Goal: Book appointment/travel/reservation: Book appointment/travel/reservation

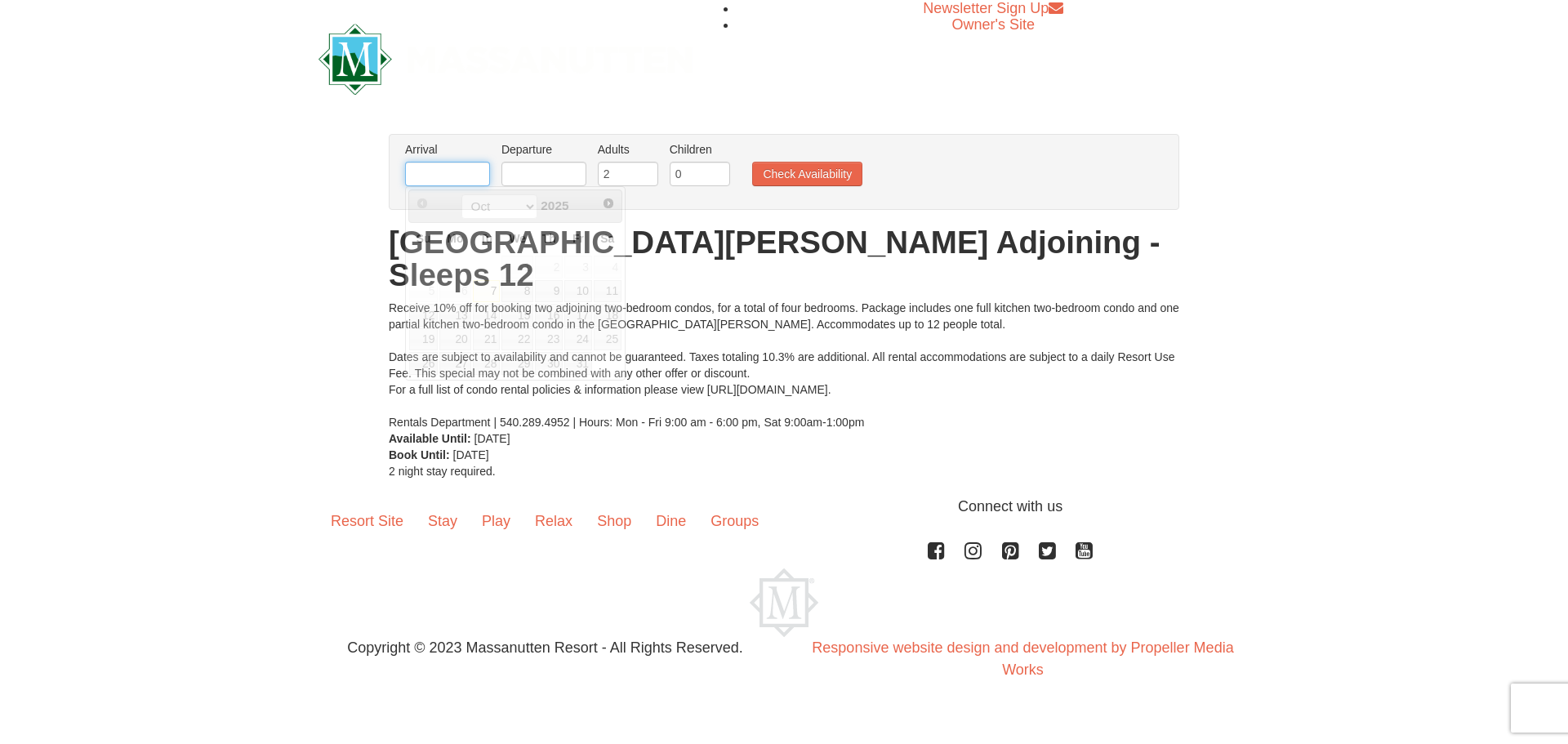
click at [454, 183] on input "text" at bounding box center [447, 173] width 85 height 25
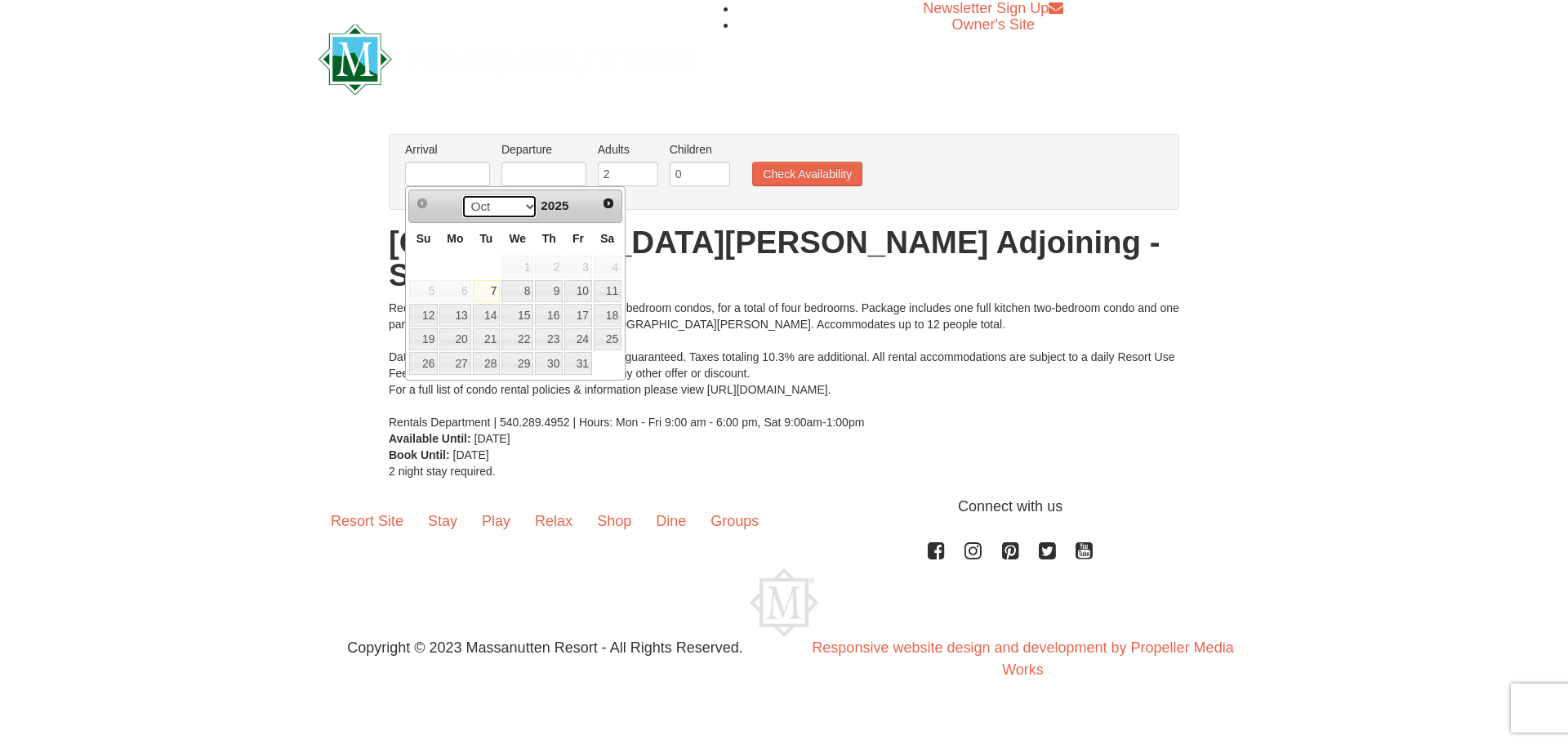
click at [529, 204] on select "Oct Nov Dec" at bounding box center [499, 206] width 76 height 25
click at [495, 343] on link "23" at bounding box center [487, 339] width 27 height 23
type input "12/23/2025"
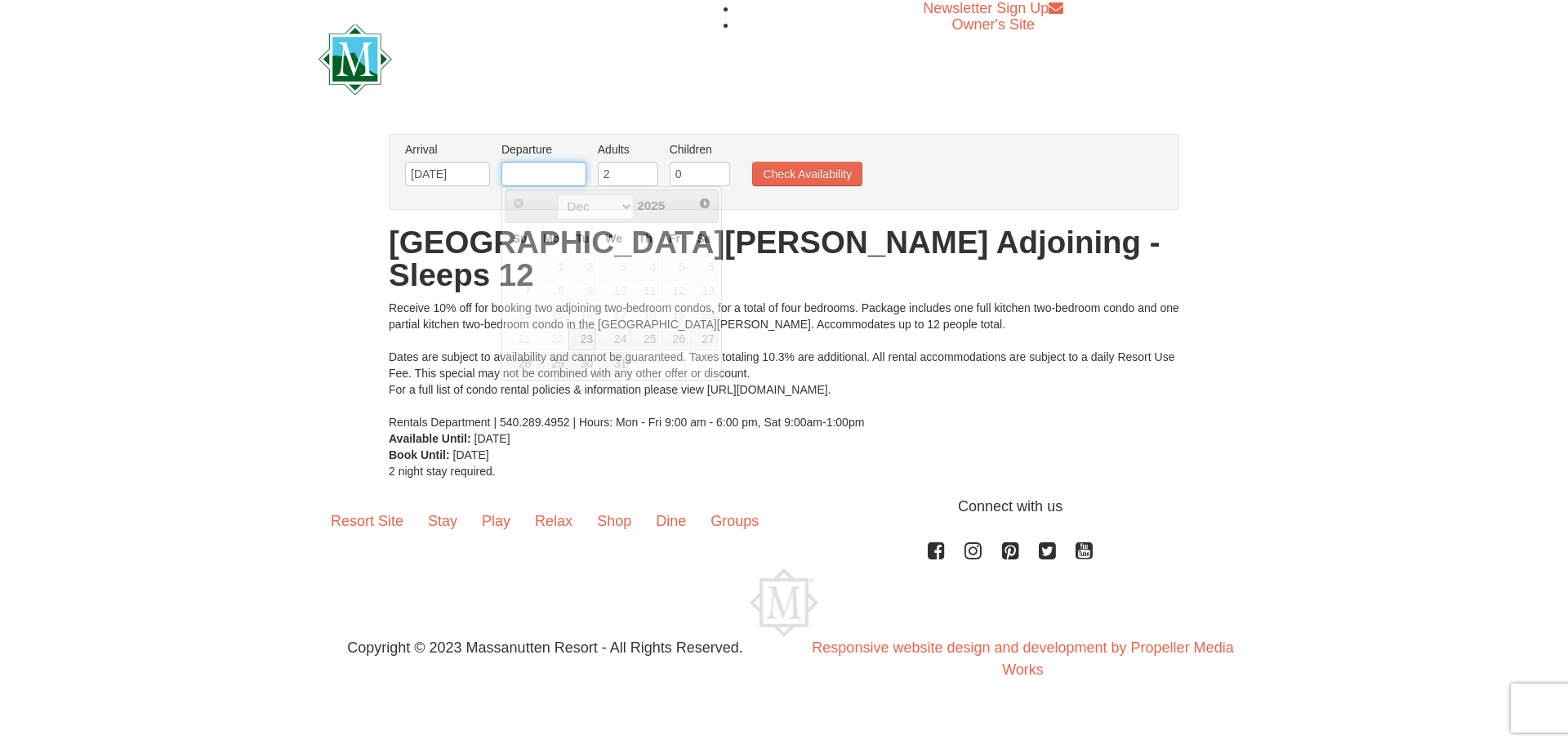
click at [550, 164] on input "text" at bounding box center [543, 173] width 85 height 25
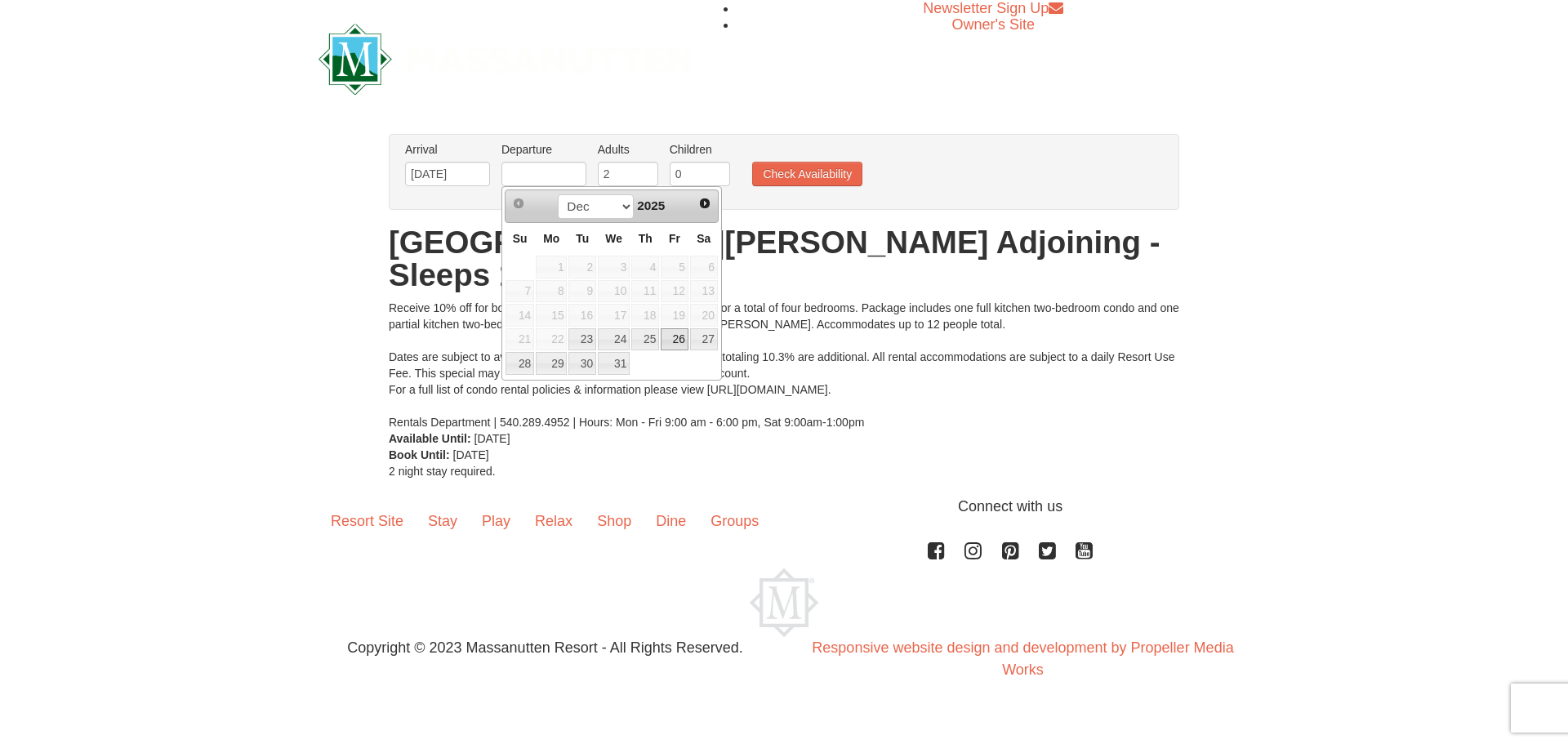
click at [676, 340] on link "26" at bounding box center [674, 339] width 27 height 23
type input "12/26/2025"
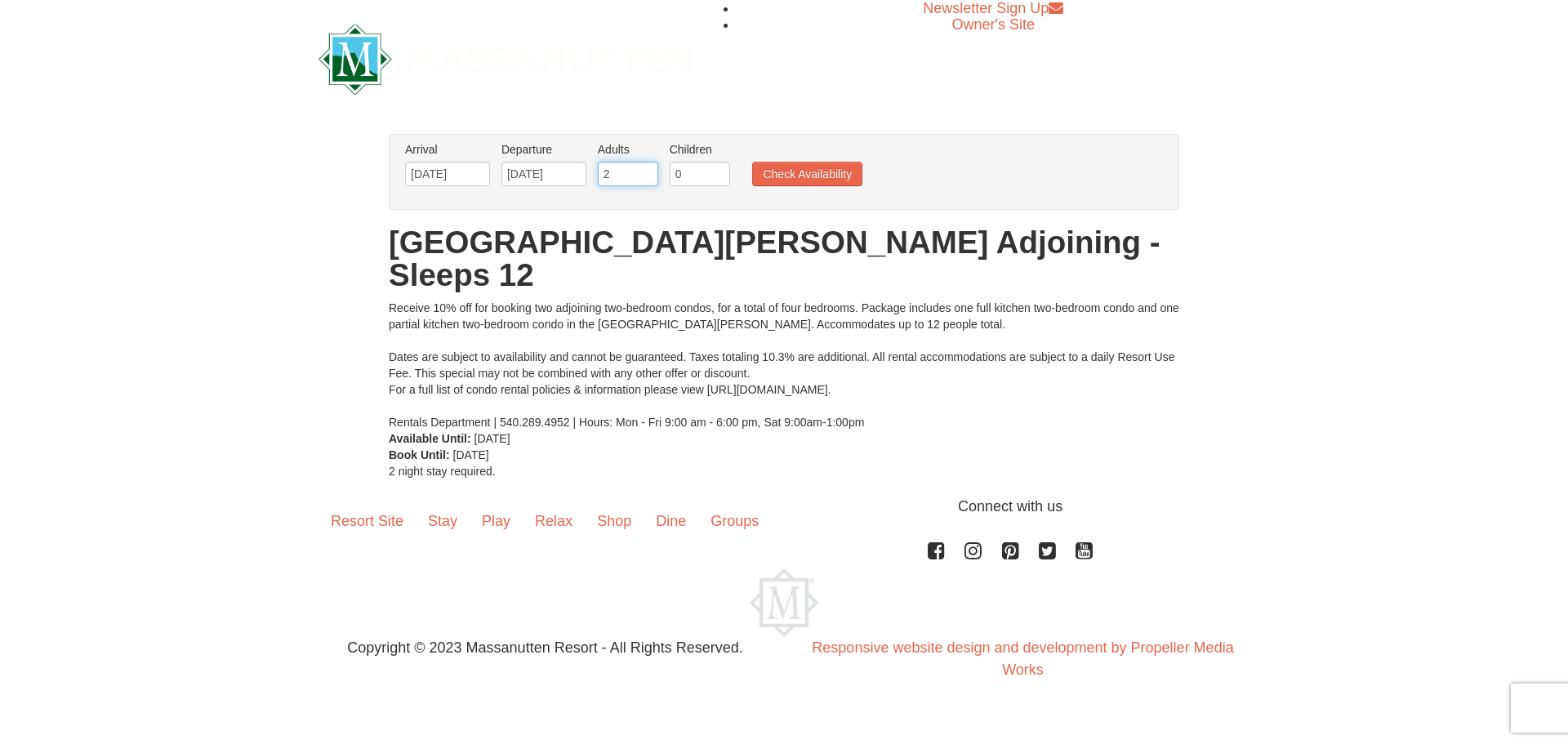
click at [630, 168] on input "2" at bounding box center [628, 173] width 60 height 25
type input "2"
type input "6"
drag, startPoint x: 687, startPoint y: 170, endPoint x: 668, endPoint y: 175, distance: 19.6
click at [668, 175] on li "Children Please format dates MM/DD/YYYY 0" at bounding box center [699, 168] width 69 height 53
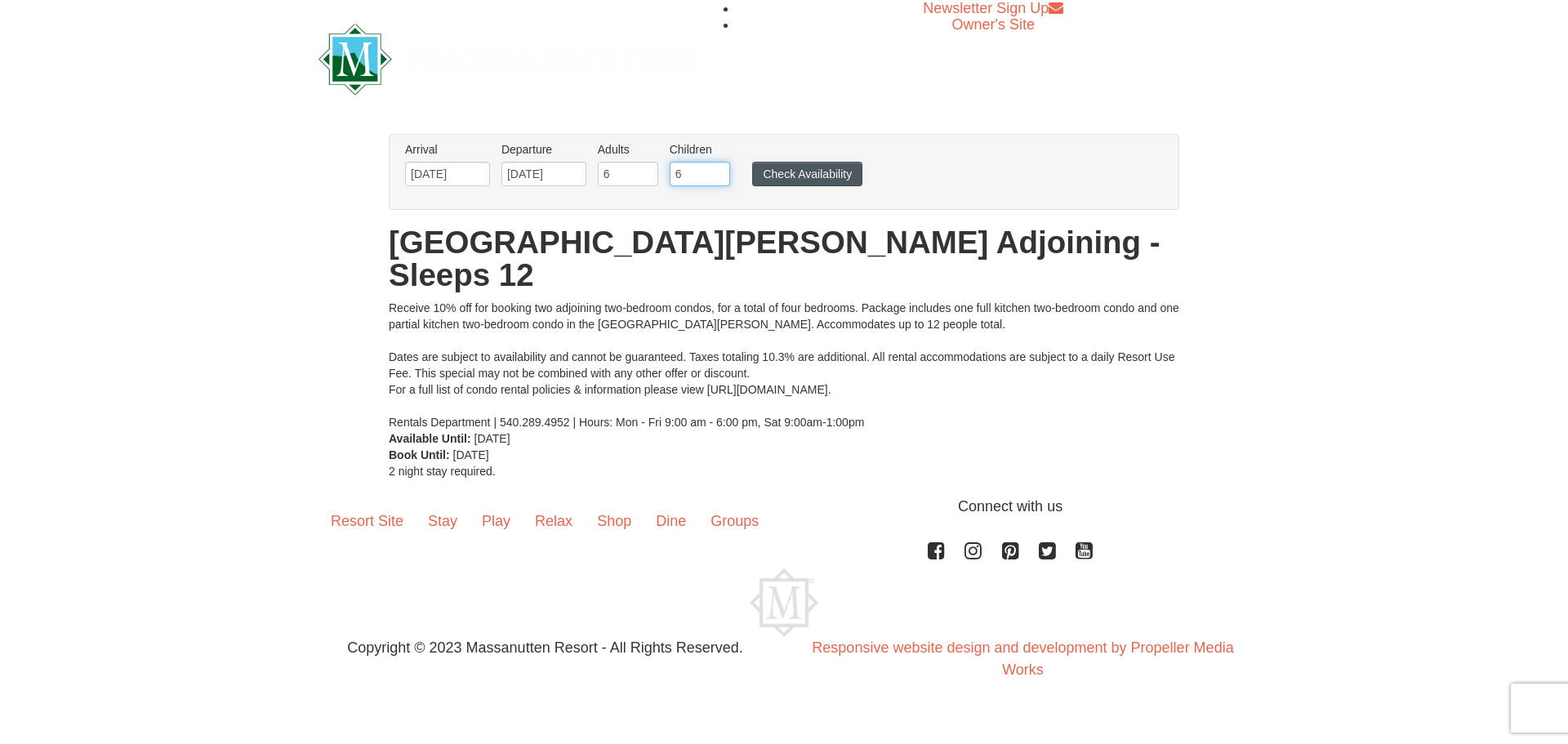
type input "6"
click at [770, 172] on button "Check Availability" at bounding box center [807, 173] width 110 height 25
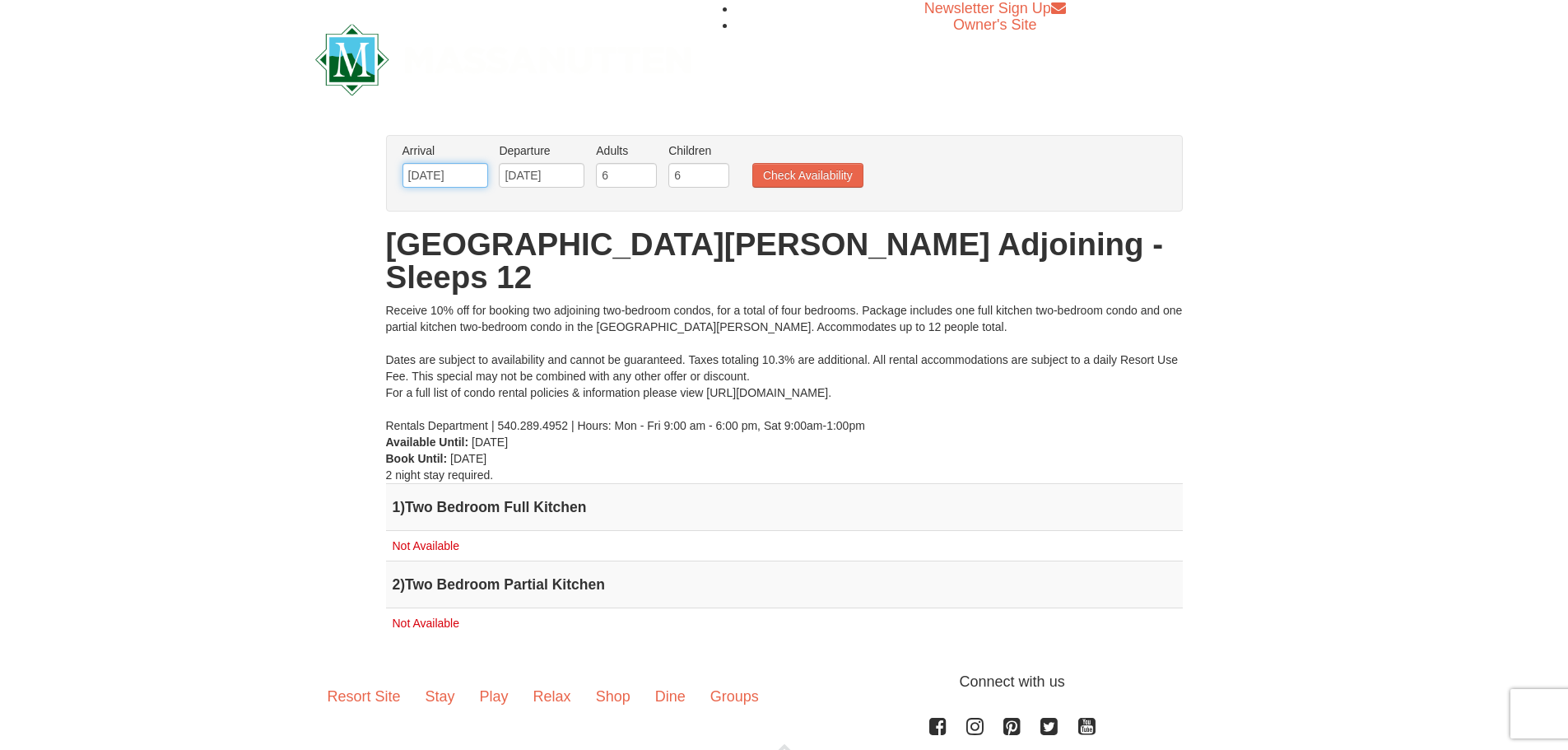
click at [438, 171] on input "12/23/2025" at bounding box center [445, 175] width 86 height 25
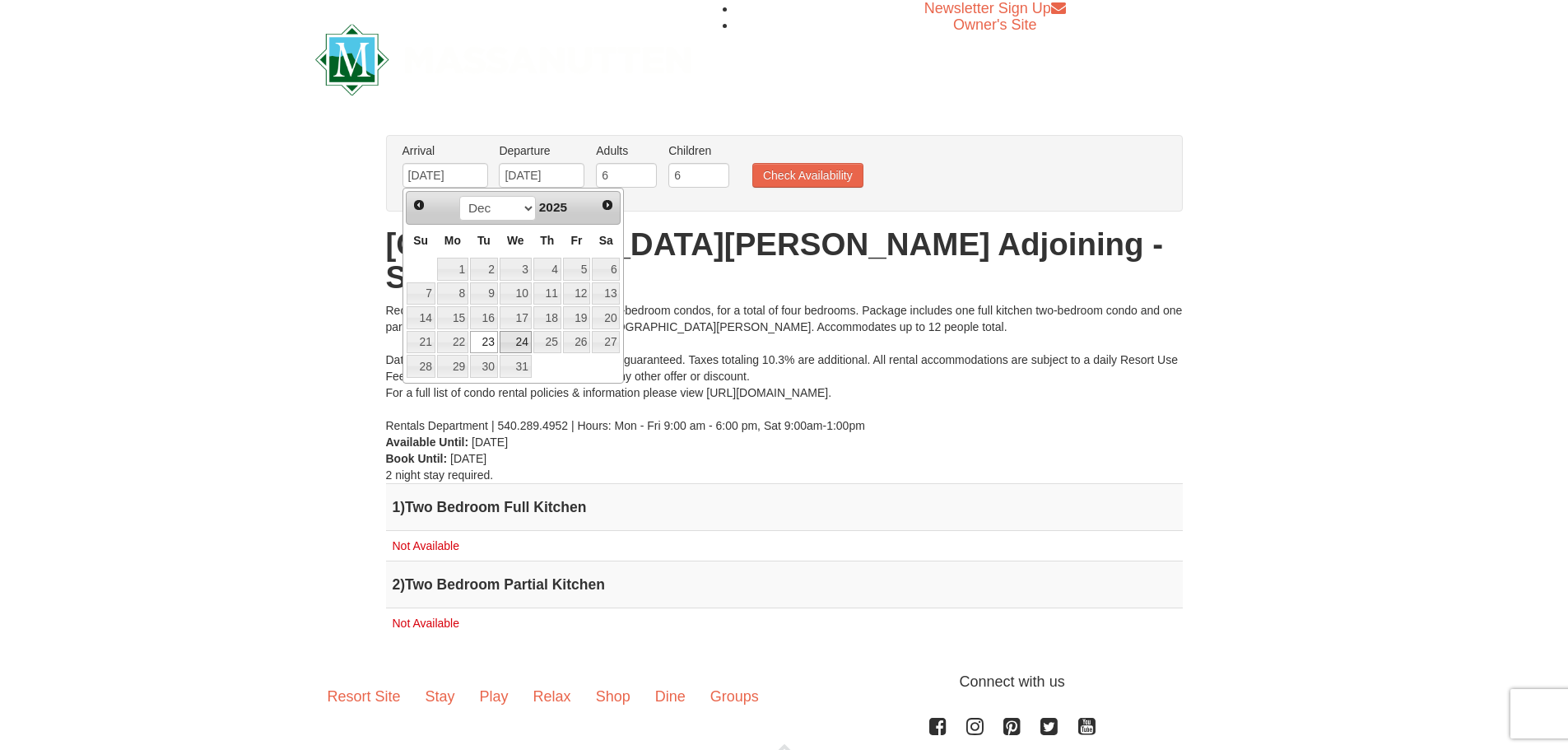
click at [525, 336] on link "24" at bounding box center [515, 342] width 32 height 23
type input "[DATE]"
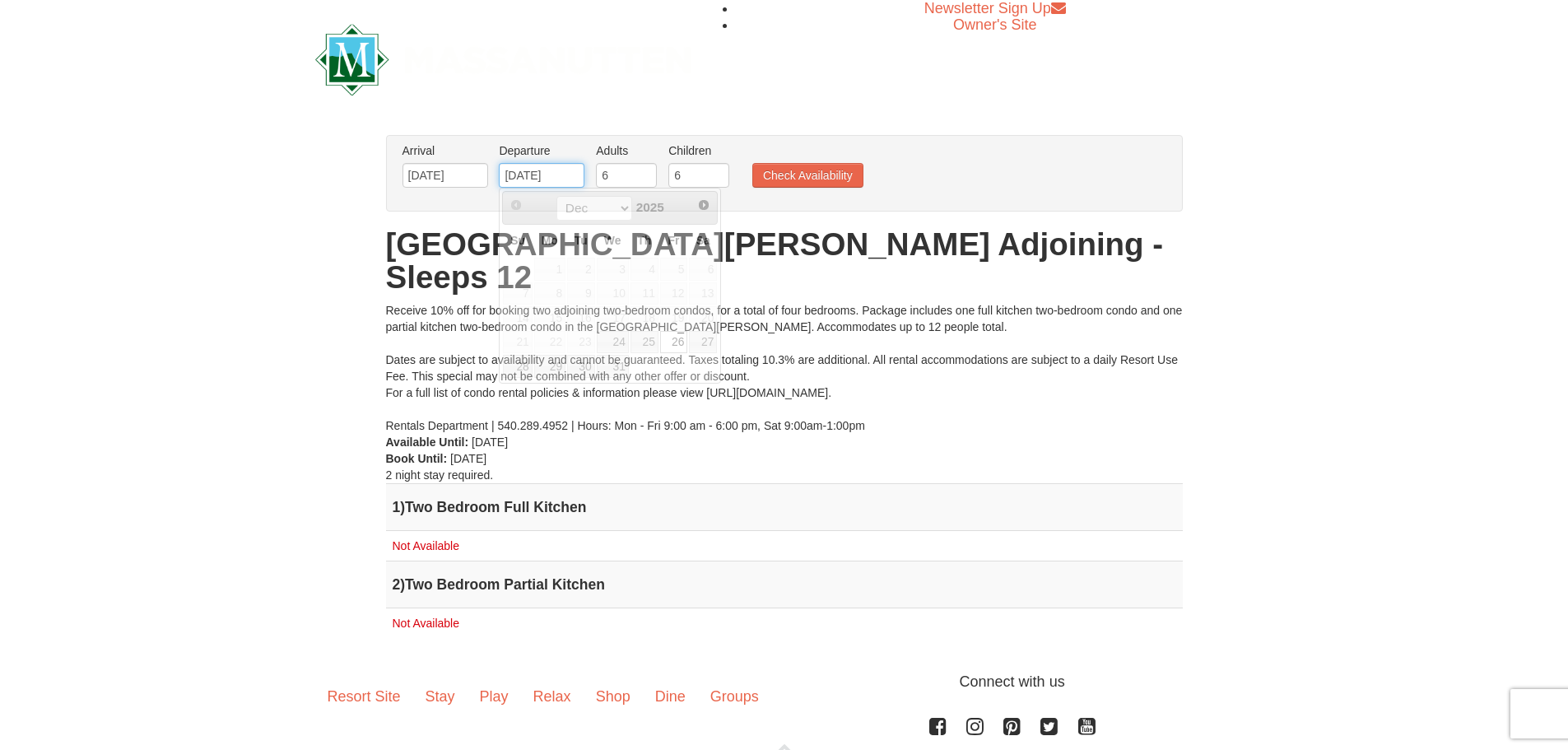
drag, startPoint x: 542, startPoint y: 170, endPoint x: 579, endPoint y: 192, distance: 43.0
click at [542, 170] on input "12/26/2025" at bounding box center [541, 175] width 86 height 25
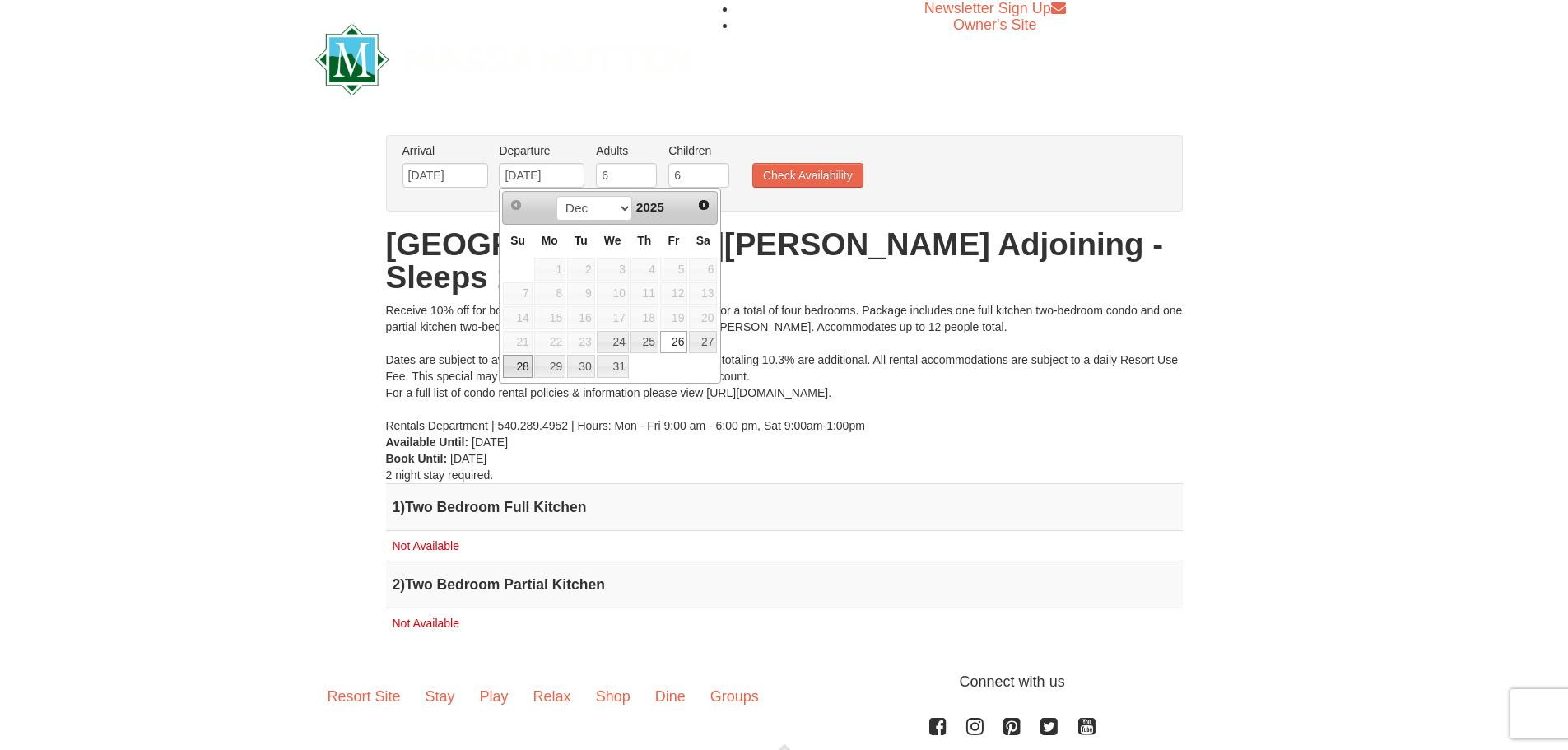
click at [522, 372] on link "28" at bounding box center [517, 366] width 29 height 23
type input "[DATE]"
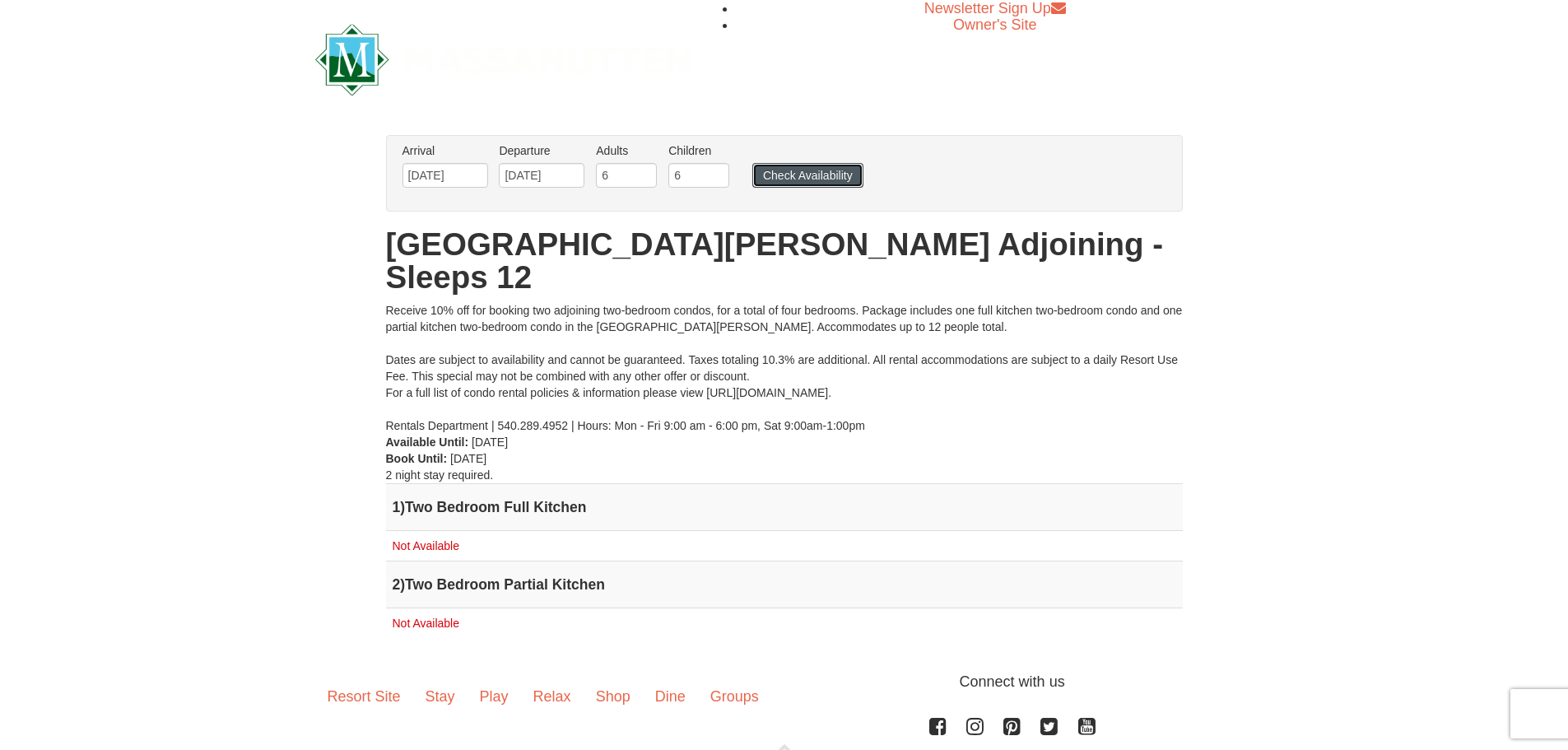
click at [777, 183] on button "Check Availability" at bounding box center [808, 175] width 111 height 25
click at [831, 167] on button "Check Availability" at bounding box center [808, 175] width 111 height 25
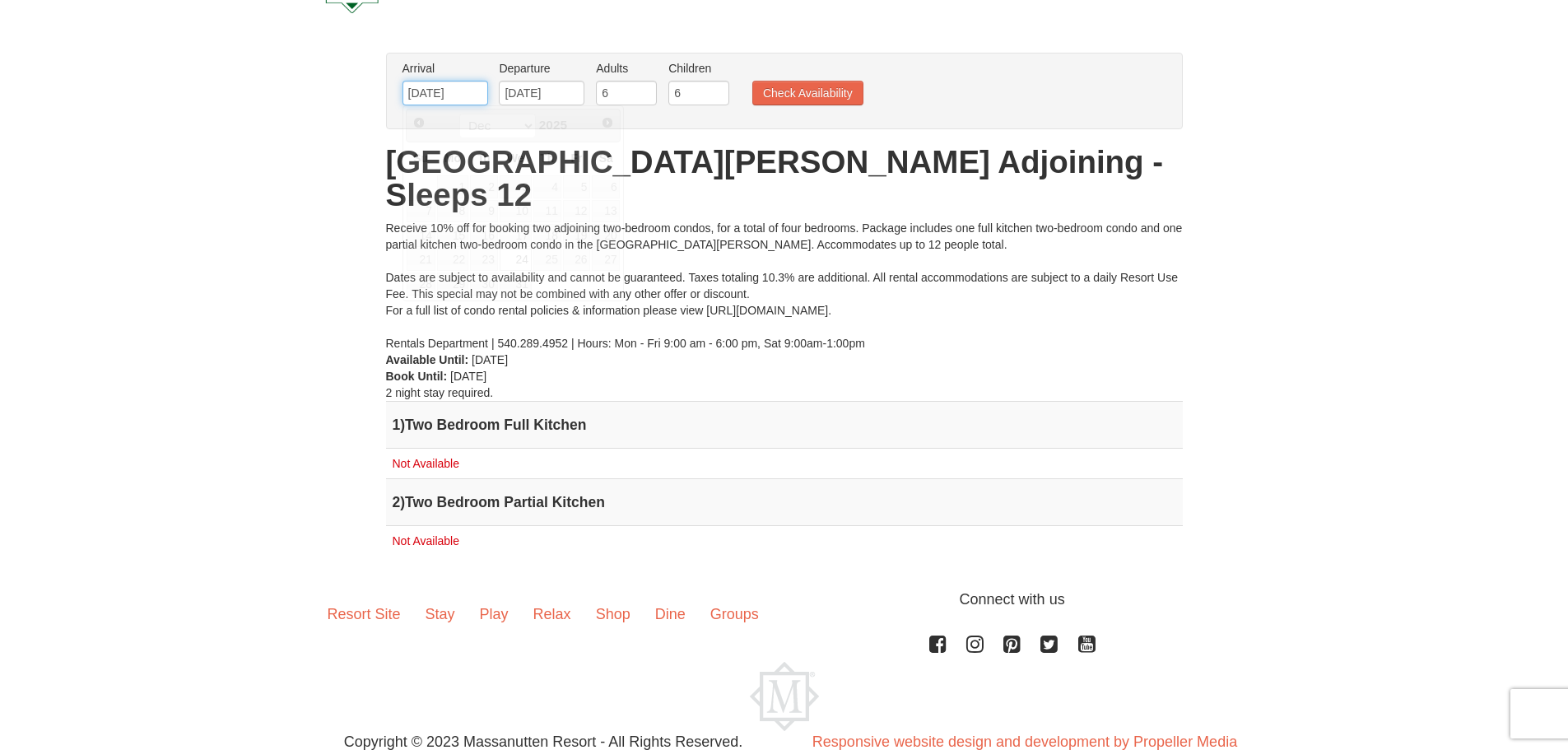
click at [454, 91] on input "[DATE]" at bounding box center [445, 92] width 86 height 25
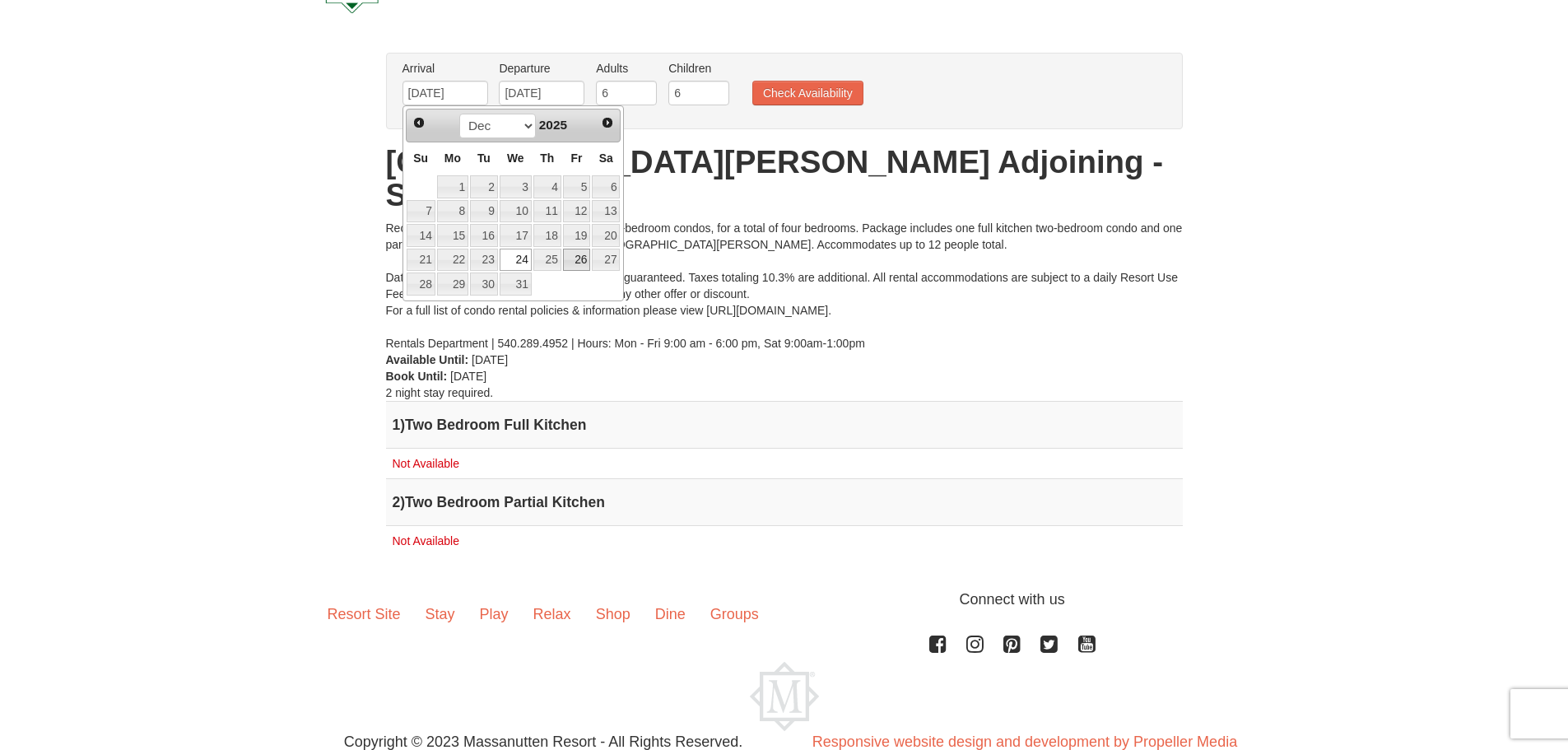
click at [571, 257] on link "26" at bounding box center [577, 260] width 28 height 23
type input "12/26/2025"
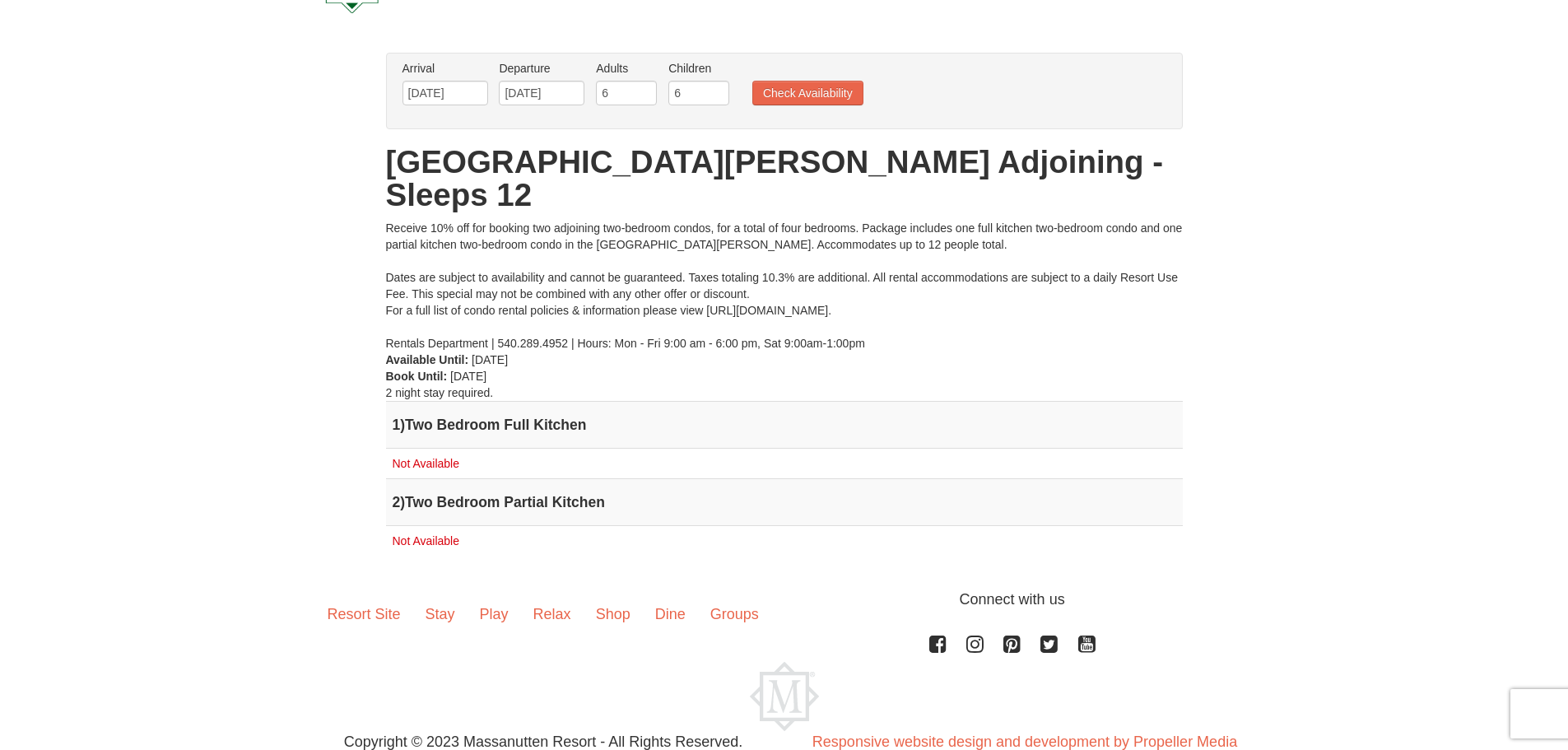
click at [553, 73] on label "Departure Please format dates MM/DD/YYYY Please format dates MM/DD/YYYY" at bounding box center [541, 68] width 86 height 17
click at [553, 82] on input "[DATE]" at bounding box center [541, 92] width 86 height 25
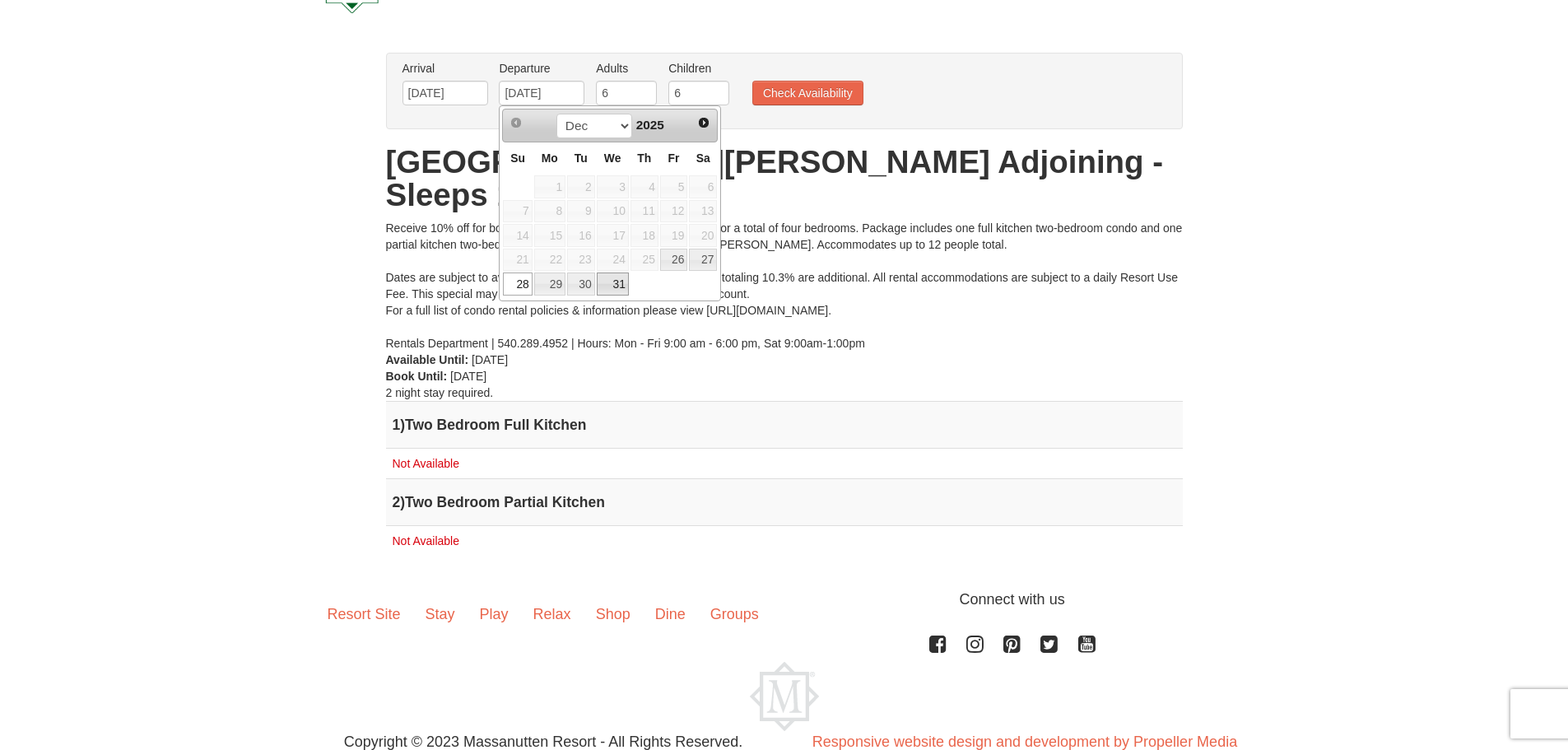
click at [626, 279] on link "31" at bounding box center [612, 284] width 32 height 23
type input "[DATE]"
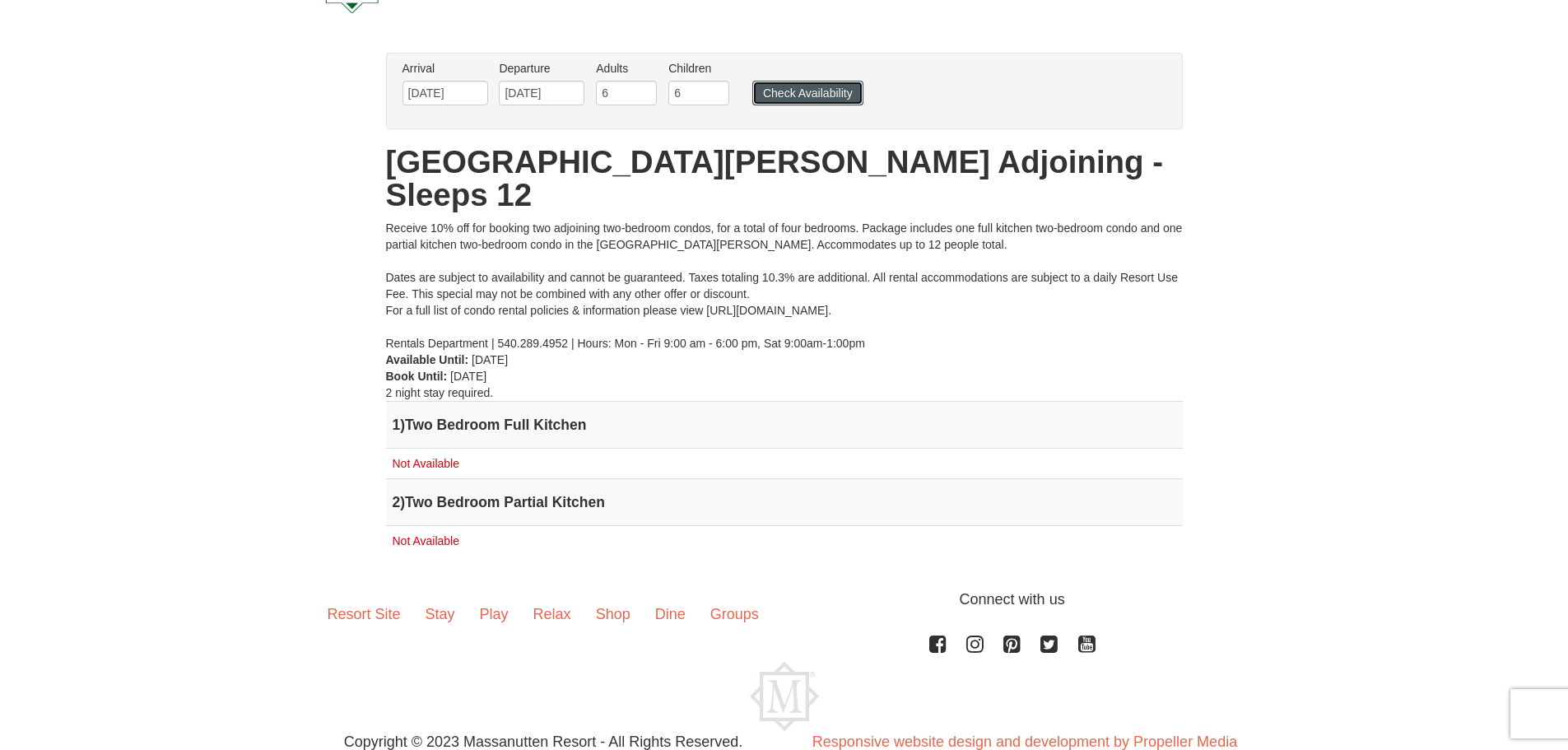
click at [782, 87] on button "Check Availability" at bounding box center [808, 92] width 111 height 25
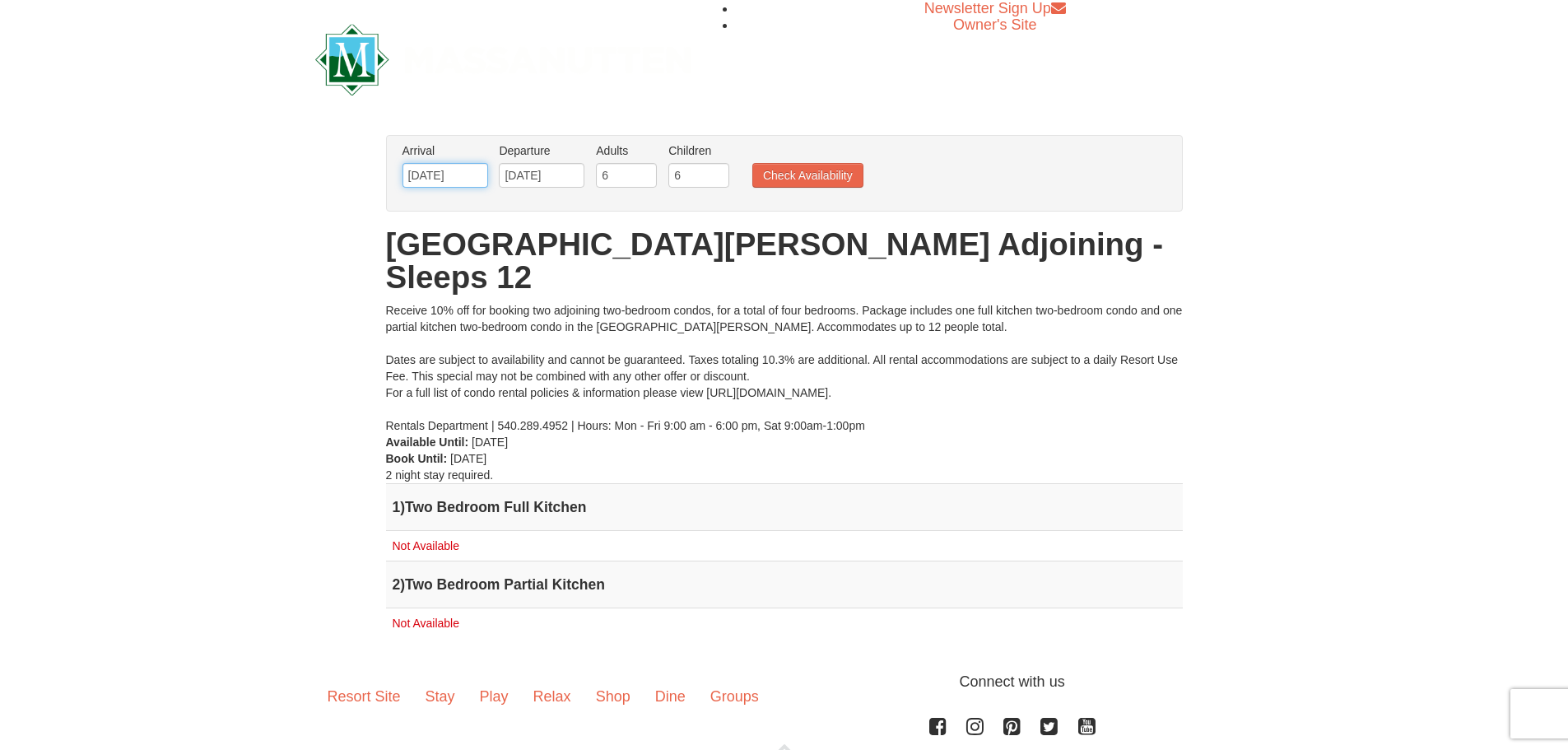
click at [474, 175] on input "[DATE]" at bounding box center [445, 175] width 86 height 25
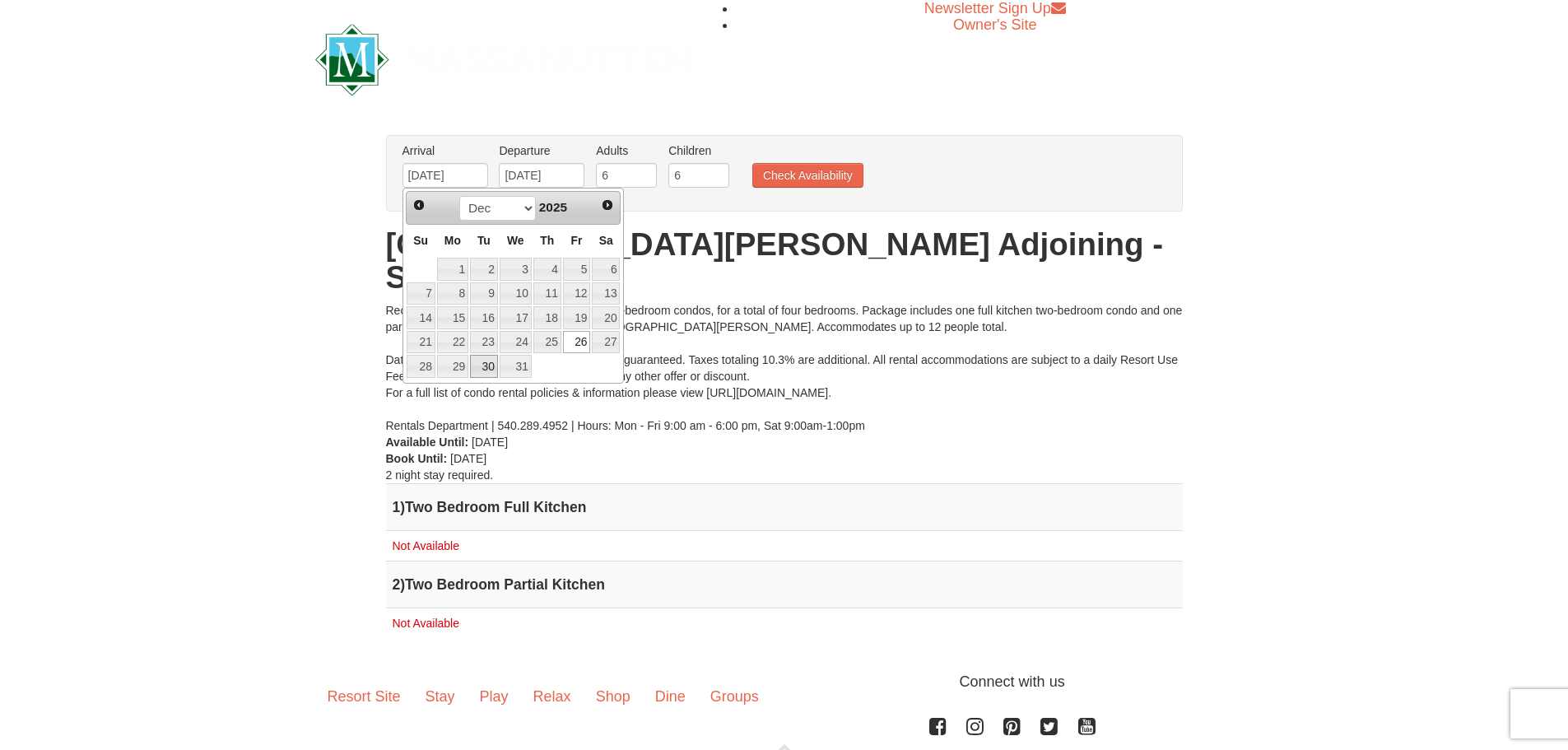
click at [496, 361] on link "30" at bounding box center [484, 366] width 28 height 23
type input "[DATE]"
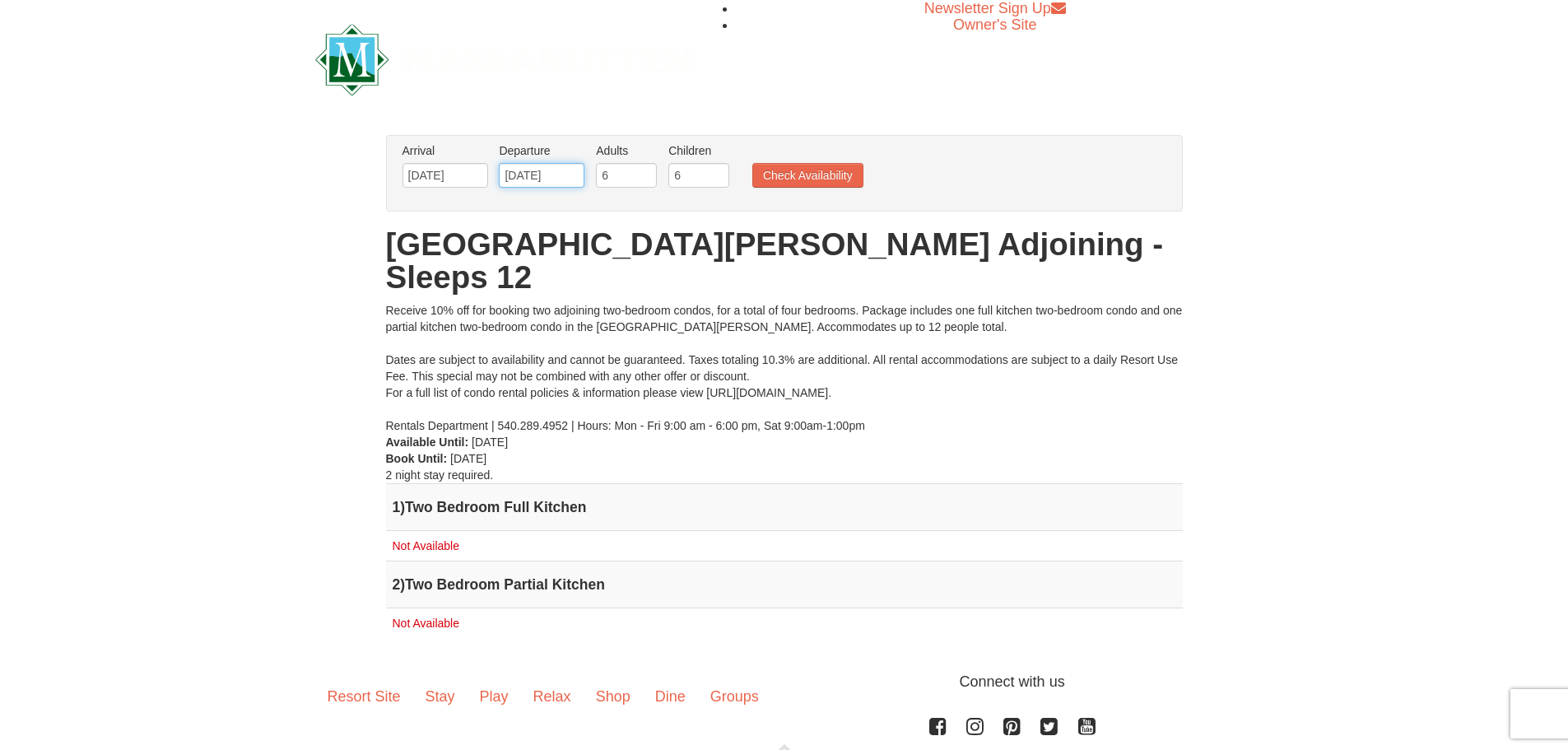
click at [557, 172] on input "[DATE]" at bounding box center [541, 175] width 86 height 25
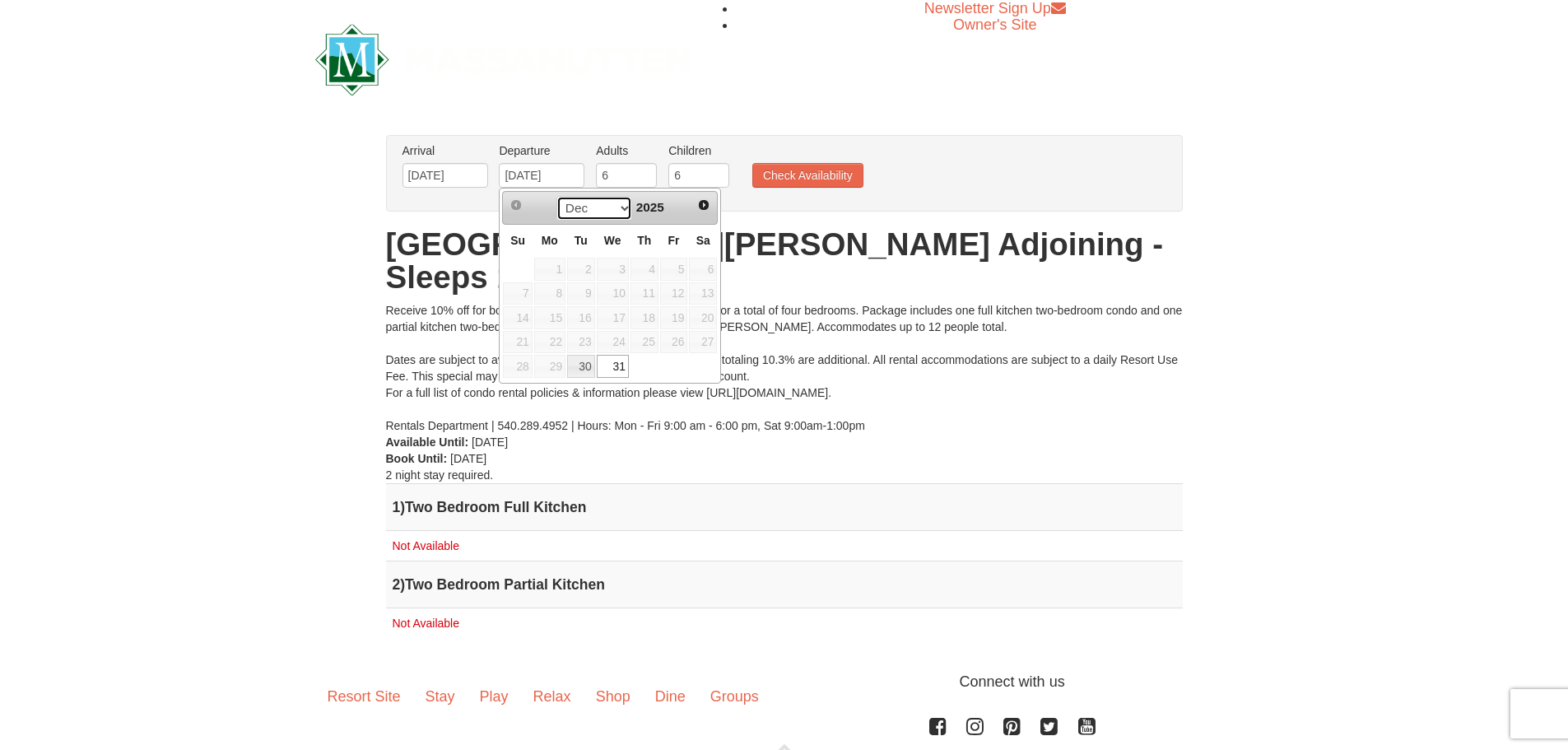
click at [617, 208] on select "Dec" at bounding box center [594, 208] width 77 height 25
click at [609, 357] on link "31" at bounding box center [612, 366] width 32 height 23
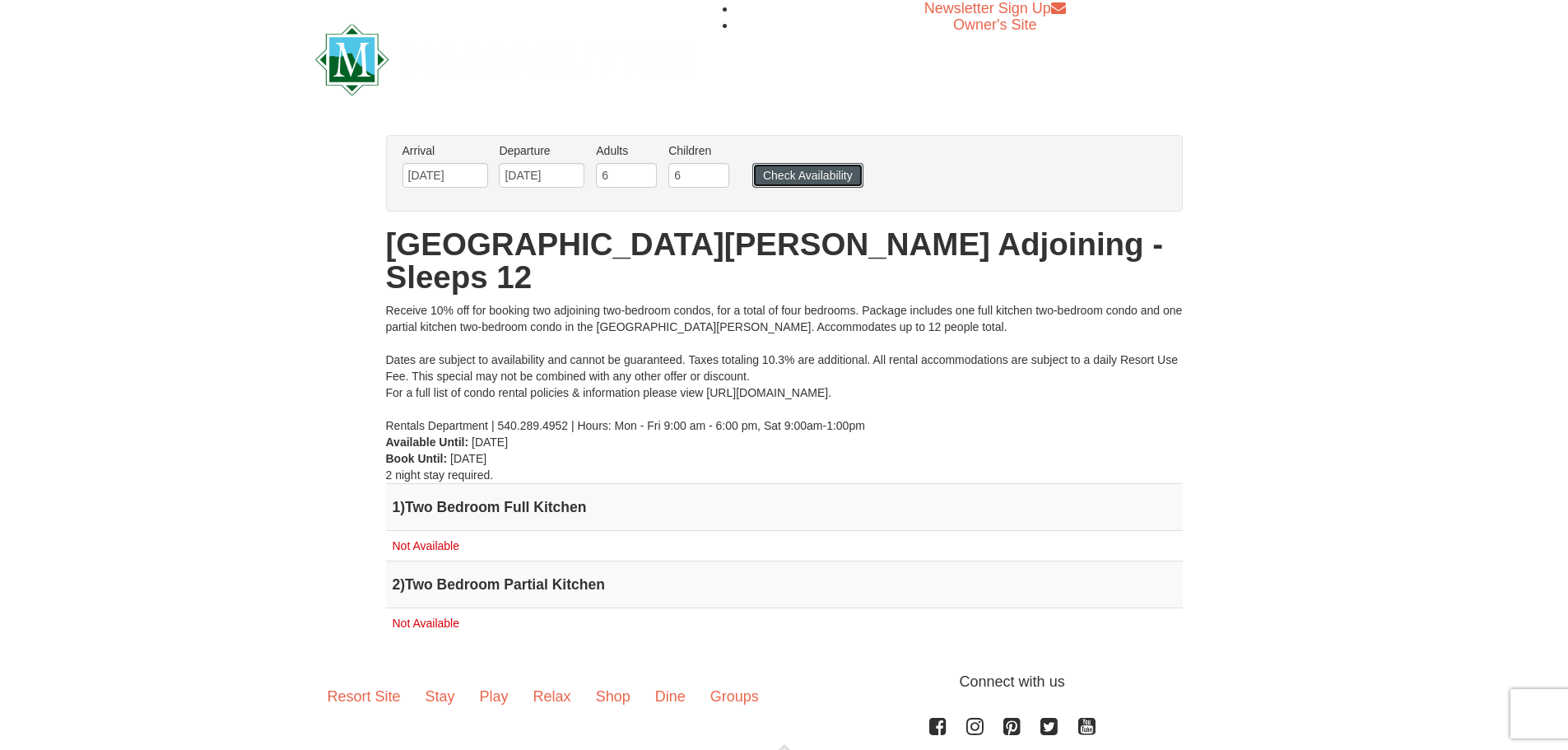
click at [790, 179] on button "Check Availability" at bounding box center [808, 175] width 111 height 25
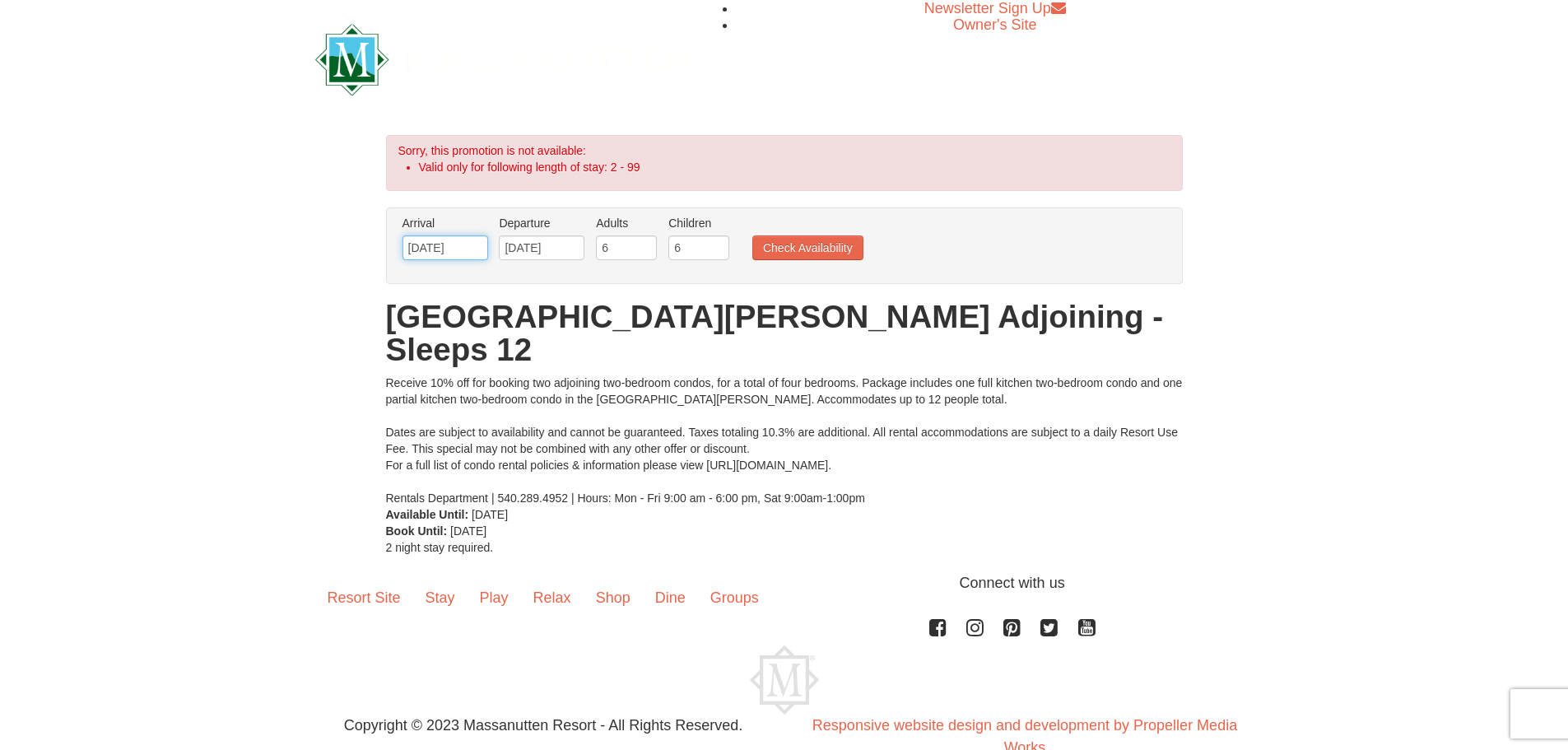
click at [443, 249] on input "12/30/2025" at bounding box center [445, 248] width 86 height 25
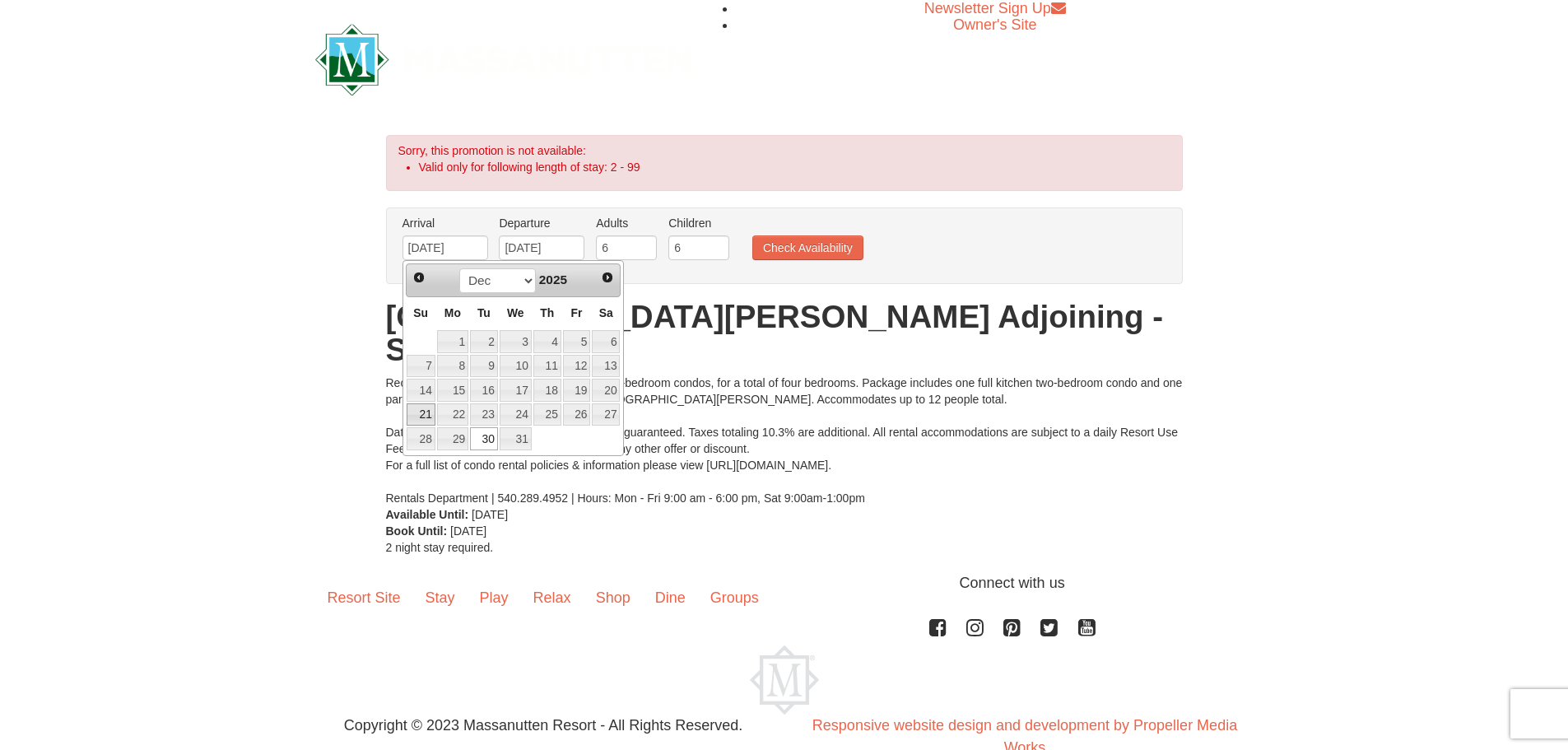
click at [428, 412] on link "21" at bounding box center [420, 415] width 29 height 23
type input "[DATE]"
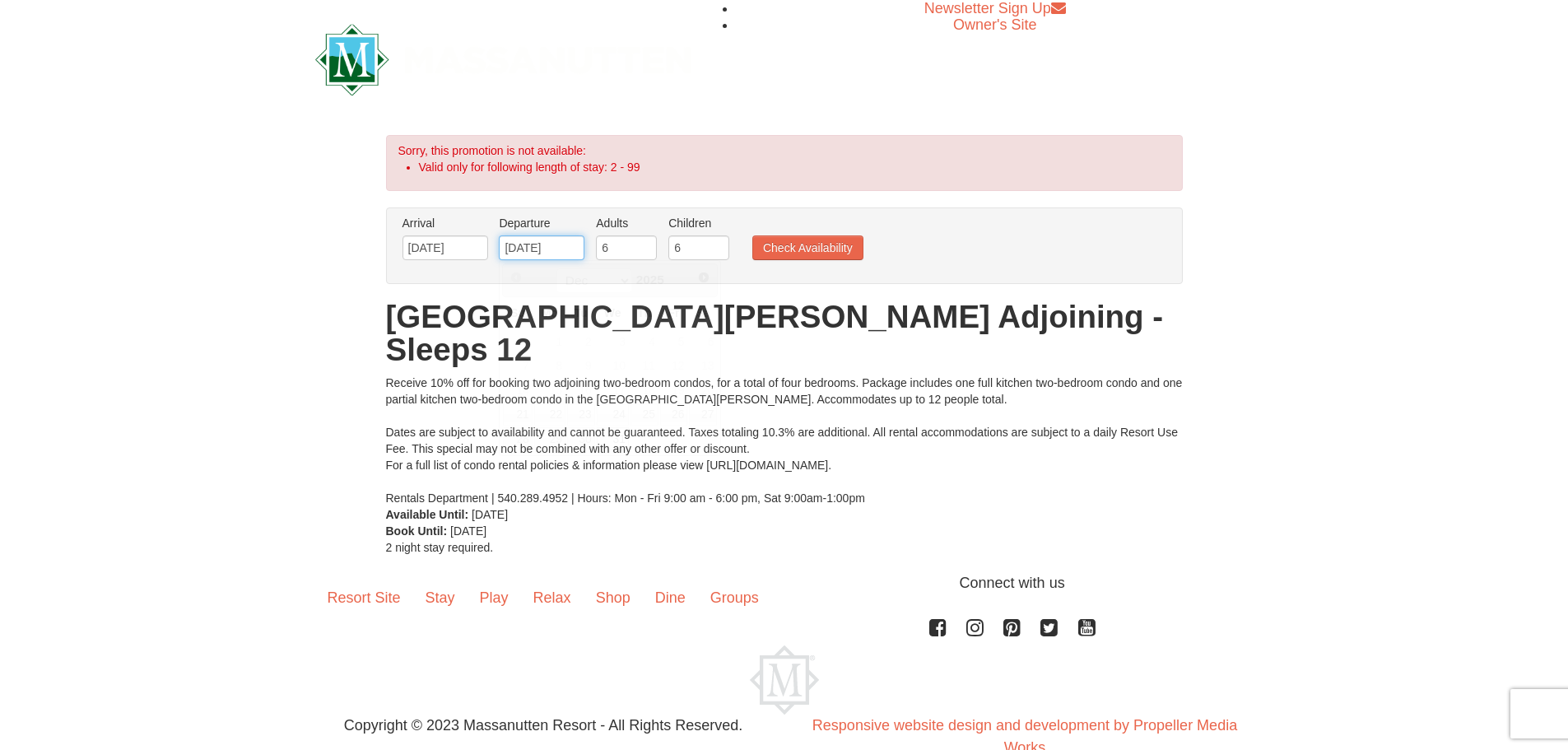
click at [544, 252] on input "12/31/2025" at bounding box center [541, 248] width 86 height 25
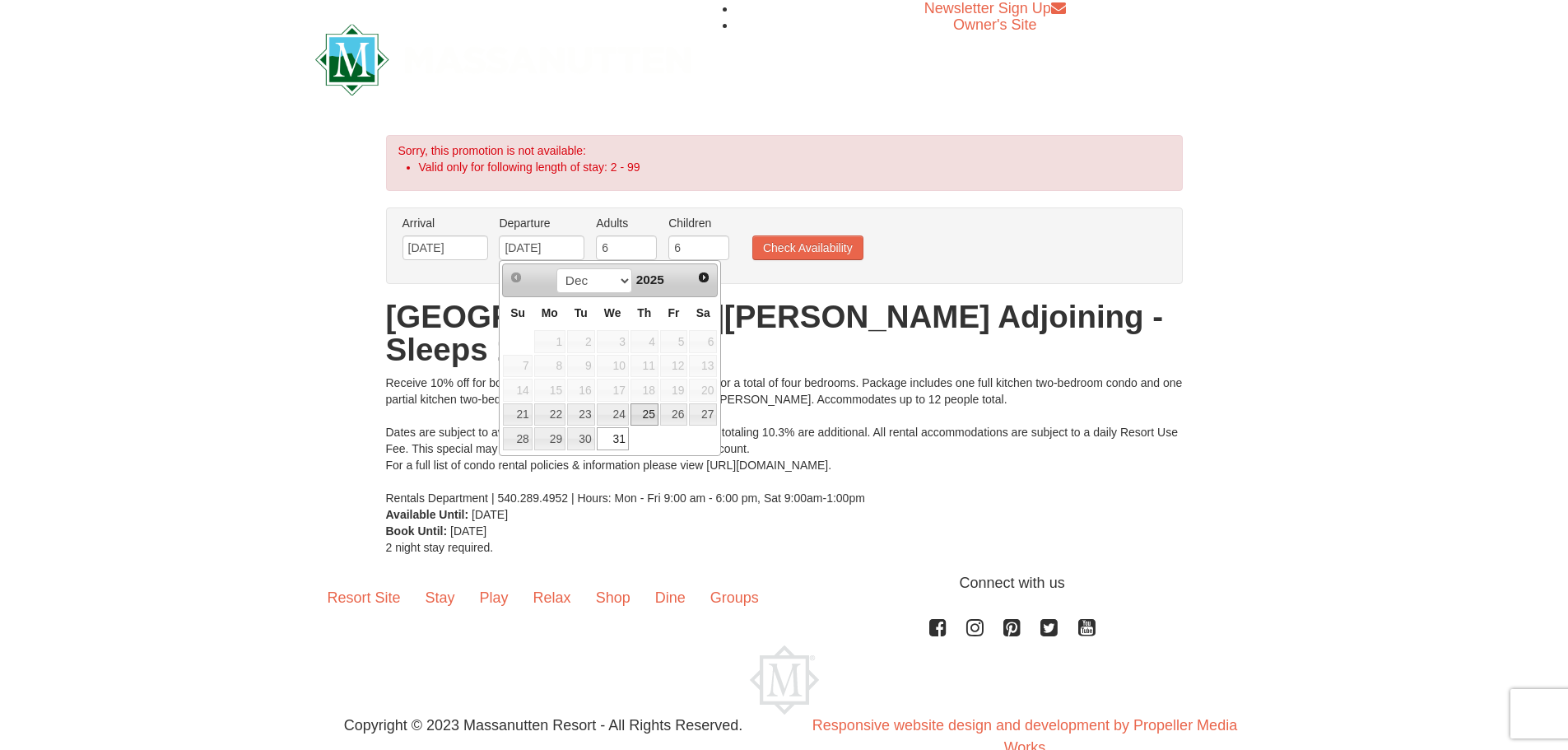
click at [652, 413] on link "25" at bounding box center [645, 415] width 28 height 23
type input "[DATE]"
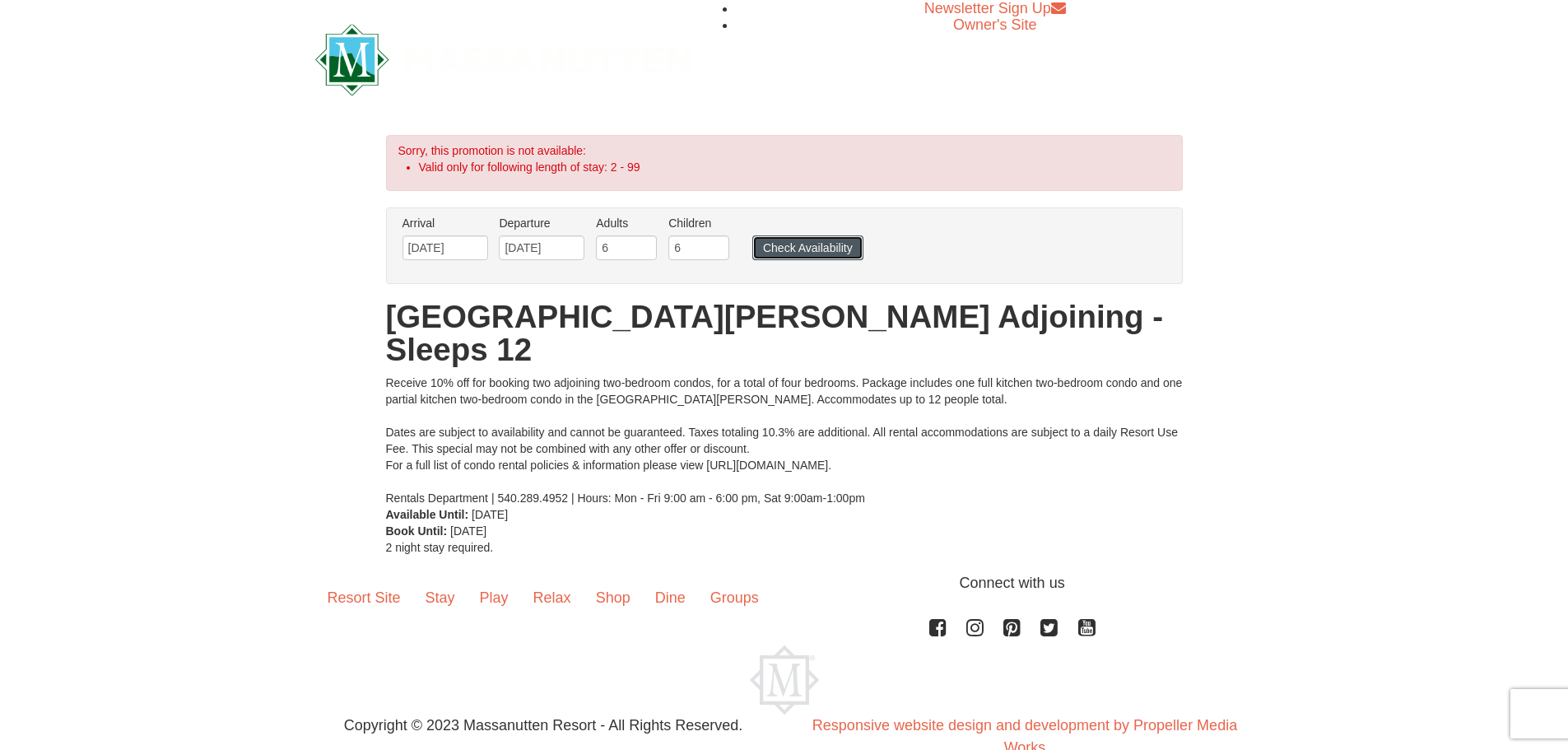
click at [802, 248] on button "Check Availability" at bounding box center [808, 248] width 111 height 25
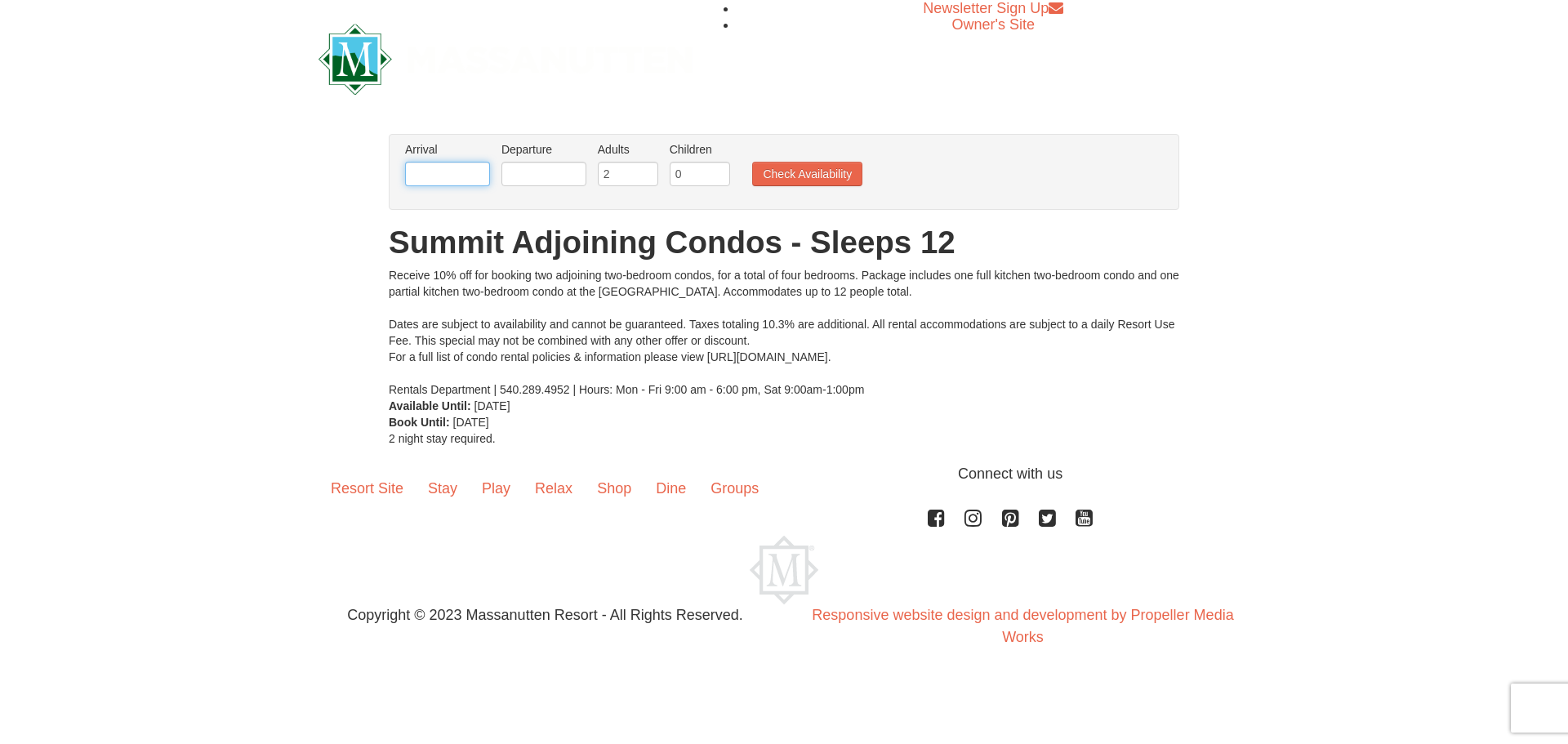
click at [453, 180] on input "text" at bounding box center [447, 173] width 85 height 25
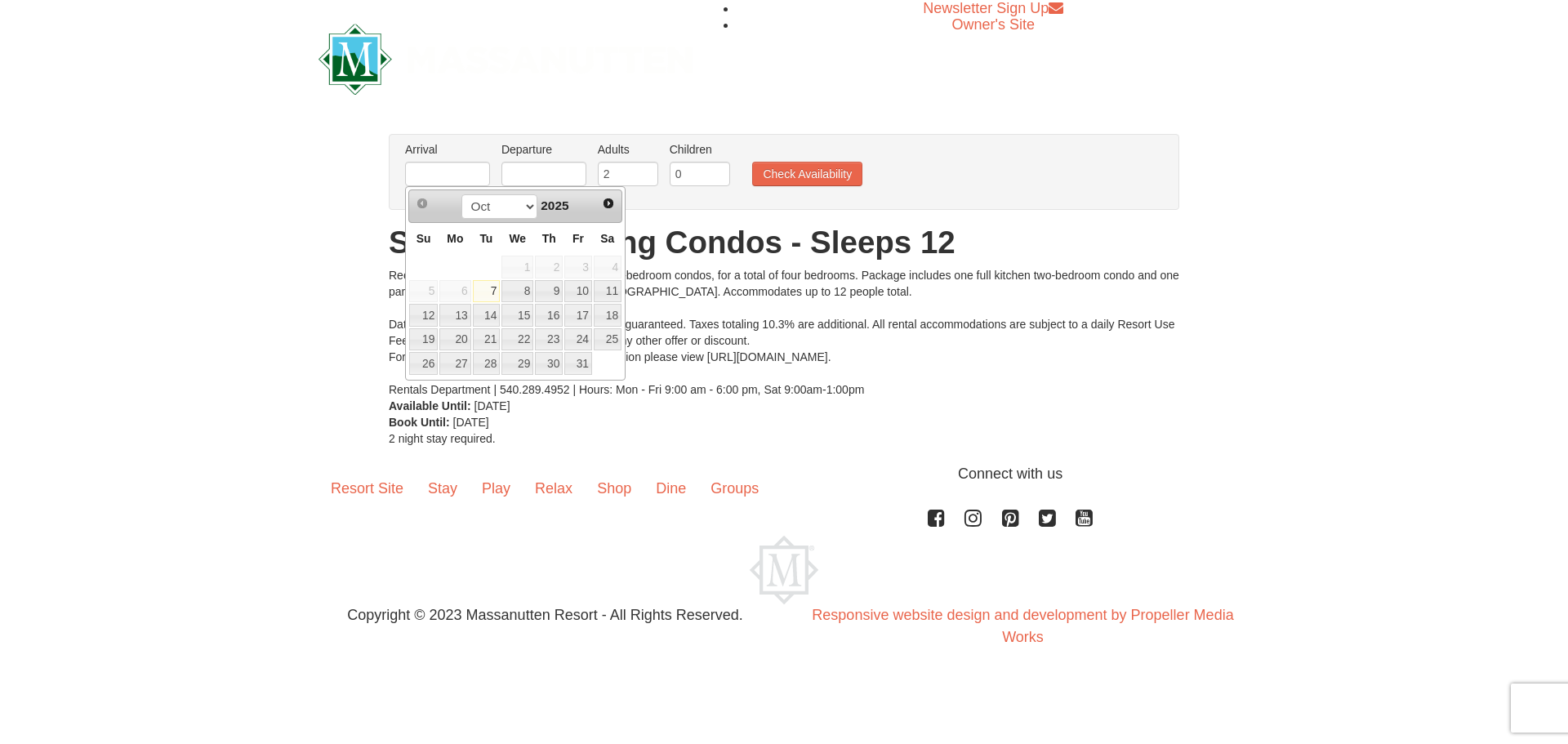
click at [597, 213] on div "Prev Next Oct Nov Dec 2025" at bounding box center [515, 206] width 214 height 33
click at [530, 205] on select "Oct Nov Dec" at bounding box center [499, 206] width 76 height 25
click at [459, 344] on link "22" at bounding box center [455, 339] width 31 height 23
type input "12/22/2025"
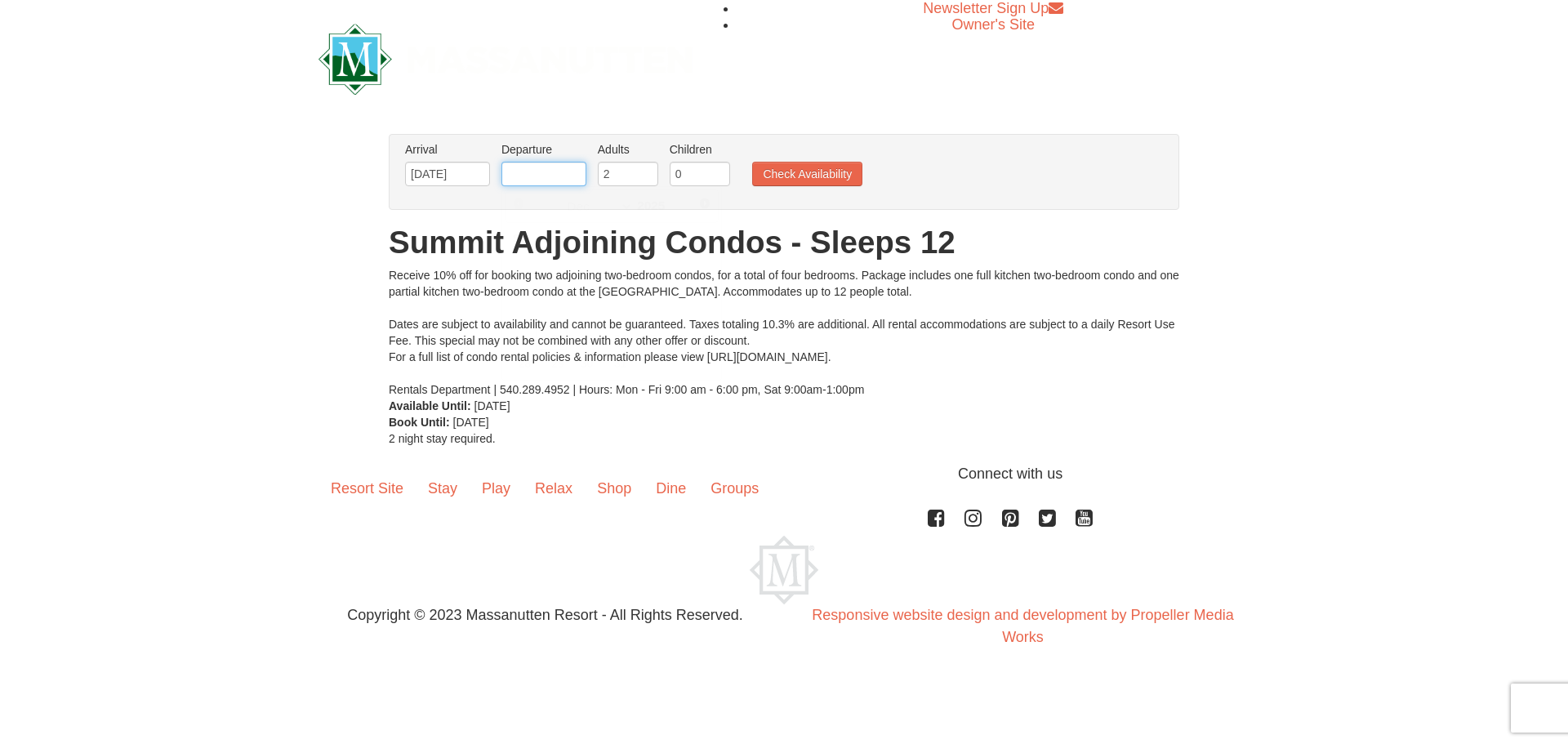
click at [575, 179] on input "text" at bounding box center [543, 173] width 85 height 25
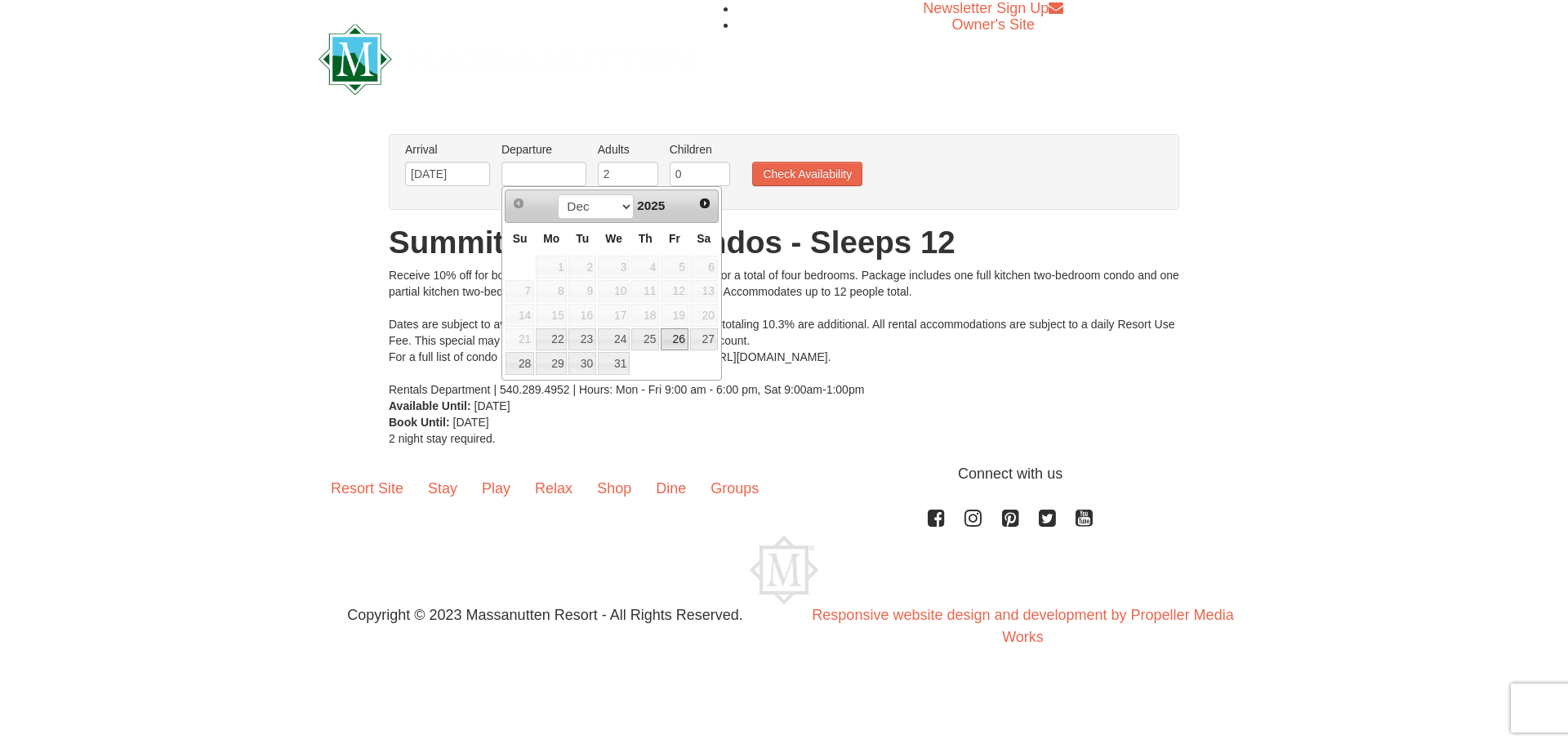
click at [678, 335] on link "26" at bounding box center [674, 339] width 27 height 23
type input "[DATE]"
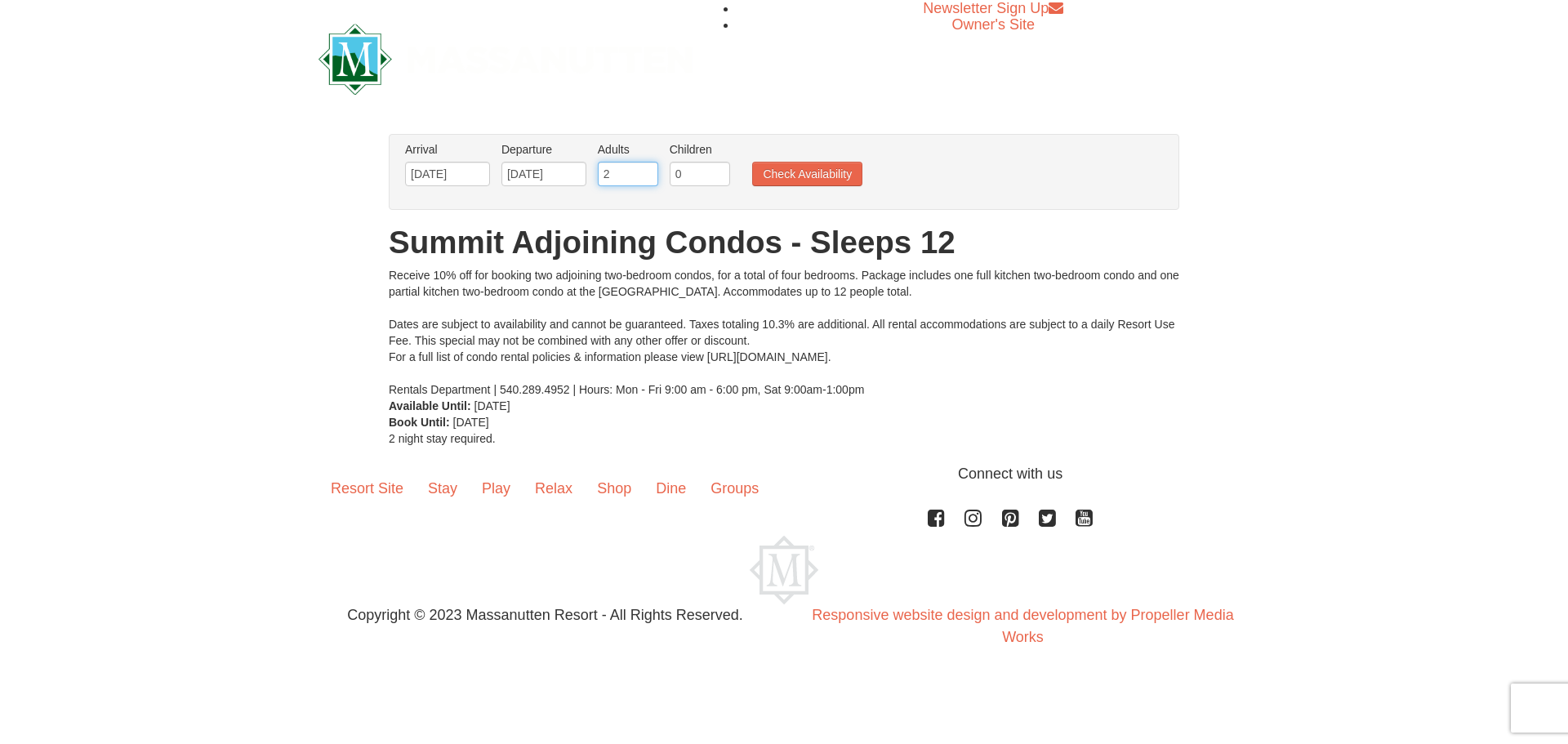
drag, startPoint x: 630, startPoint y: 171, endPoint x: 597, endPoint y: 179, distance: 34.0
click at [598, 179] on input "2" at bounding box center [628, 173] width 60 height 25
type input "6"
drag, startPoint x: 687, startPoint y: 166, endPoint x: 643, endPoint y: 170, distance: 44.2
click at [643, 170] on ul "Arrival Please format dates MM/DD/YYYY Please format dates MM/DD/YYYY 12/22/202…" at bounding box center [775, 168] width 749 height 53
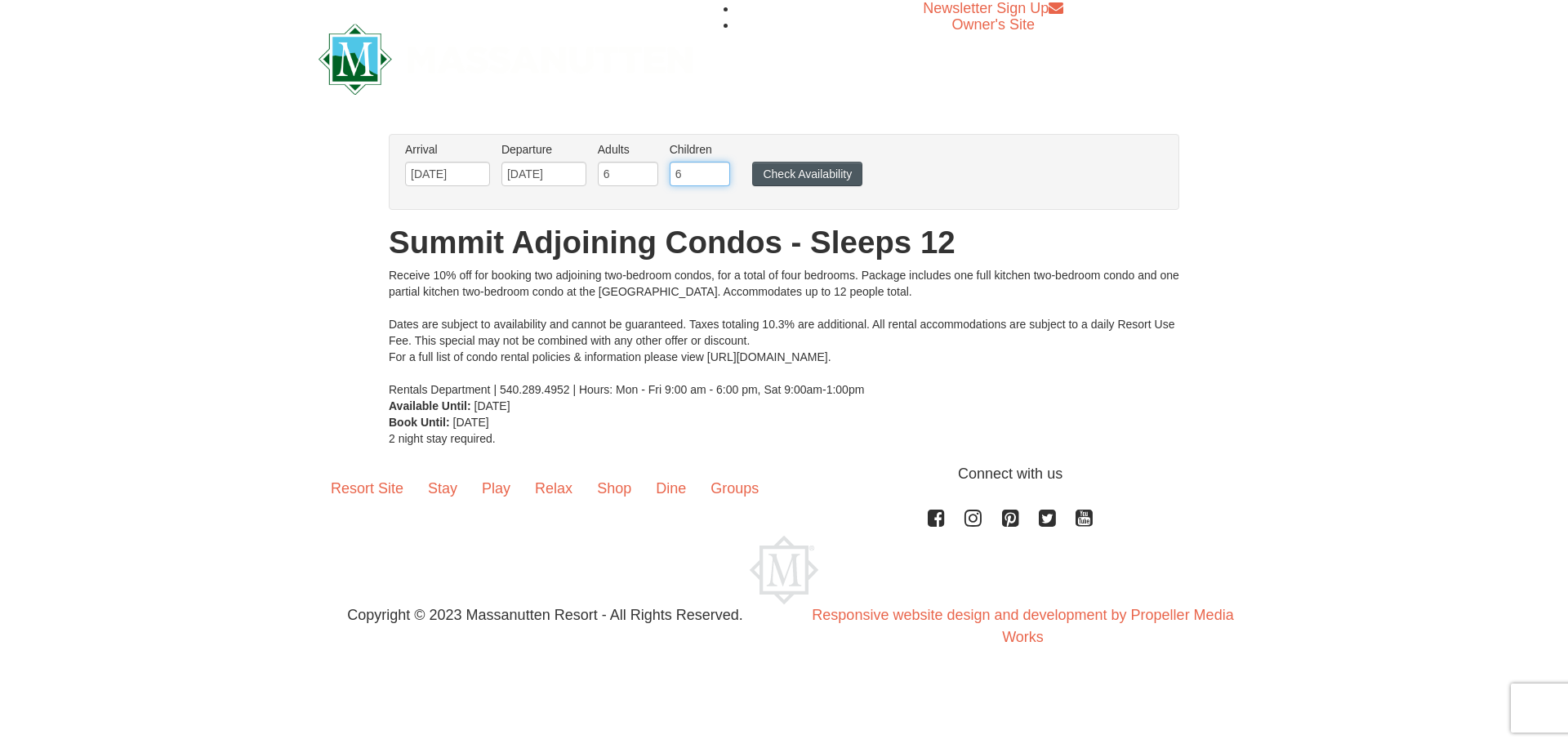
type input "6"
click at [763, 169] on button "Check Availability" at bounding box center [807, 173] width 110 height 25
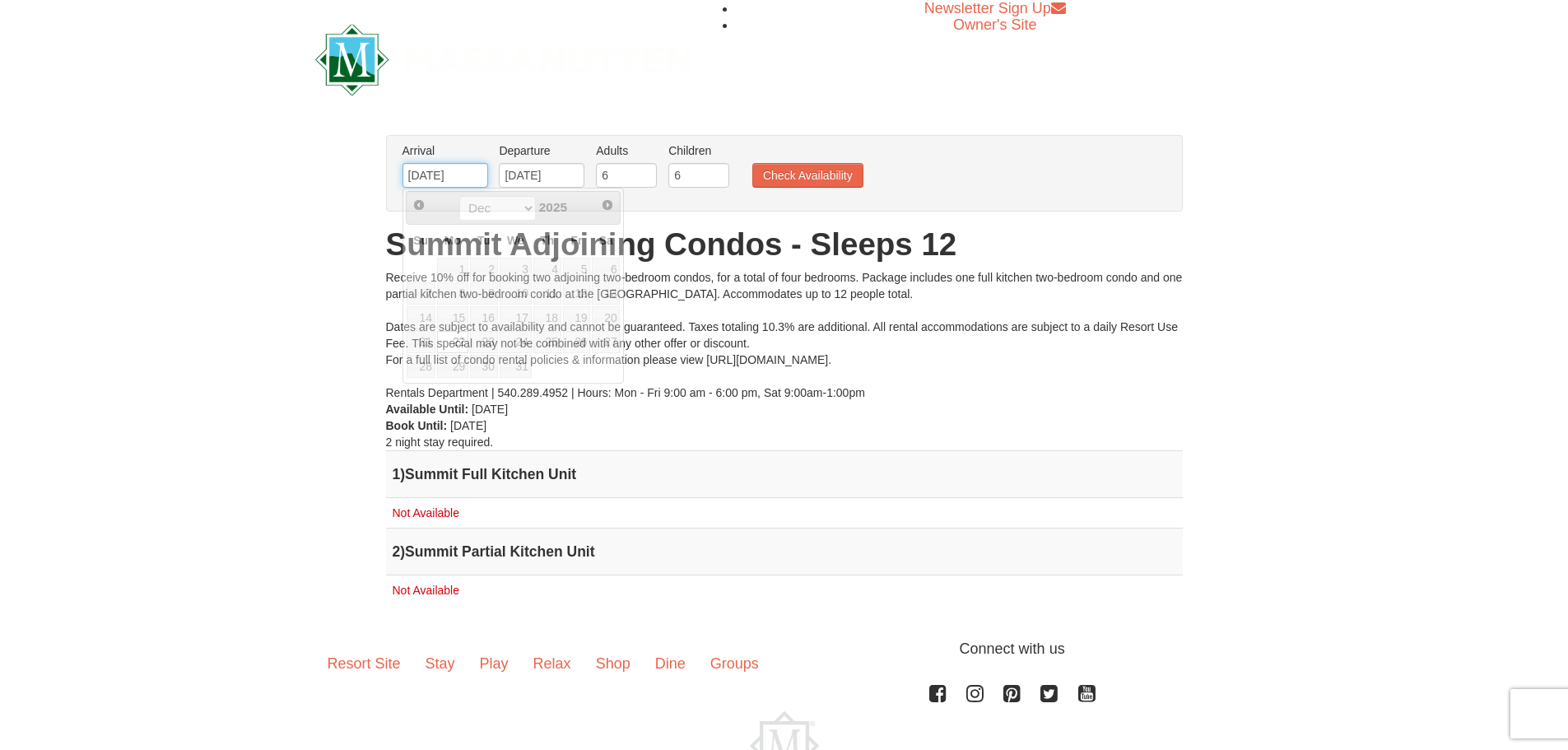
click at [443, 169] on input "12/22/2025" at bounding box center [445, 175] width 86 height 25
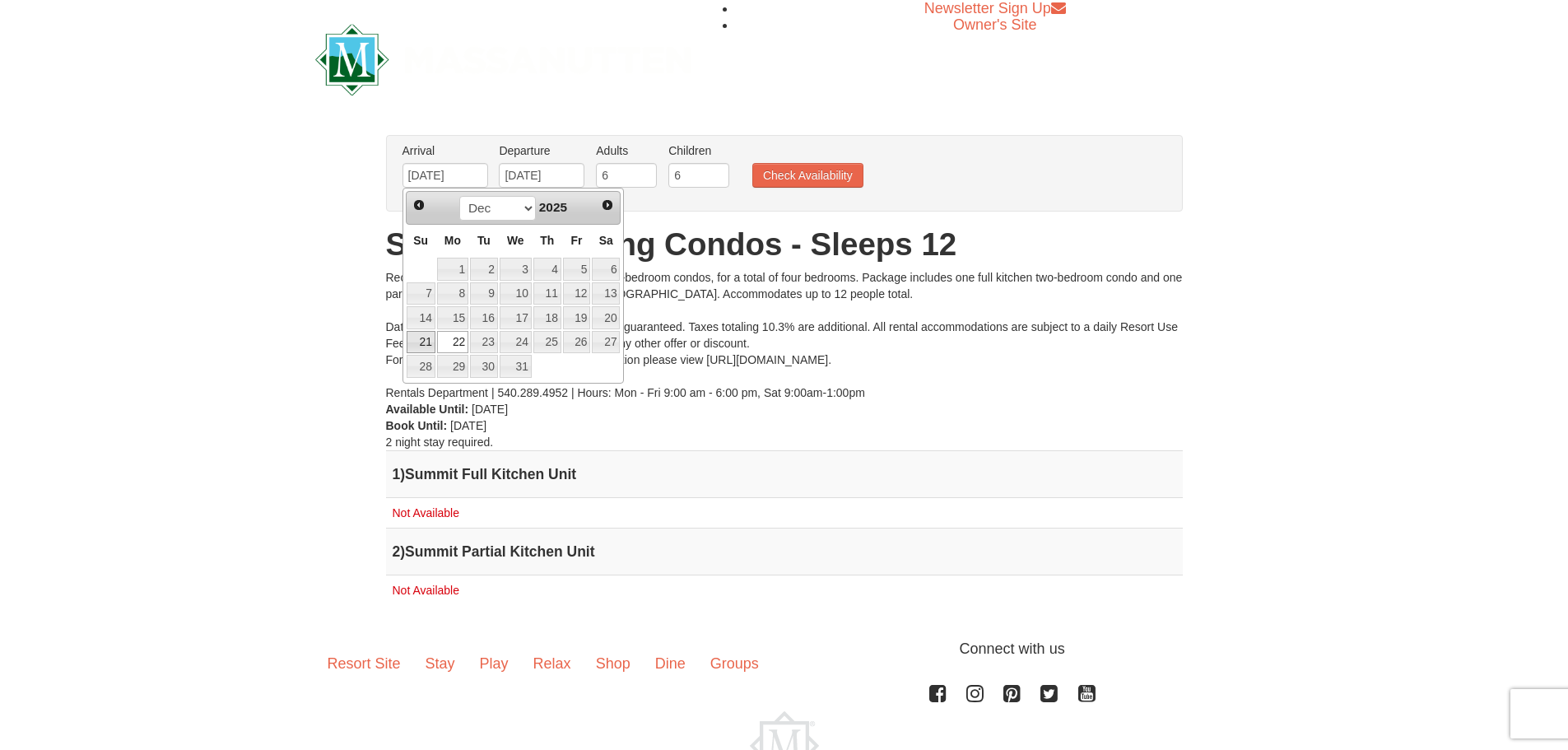
click at [430, 337] on link "21" at bounding box center [420, 342] width 29 height 23
type input "[DATE]"
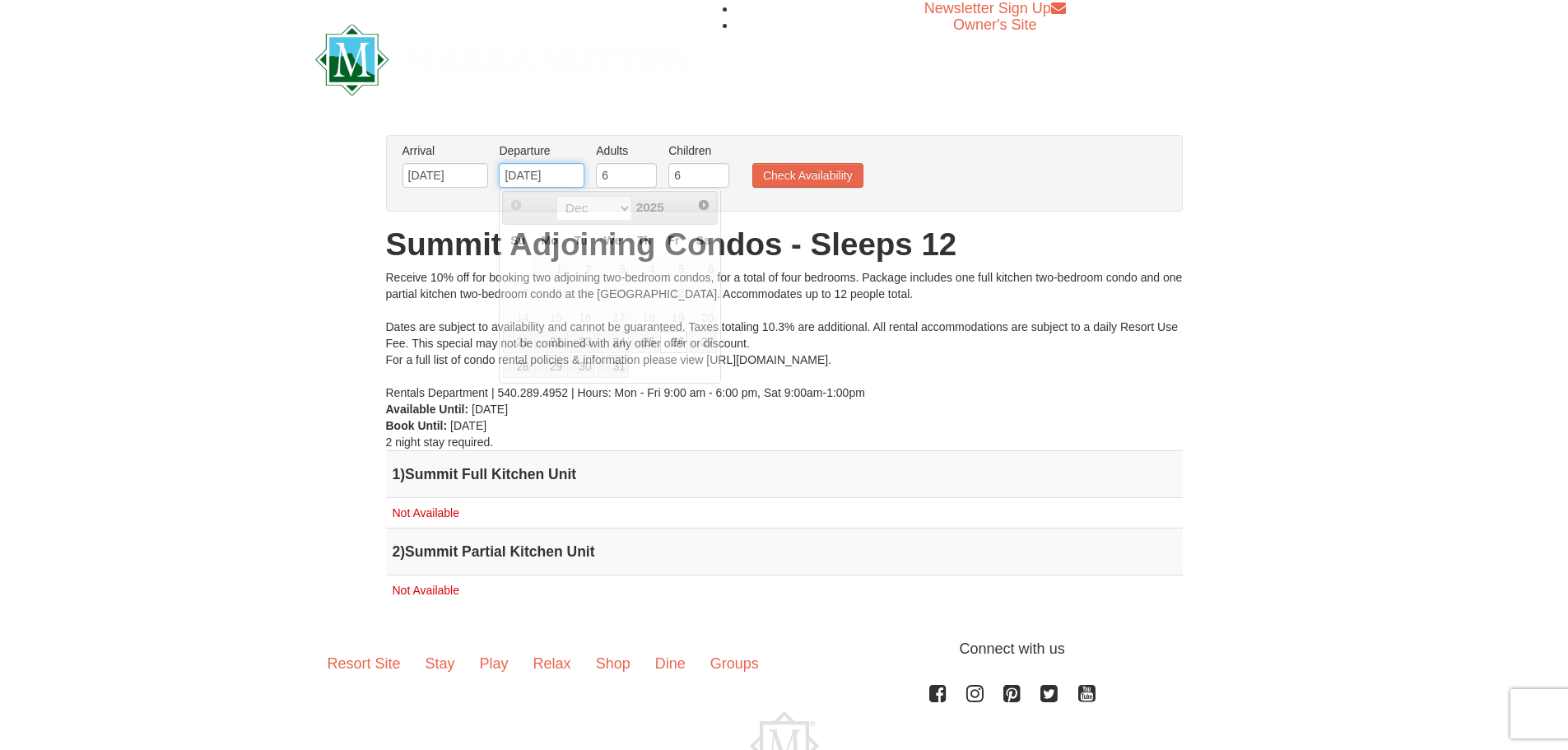
click at [540, 178] on input "12/26/2025" at bounding box center [541, 175] width 86 height 25
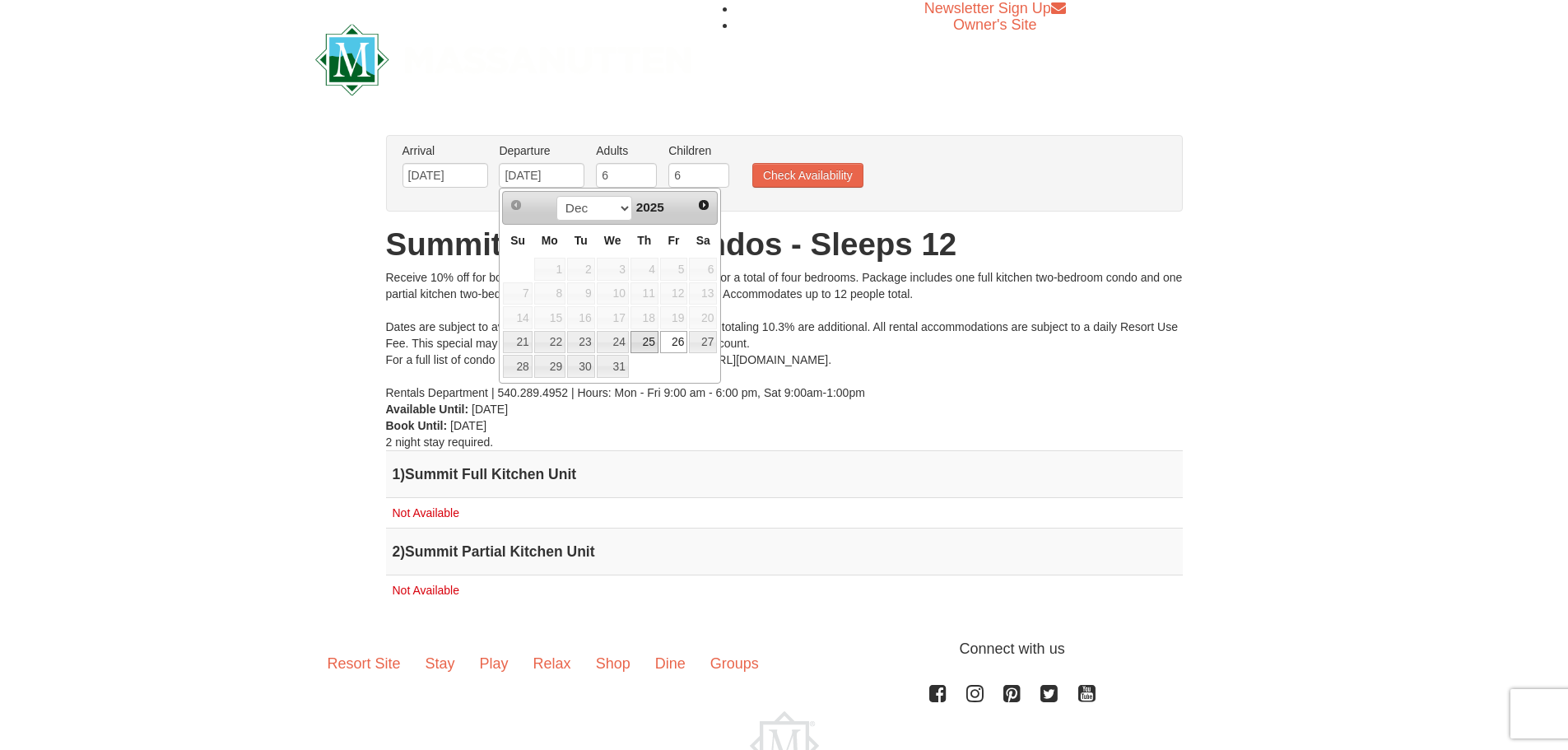
click at [643, 334] on link "25" at bounding box center [645, 342] width 28 height 23
type input "[DATE]"
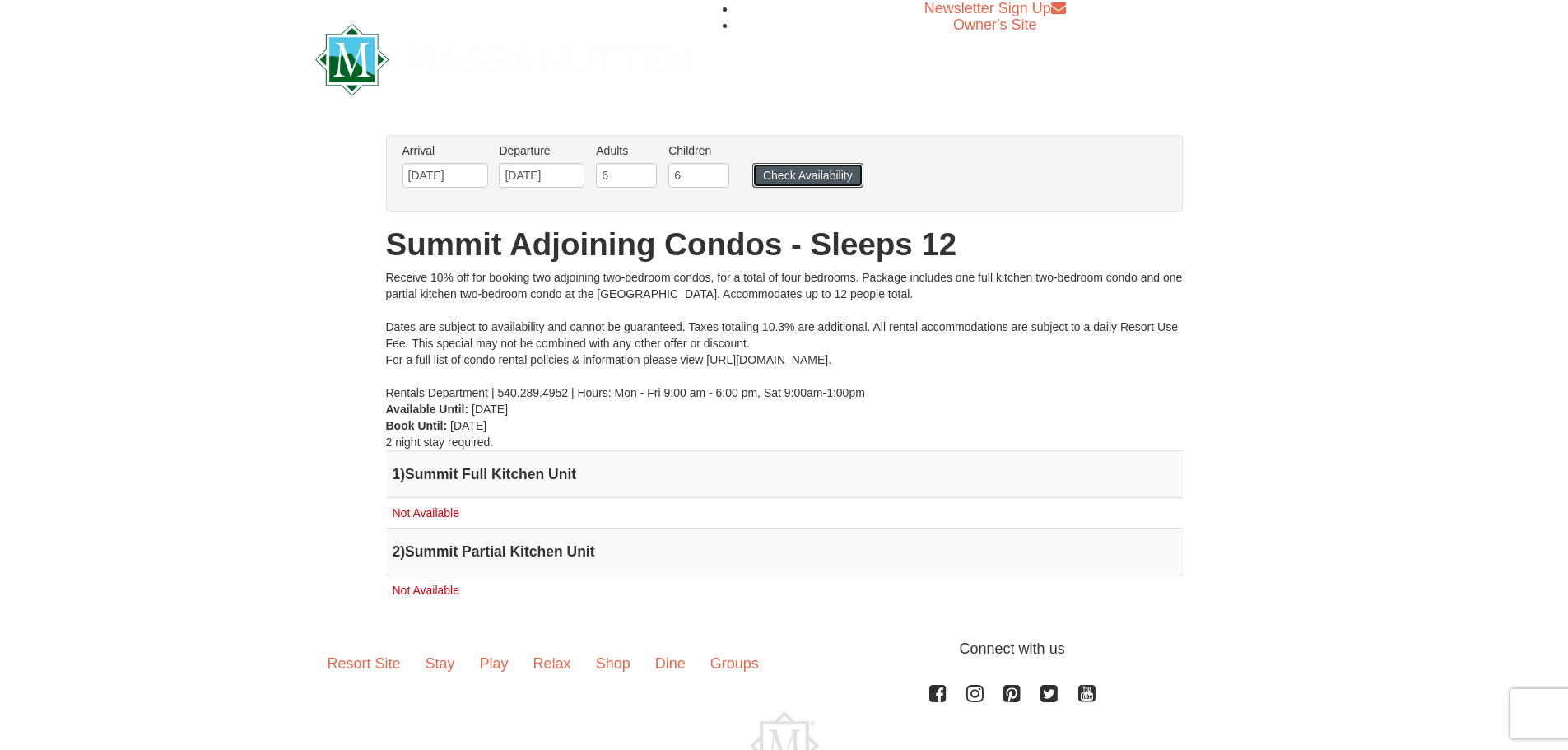
click at [767, 184] on button "Check Availability" at bounding box center [808, 175] width 111 height 25
click at [457, 188] on body "Browser Not Supported We notice you are using a browser which will not provide …" at bounding box center [784, 428] width 1568 height 856
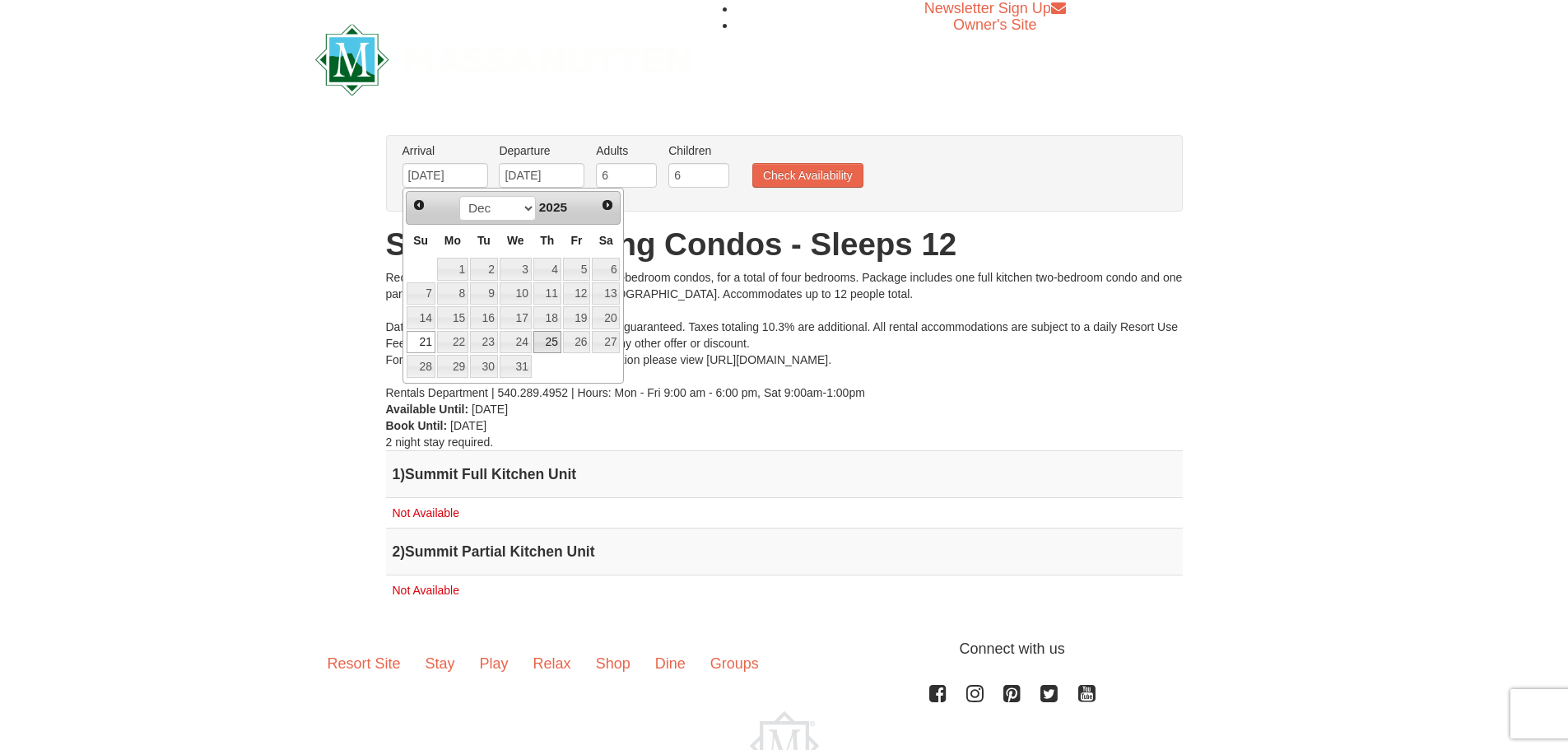
click at [556, 336] on link "25" at bounding box center [548, 342] width 28 height 23
type input "[DATE]"
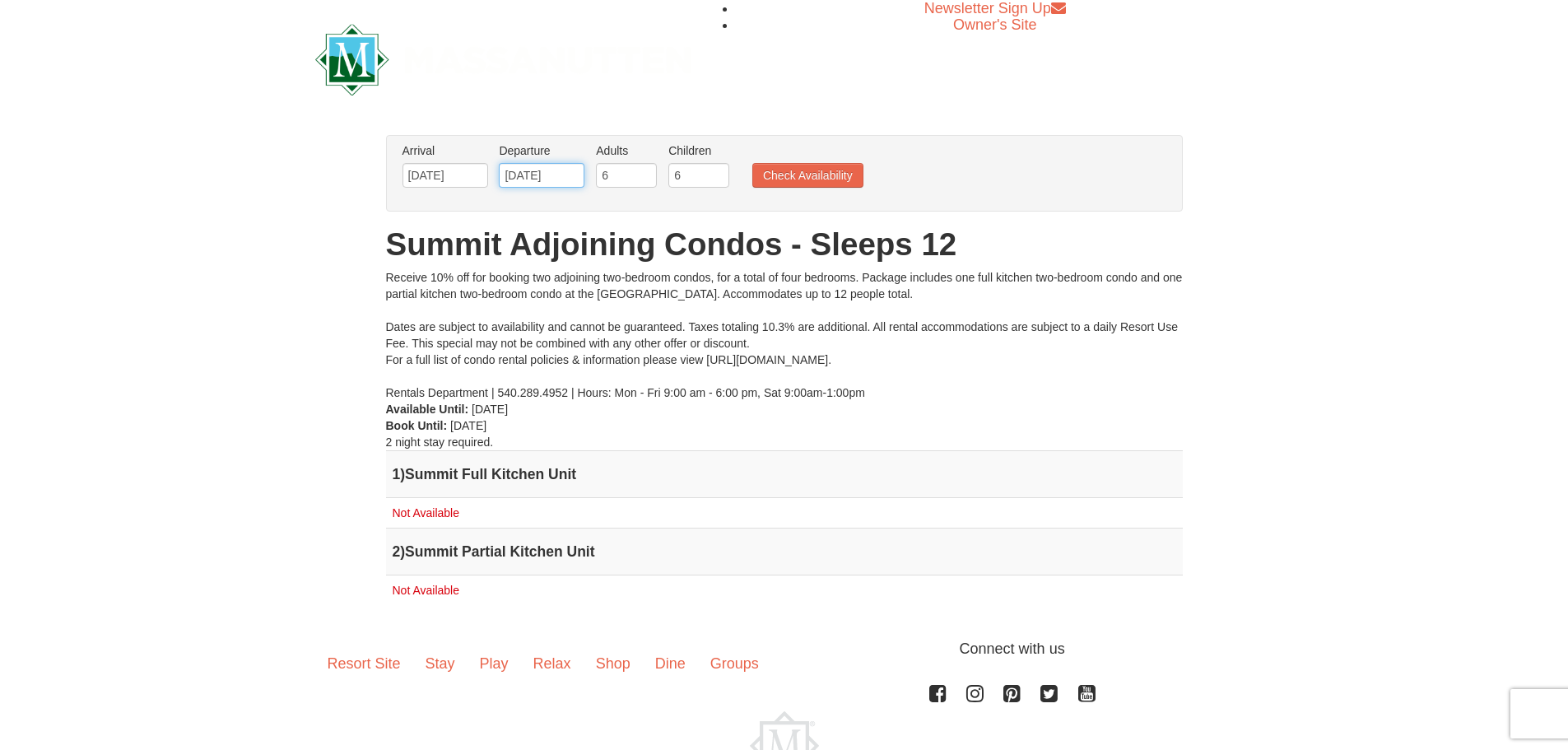
click at [522, 172] on input "[DATE]" at bounding box center [541, 175] width 86 height 25
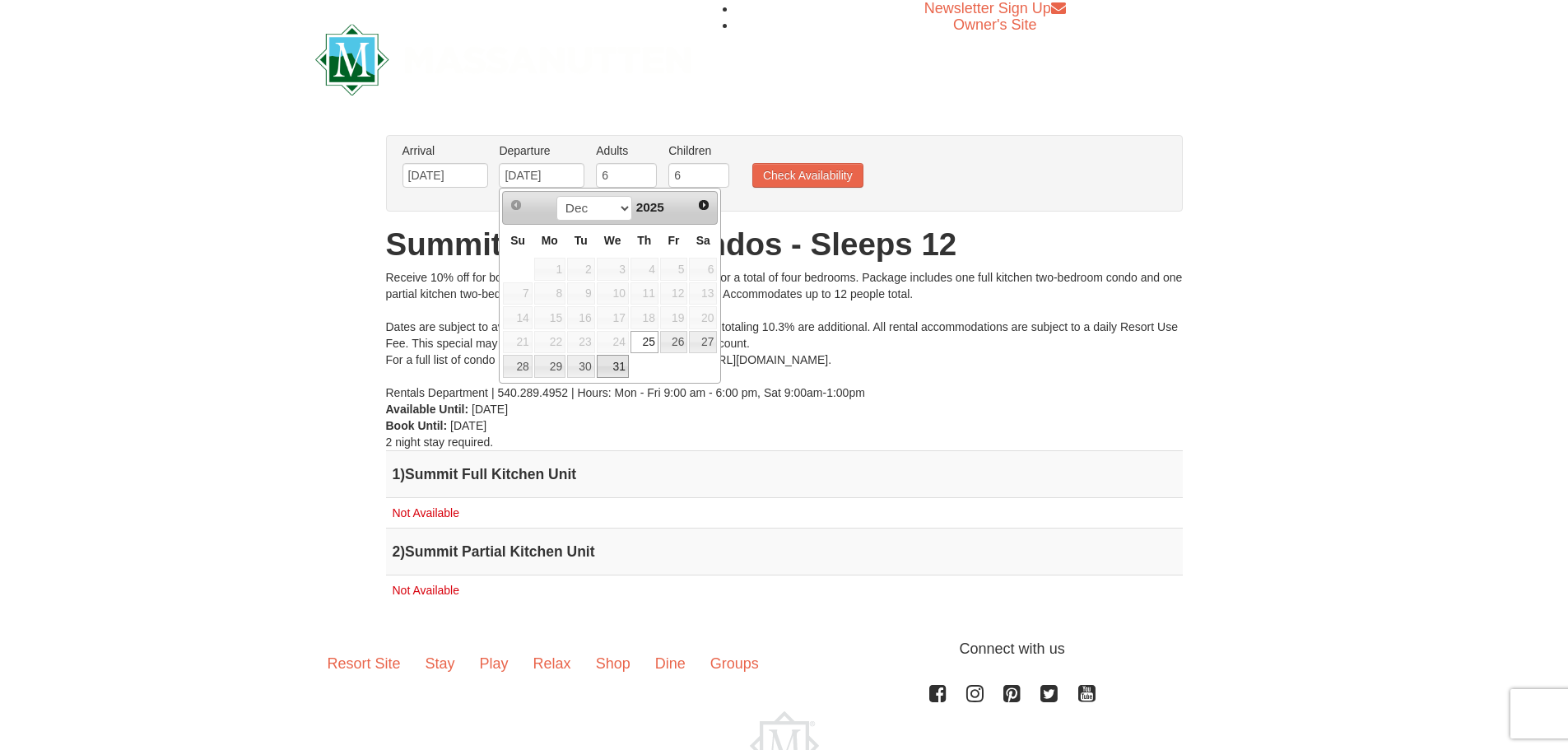
click at [608, 367] on link "31" at bounding box center [612, 366] width 32 height 23
type input "[DATE]"
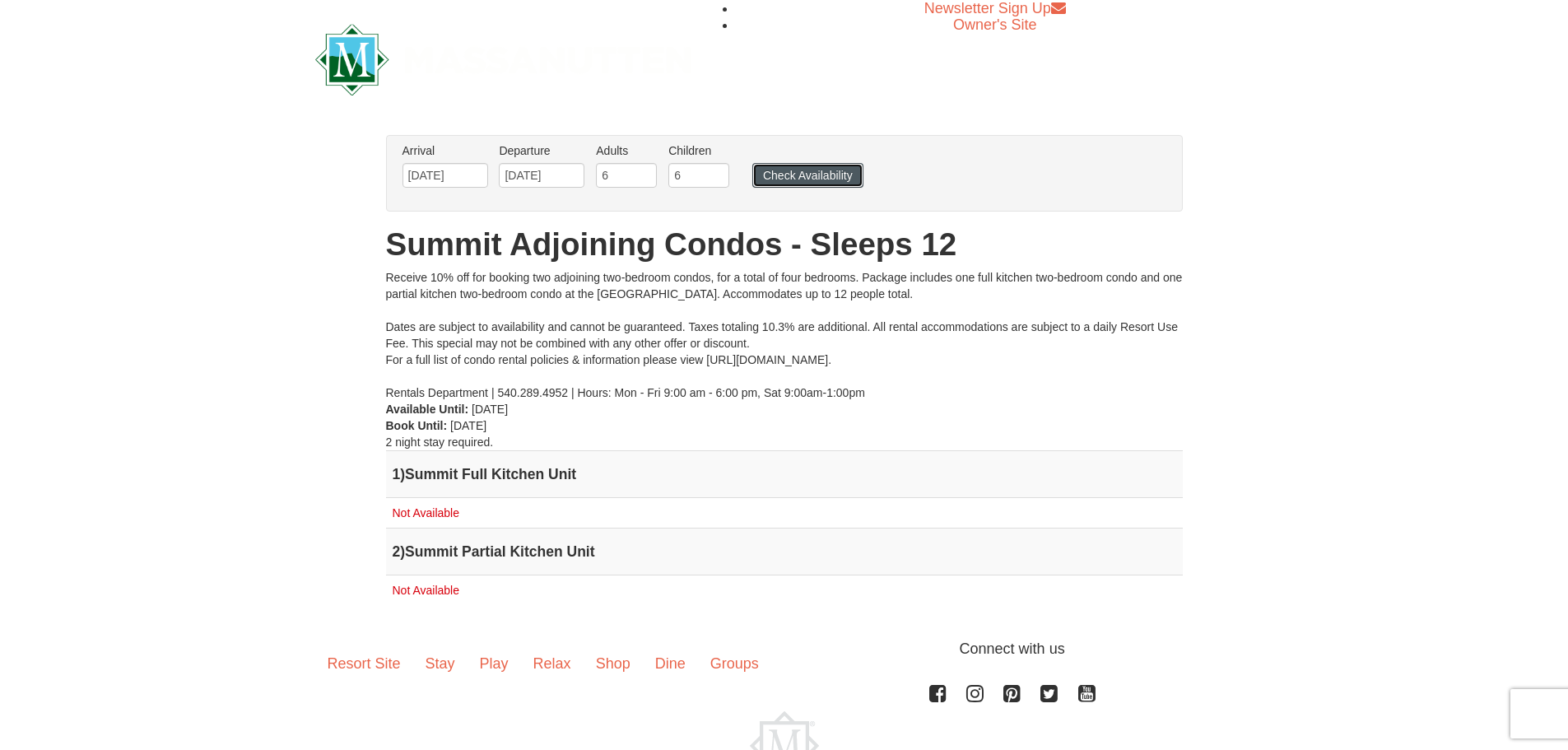
click at [801, 176] on button "Check Availability" at bounding box center [808, 175] width 111 height 25
click at [803, 173] on button "Check Availability" at bounding box center [808, 175] width 111 height 25
click at [438, 178] on input "[DATE]" at bounding box center [445, 175] width 86 height 25
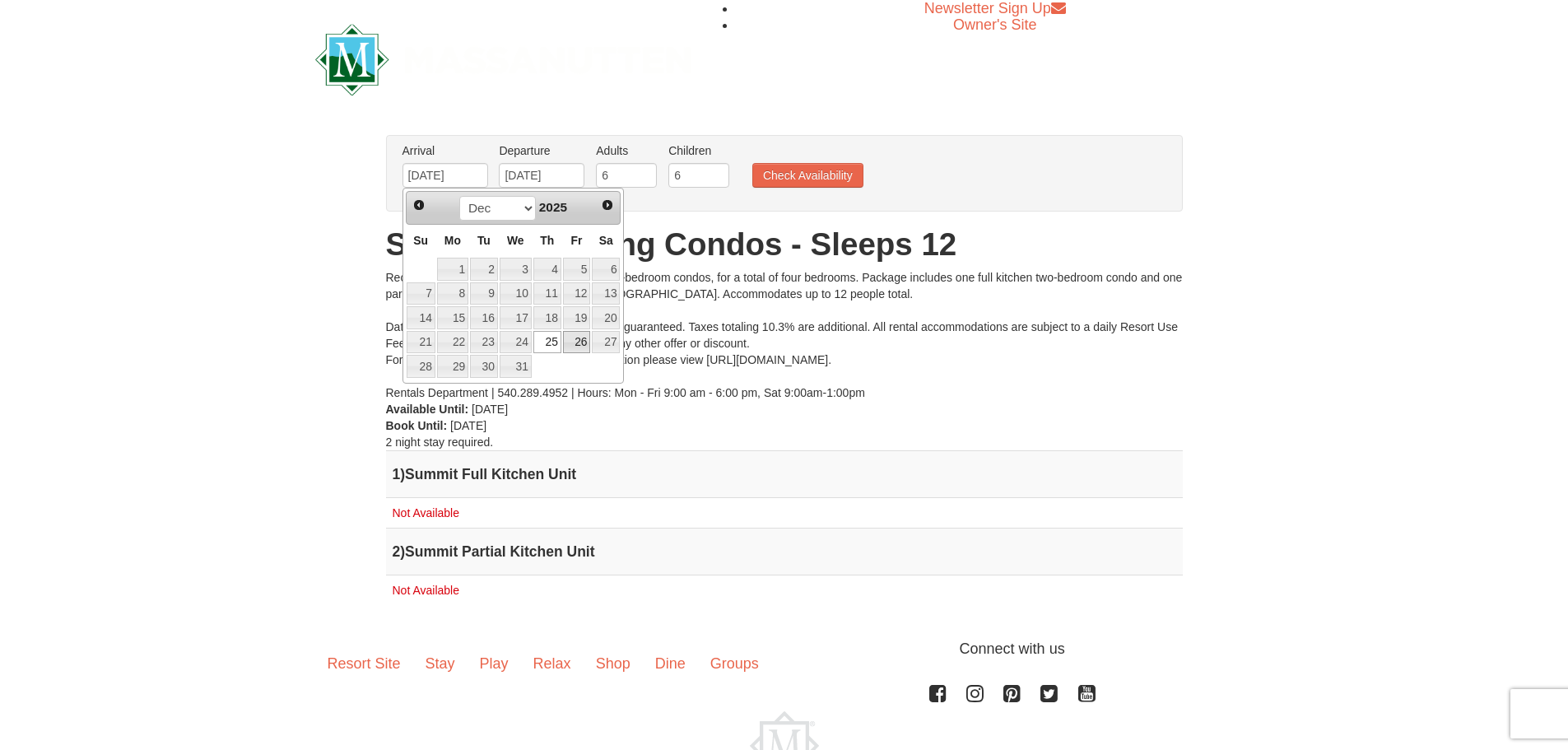
click at [585, 344] on link "26" at bounding box center [577, 342] width 28 height 23
type input "[DATE]"
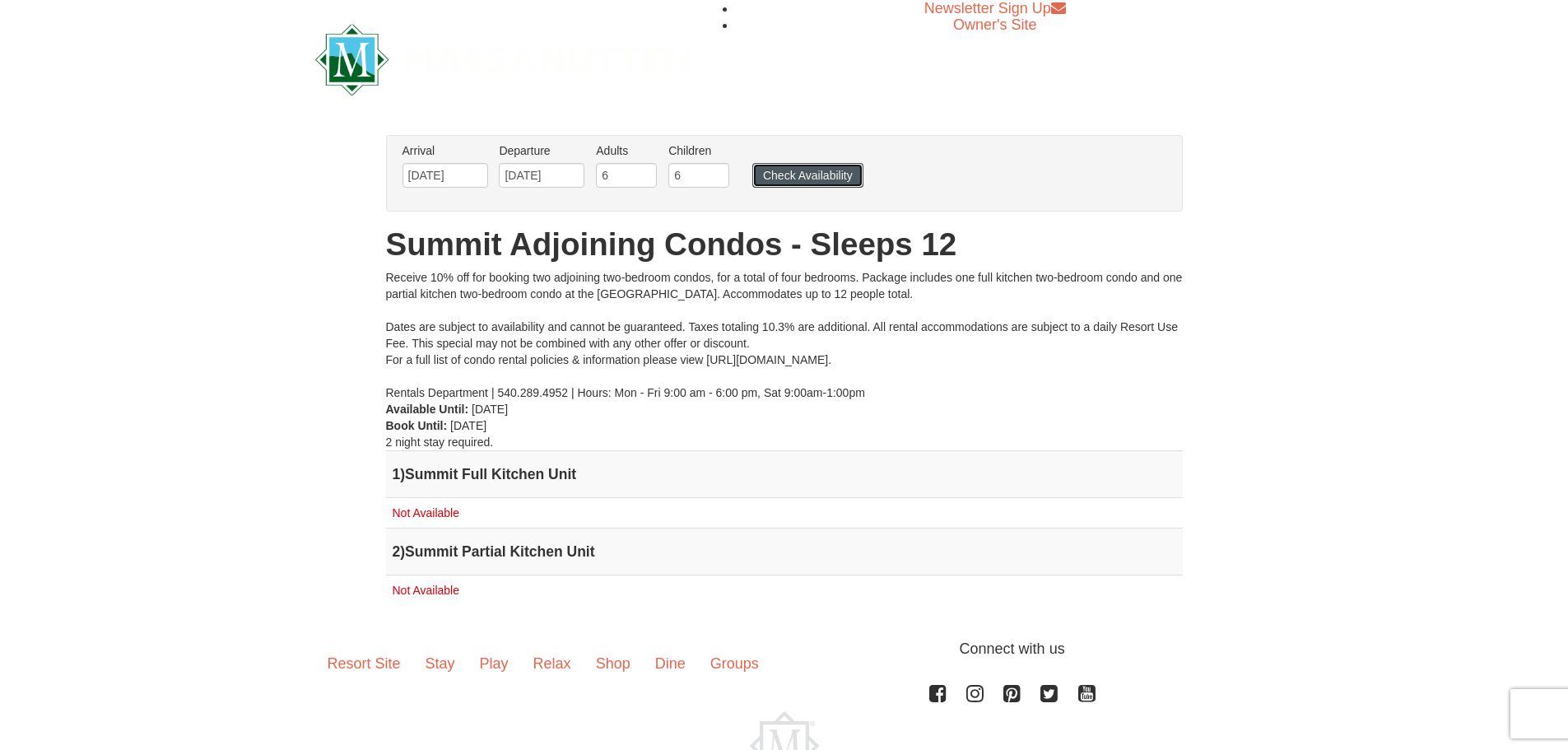
click at [763, 175] on button "Check Availability" at bounding box center [808, 175] width 111 height 25
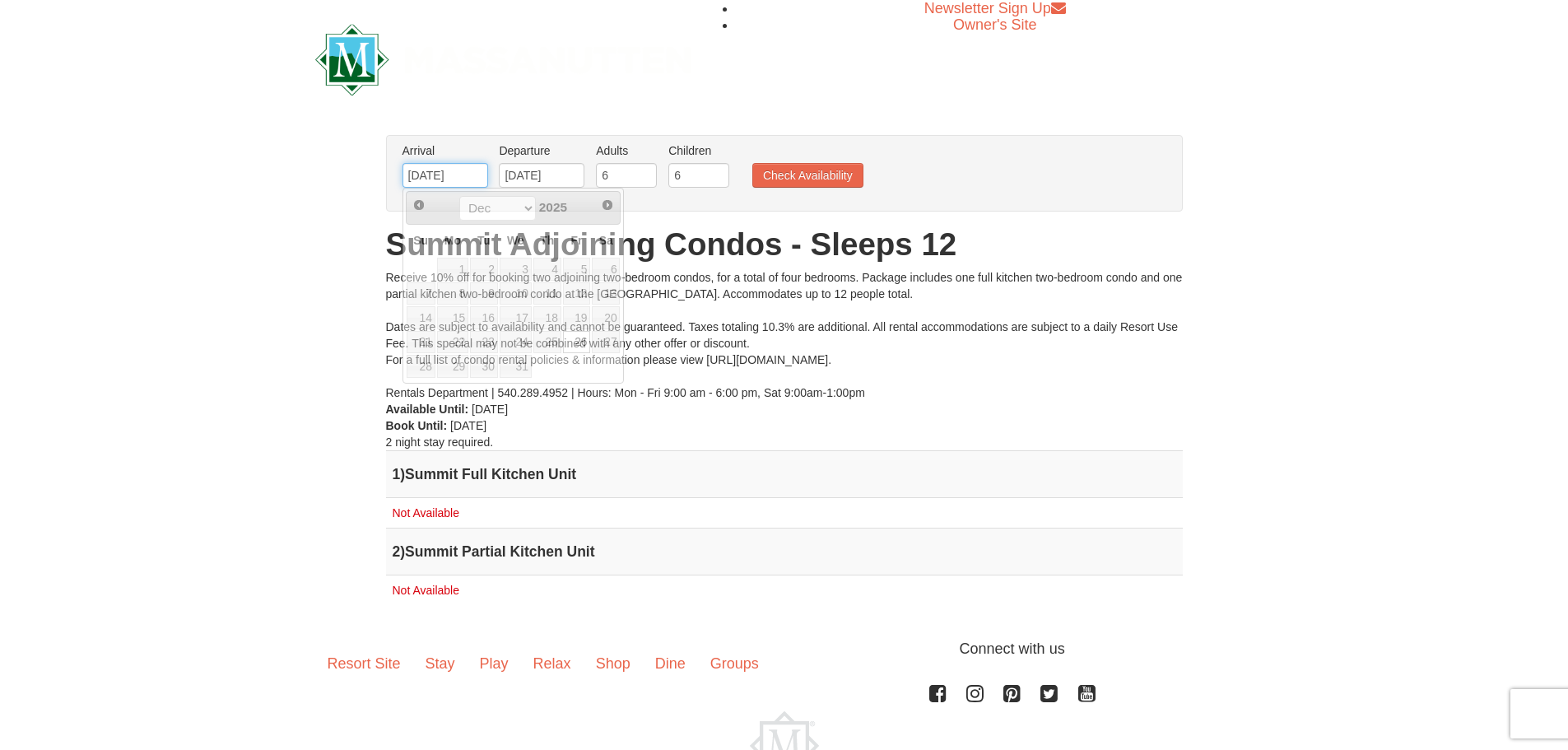
click at [457, 179] on input "[DATE]" at bounding box center [445, 175] width 86 height 25
click at [611, 351] on link "27" at bounding box center [606, 342] width 28 height 23
type input "12/27/2025"
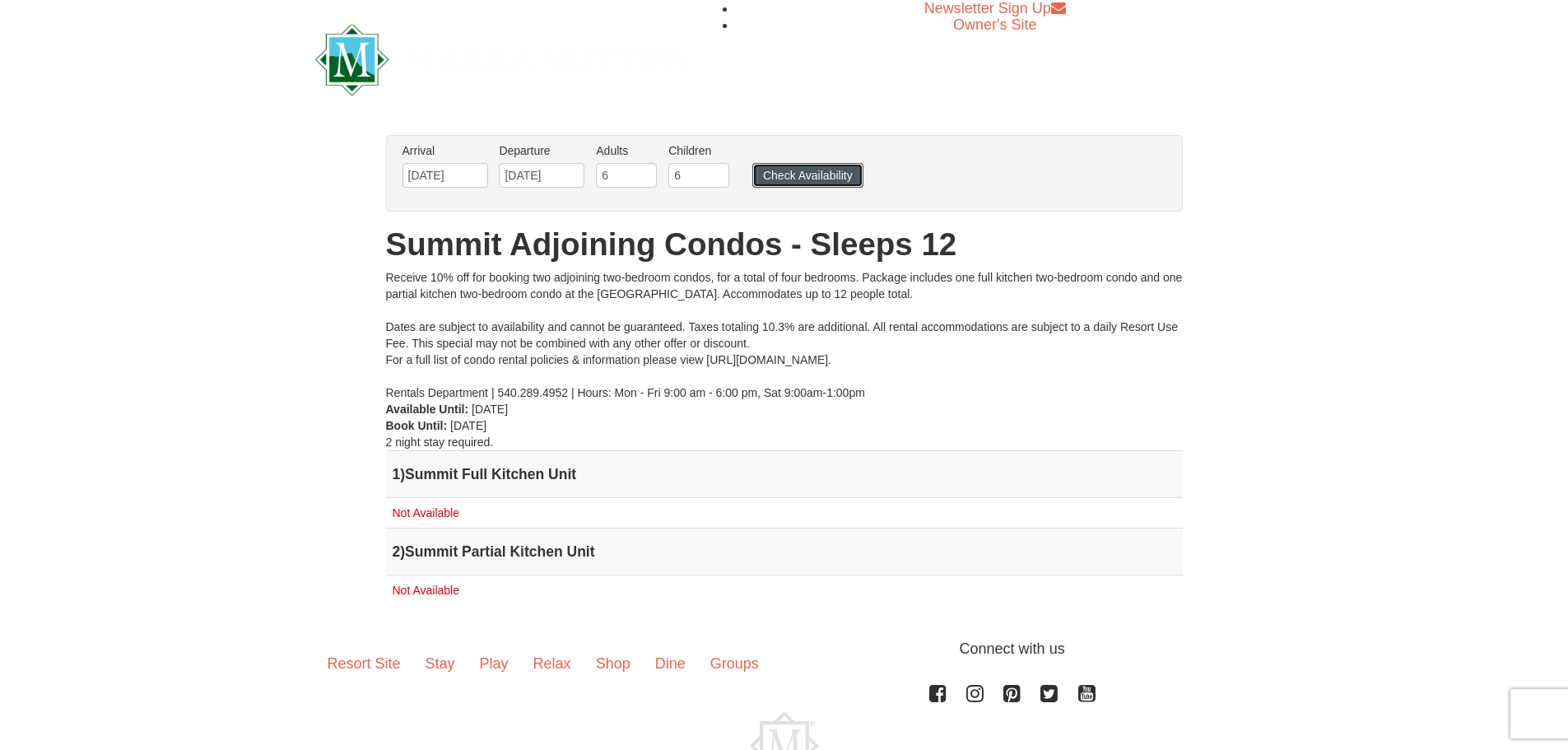
click at [809, 183] on button "Check Availability" at bounding box center [808, 175] width 111 height 25
click at [437, 177] on input "[DATE]" at bounding box center [445, 175] width 86 height 25
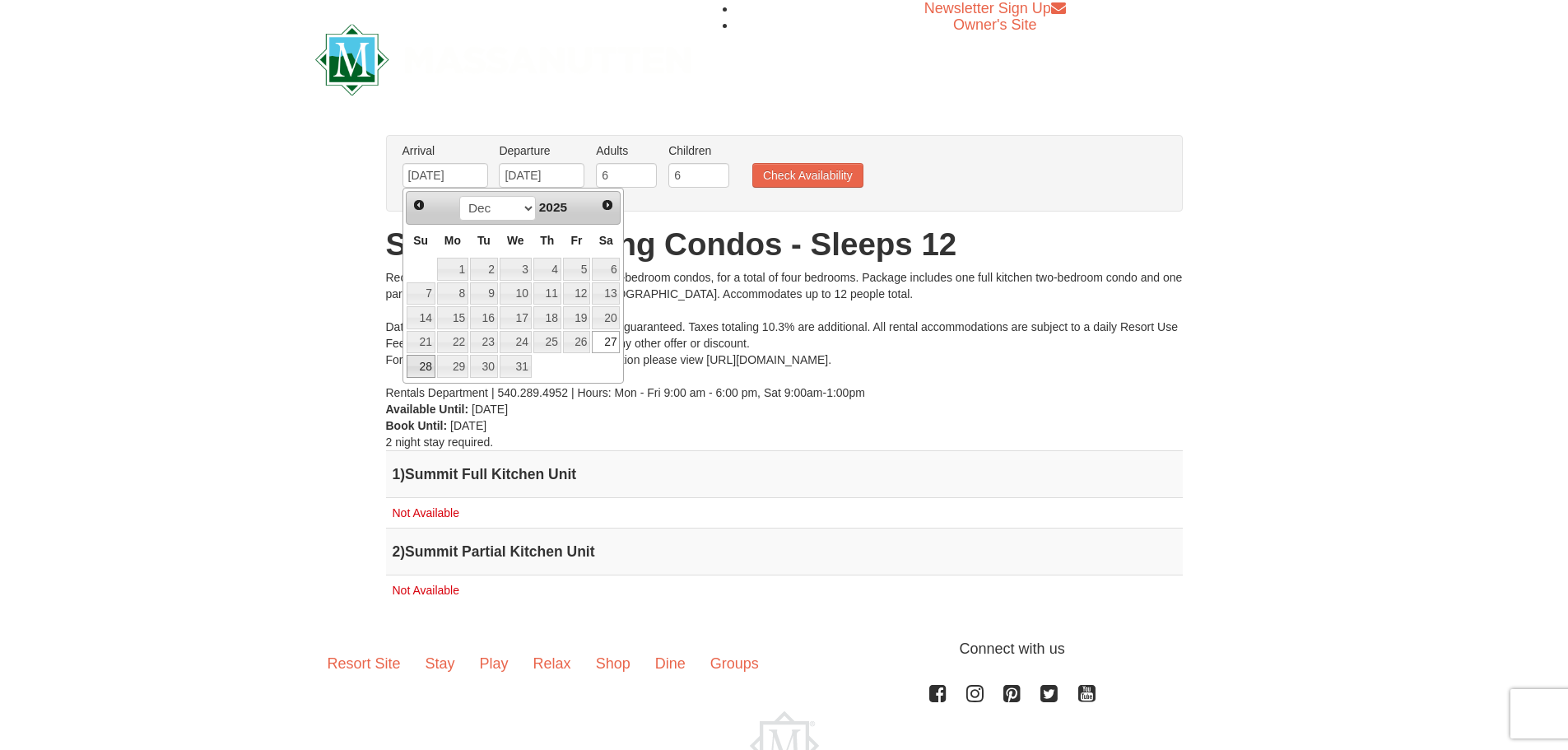
click at [425, 361] on link "28" at bounding box center [420, 366] width 29 height 23
type input "12/28/2025"
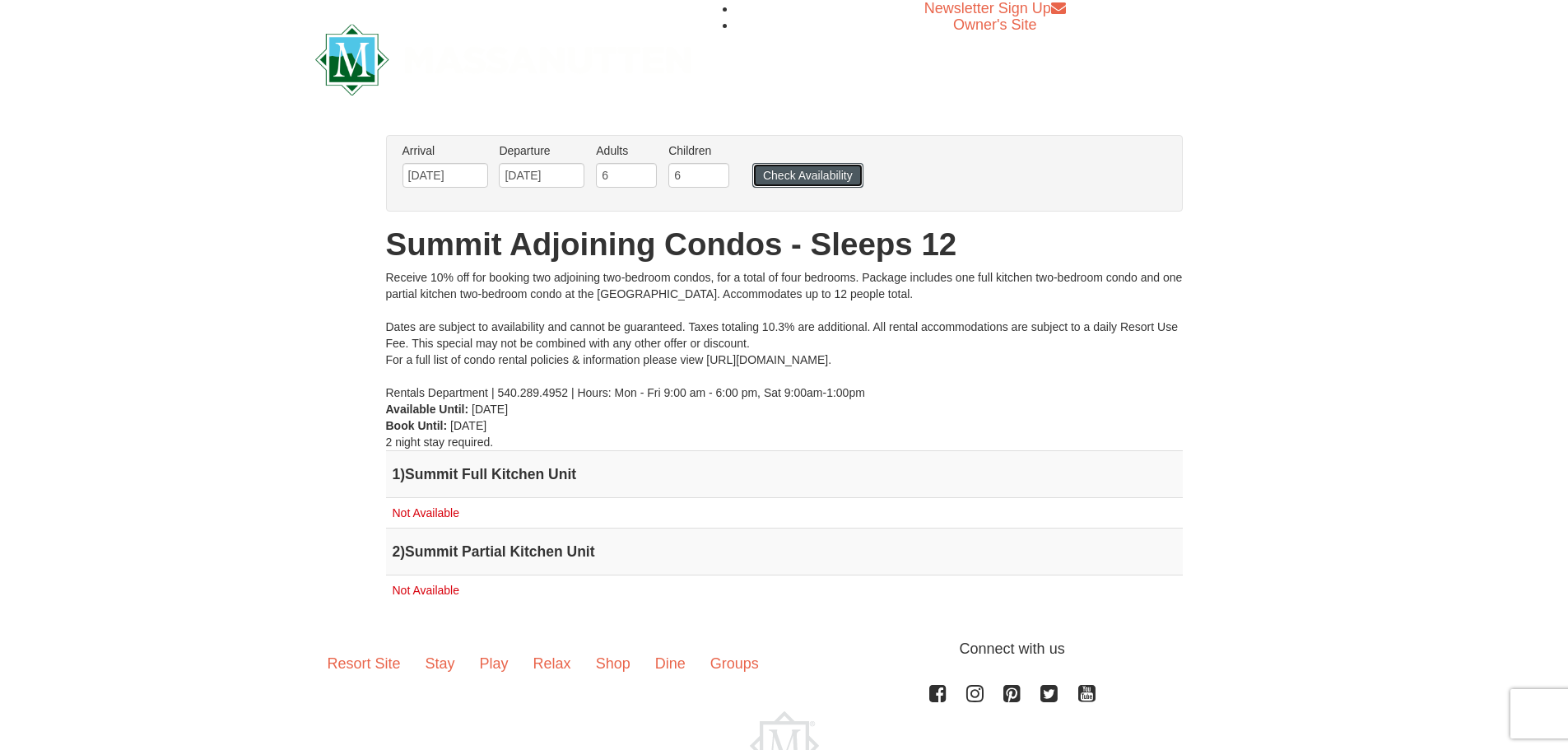
click at [811, 172] on button "Check Availability" at bounding box center [808, 175] width 111 height 25
click at [428, 178] on input "[DATE]" at bounding box center [445, 175] width 86 height 25
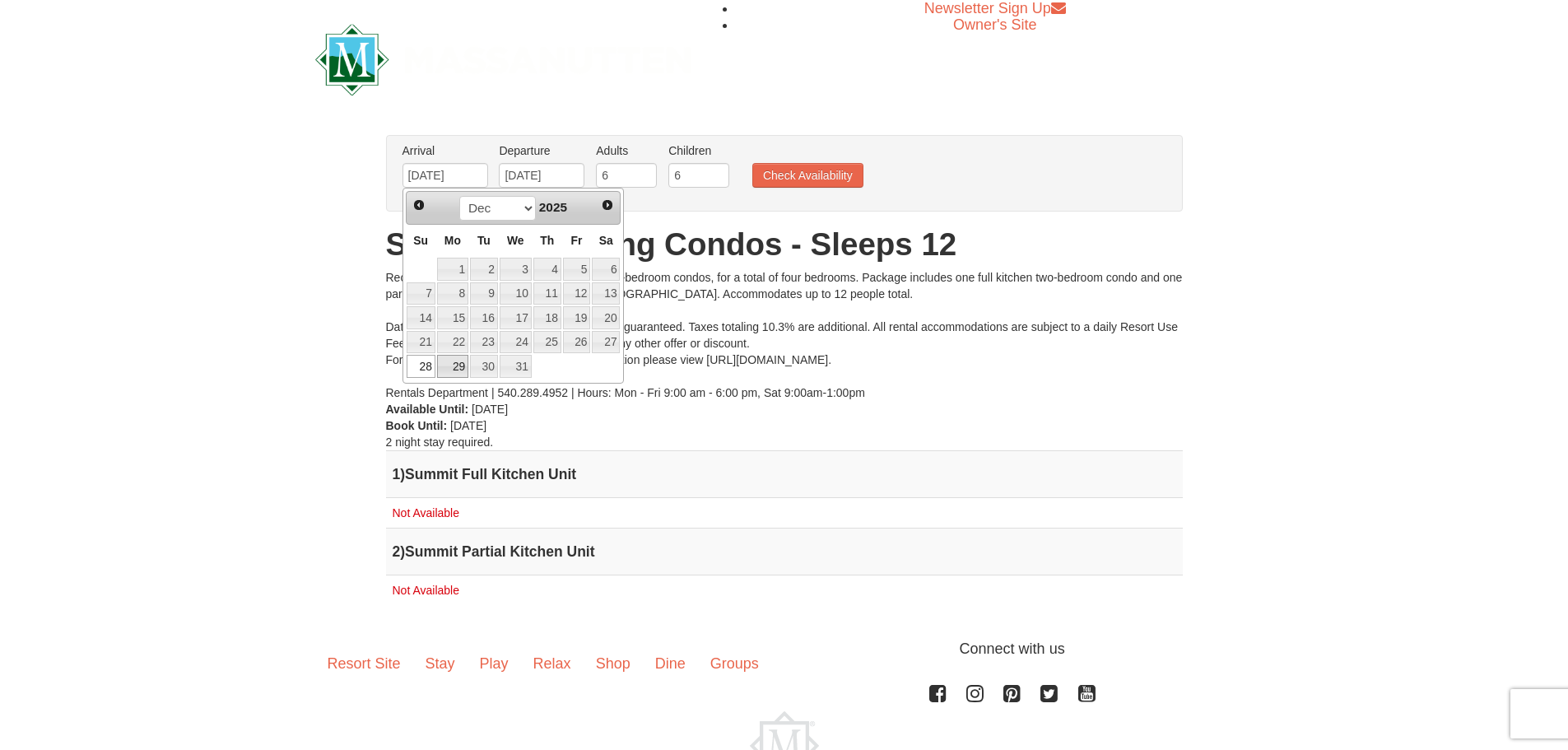
click at [454, 366] on link "29" at bounding box center [452, 366] width 31 height 23
type input "[DATE]"
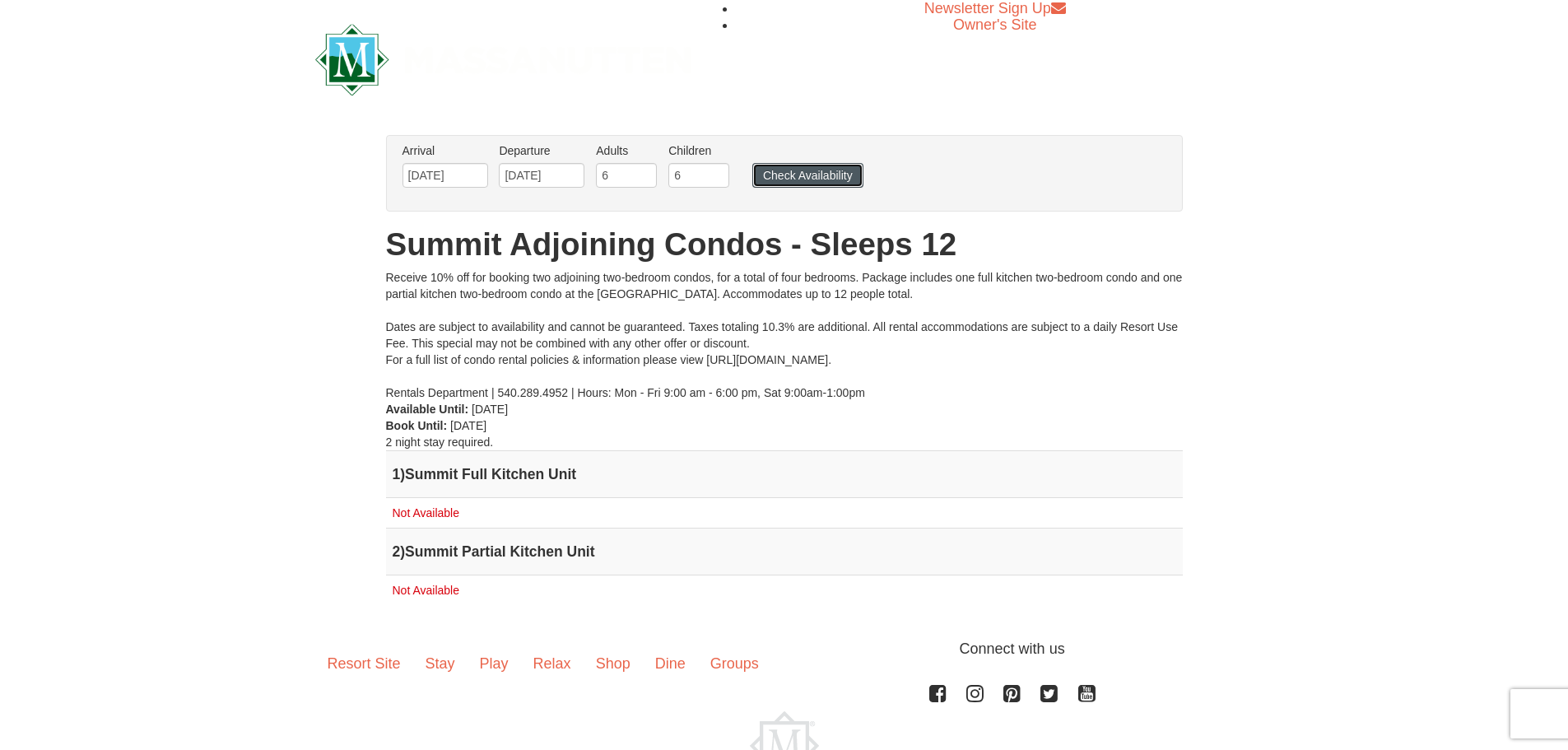
click at [816, 164] on button "Check Availability" at bounding box center [808, 175] width 111 height 25
click at [440, 174] on input "12/29/2025" at bounding box center [445, 175] width 86 height 25
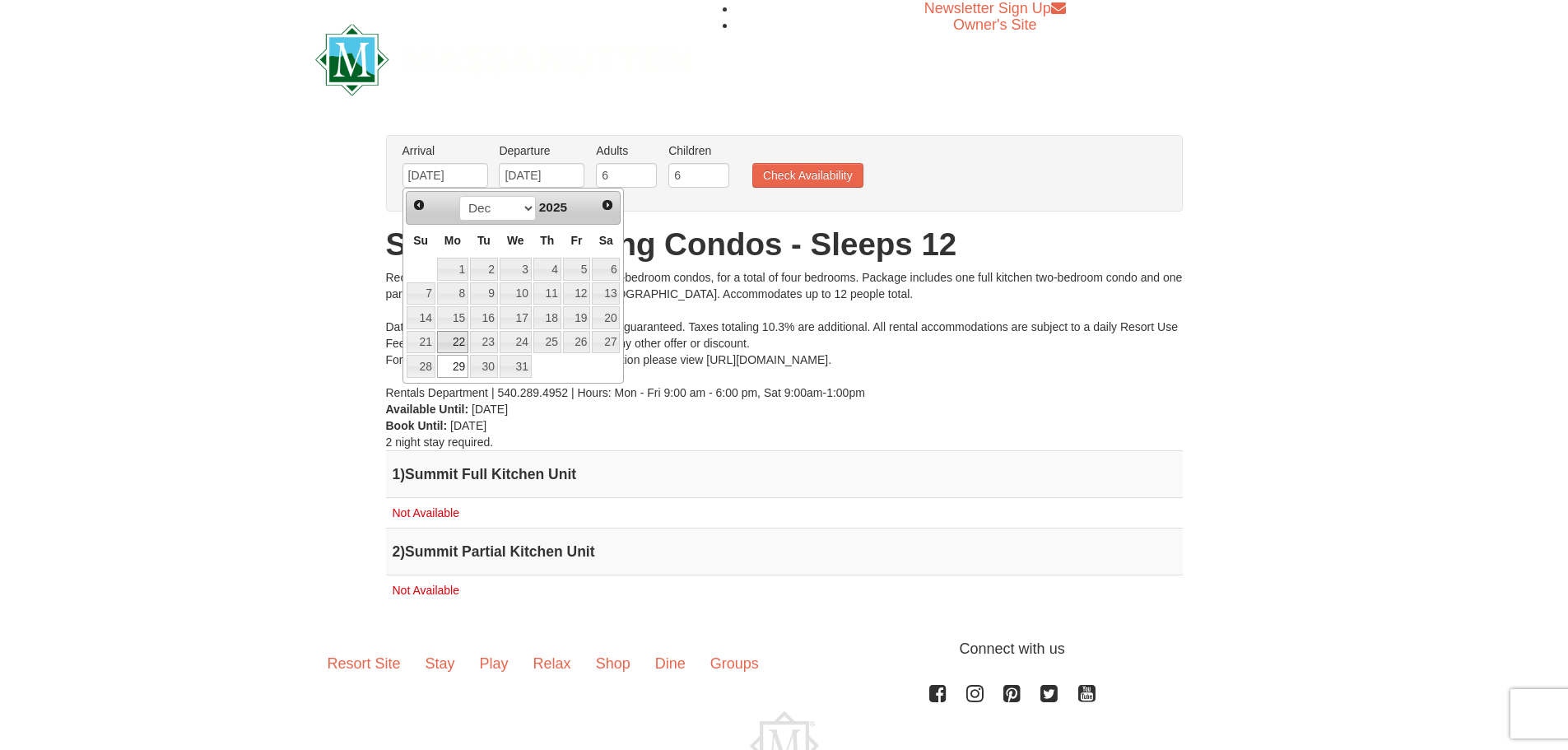
click at [456, 337] on link "22" at bounding box center [452, 342] width 31 height 23
type input "[DATE]"
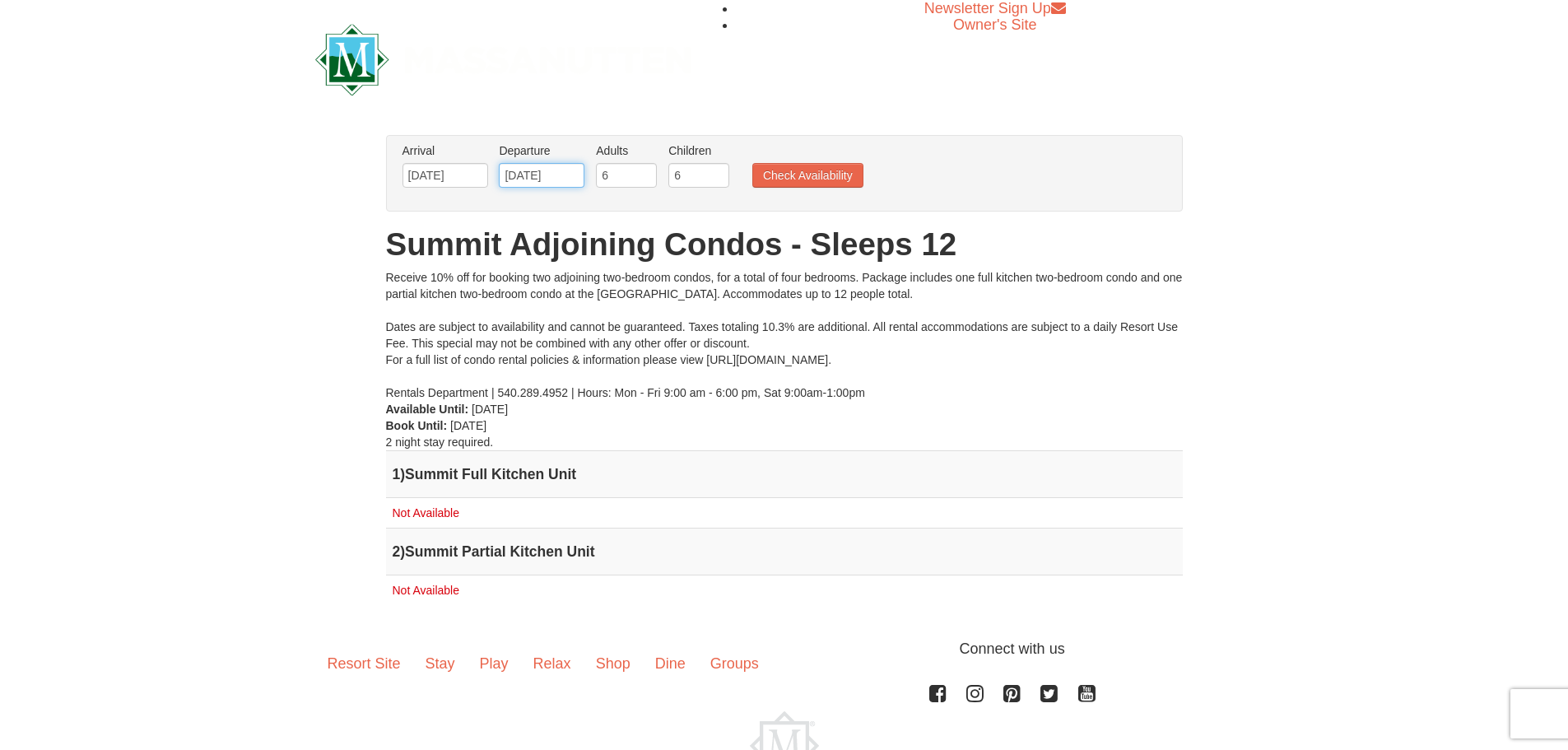
click at [525, 168] on input "12/31/2025" at bounding box center [541, 175] width 86 height 25
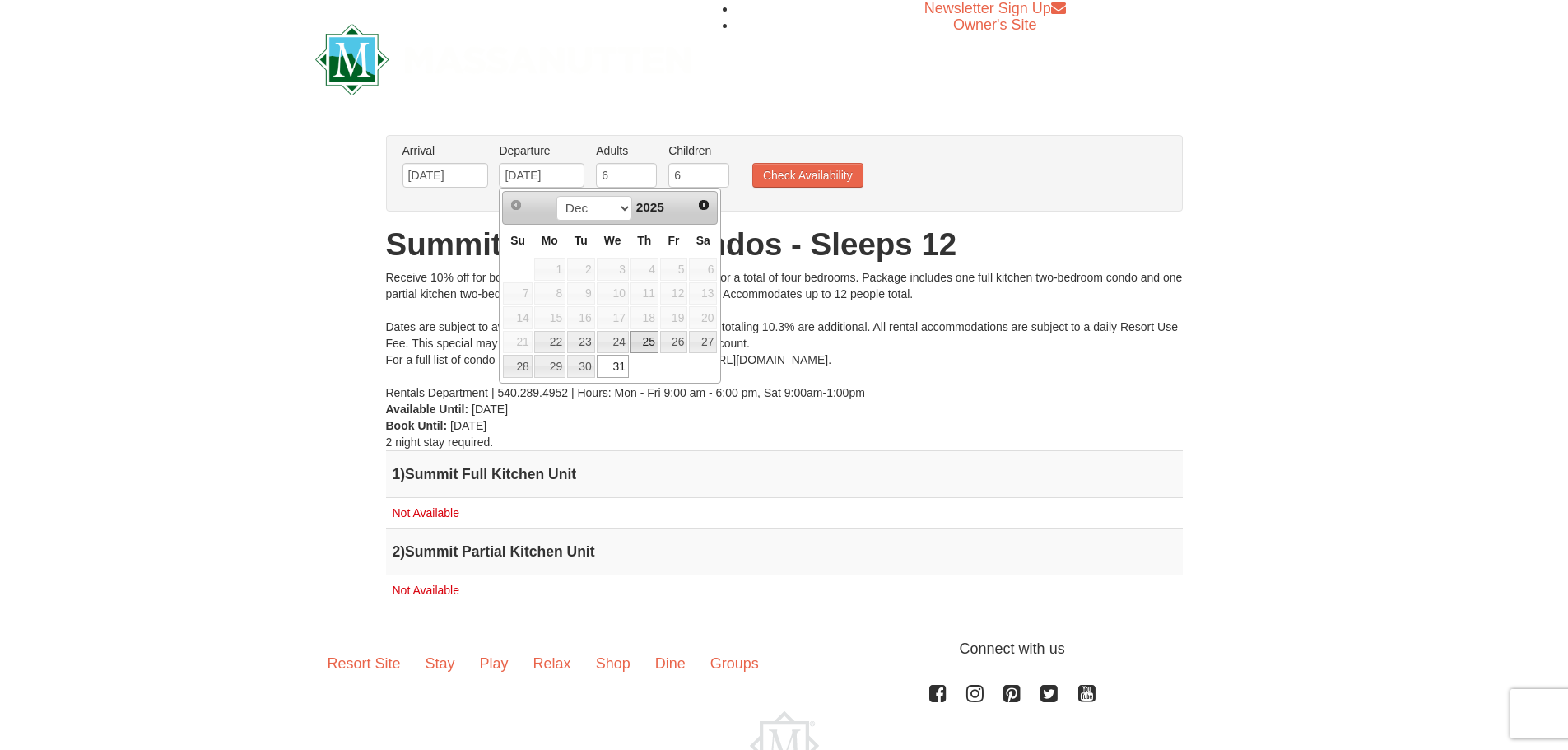
click at [652, 345] on link "25" at bounding box center [645, 342] width 28 height 23
type input "12/25/2025"
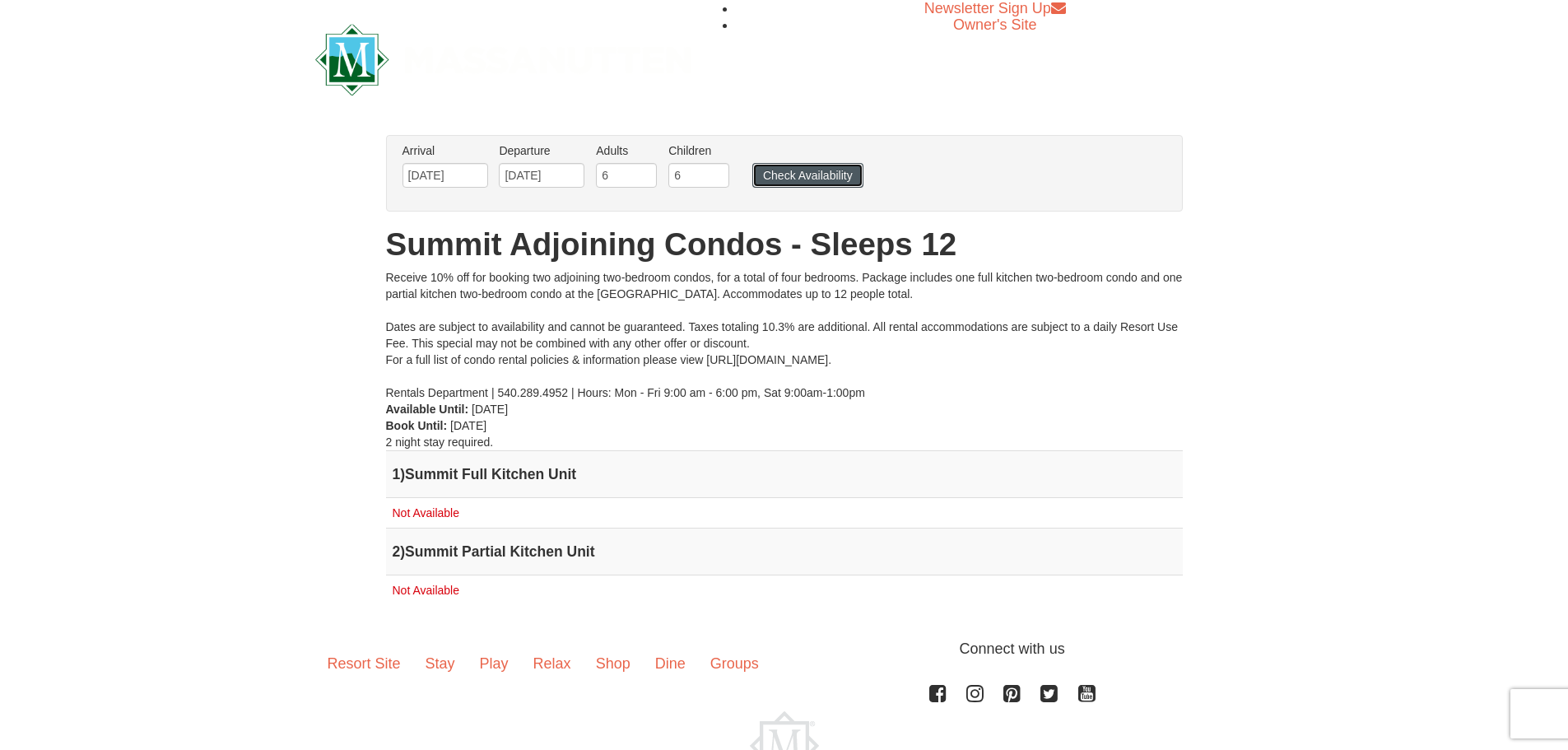
click at [782, 173] on button "Check Availability" at bounding box center [808, 175] width 111 height 25
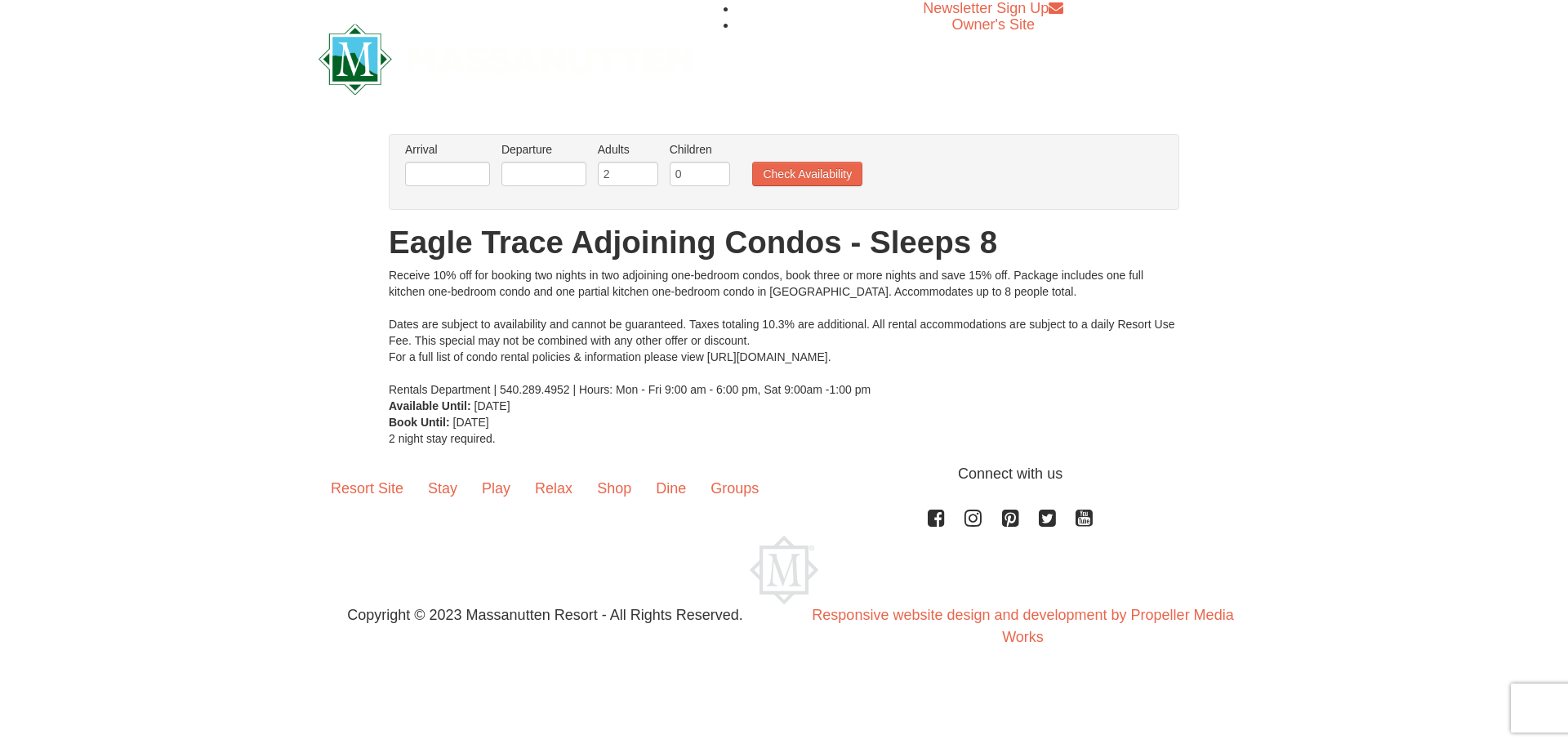
click at [468, 159] on li "Arrival Please format dates MM/DD/YYYY Please format dates MM/DD/YYYY" at bounding box center [448, 168] width 93 height 53
click at [464, 176] on input "text" at bounding box center [447, 173] width 85 height 25
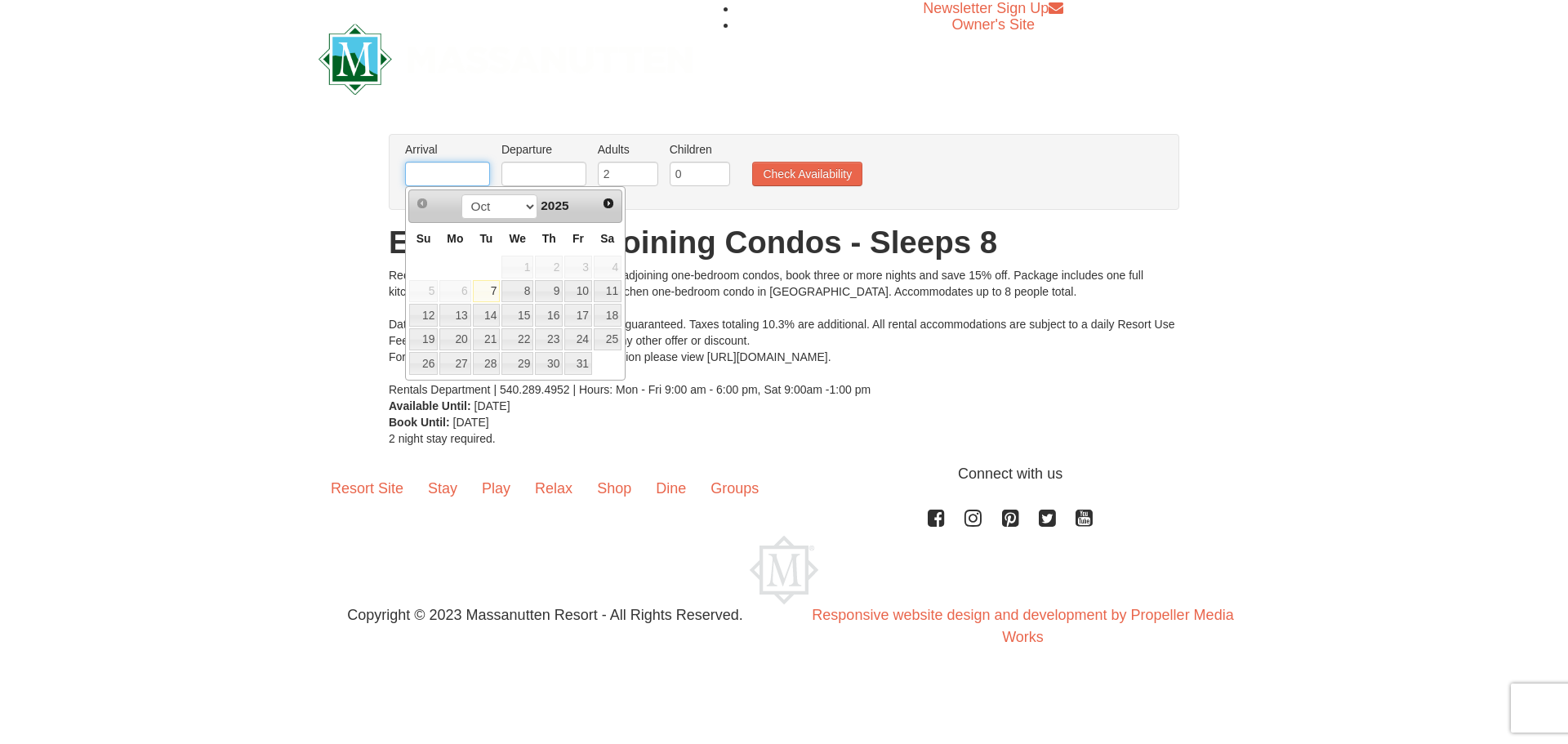
type input "[DATE]"
click at [561, 168] on input "text" at bounding box center [543, 173] width 85 height 25
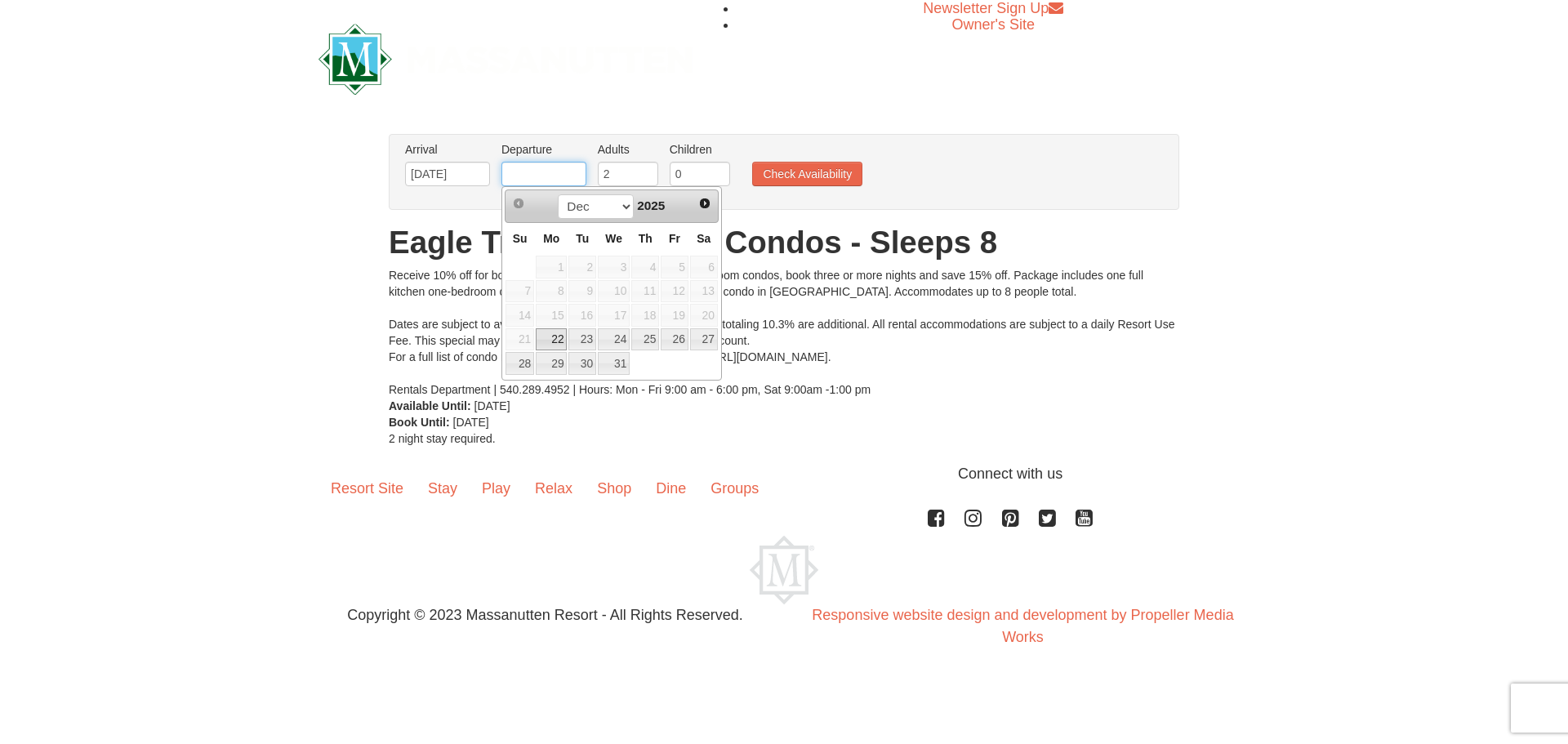
type input "[DATE]"
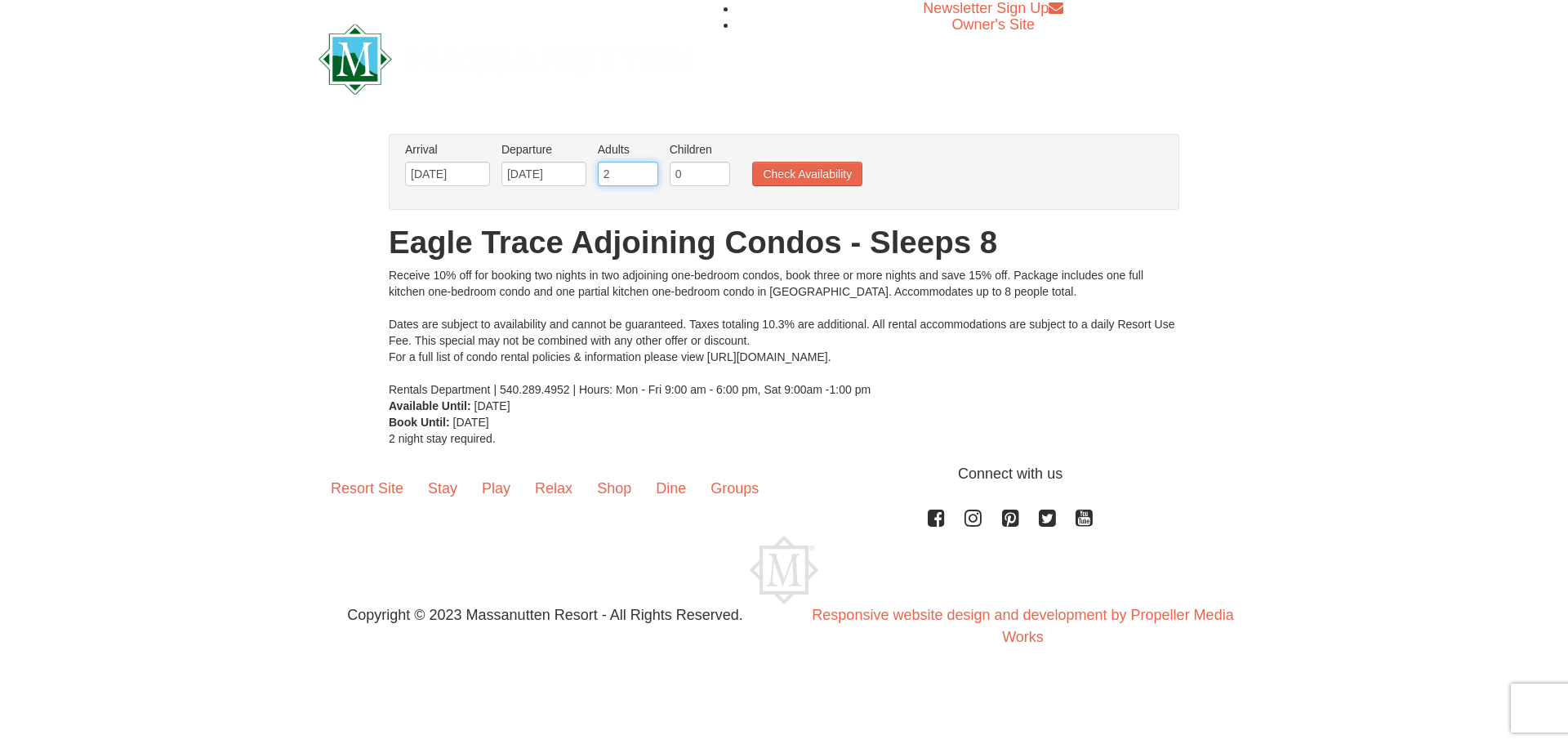
drag, startPoint x: 610, startPoint y: 177, endPoint x: 600, endPoint y: 170, distance: 12.2
click at [599, 176] on input "2" at bounding box center [628, 173] width 60 height 25
type input "6"
drag, startPoint x: 682, startPoint y: 173, endPoint x: 670, endPoint y: 173, distance: 12.0
click at [670, 173] on input "0" at bounding box center [700, 173] width 60 height 25
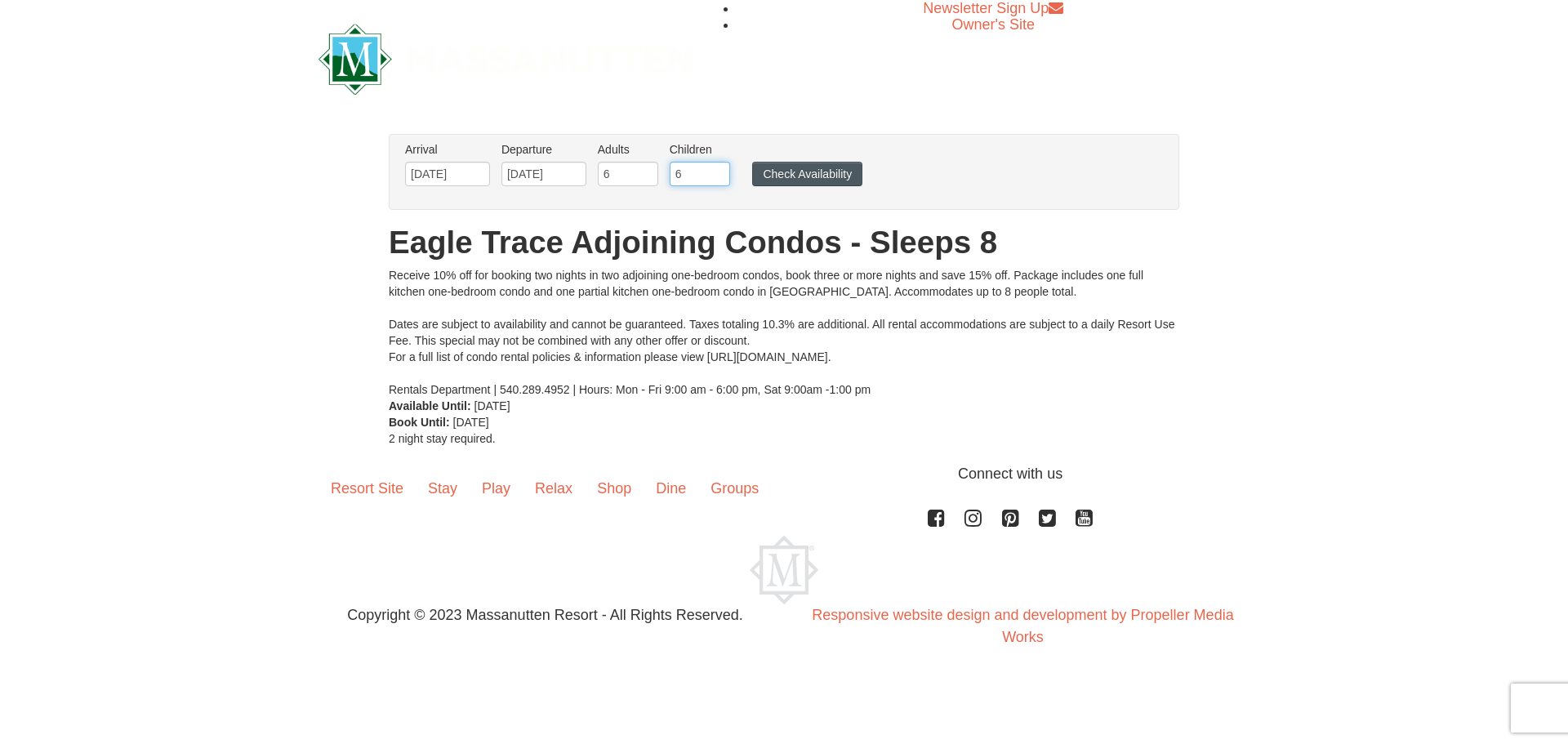
type input "6"
click at [841, 178] on button "Check Availability" at bounding box center [807, 173] width 110 height 25
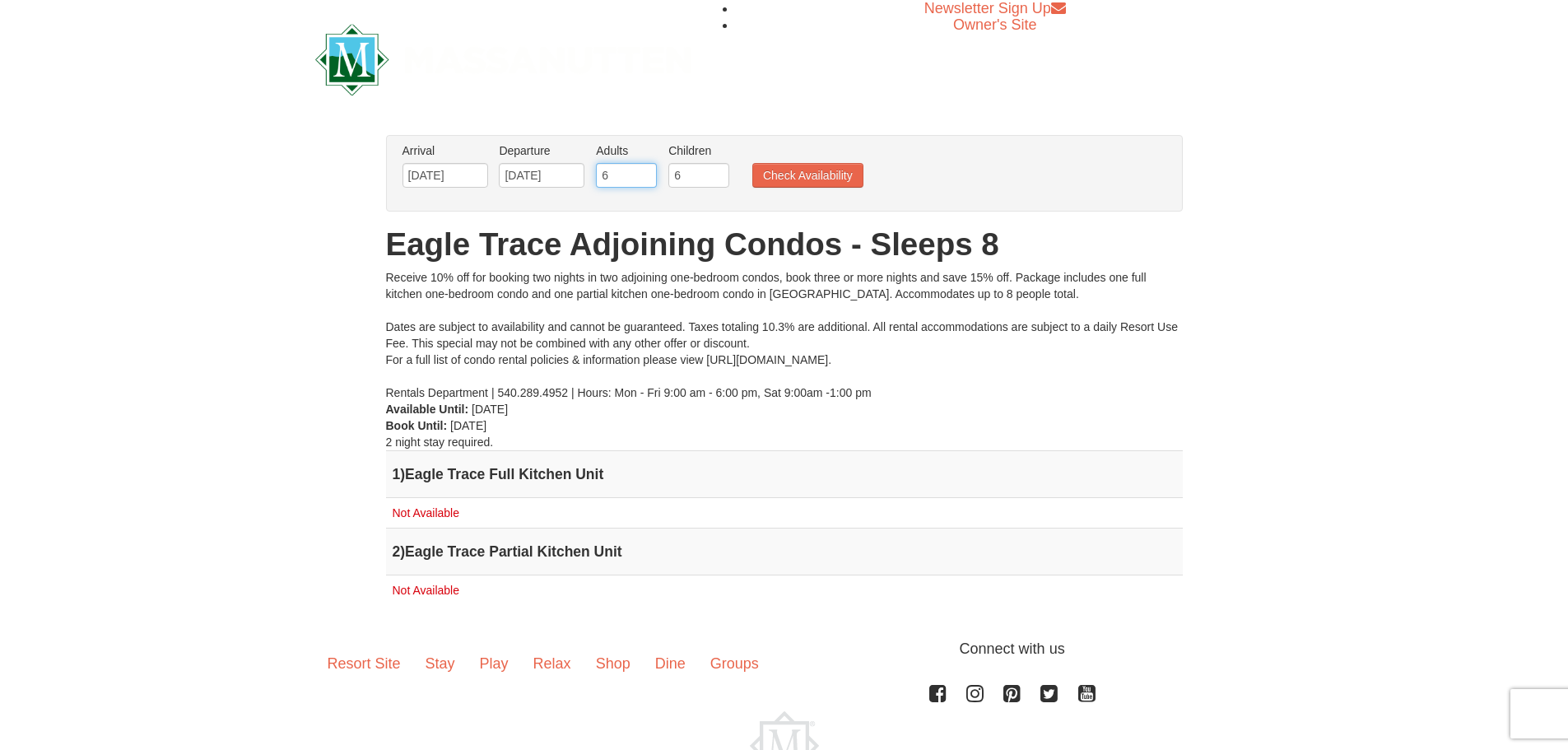
click at [597, 174] on input "6" at bounding box center [626, 175] width 61 height 25
type input "4"
drag, startPoint x: 678, startPoint y: 173, endPoint x: 640, endPoint y: 173, distance: 38.0
click at [640, 173] on ul "Arrival Please format dates MM/DD/YYYY Please format dates MM/DD/YYYY 12/22/202…" at bounding box center [775, 169] width 754 height 54
type input "3"
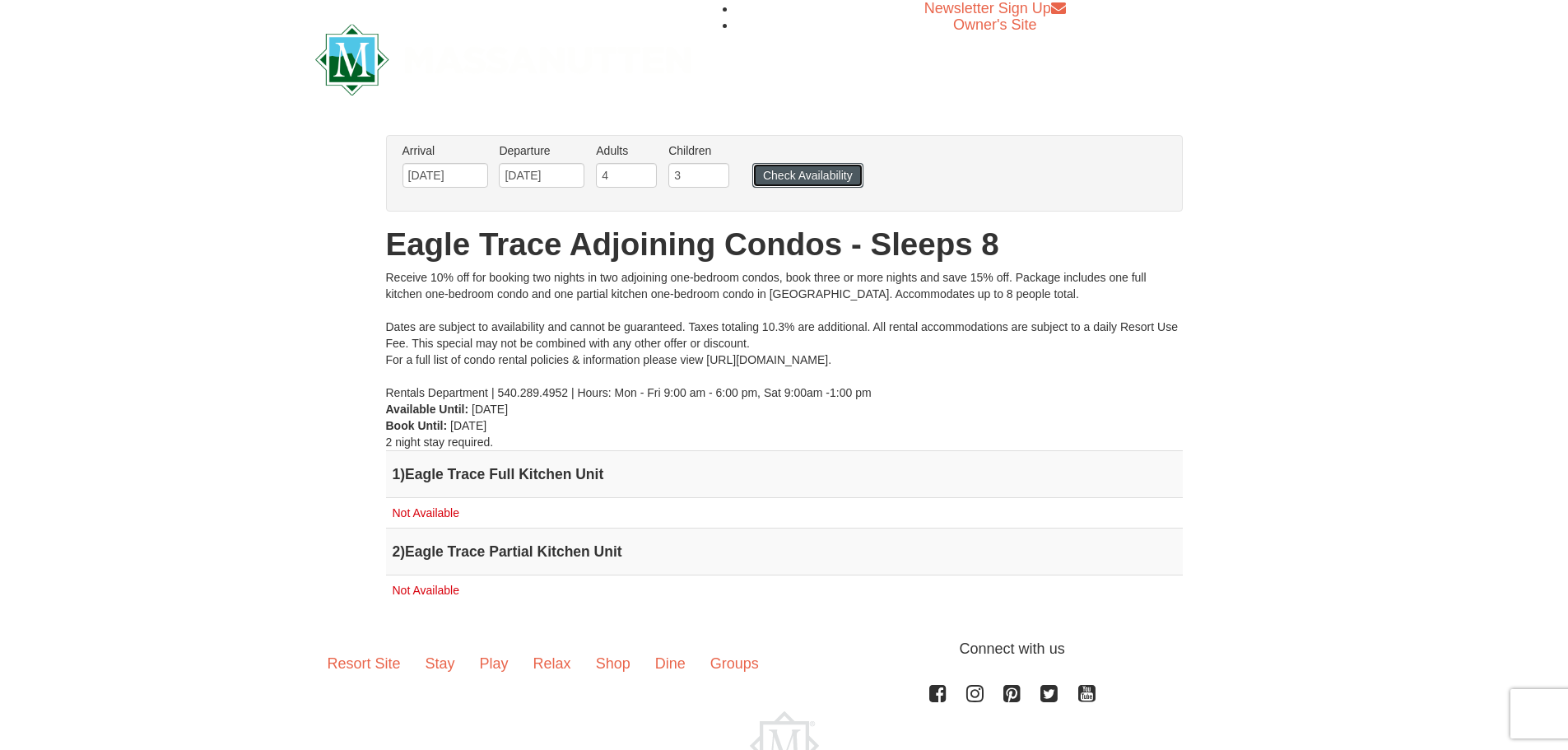
click at [842, 164] on button "Check Availability" at bounding box center [808, 175] width 111 height 25
click at [820, 176] on button "Check Availability" at bounding box center [808, 175] width 111 height 25
drag, startPoint x: 625, startPoint y: 177, endPoint x: 586, endPoint y: 175, distance: 39.1
click at [586, 175] on ul "Arrival Please format dates MM/DD/YYYY Please format dates MM/DD/YYYY [DATE] De…" at bounding box center [775, 169] width 754 height 54
type input "2"
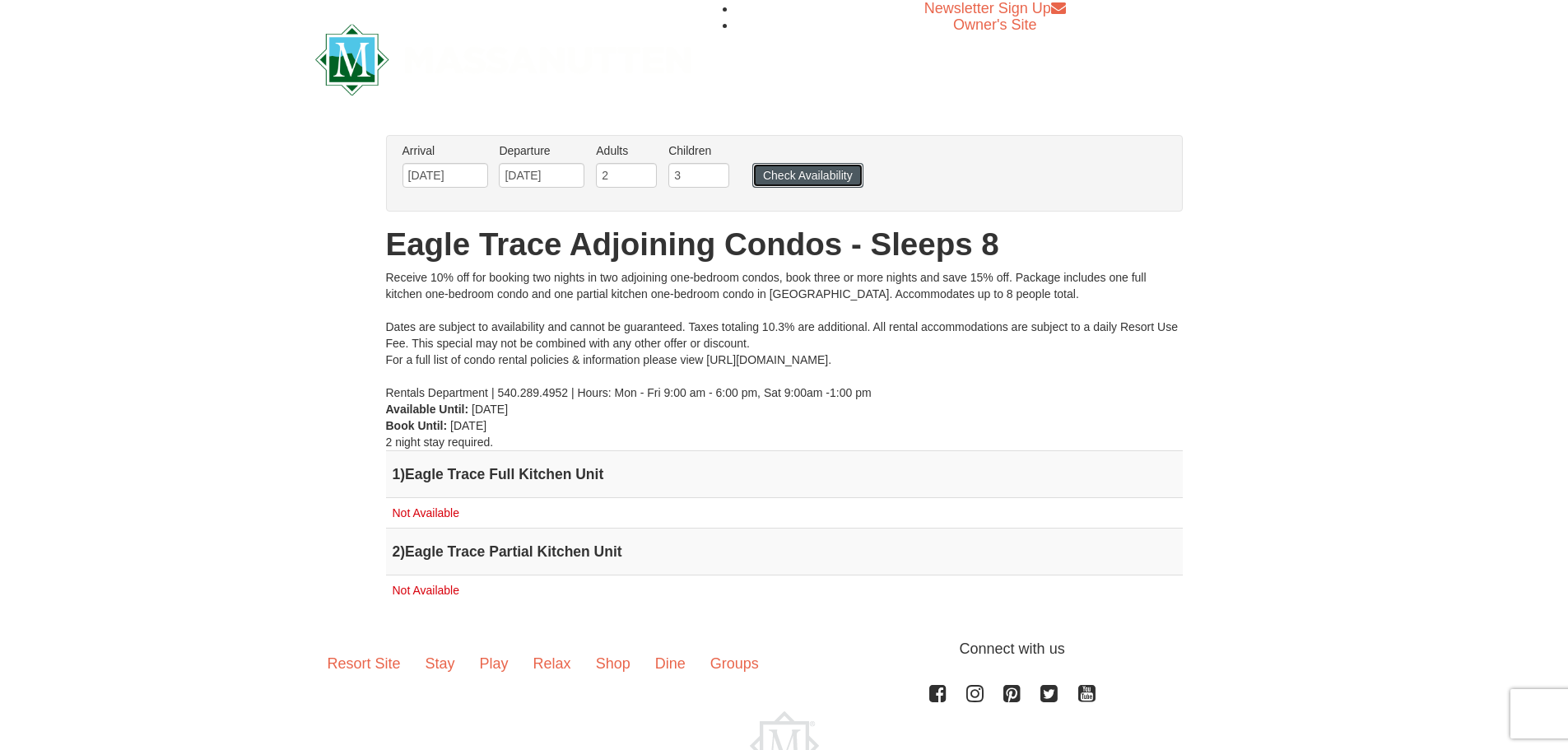
click at [828, 176] on button "Check Availability" at bounding box center [808, 175] width 111 height 25
click at [442, 178] on input "12/22/2025" at bounding box center [445, 175] width 86 height 25
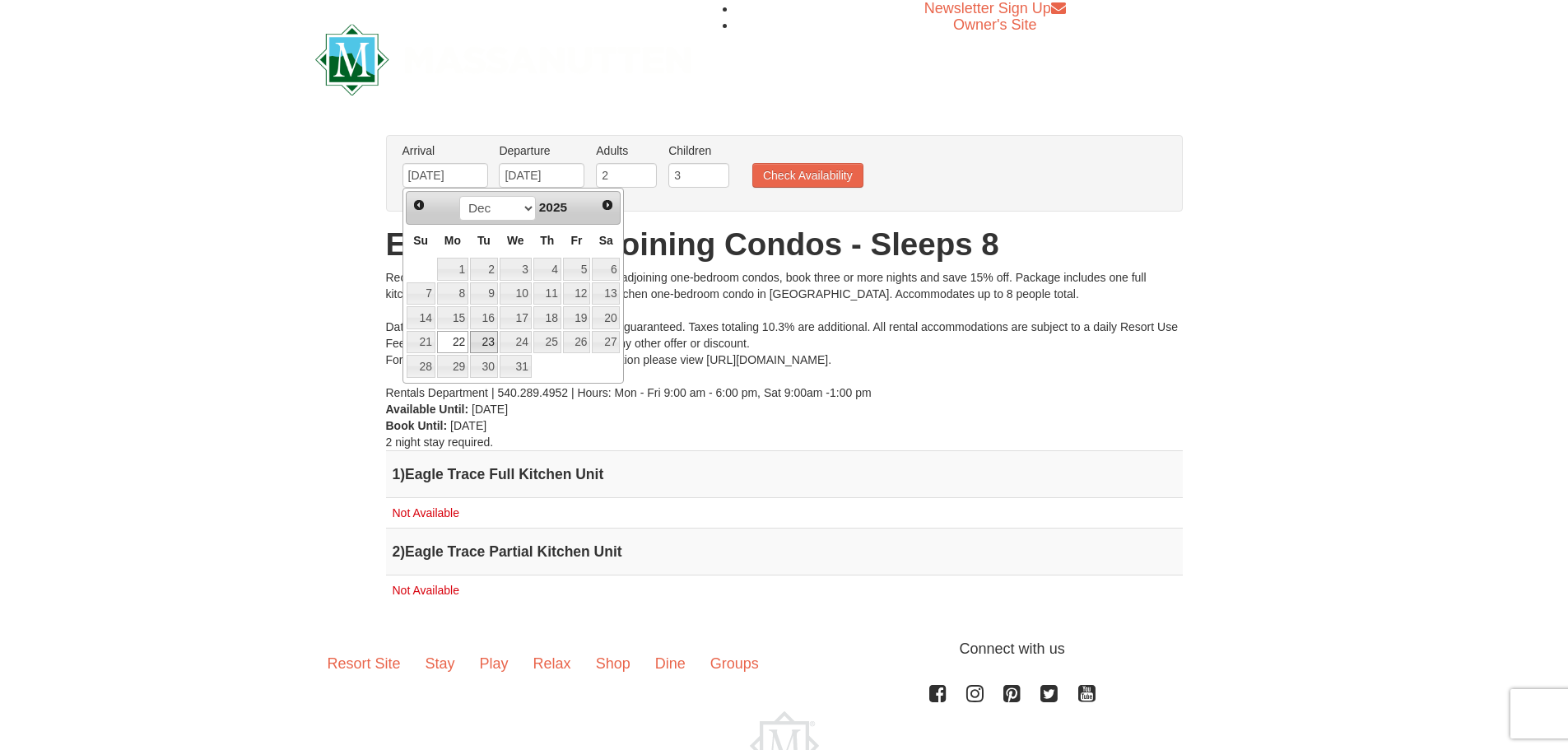
click at [489, 348] on link "23" at bounding box center [484, 342] width 28 height 23
type input "12/23/2025"
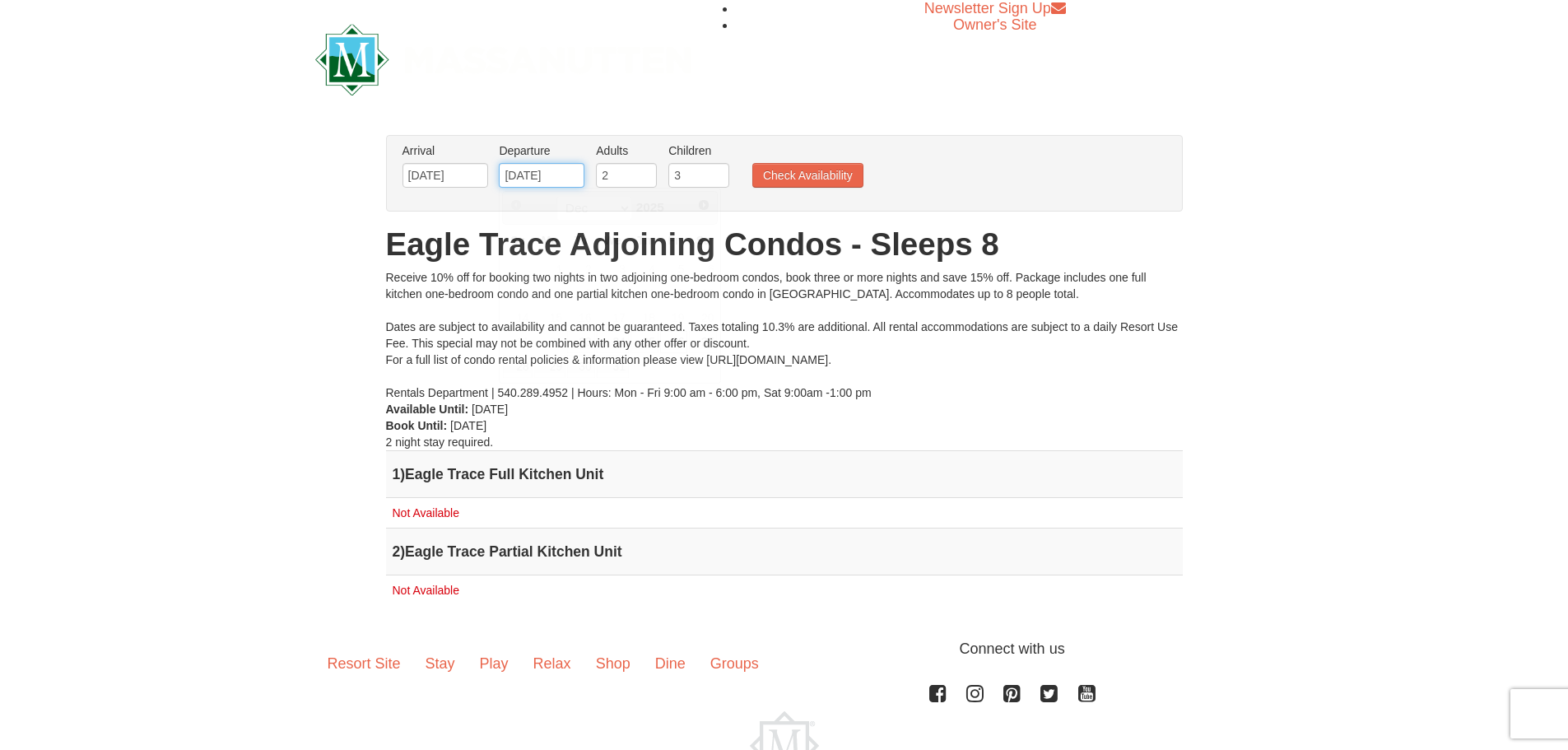
click at [534, 178] on input "12/26/2025" at bounding box center [541, 175] width 86 height 25
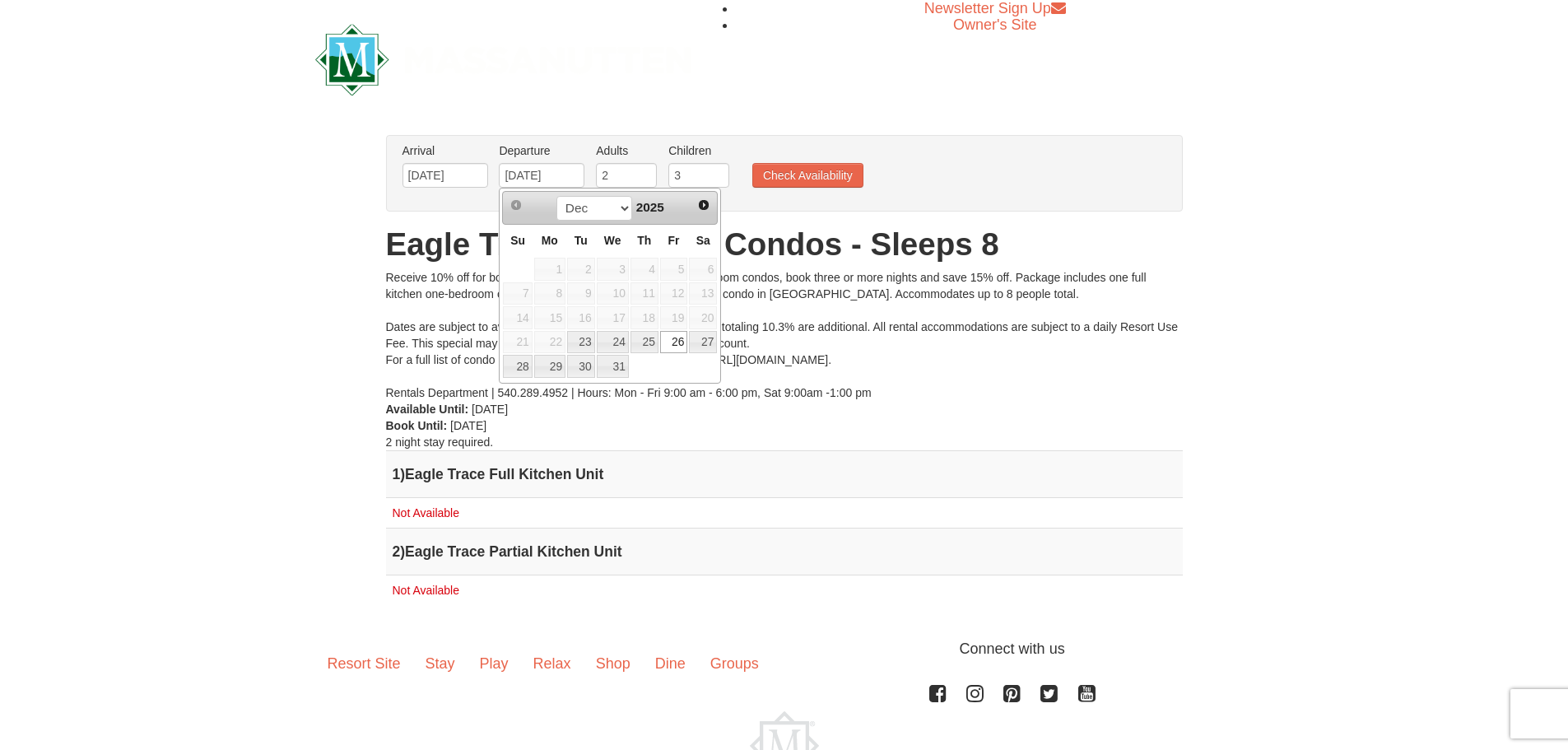
click at [700, 341] on link "27" at bounding box center [703, 342] width 28 height 23
type input "[DATE]"
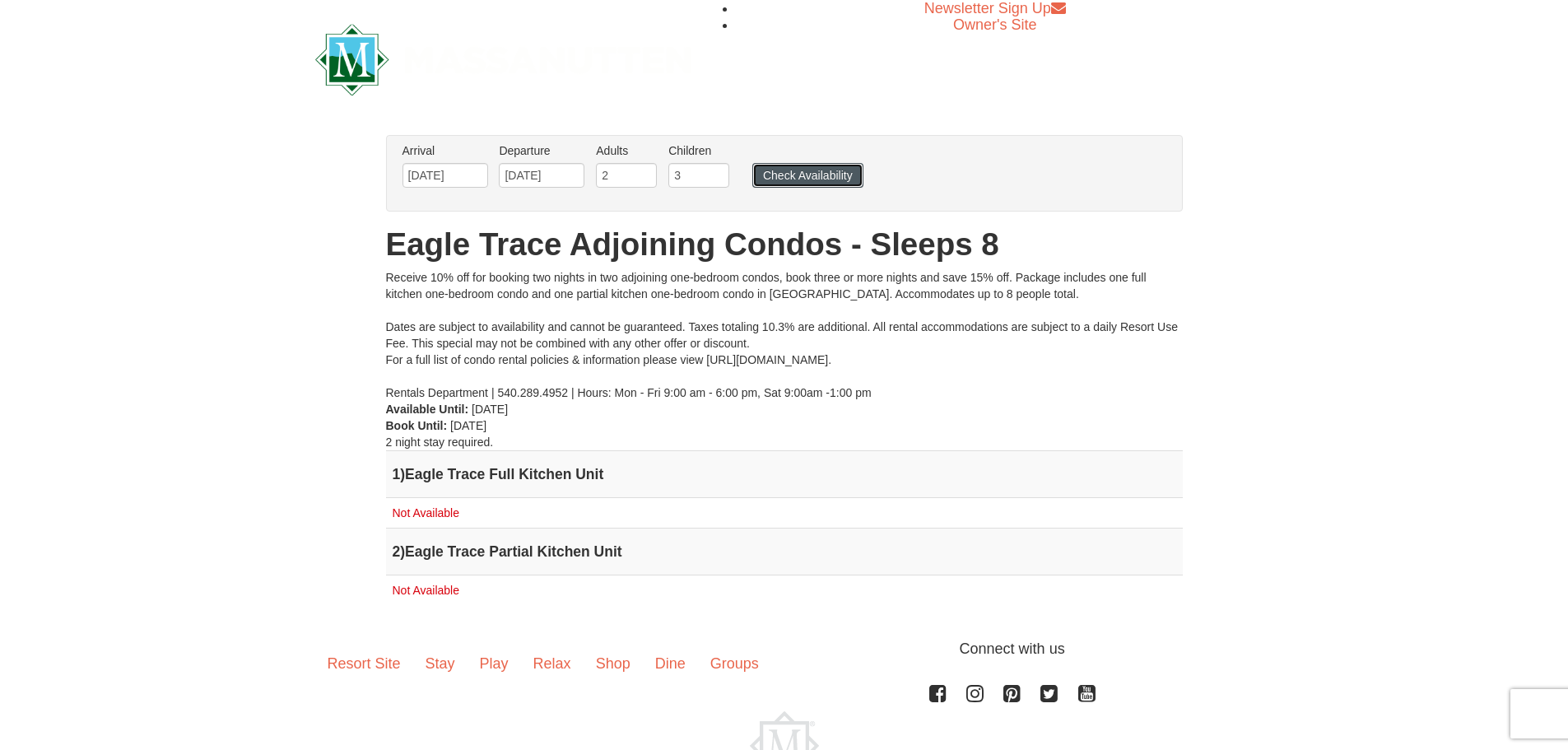
click at [796, 177] on button "Check Availability" at bounding box center [808, 175] width 111 height 25
click at [450, 180] on input "12/23/2025" at bounding box center [445, 175] width 86 height 25
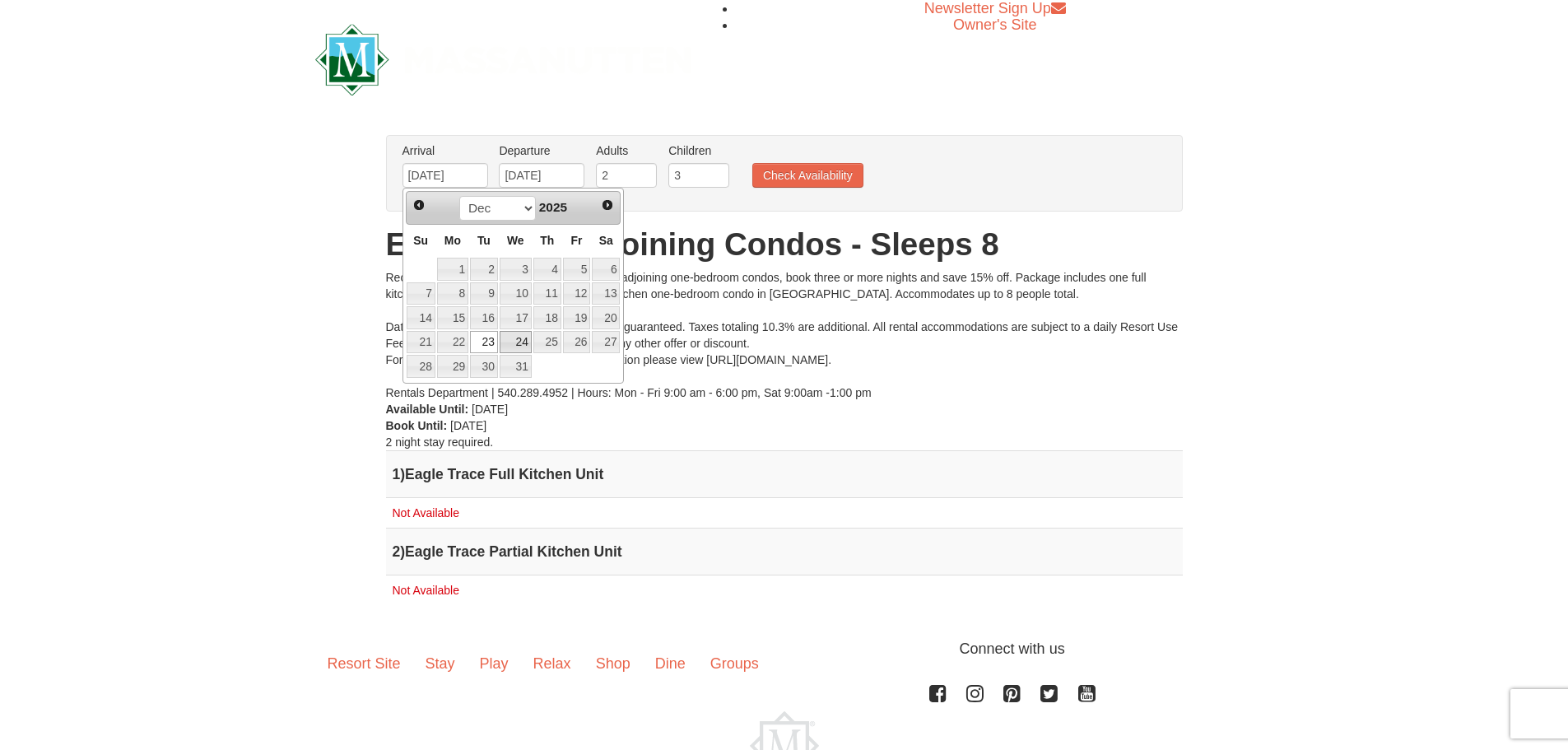
click at [524, 337] on link "24" at bounding box center [515, 342] width 32 height 23
type input "[DATE]"
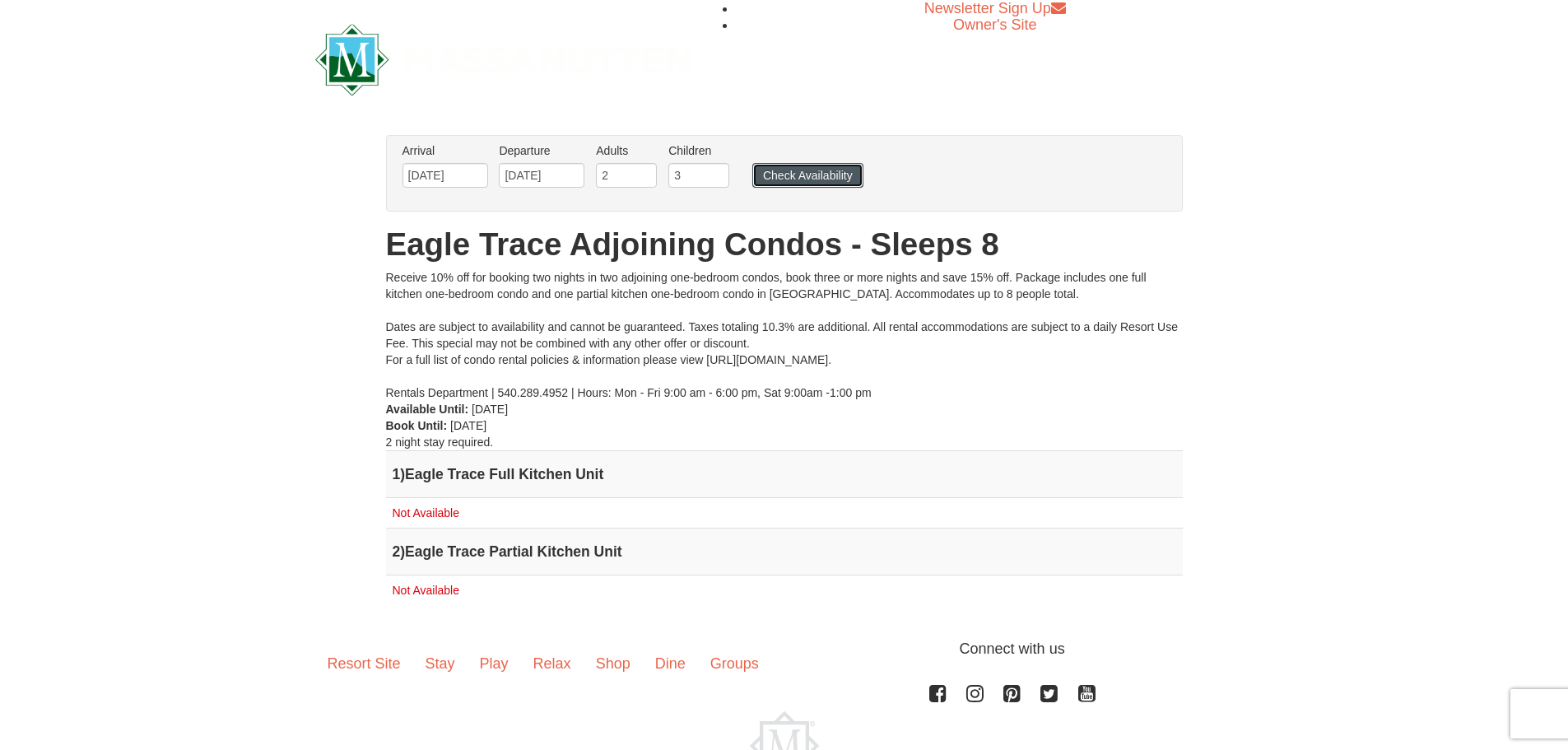
click at [799, 168] on button "Check Availability" at bounding box center [808, 175] width 111 height 25
click at [458, 178] on input "[DATE]" at bounding box center [445, 175] width 86 height 25
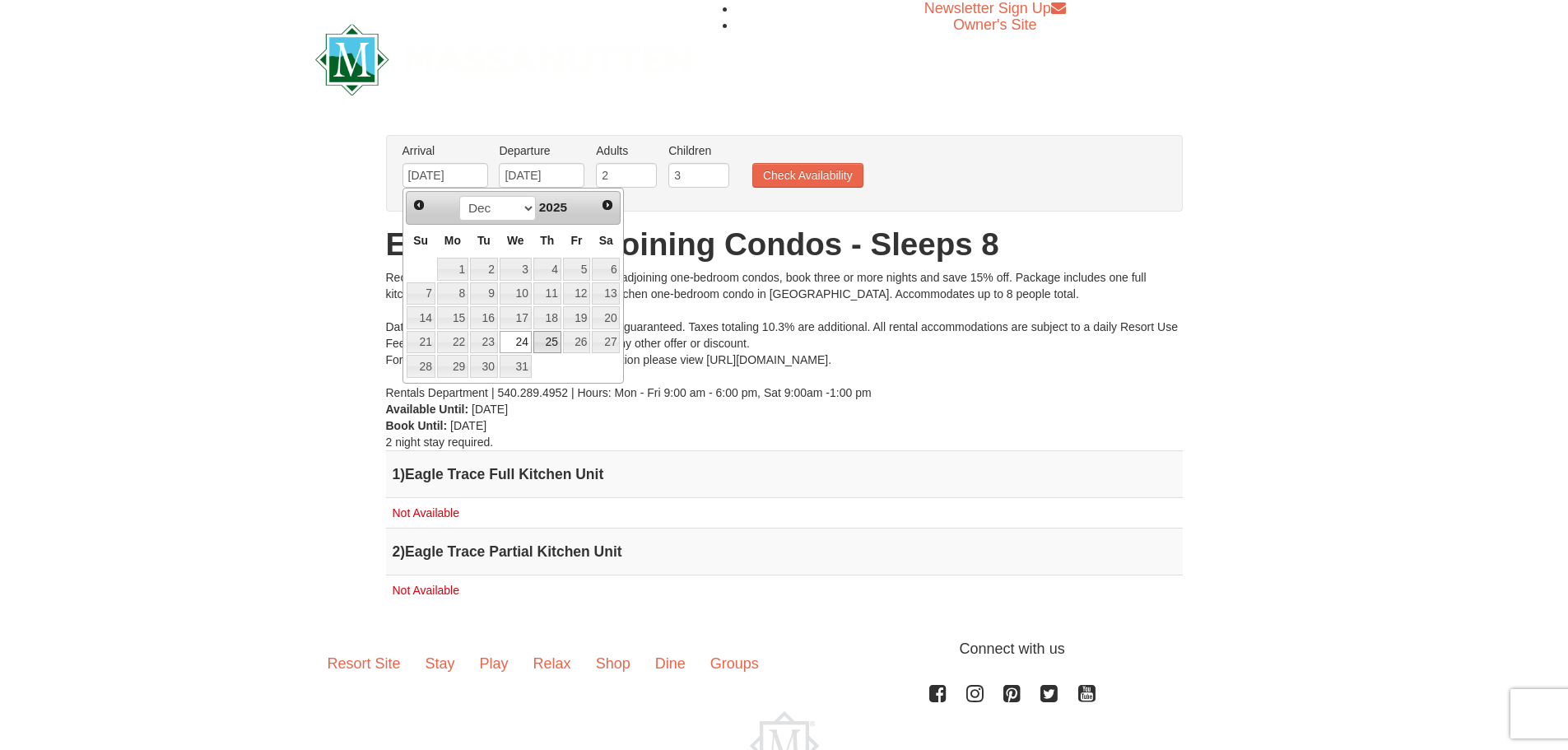
click at [541, 335] on link "25" at bounding box center [548, 342] width 28 height 23
type input "[DATE]"
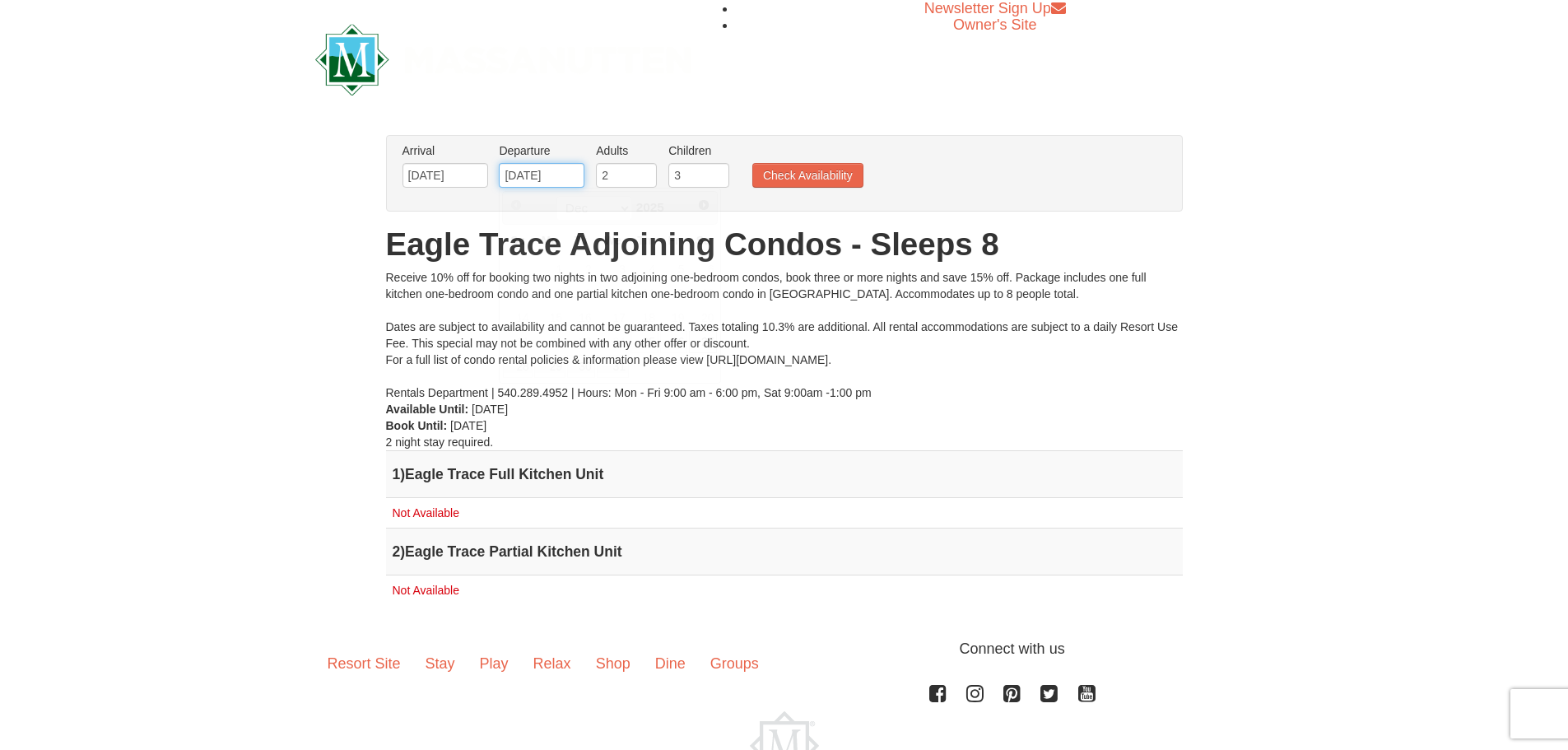
click at [530, 170] on input "[DATE]" at bounding box center [541, 175] width 86 height 25
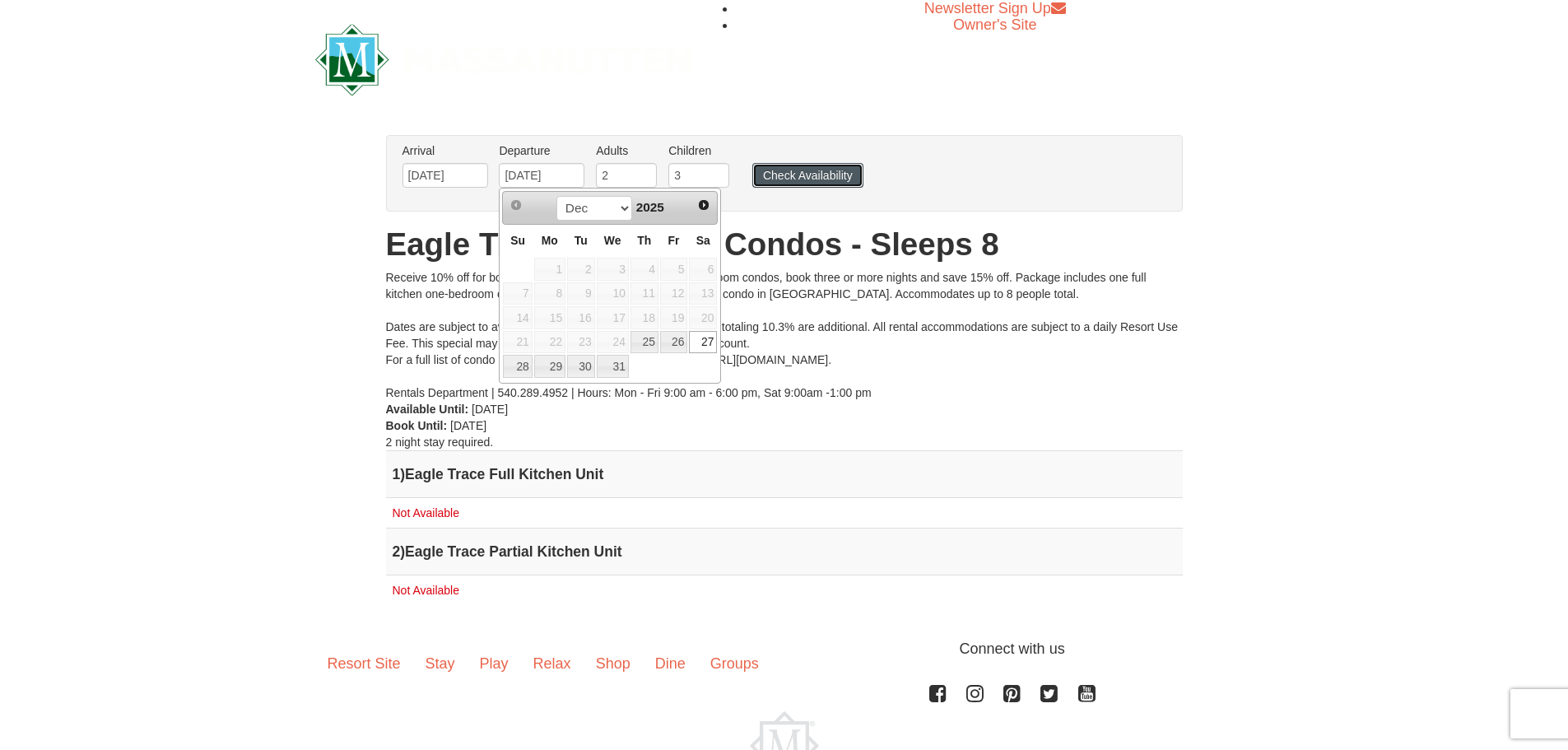
click at [785, 178] on button "Check Availability" at bounding box center [808, 175] width 111 height 25
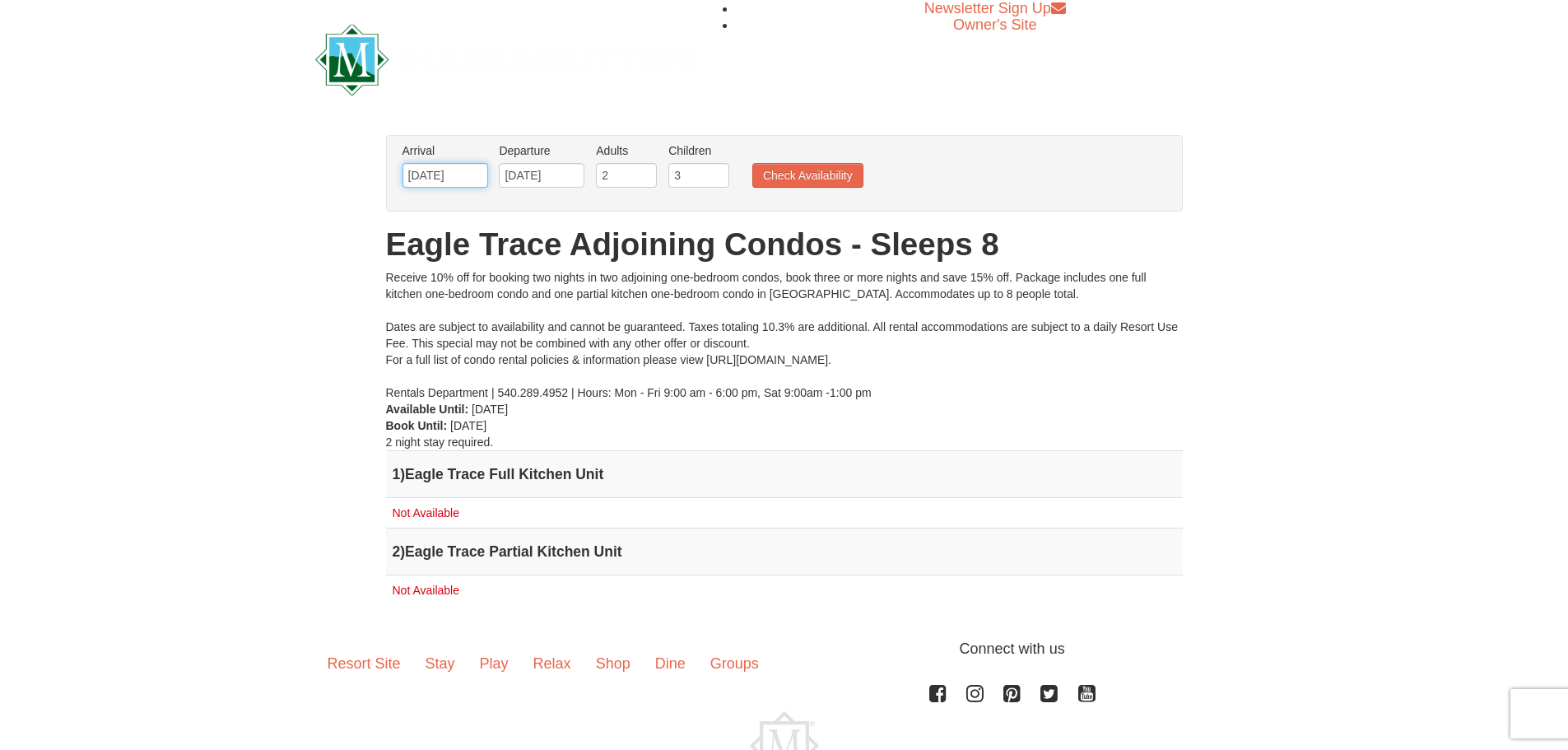
click at [452, 178] on input "12/25/2025" at bounding box center [445, 175] width 86 height 25
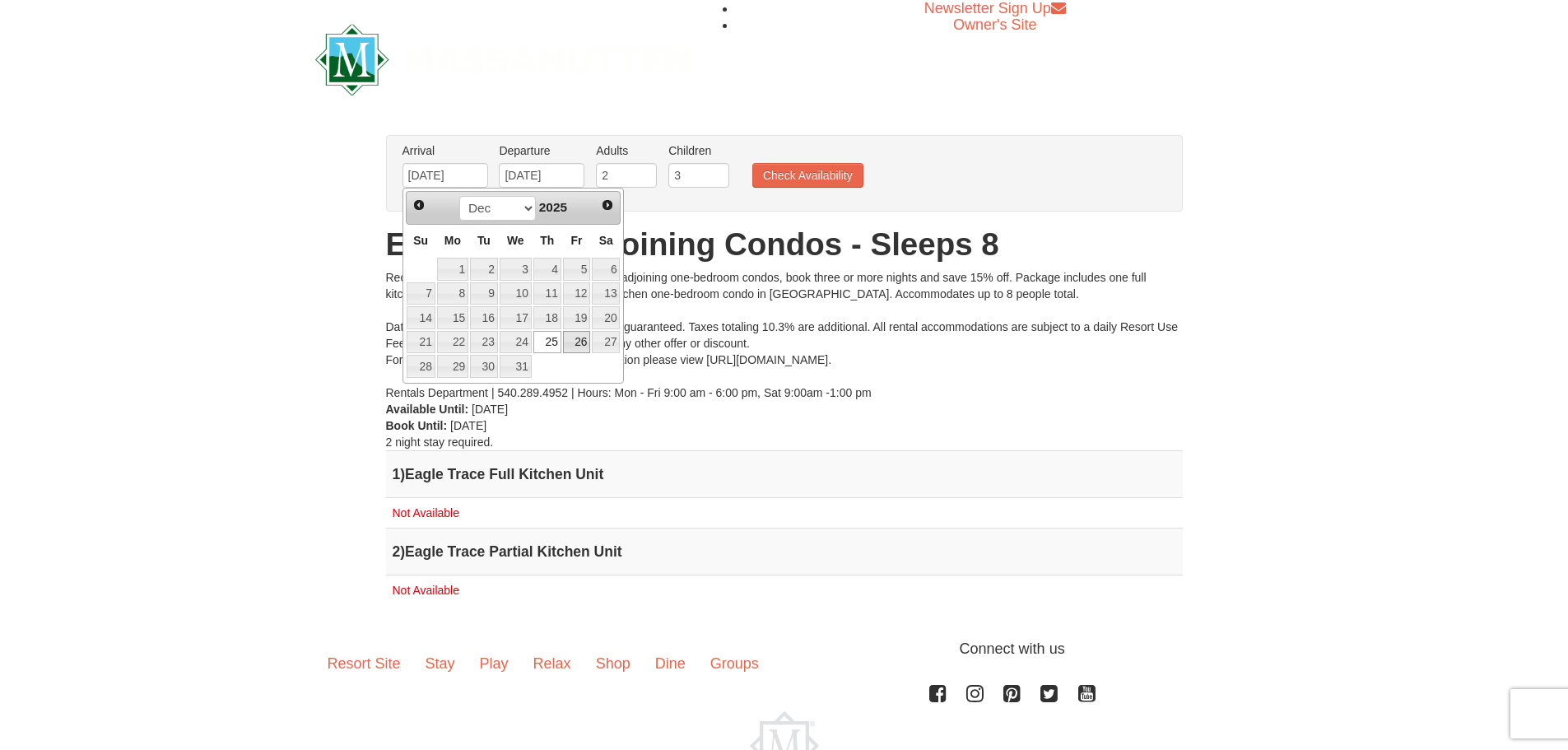
click at [579, 337] on link "26" at bounding box center [577, 342] width 28 height 23
type input "[DATE]"
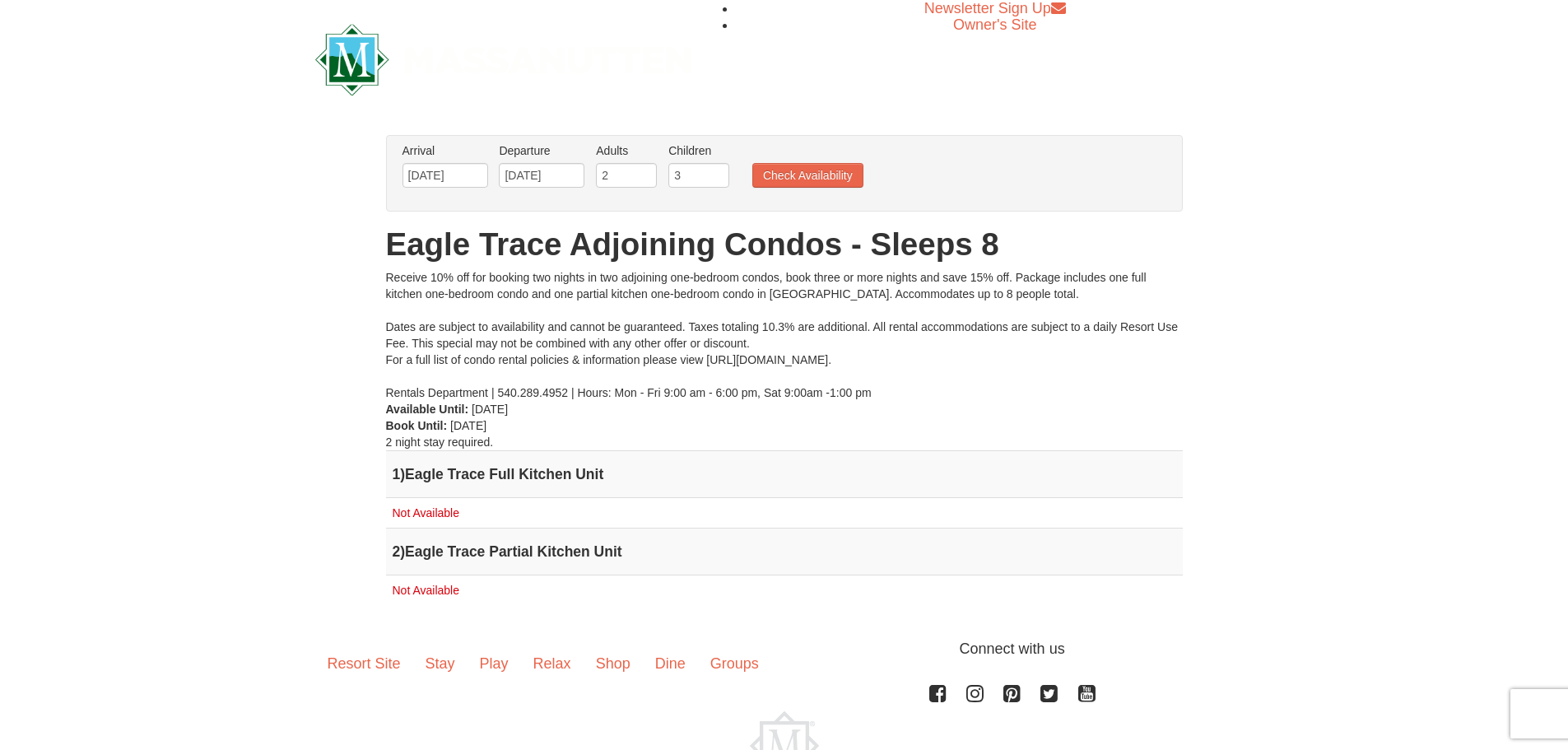
click at [523, 188] on li "Departure Please format dates MM/DD/YYYY Please format dates MM/DD/YYYY 12/27/2…" at bounding box center [542, 169] width 94 height 54
click at [539, 175] on input "[DATE]" at bounding box center [541, 175] width 86 height 25
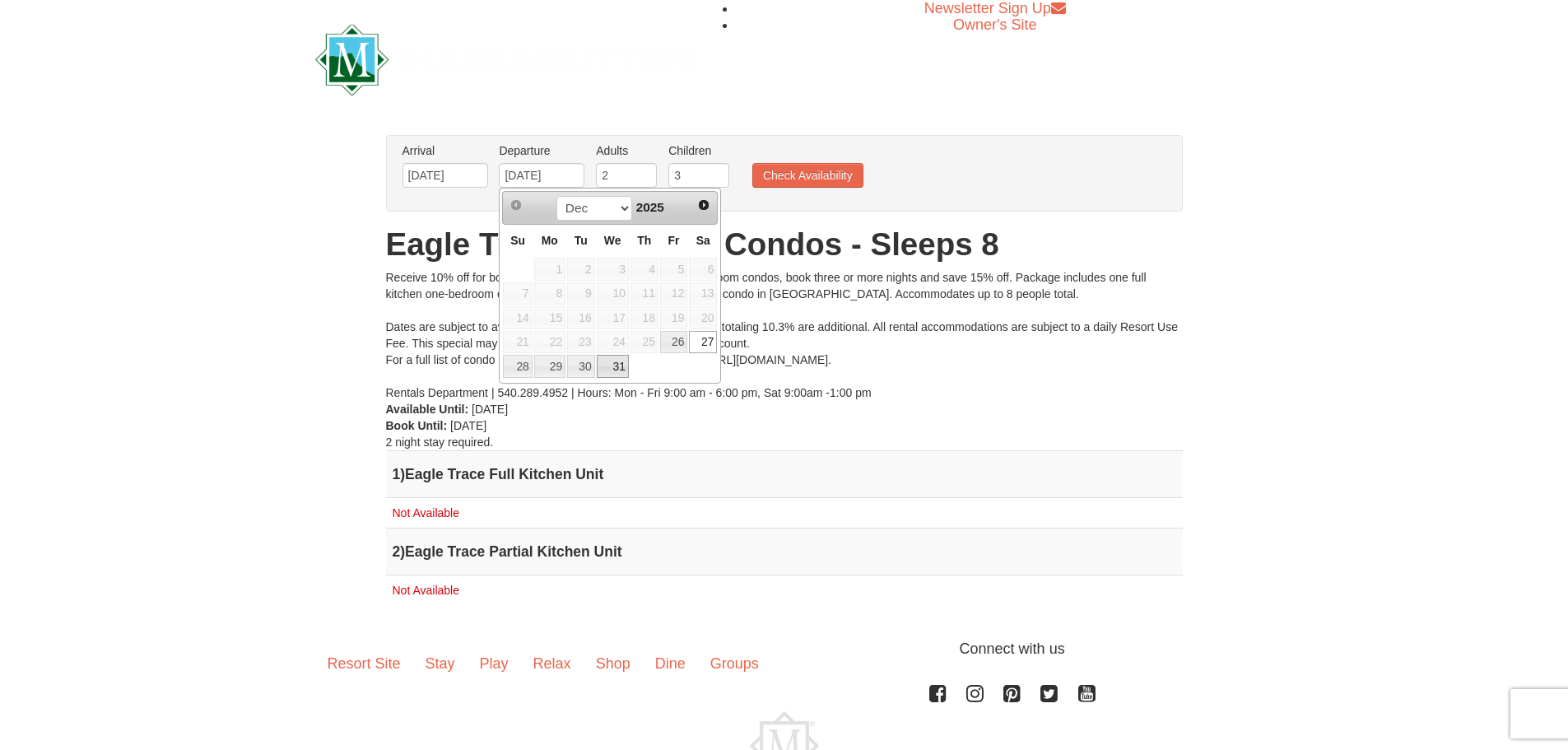
drag, startPoint x: 609, startPoint y: 365, endPoint x: 742, endPoint y: 274, distance: 161.2
click at [609, 364] on link "31" at bounding box center [612, 366] width 32 height 23
type input "12/31/2025"
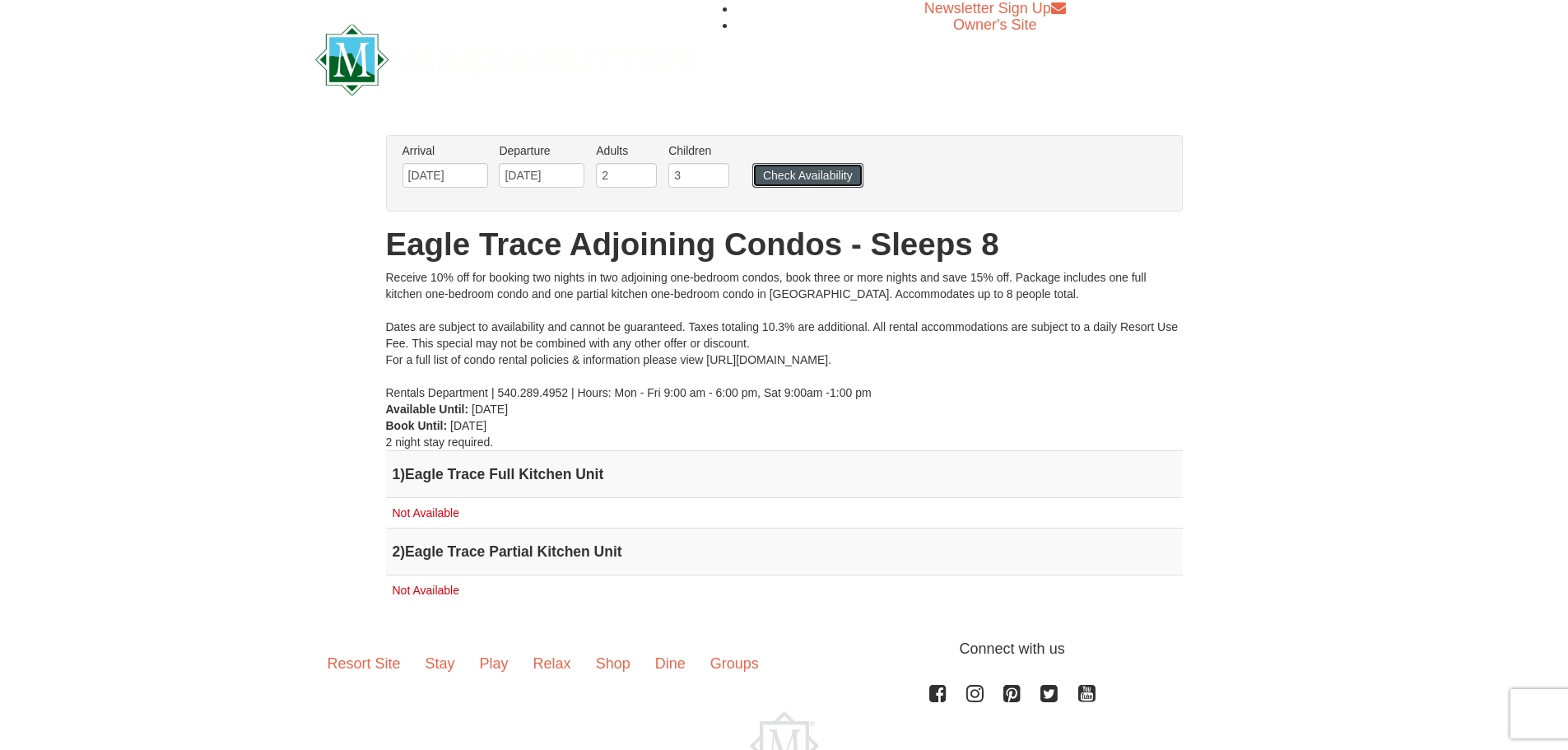
click at [780, 184] on button "Check Availability" at bounding box center [808, 175] width 111 height 25
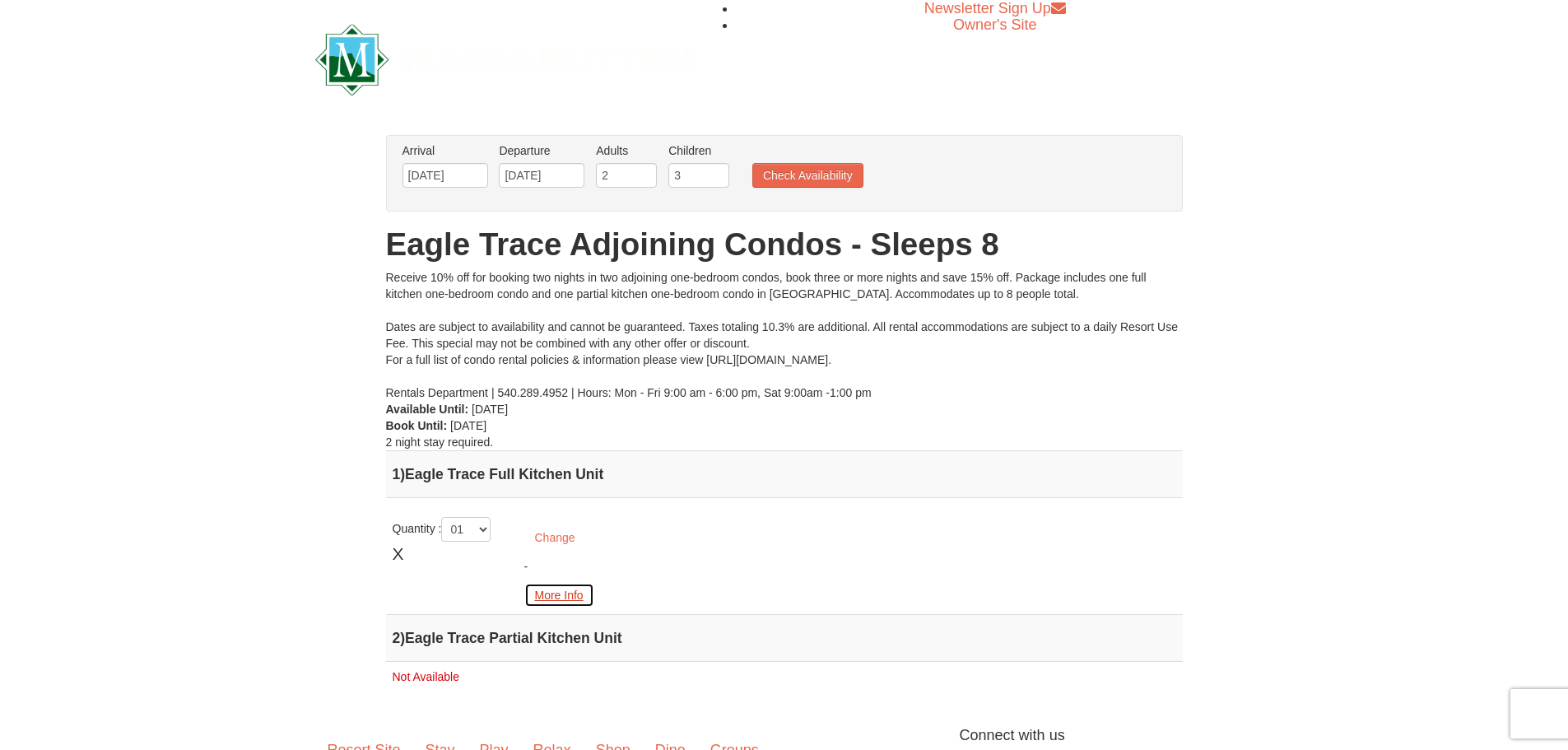
click at [552, 594] on button "More Info" at bounding box center [560, 595] width 70 height 25
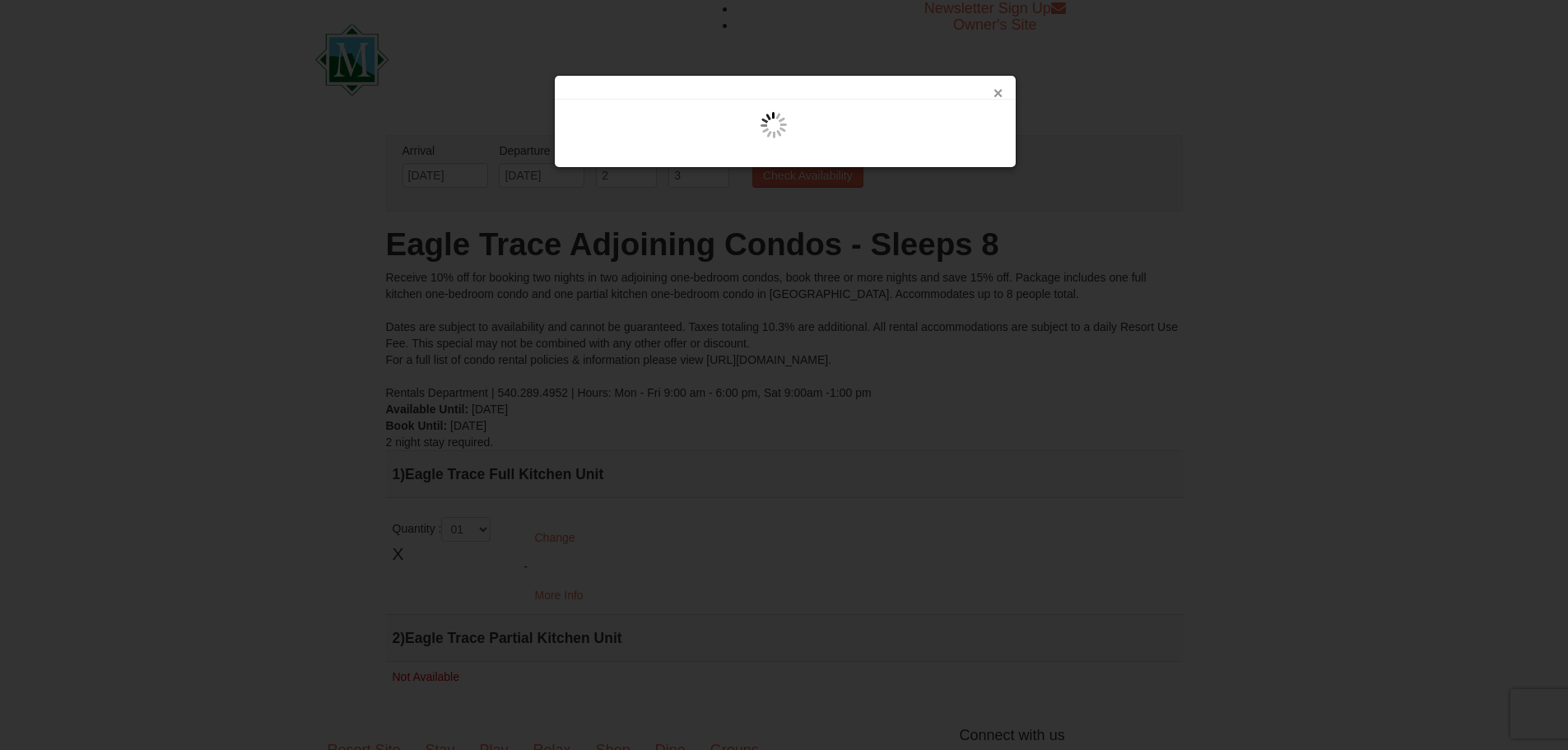
click at [997, 90] on button "×" at bounding box center [998, 93] width 10 height 17
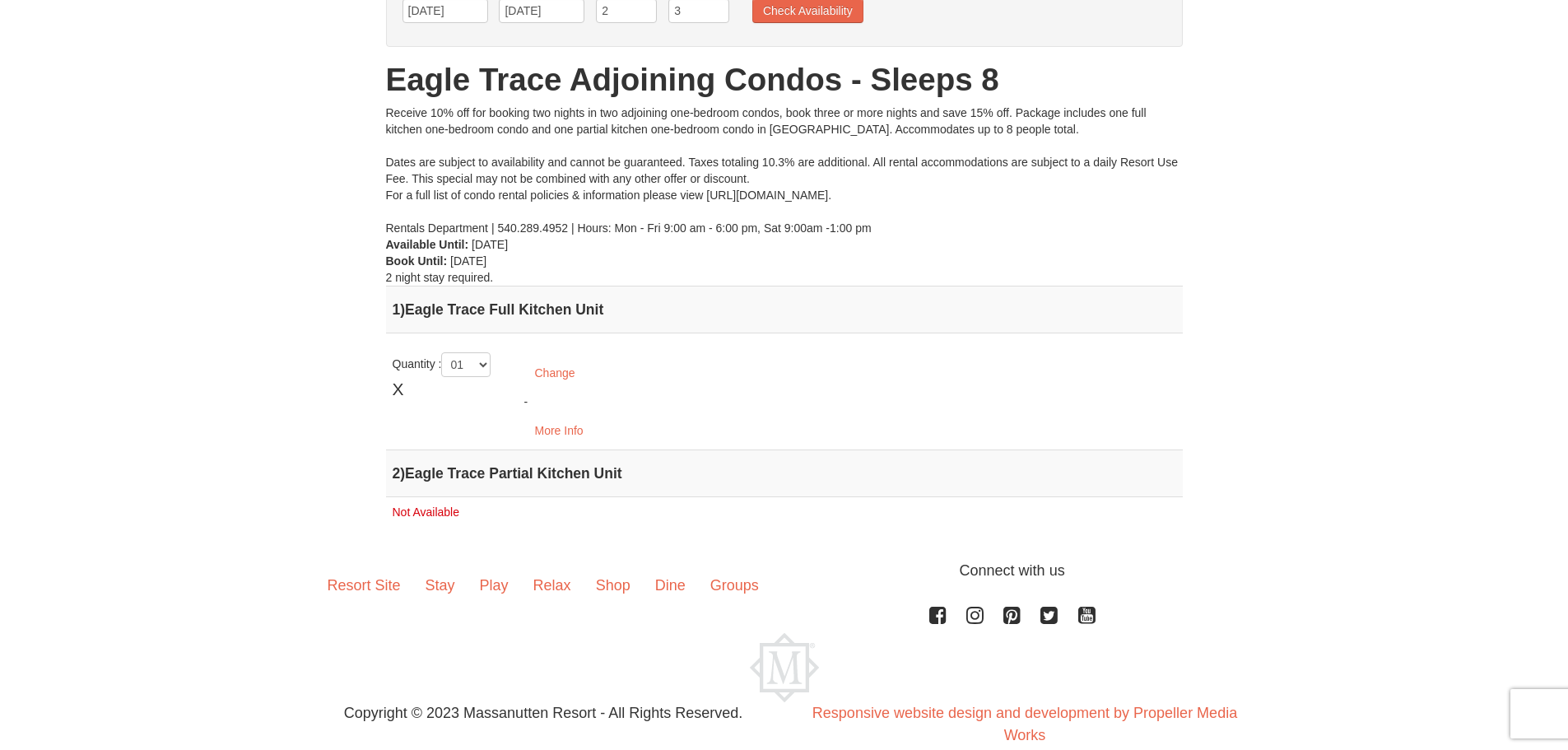
scroll to position [193, 0]
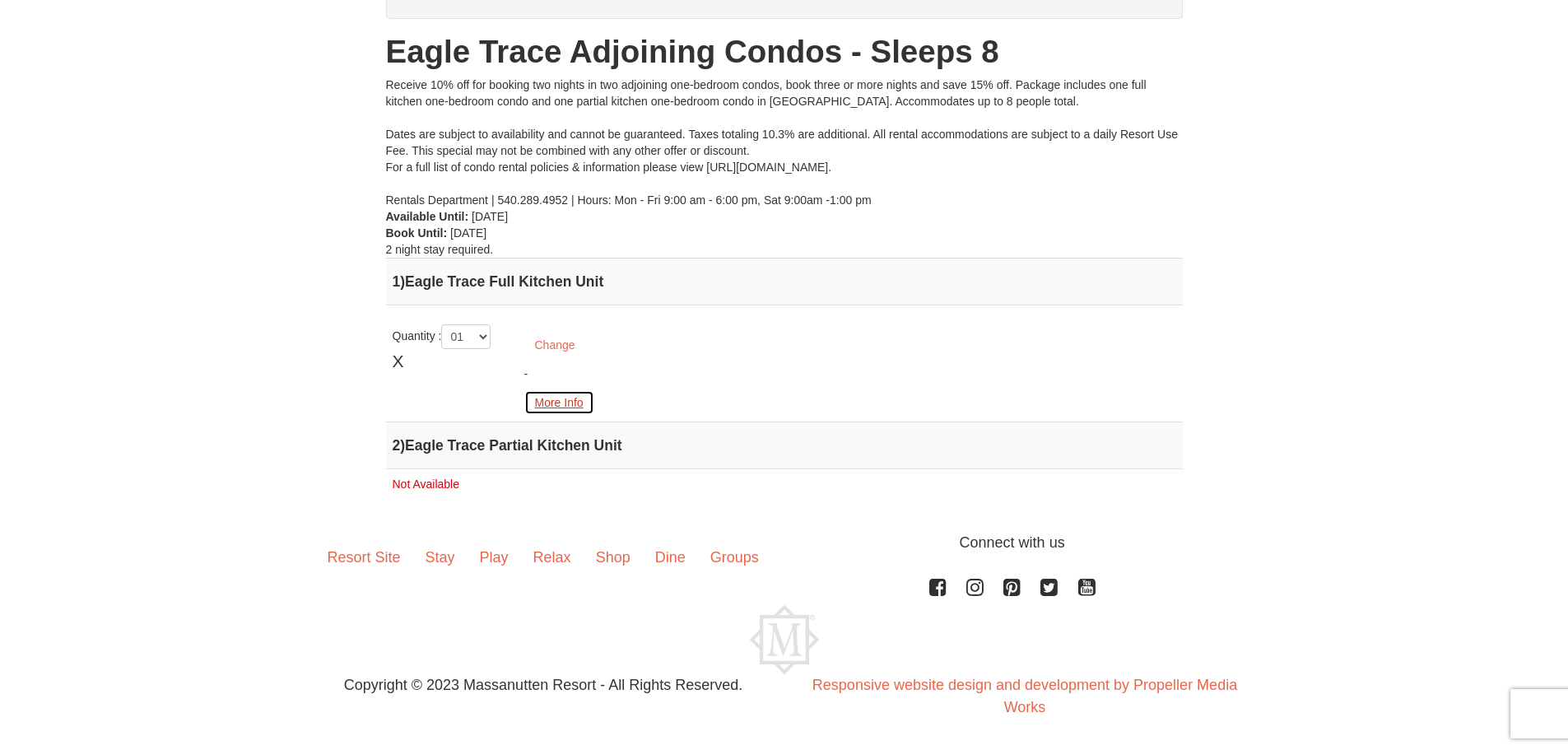
click at [558, 398] on button "More Info" at bounding box center [560, 402] width 70 height 25
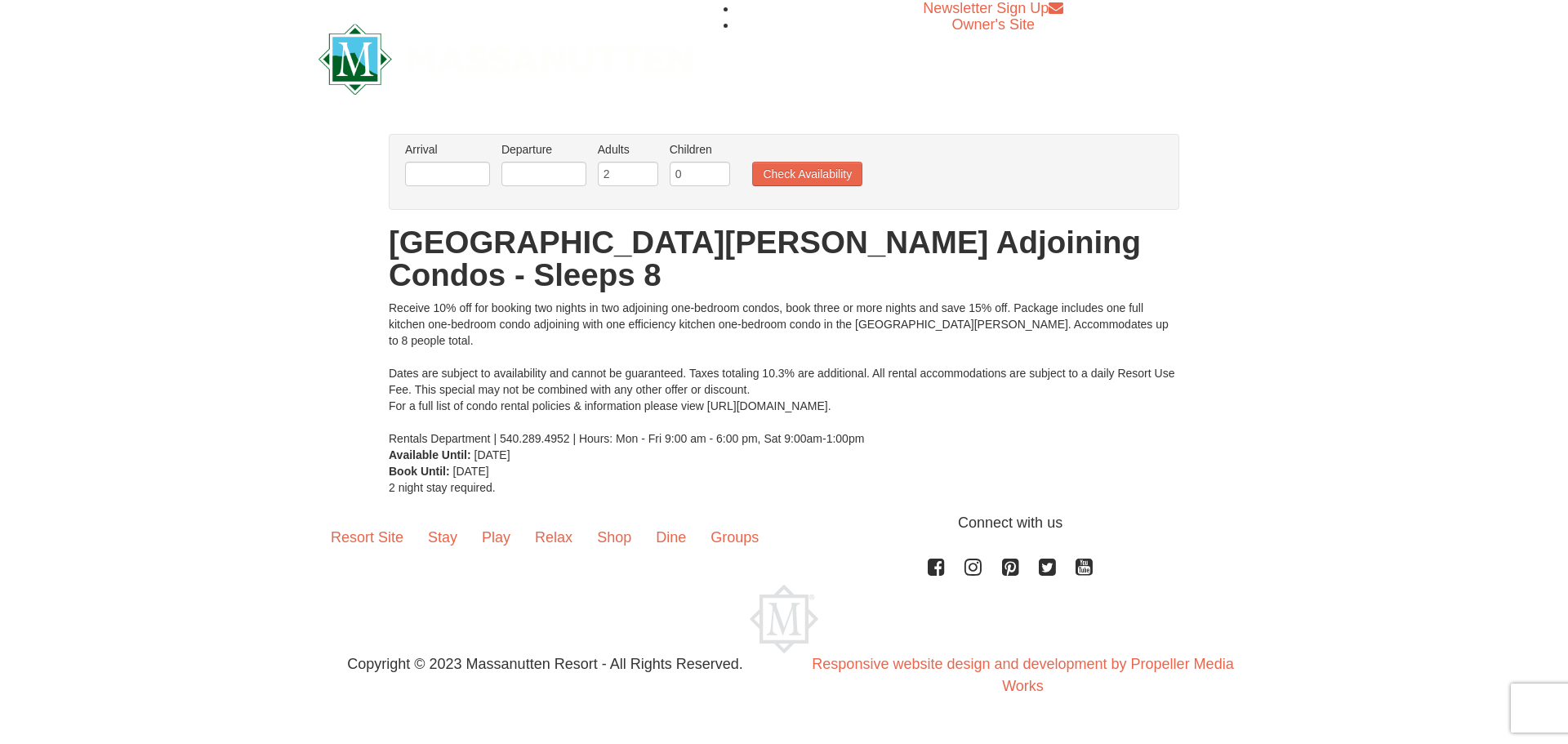
click at [467, 159] on li "Arrival Please format dates MM/DD/YYYY Please format dates MM/DD/YYYY" at bounding box center [448, 168] width 93 height 53
drag, startPoint x: 455, startPoint y: 173, endPoint x: 448, endPoint y: 183, distance: 12.2
click at [455, 173] on input "text" at bounding box center [447, 173] width 85 height 25
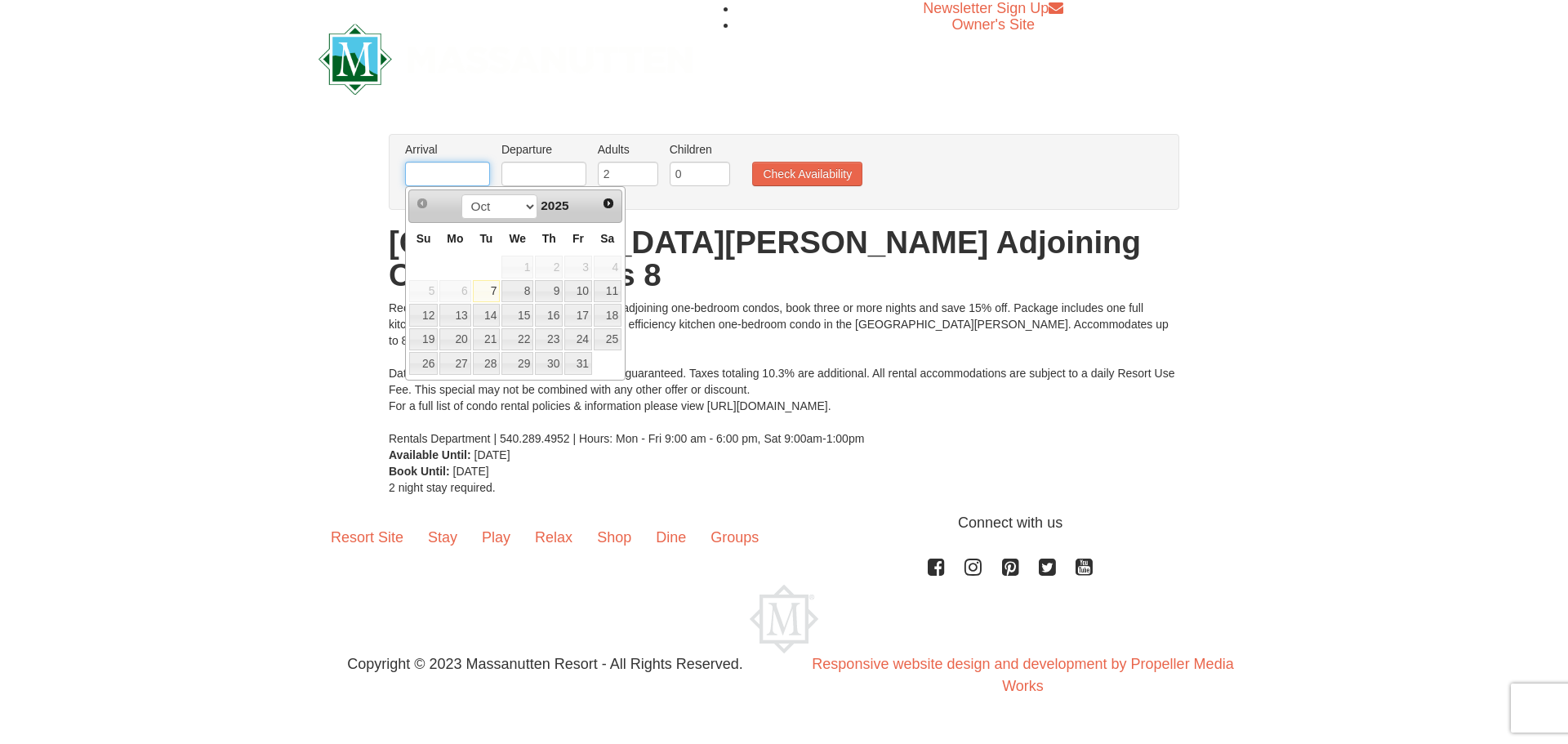
type input "[DATE]"
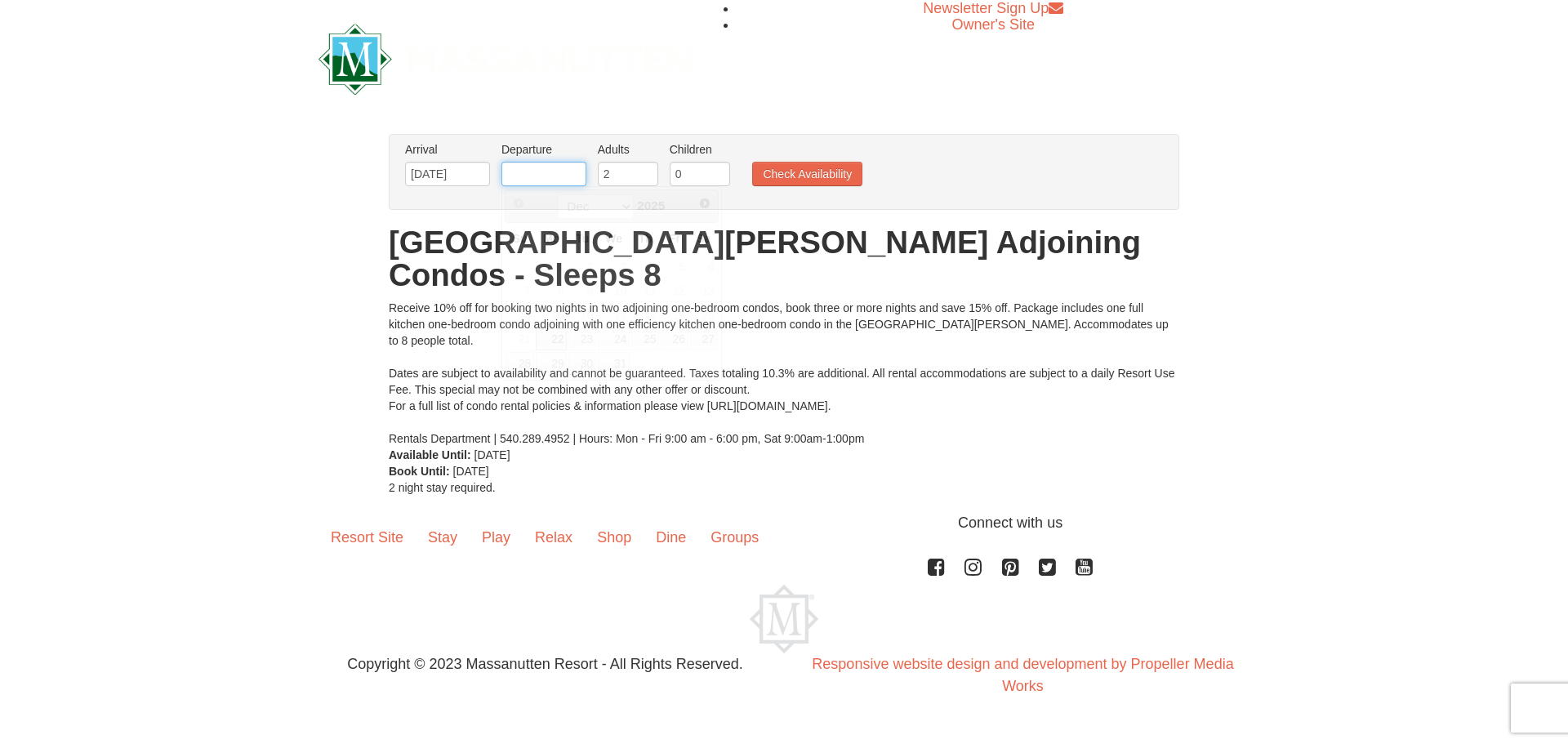
click at [557, 164] on input "text" at bounding box center [543, 173] width 85 height 25
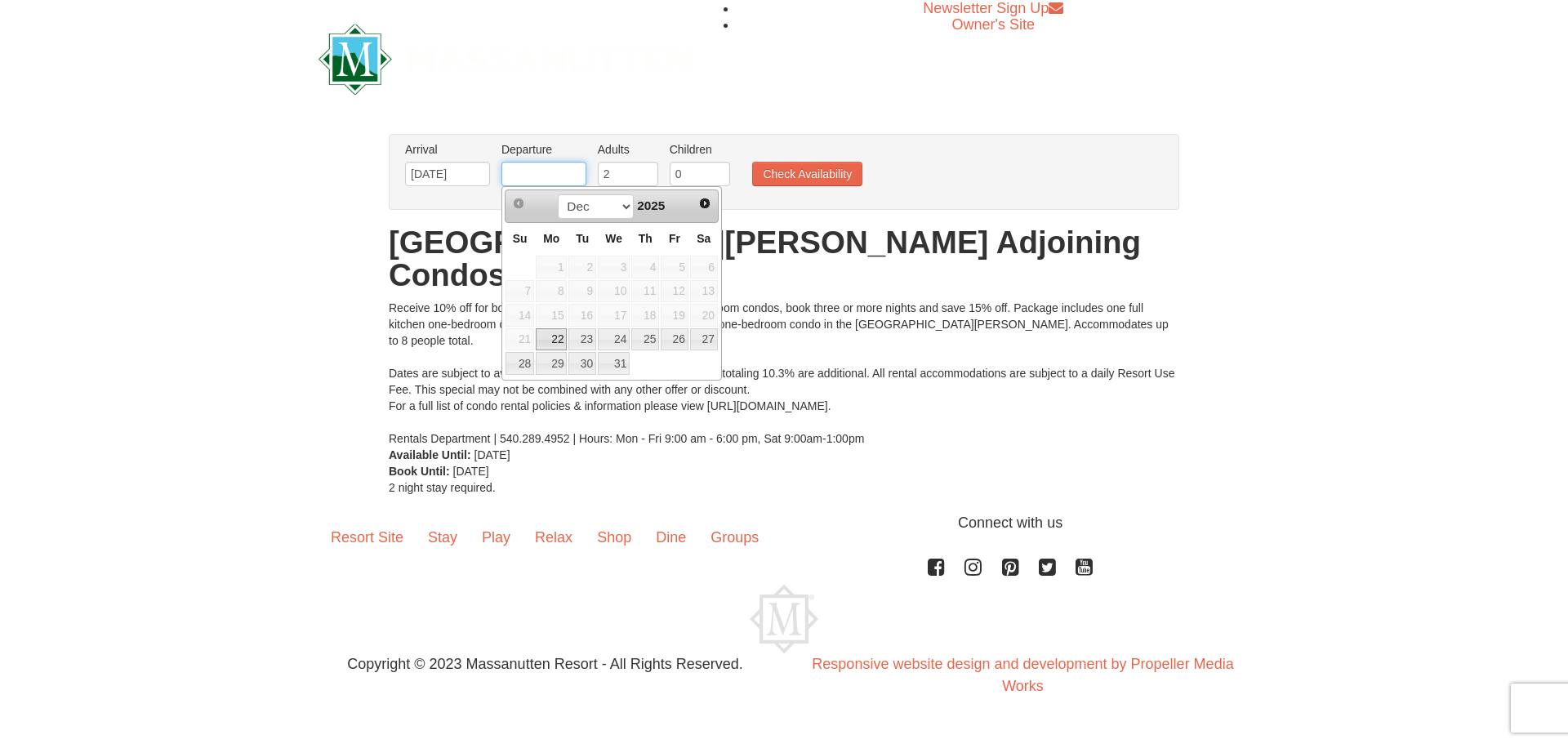
type input "[DATE]"
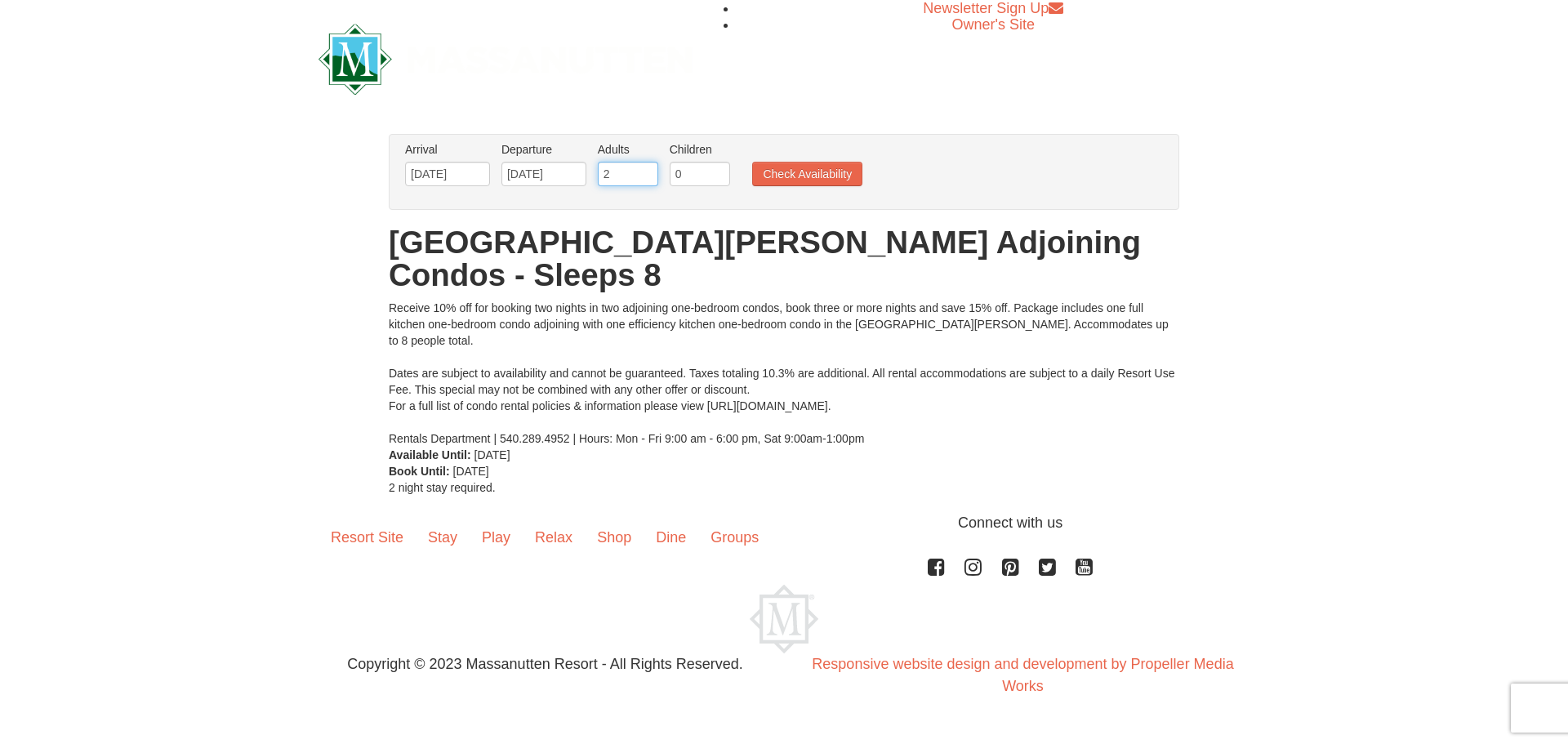
drag, startPoint x: 625, startPoint y: 172, endPoint x: 594, endPoint y: 172, distance: 31.0
click at [594, 172] on li "Adults Please format dates MM/DD/YYYY 2" at bounding box center [628, 168] width 69 height 53
type input "3"
type input "4"
drag, startPoint x: 681, startPoint y: 175, endPoint x: 653, endPoint y: 182, distance: 28.9
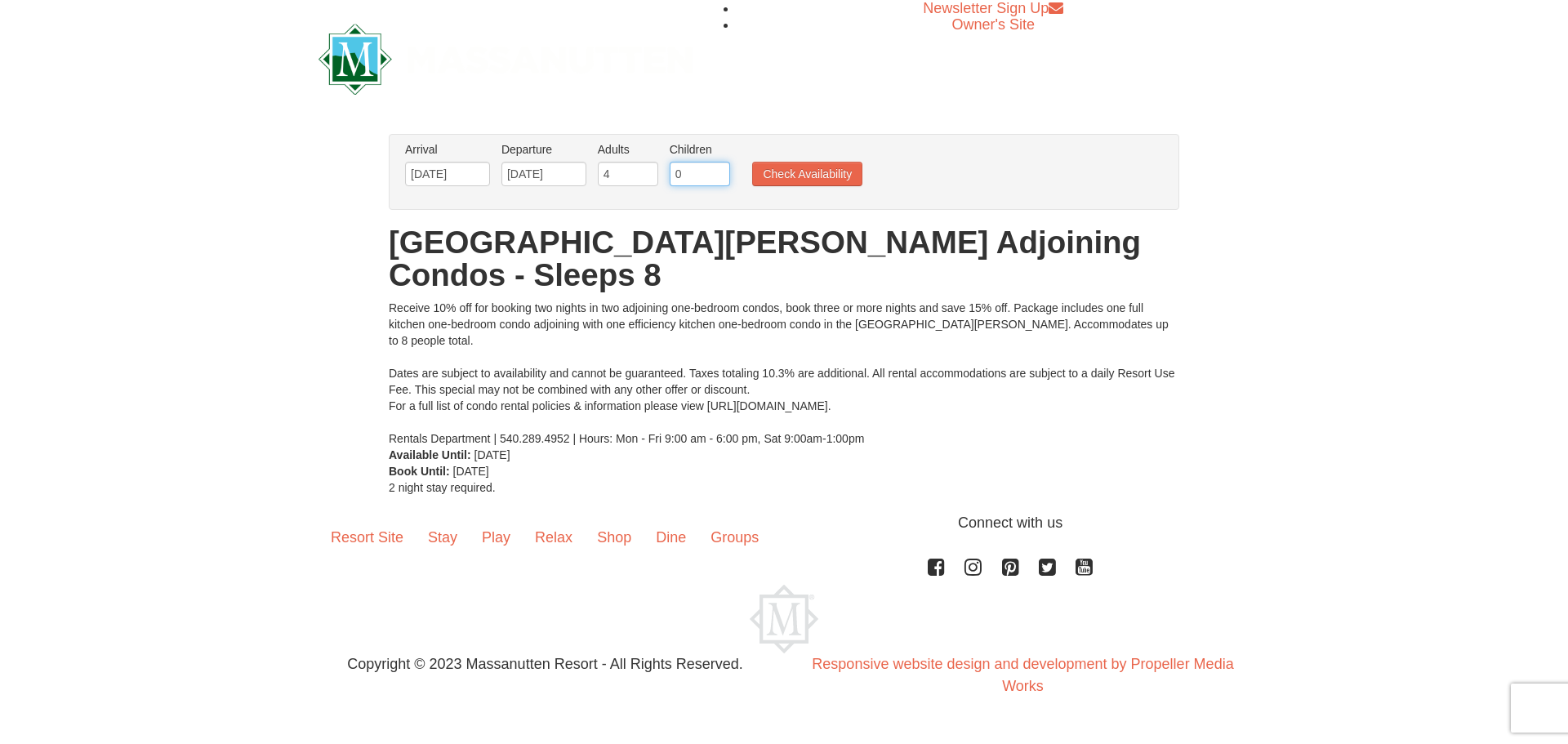
click at [653, 182] on ul "Arrival Please format dates MM/DD/YYYY Please format dates MM/DD/YYYY 12/22/202…" at bounding box center [775, 168] width 749 height 53
type input "3"
click at [817, 172] on button "Check Availability" at bounding box center [807, 173] width 110 height 25
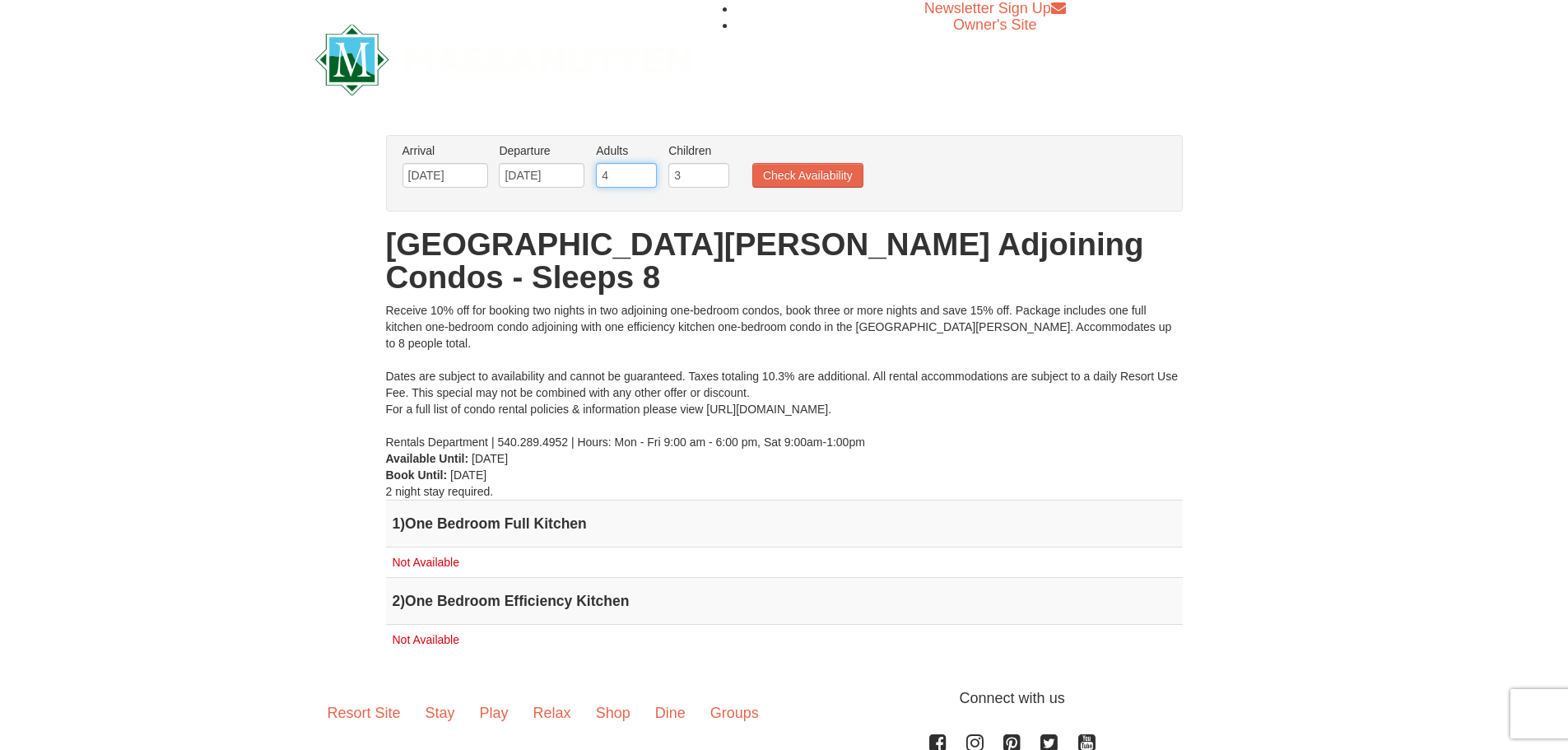
drag, startPoint x: 609, startPoint y: 173, endPoint x: 599, endPoint y: 170, distance: 10.4
click at [599, 170] on input "4" at bounding box center [626, 175] width 61 height 25
type input "2"
click at [784, 177] on button "Check Availability" at bounding box center [808, 175] width 111 height 25
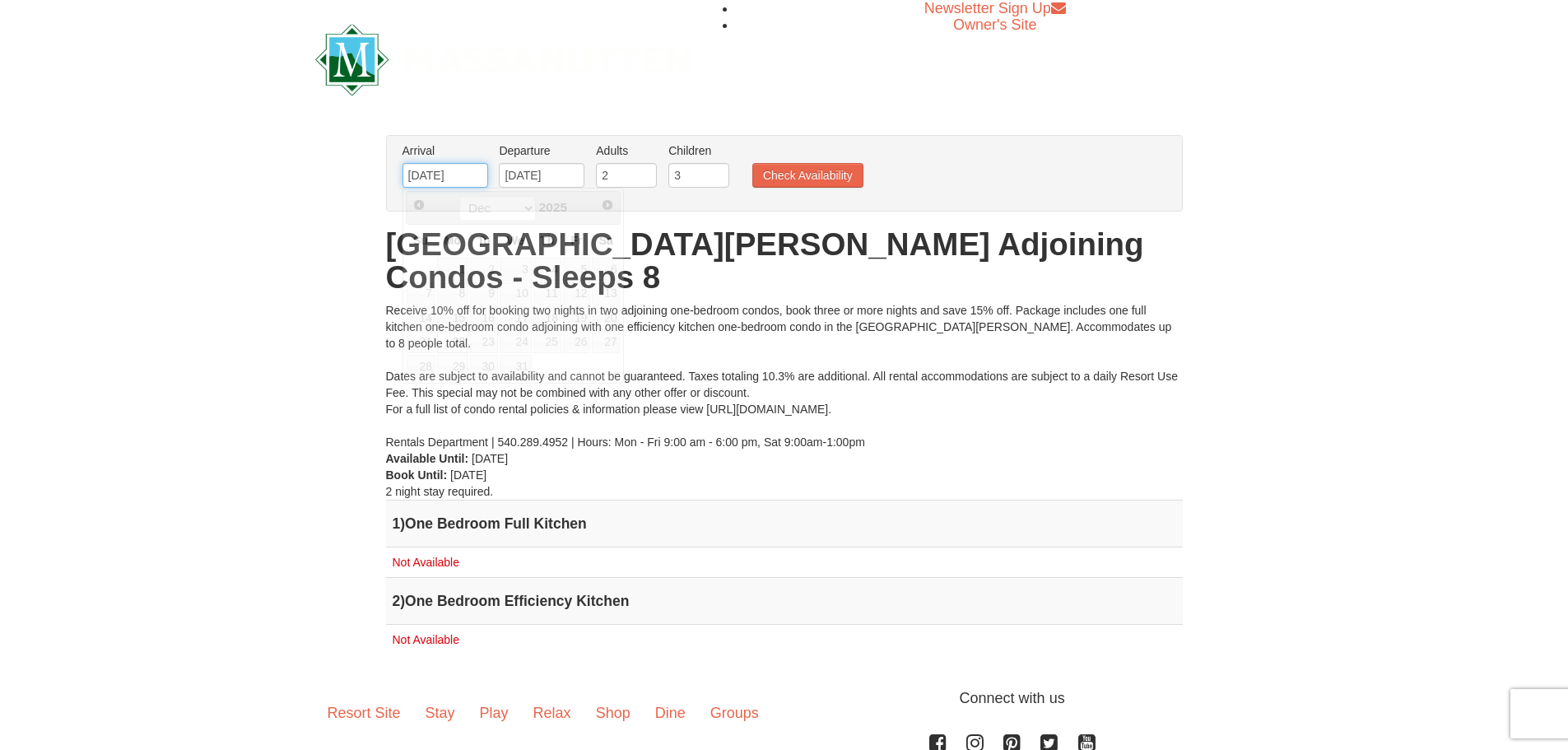
click at [445, 178] on input "[DATE]" at bounding box center [445, 175] width 86 height 25
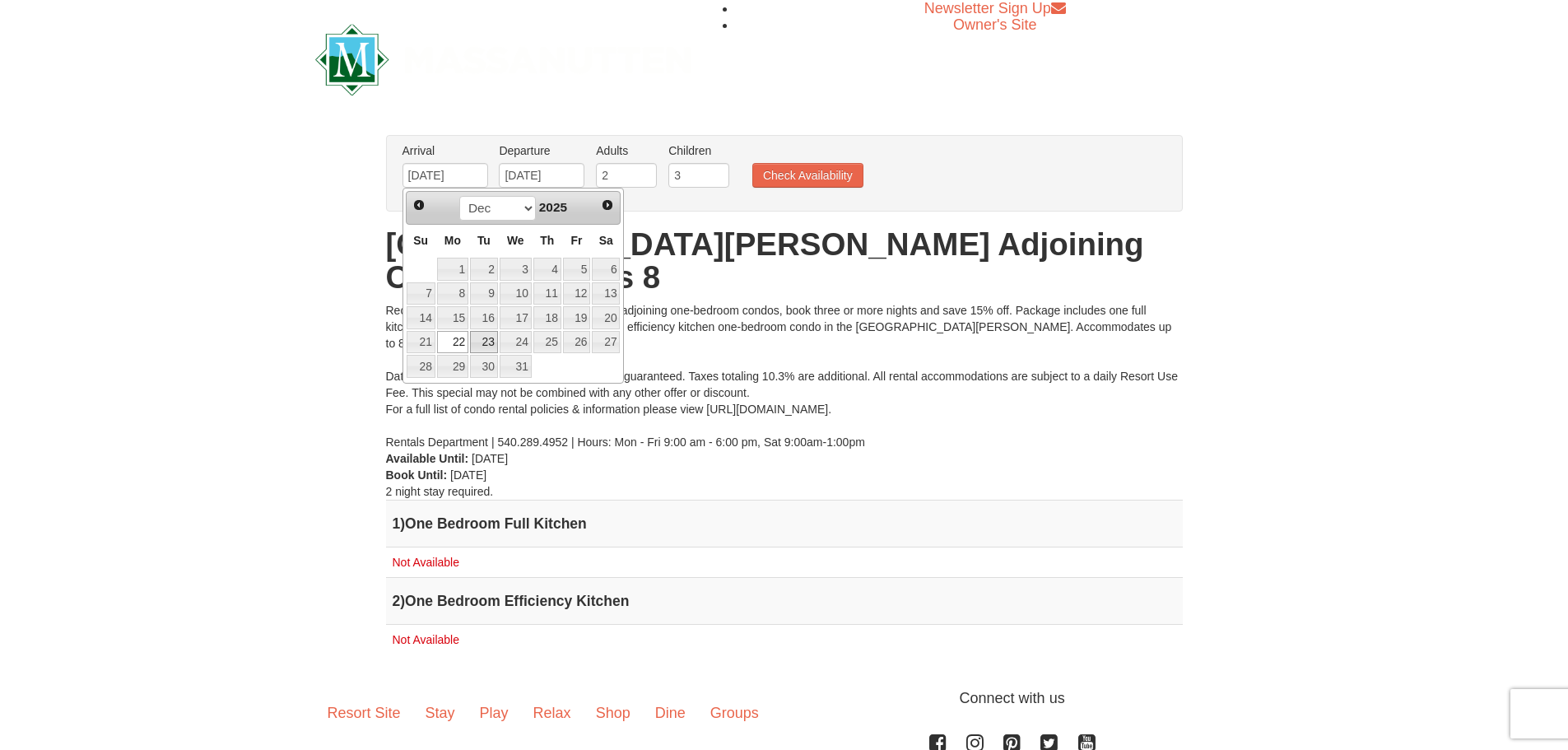
click at [483, 337] on link "23" at bounding box center [484, 342] width 28 height 23
type input "[DATE]"
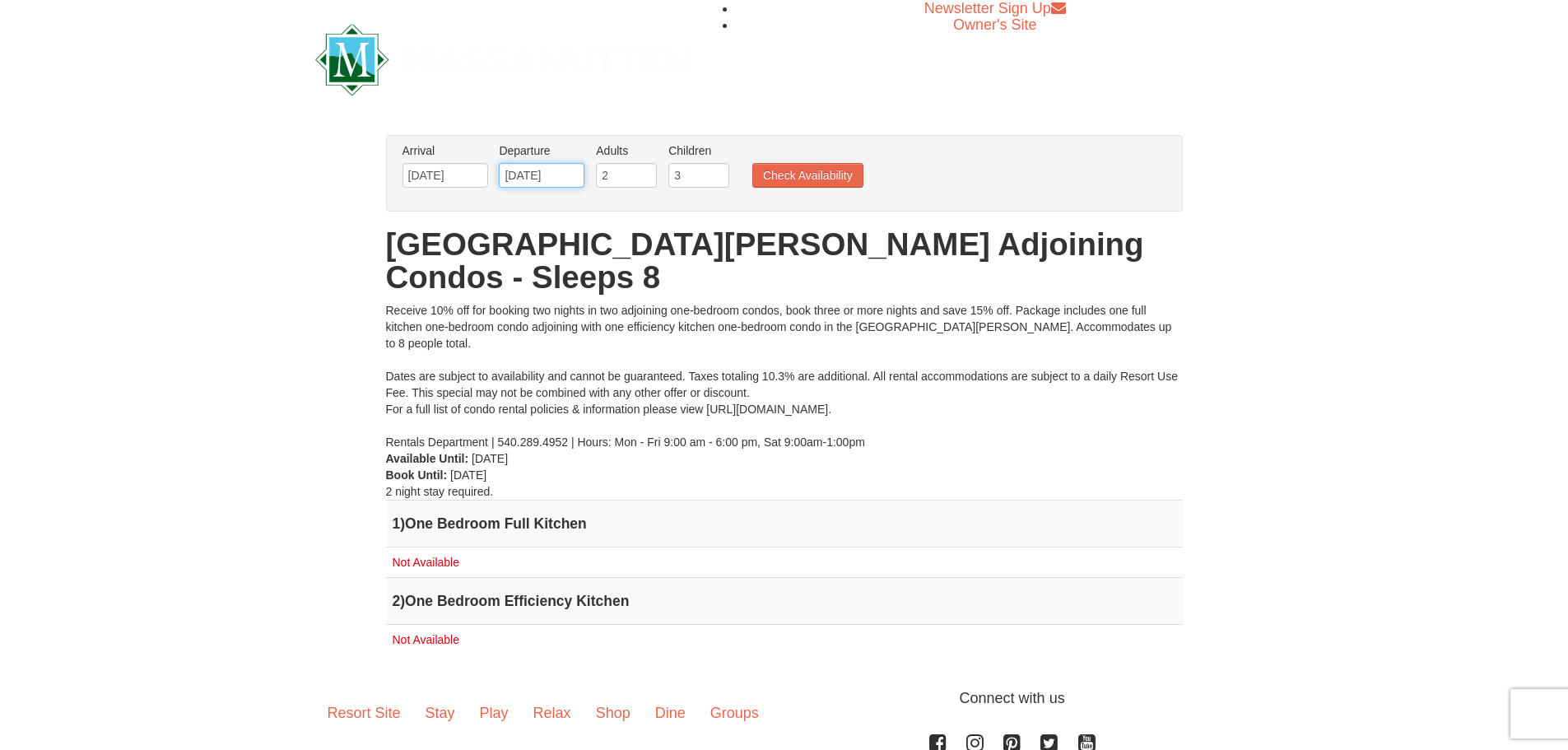
click at [545, 186] on input "12/26/2025" at bounding box center [541, 175] width 86 height 25
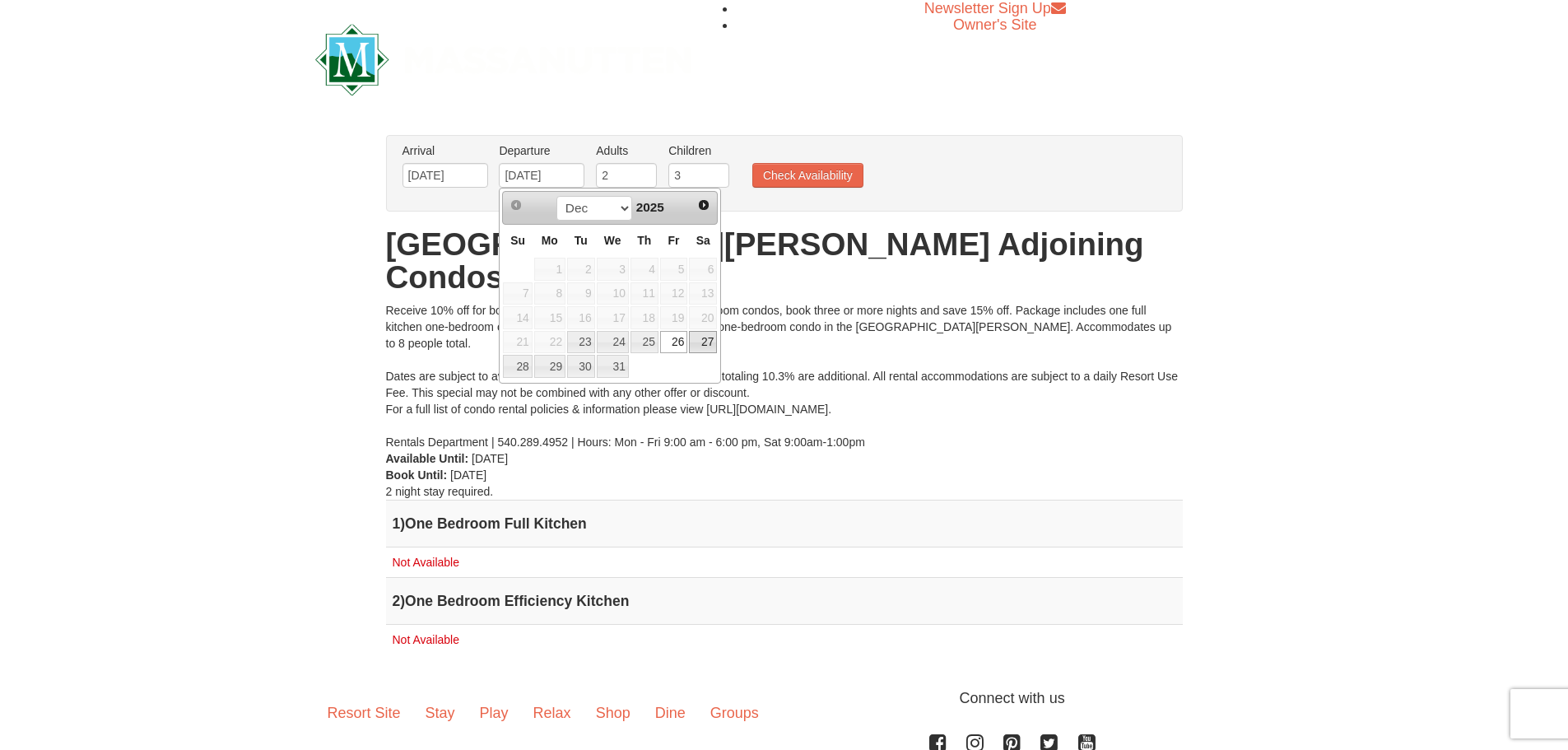
click at [703, 336] on link "27" at bounding box center [703, 342] width 28 height 23
type input "[DATE]"
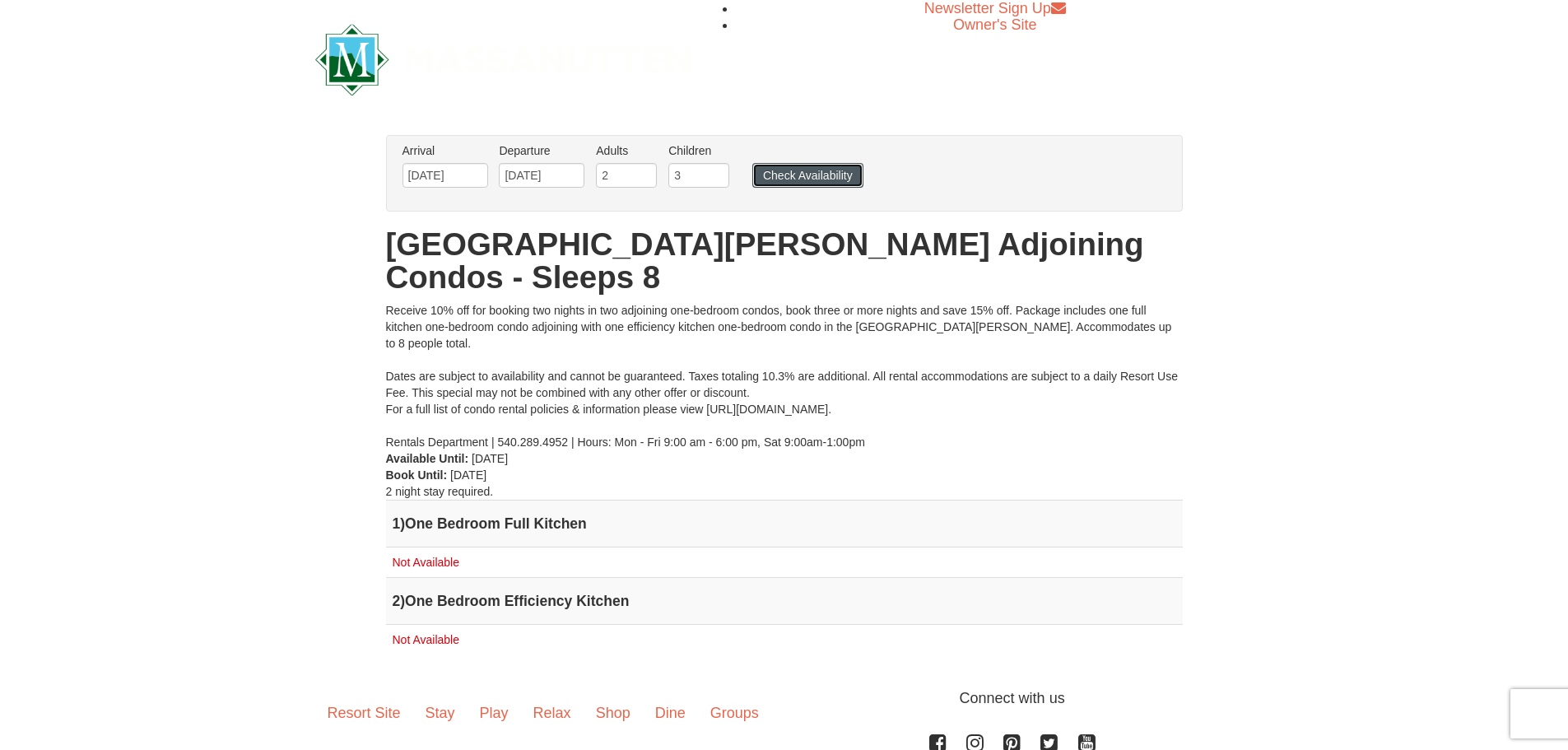
click at [834, 164] on button "Check Availability" at bounding box center [808, 175] width 111 height 25
click at [427, 170] on input "12/23/2025" at bounding box center [445, 175] width 86 height 25
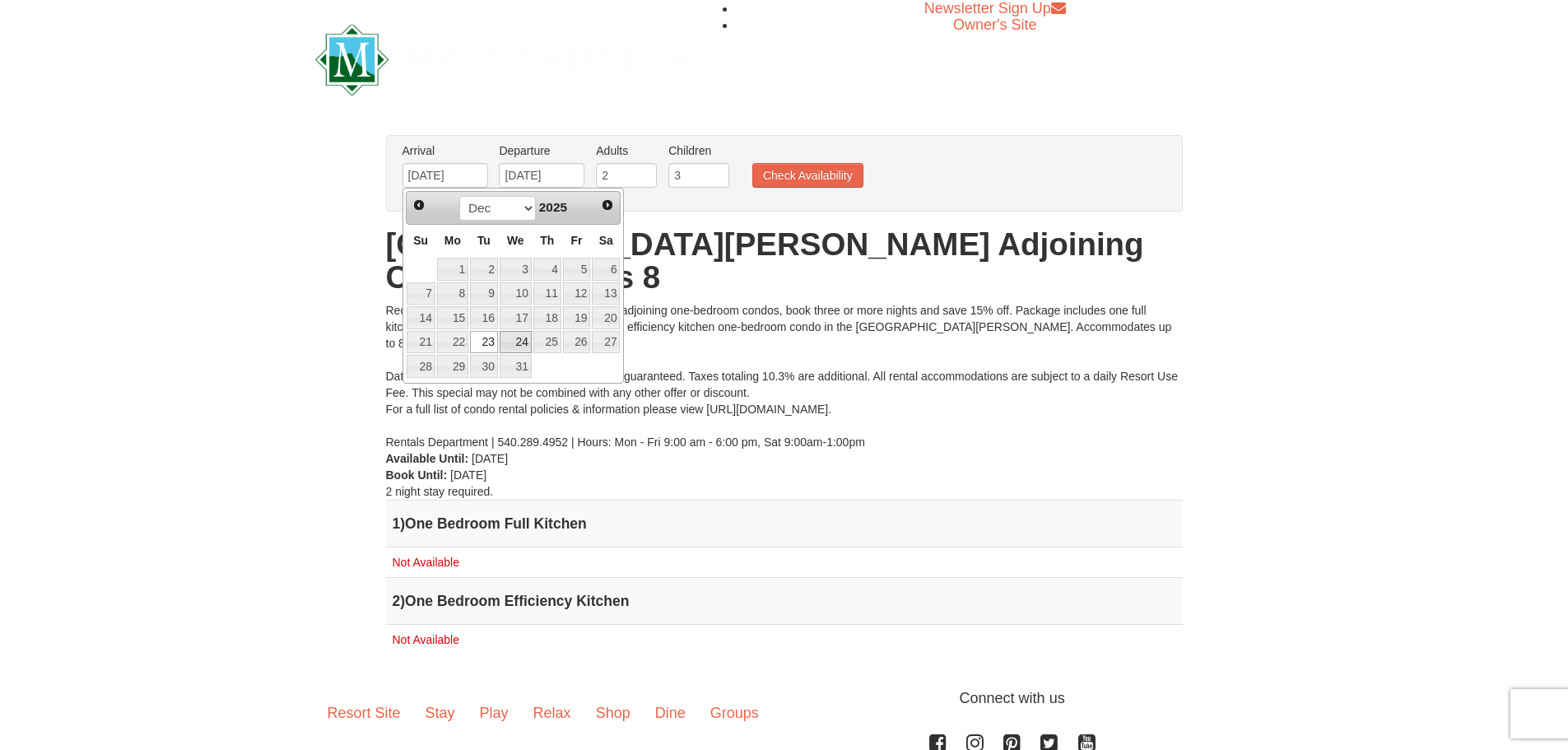
click at [501, 344] on link "24" at bounding box center [515, 342] width 32 height 23
type input "[DATE]"
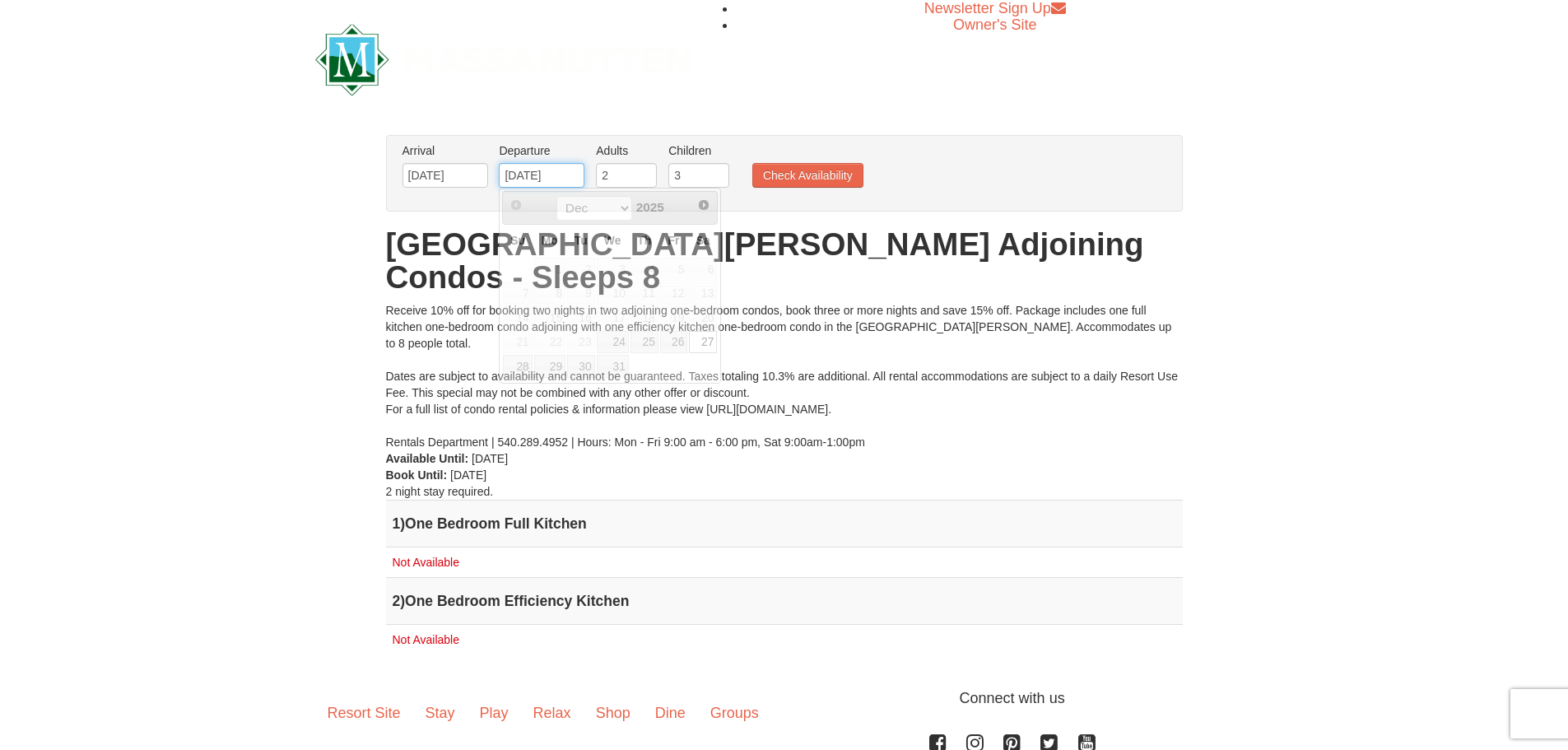
click at [525, 172] on input "12/27/2025" at bounding box center [541, 175] width 86 height 25
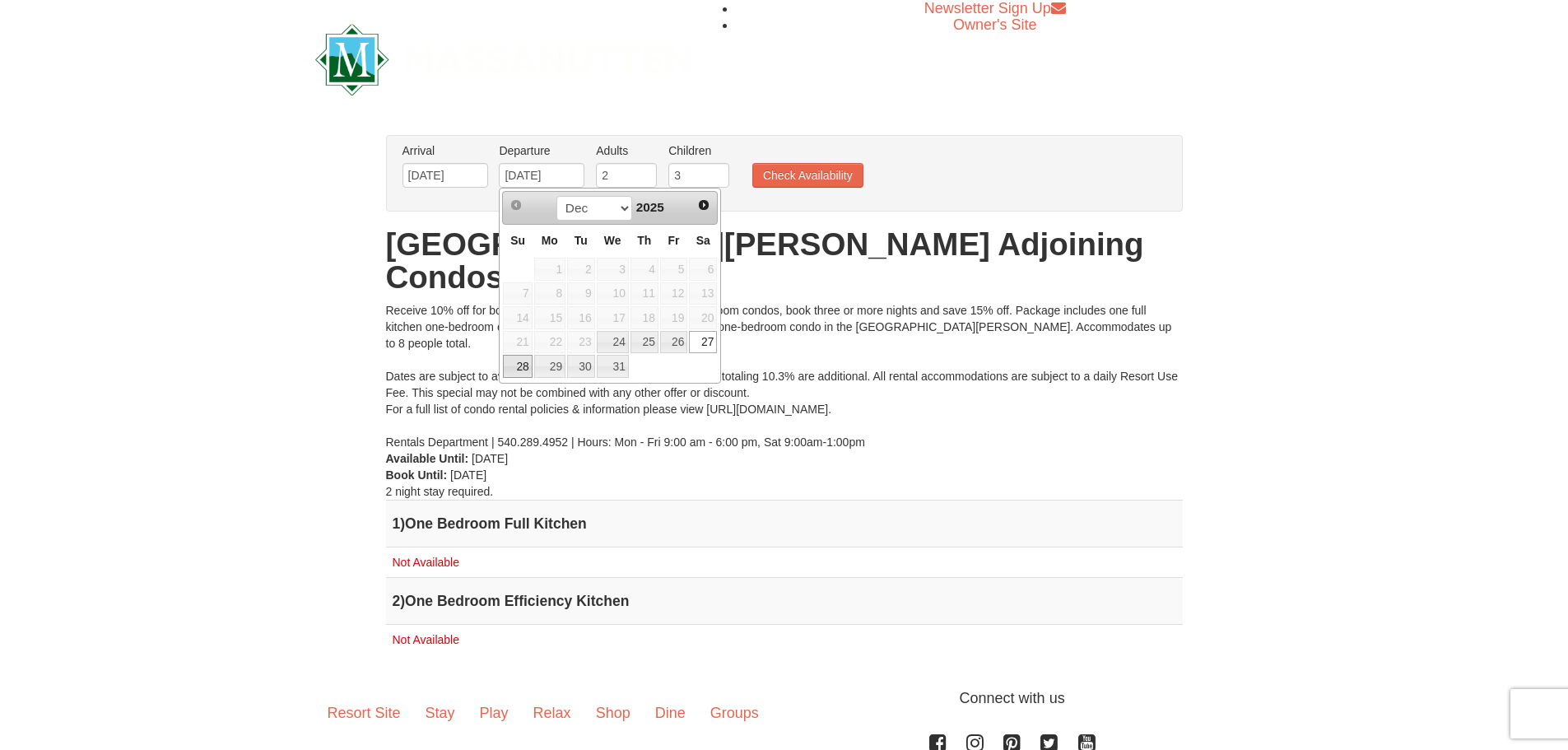
click at [530, 367] on link "28" at bounding box center [517, 366] width 29 height 23
type input "[DATE]"
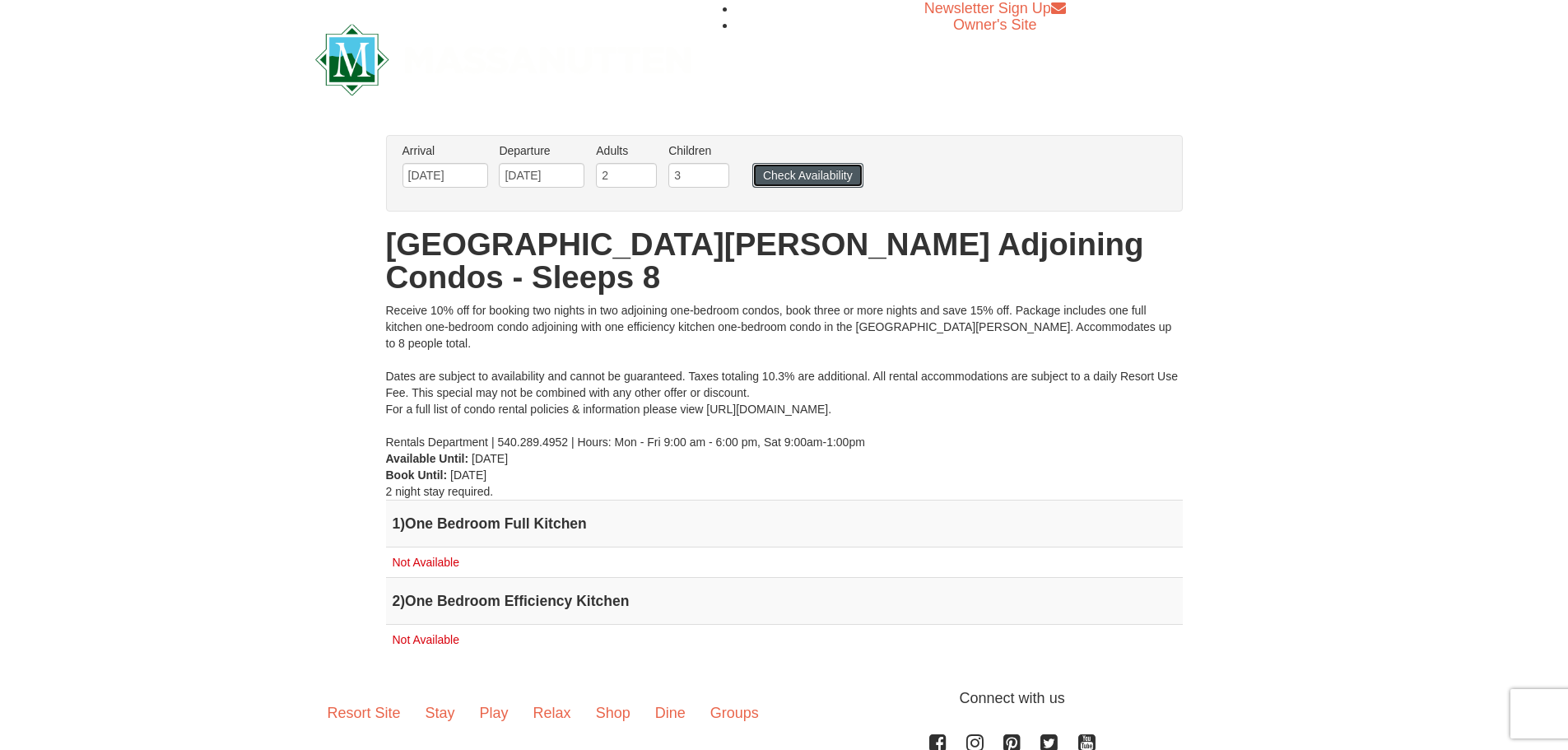
click at [766, 177] on button "Check Availability" at bounding box center [808, 175] width 111 height 25
click at [783, 172] on button "Check Availability" at bounding box center [808, 175] width 111 height 25
click at [449, 173] on input "12/24/2025" at bounding box center [445, 175] width 86 height 25
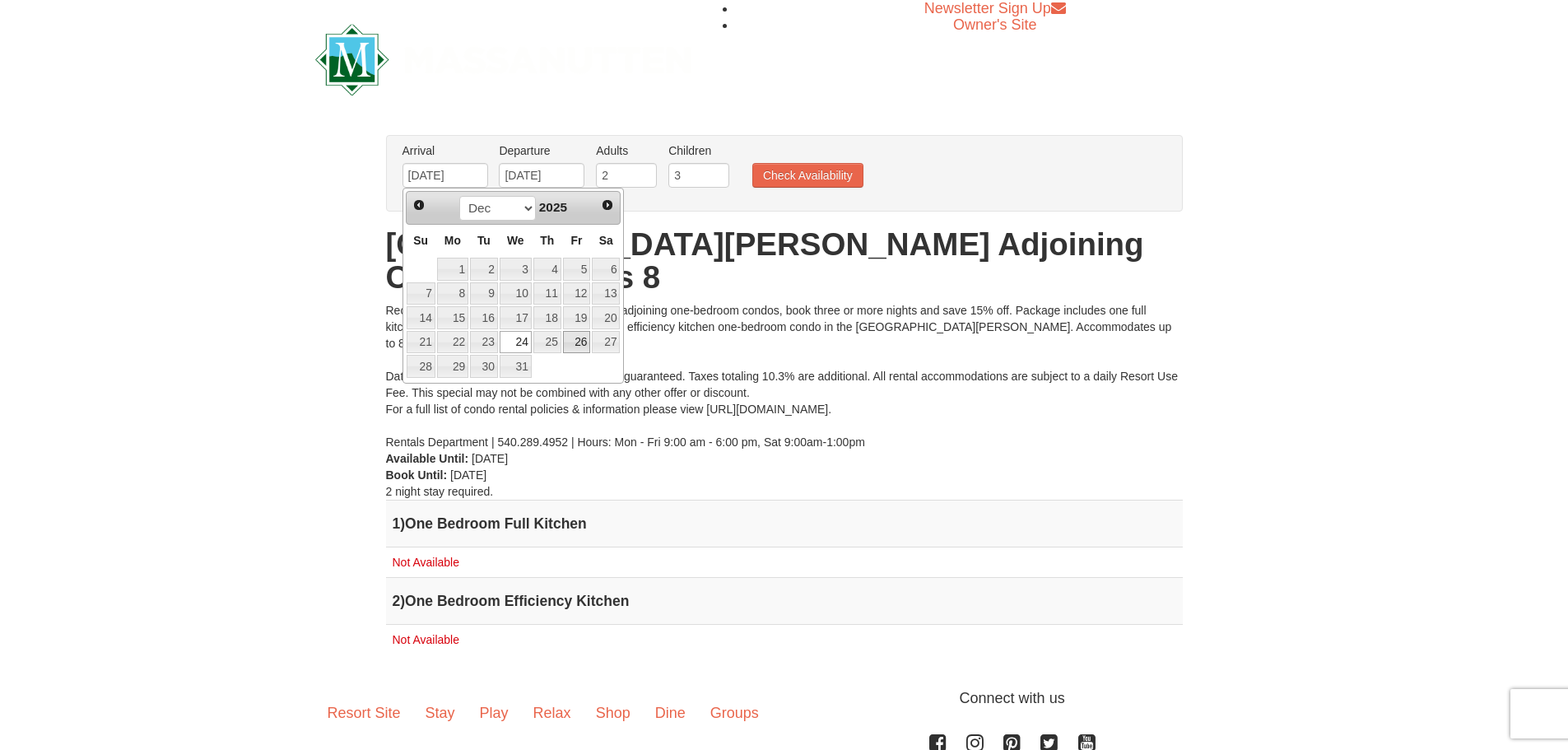
click at [561, 343] on link "25" at bounding box center [548, 342] width 28 height 23
type input "12/25/2025"
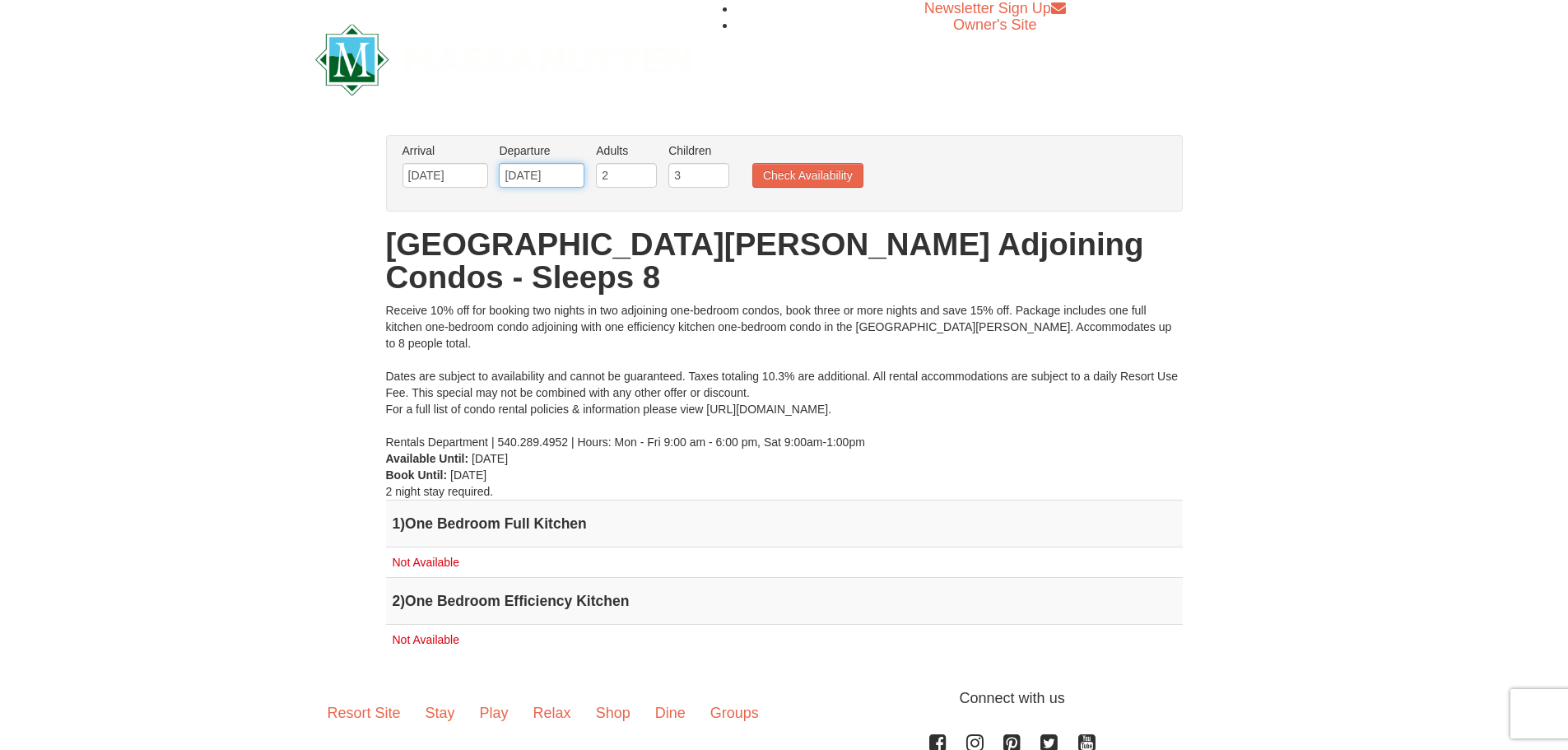
click at [541, 175] on input "12/28/2025" at bounding box center [541, 175] width 86 height 25
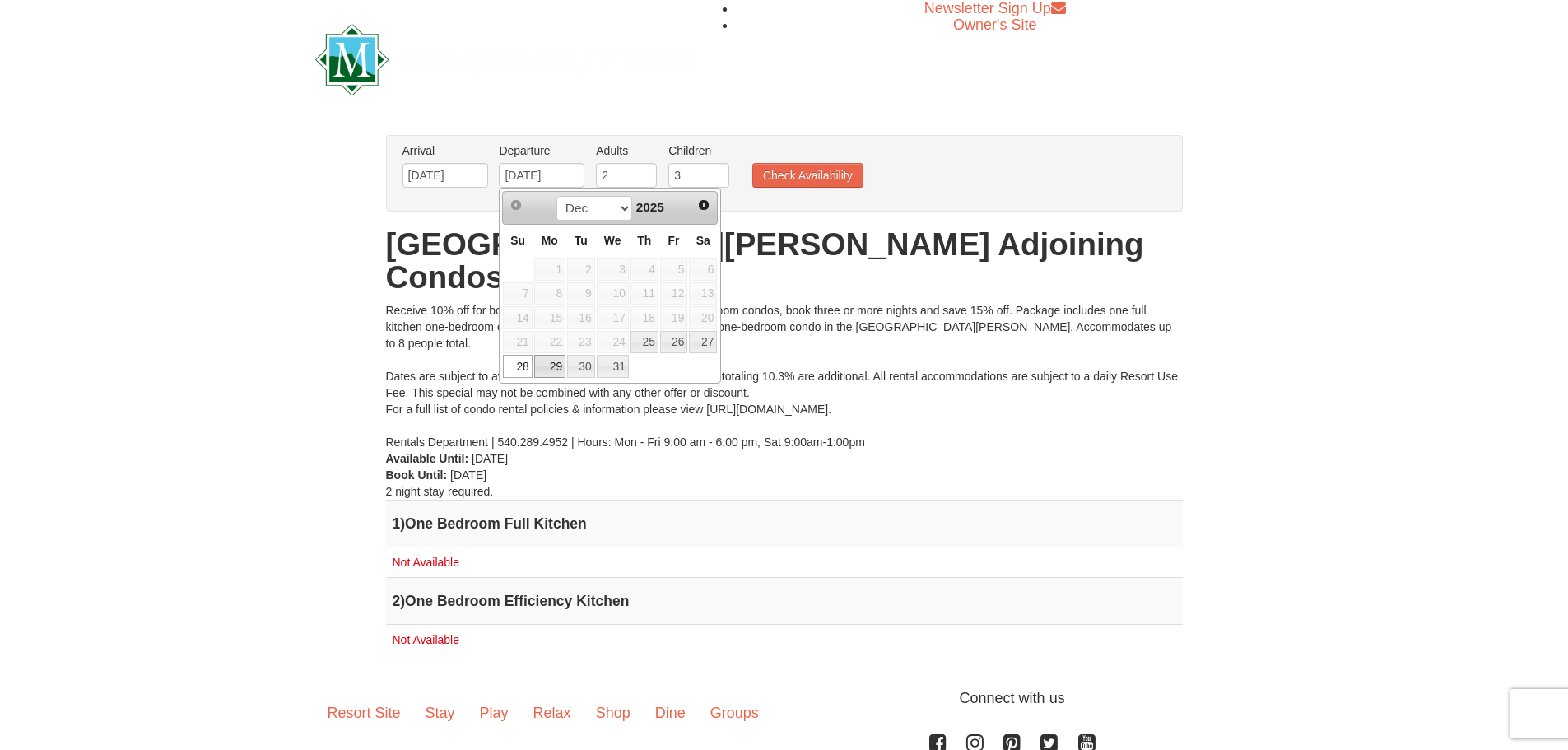
click at [549, 367] on link "29" at bounding box center [549, 366] width 31 height 23
type input "12/29/2025"
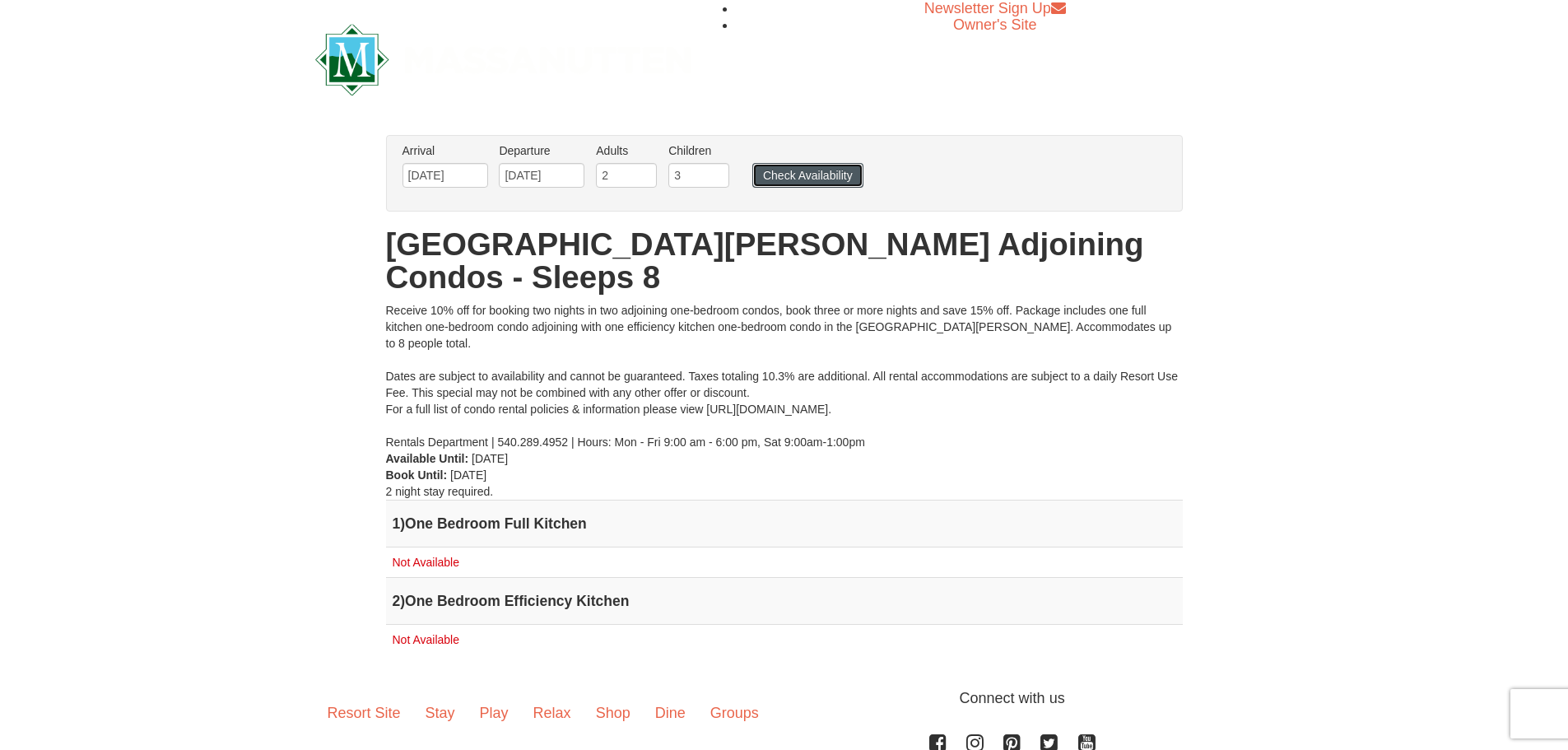
click at [779, 169] on button "Check Availability" at bounding box center [808, 175] width 111 height 25
click at [466, 175] on input "12/25/2025" at bounding box center [445, 175] width 86 height 25
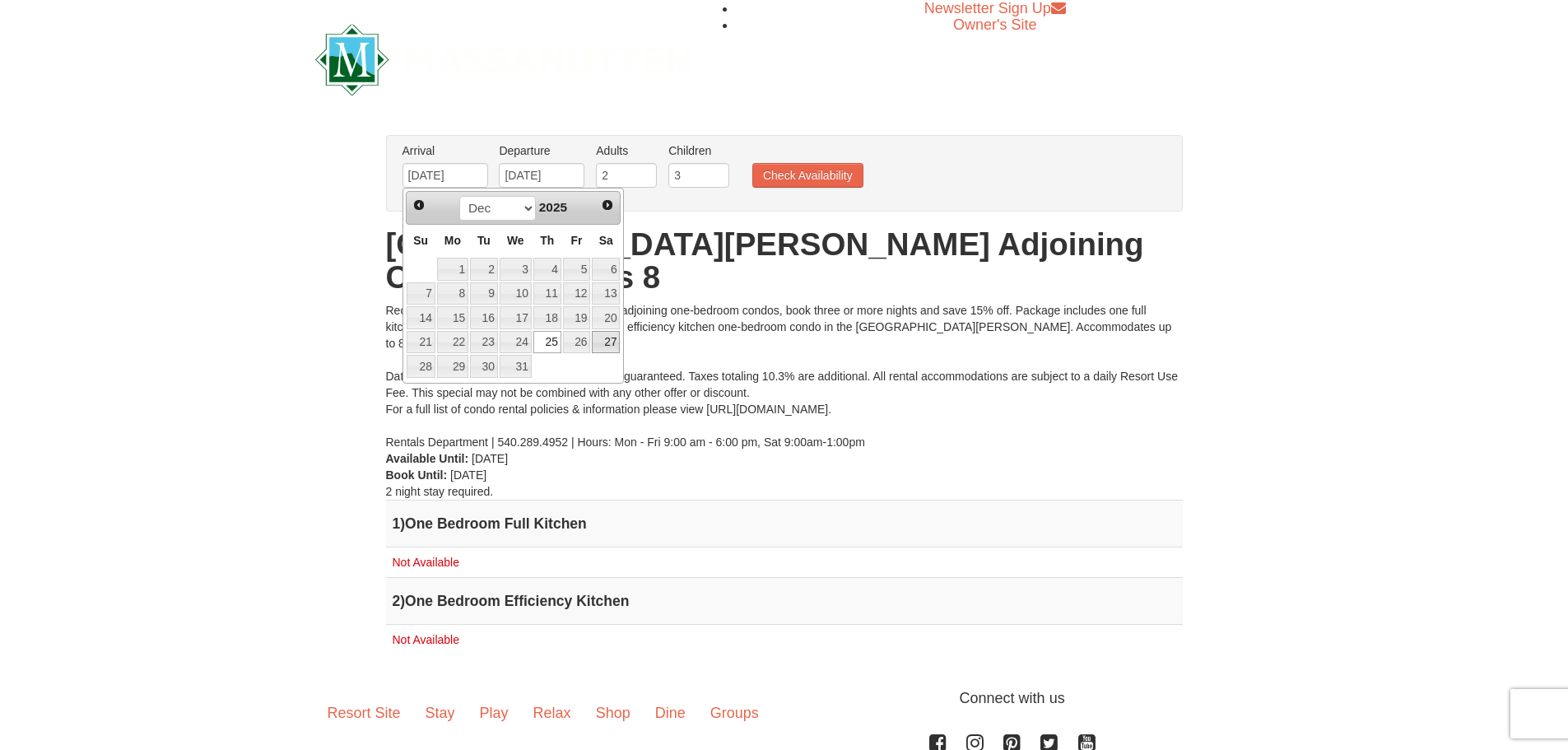
click at [603, 337] on link "27" at bounding box center [606, 342] width 28 height 23
type input "12/27/2025"
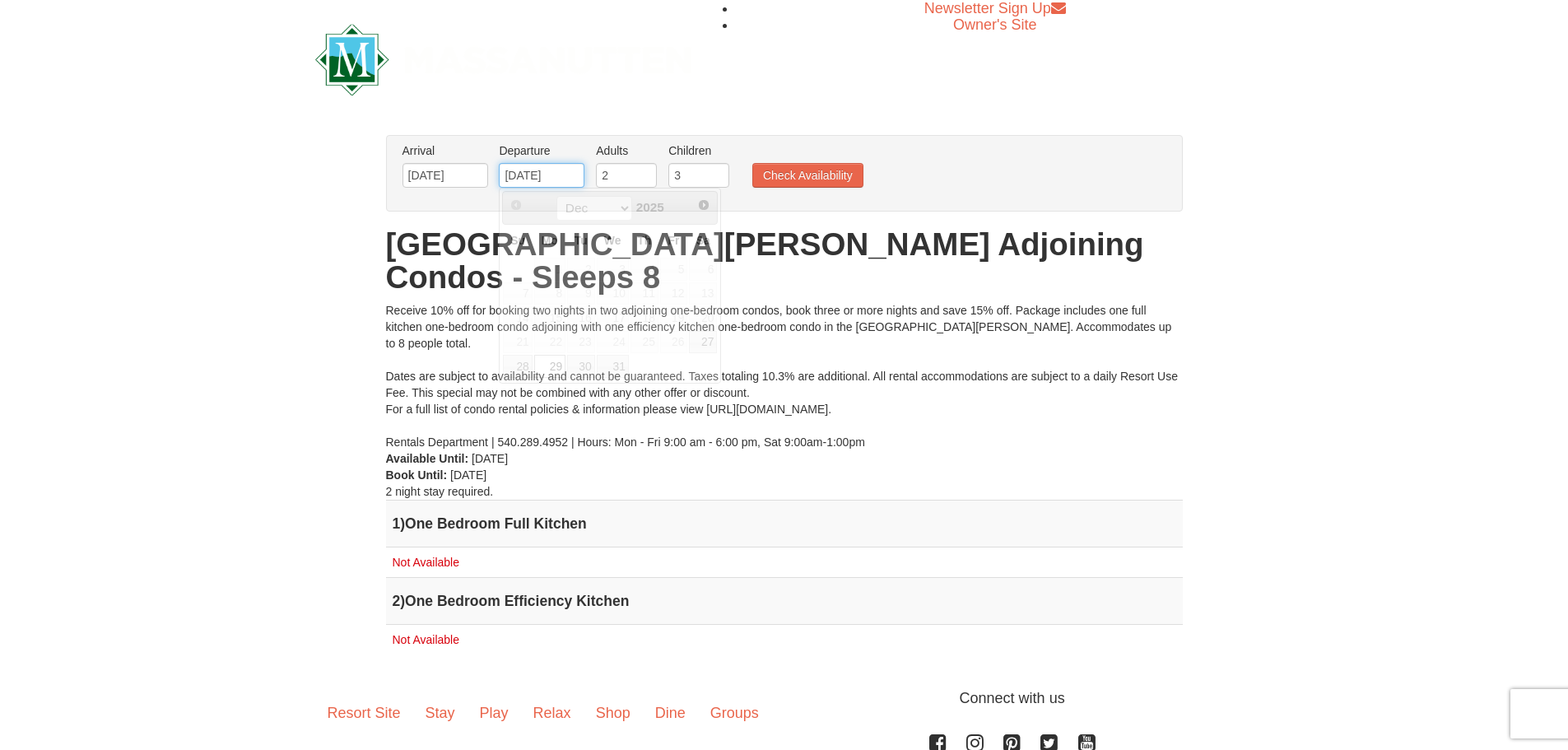
click at [533, 176] on input "12/29/2025" at bounding box center [541, 175] width 86 height 25
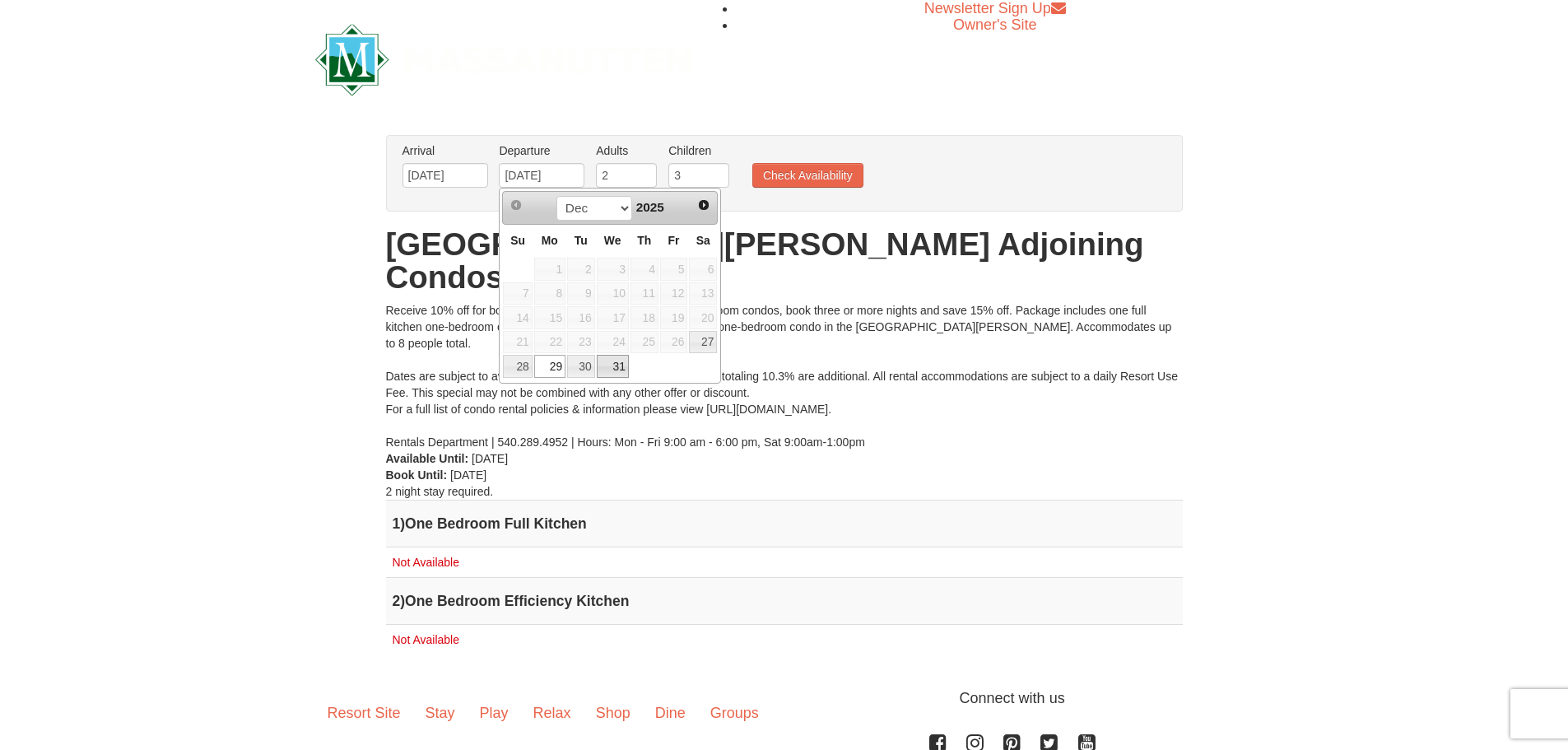
click at [611, 366] on link "31" at bounding box center [612, 366] width 32 height 23
type input "12/31/2025"
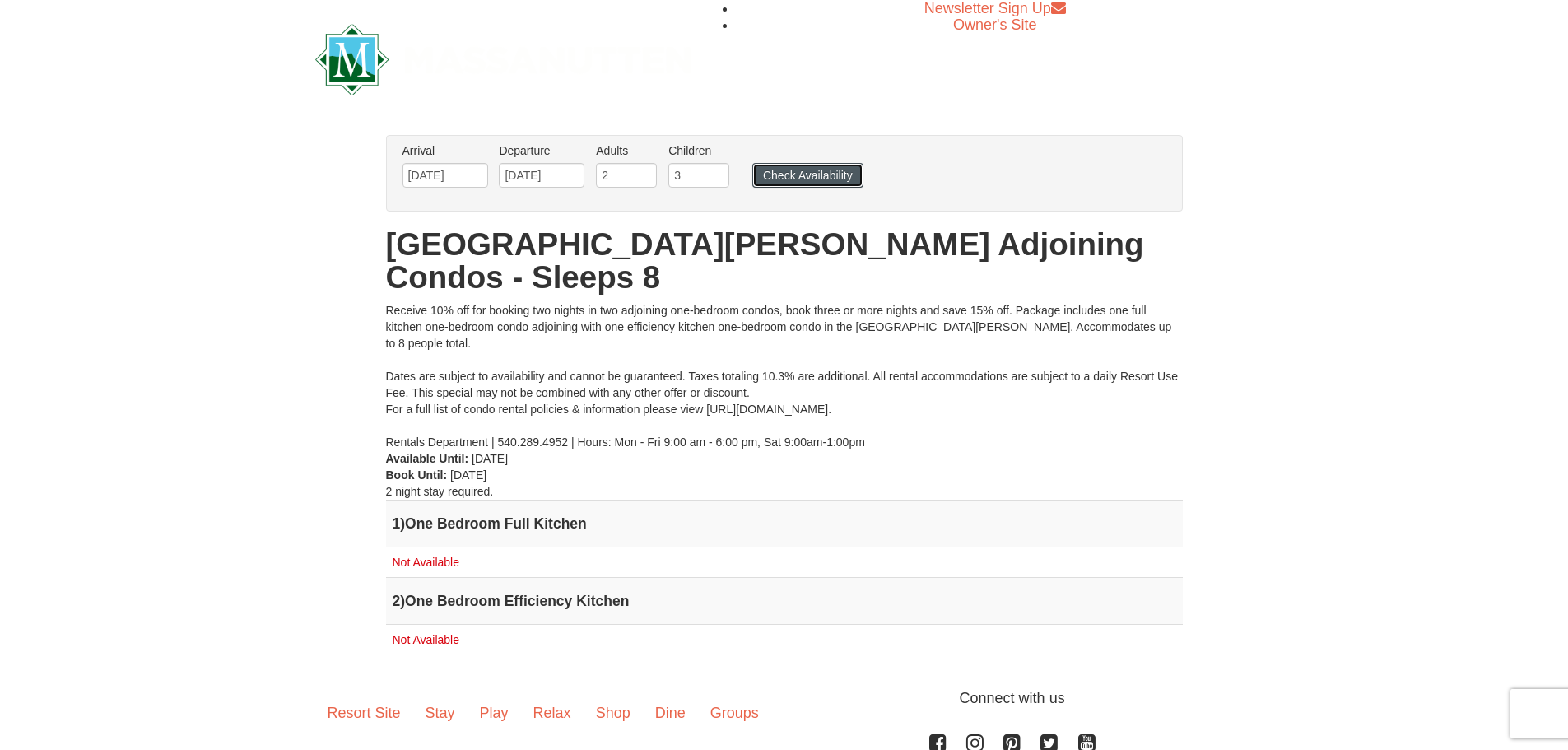
click at [781, 177] on button "Check Availability" at bounding box center [808, 175] width 111 height 25
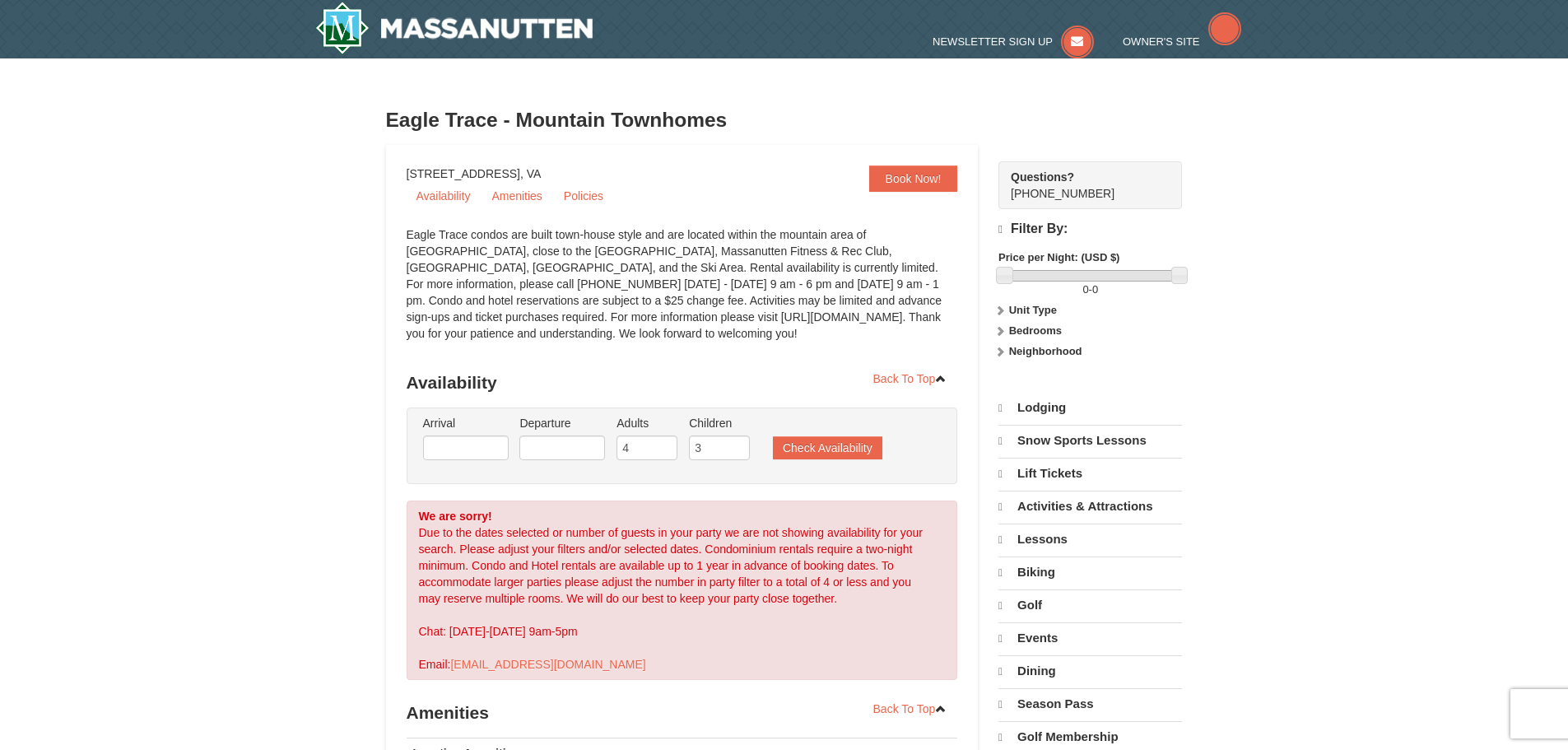
select select "10"
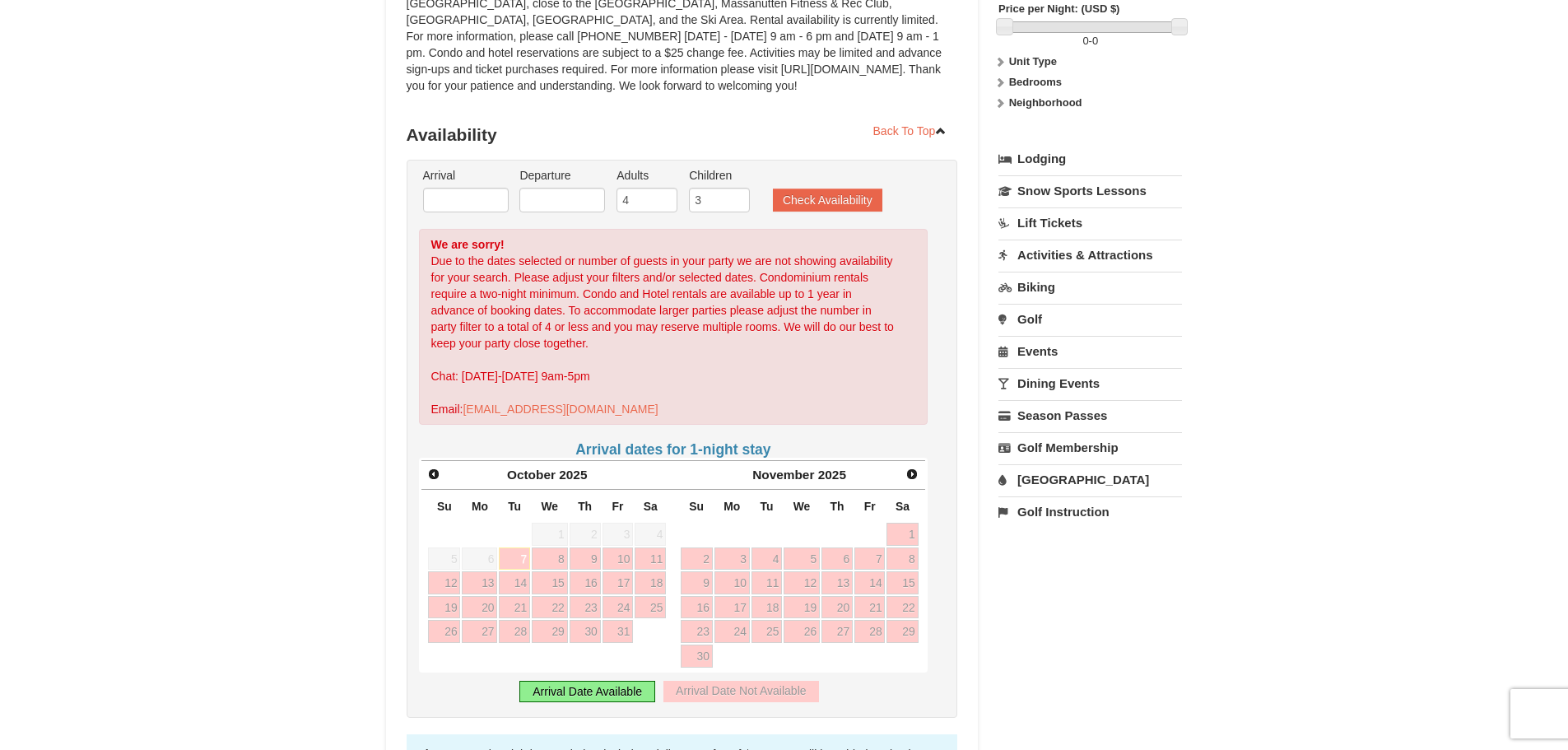
scroll to position [329, 0]
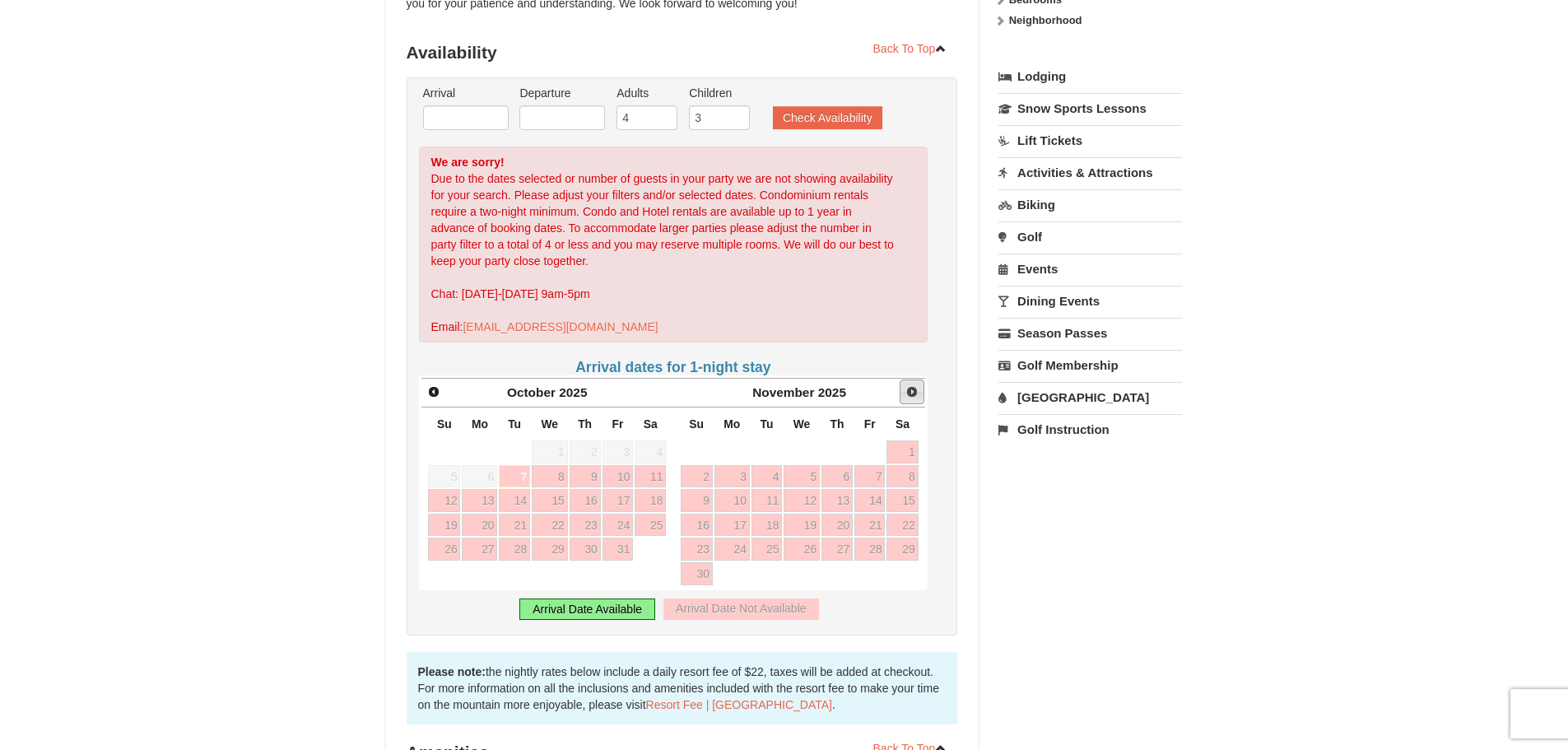
click at [913, 387] on span "Next" at bounding box center [911, 392] width 13 height 13
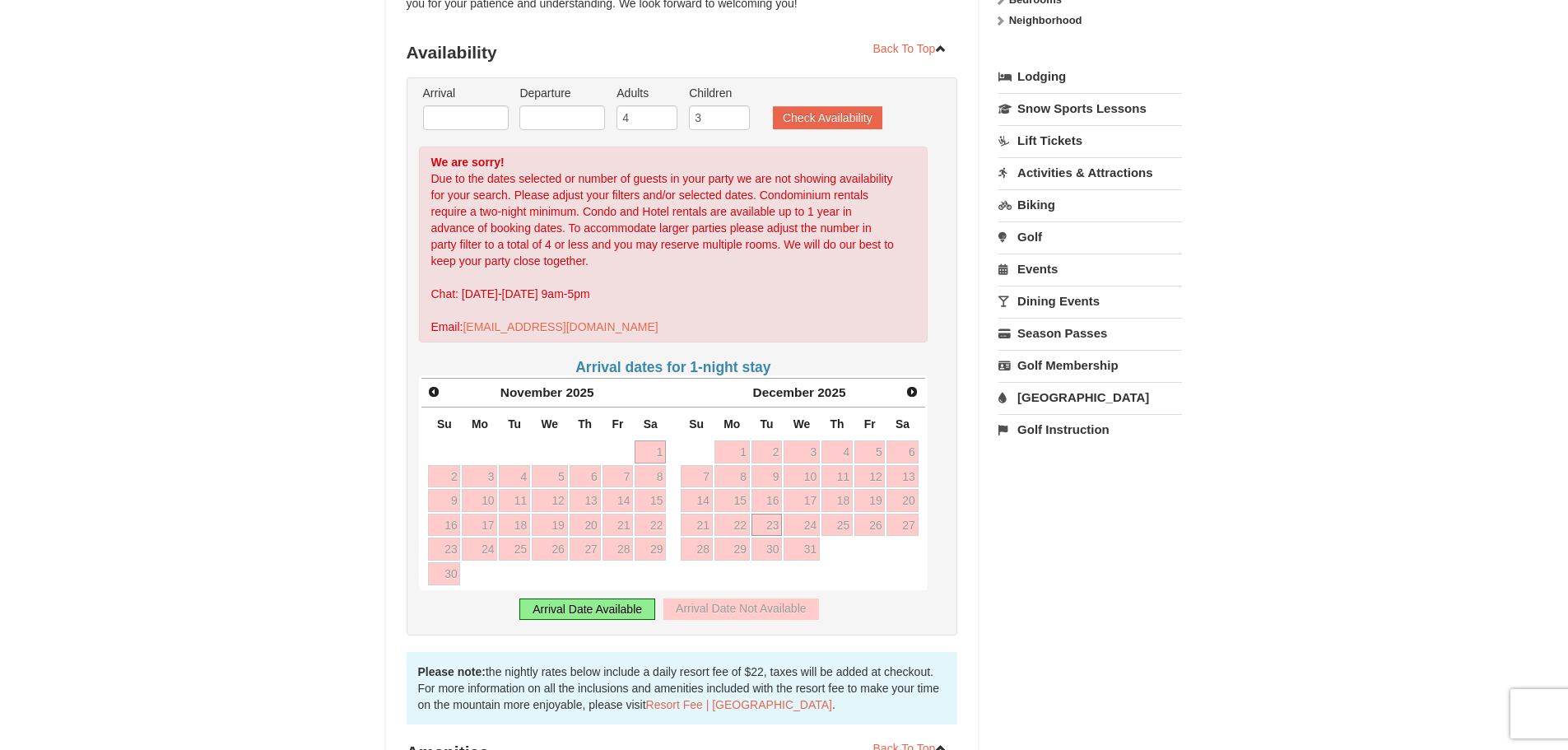
click at [768, 522] on link "23" at bounding box center [767, 525] width 31 height 23
type input "12/23/2025"
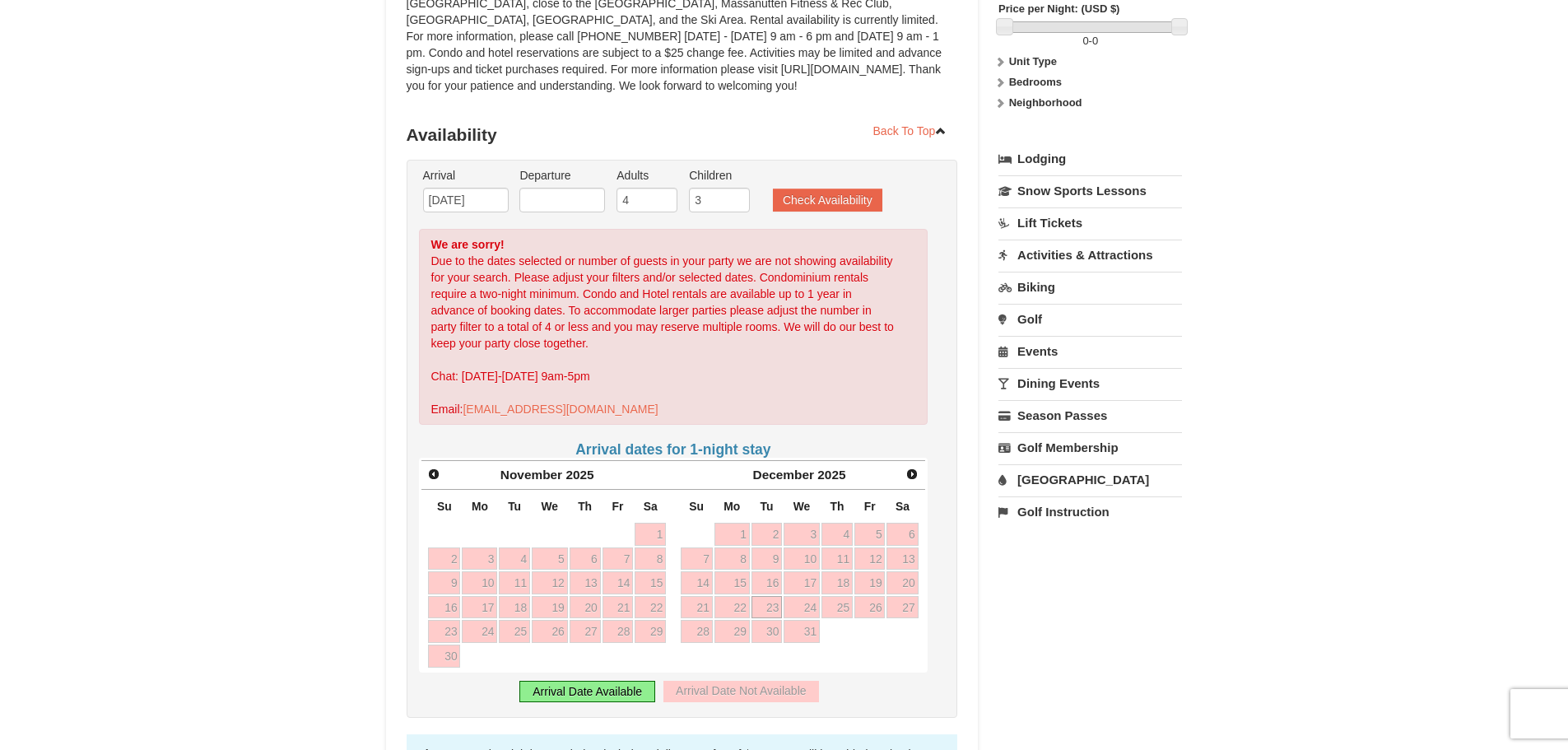
scroll to position [412, 0]
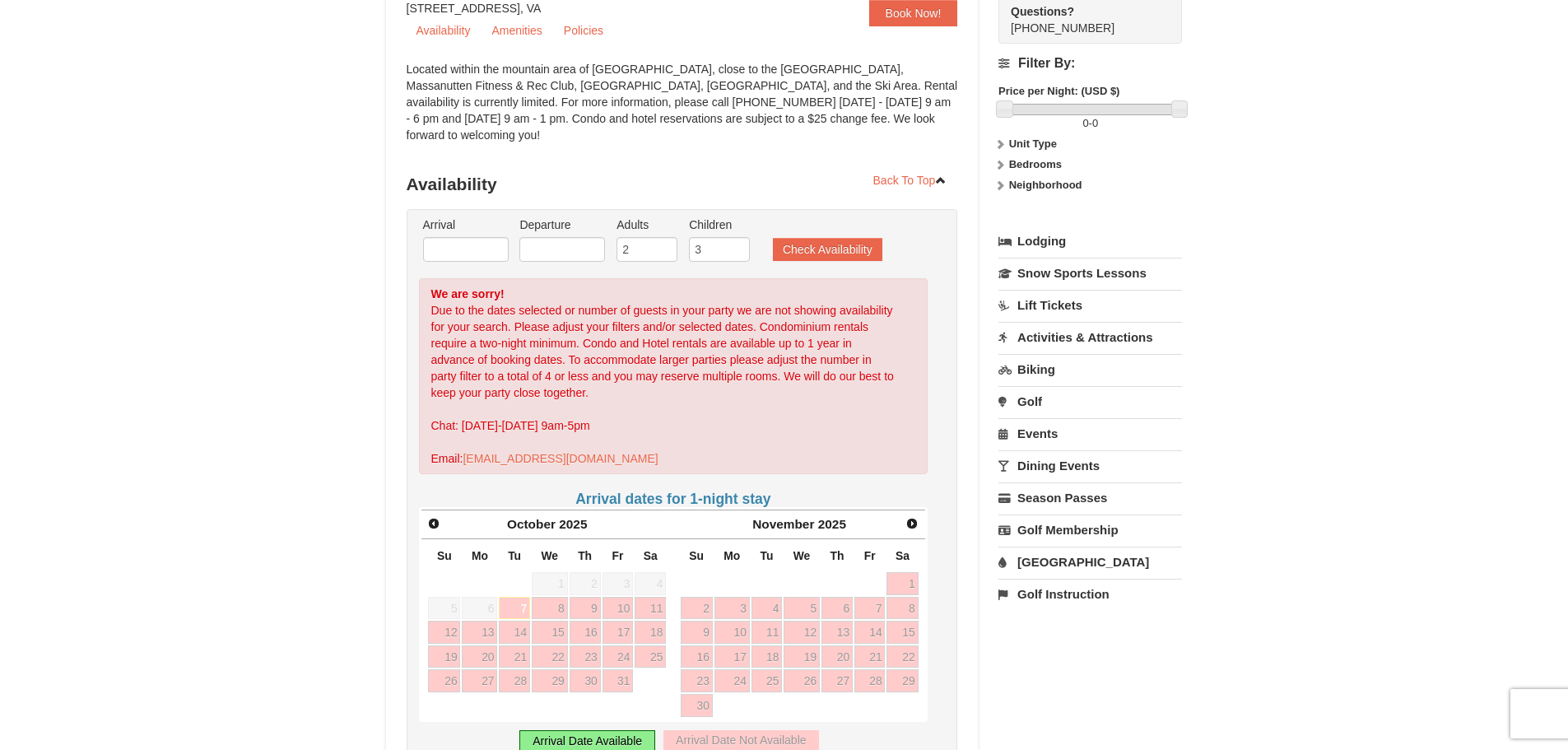
scroll to position [82, 0]
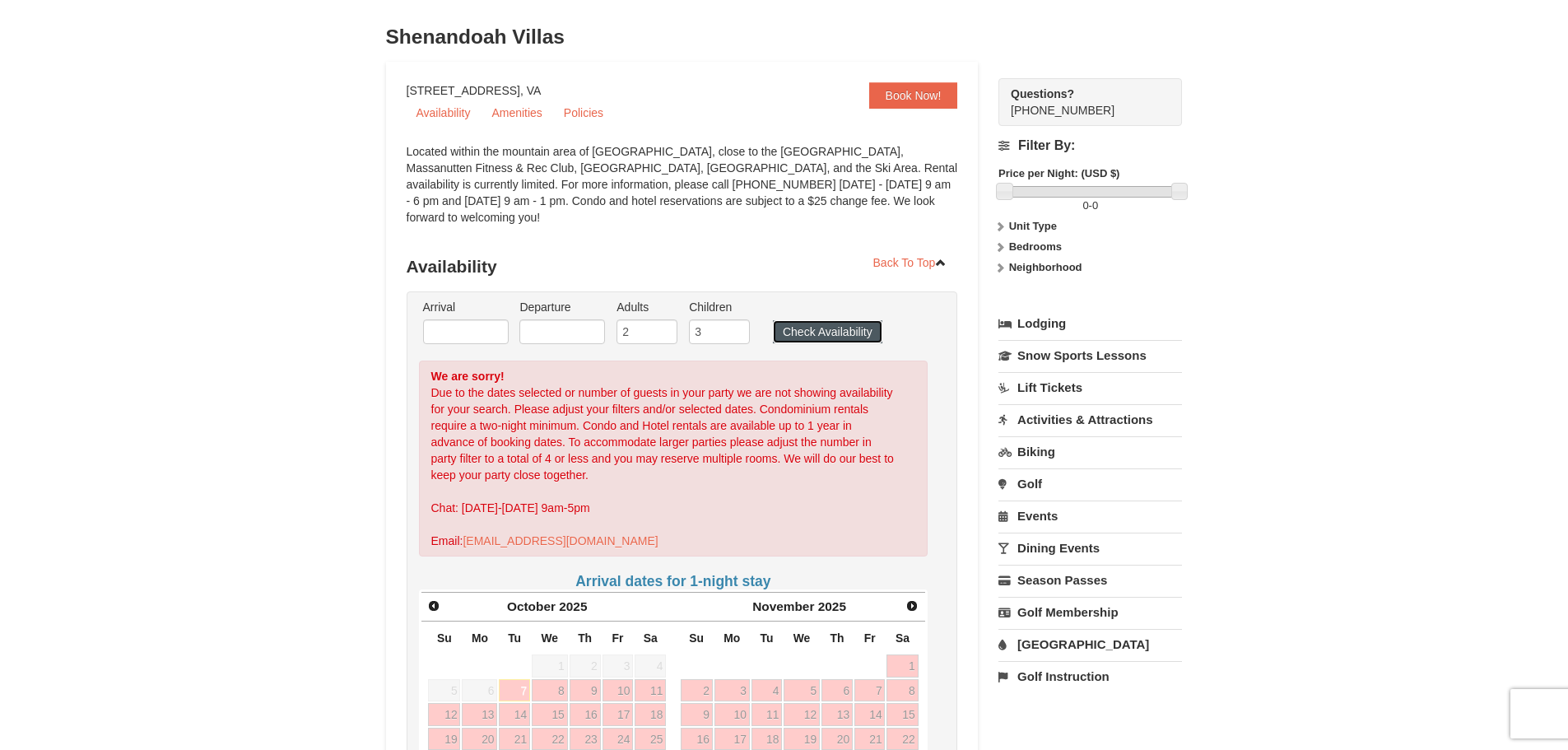
click at [843, 321] on button "Check Availability" at bounding box center [827, 332] width 110 height 23
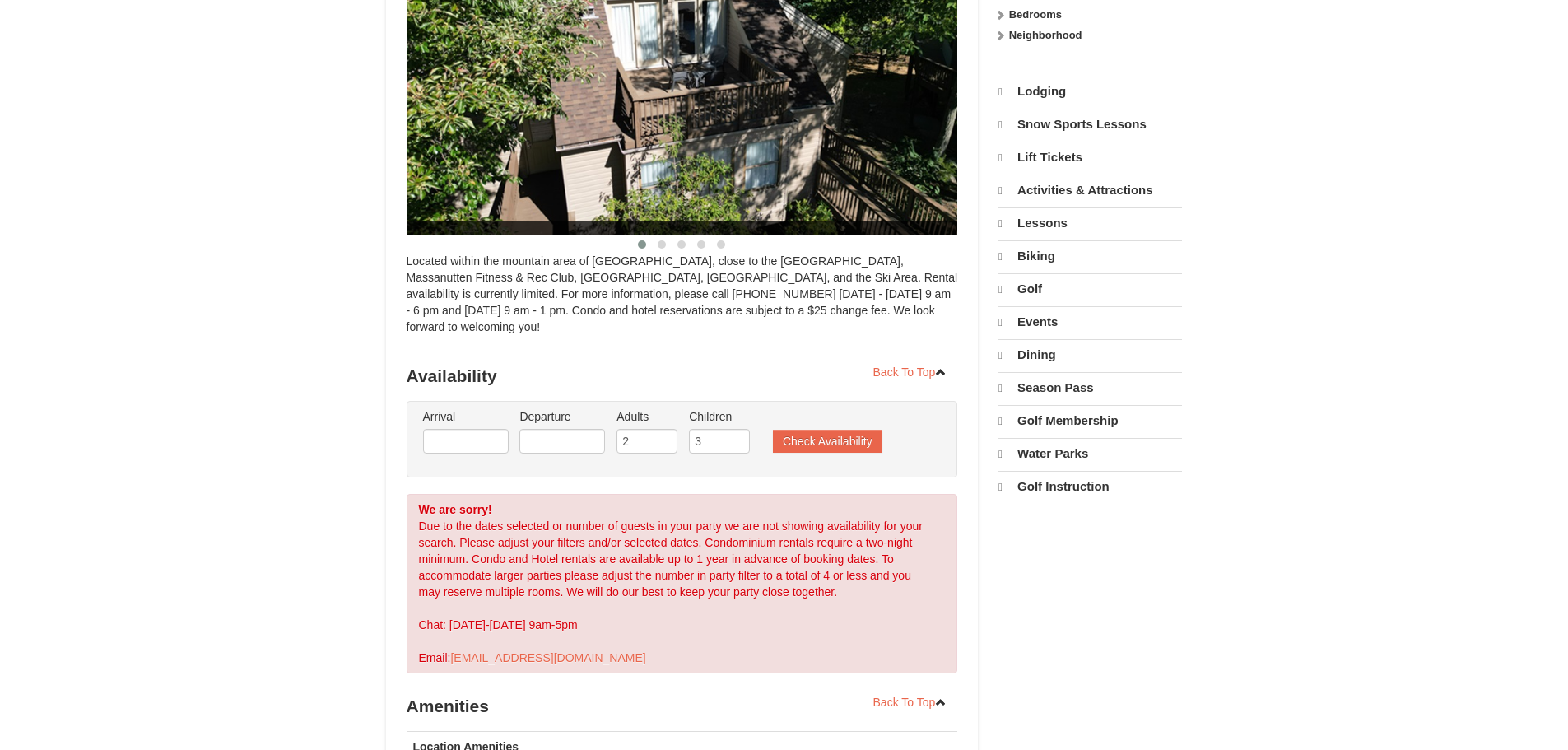
select select "10"
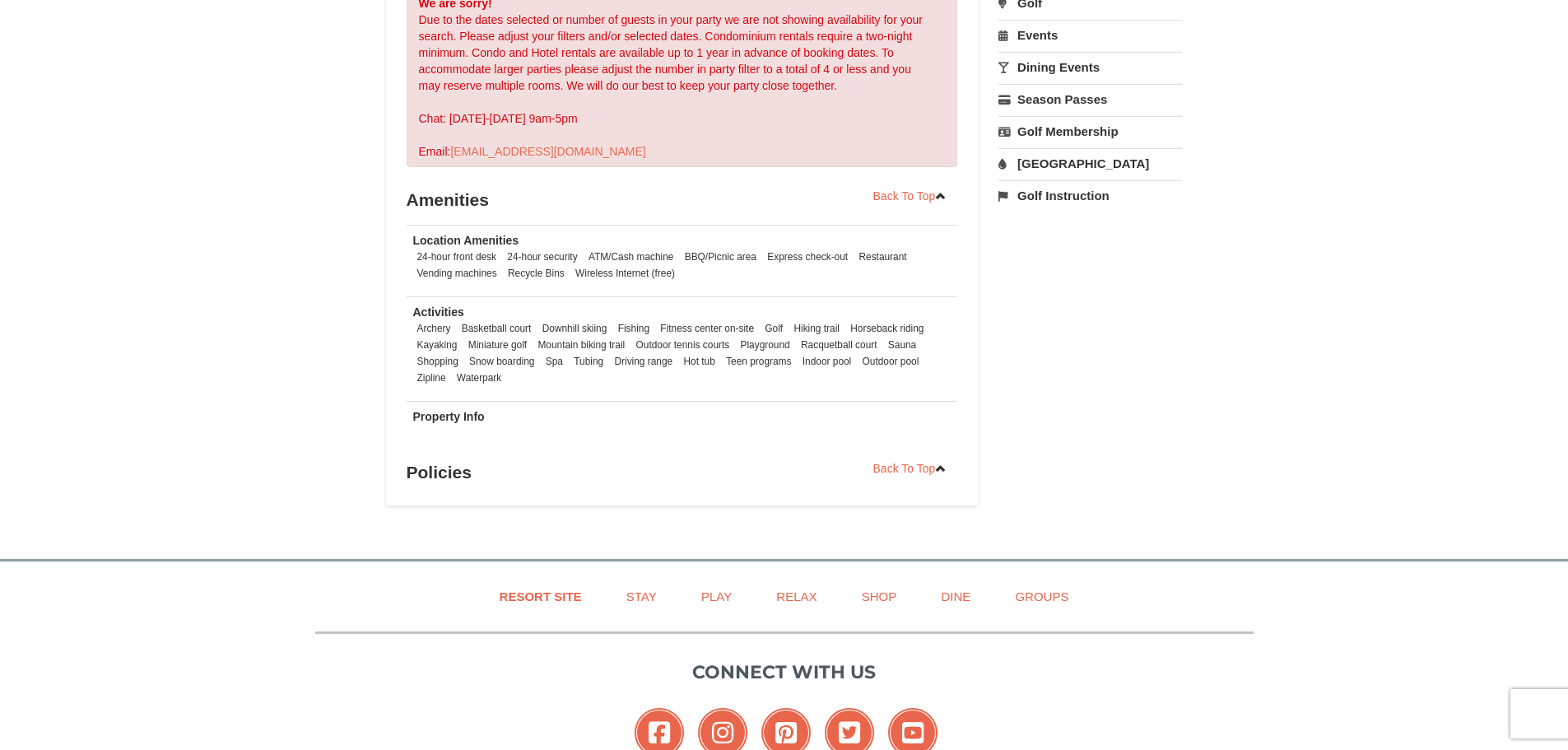
scroll to position [151, 0]
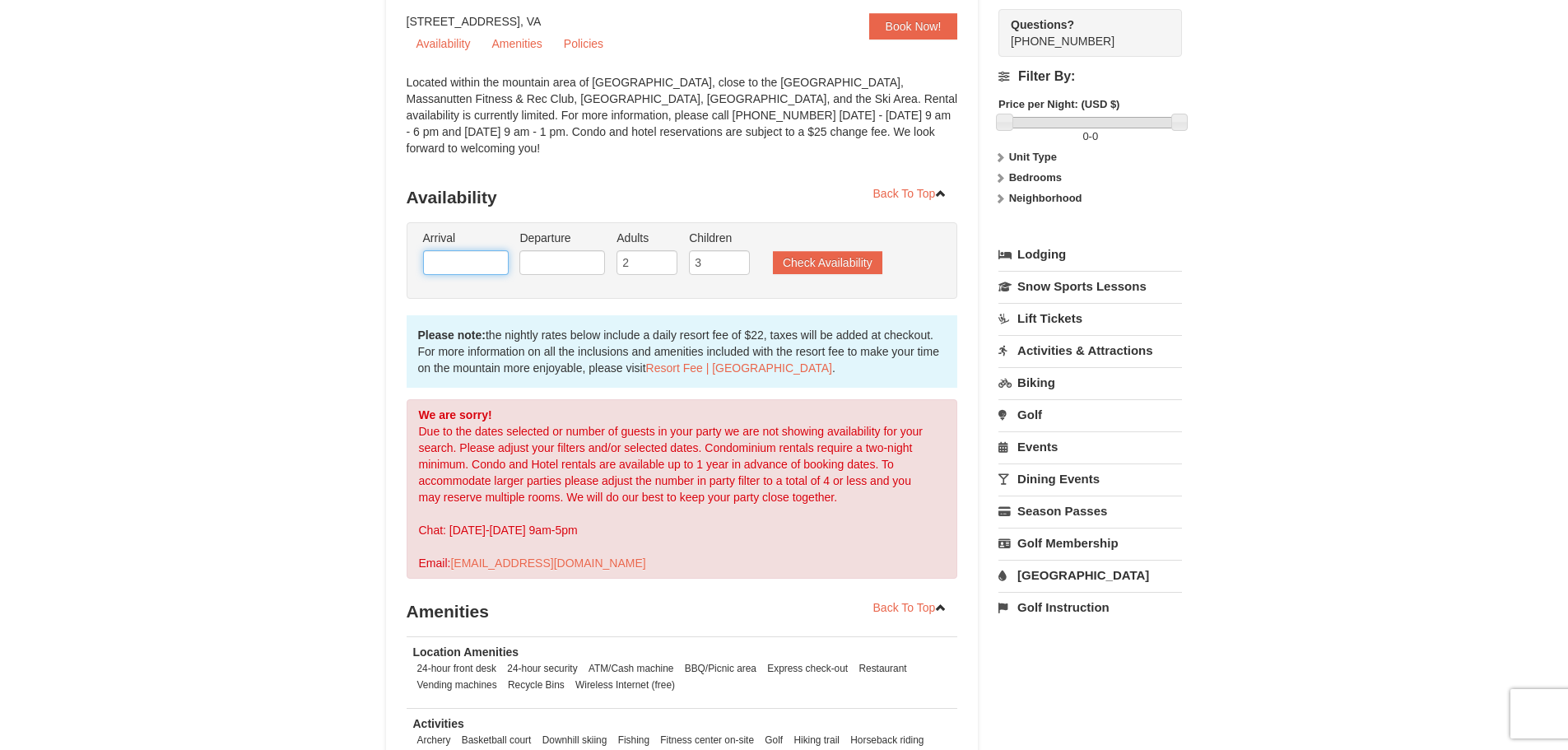
click at [457, 250] on input "text" at bounding box center [465, 262] width 86 height 25
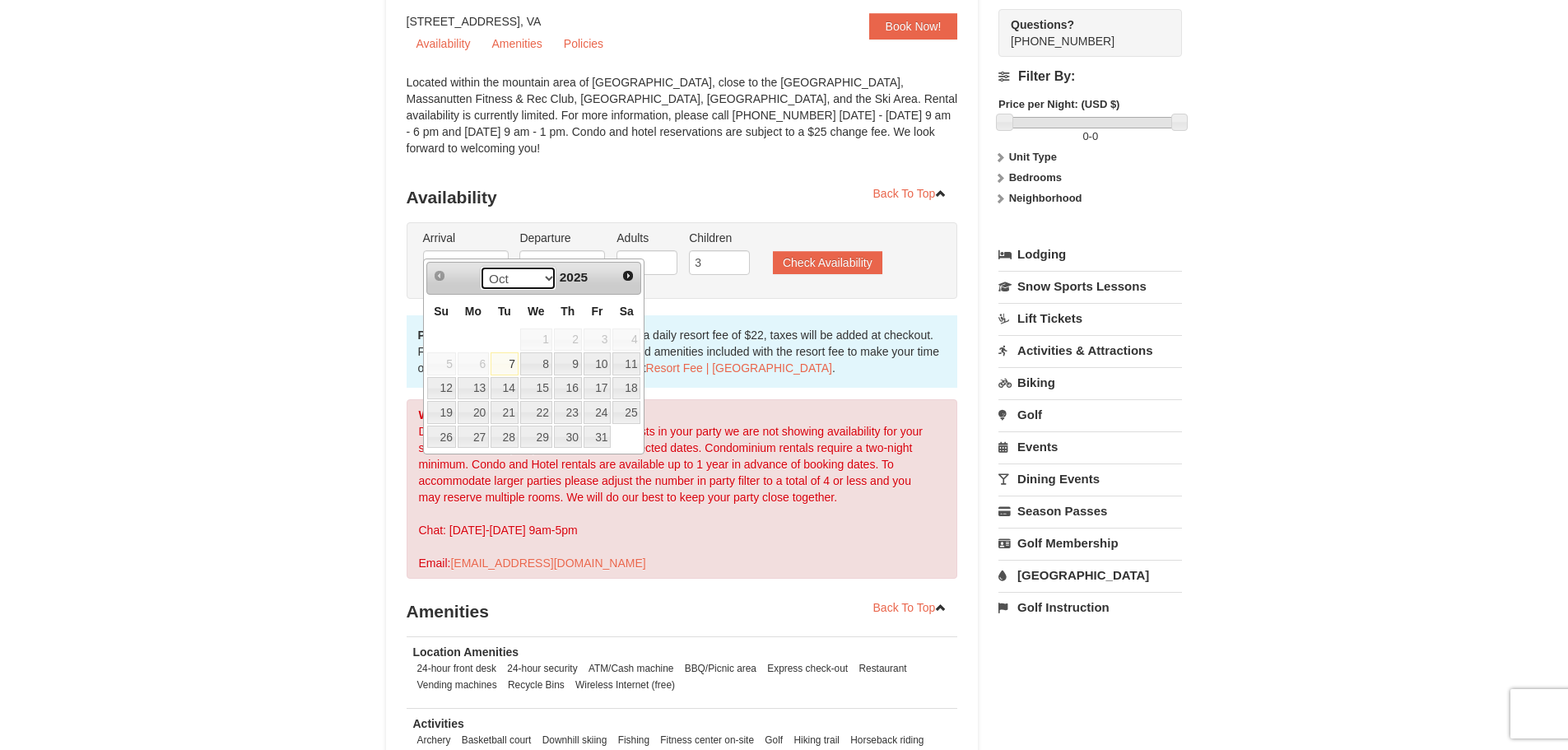
drag, startPoint x: 550, startPoint y: 274, endPoint x: 541, endPoint y: 290, distance: 18.4
click at [550, 274] on select "Oct Nov Dec" at bounding box center [518, 278] width 77 height 25
click at [499, 408] on link "23" at bounding box center [504, 412] width 28 height 23
type input "12/23/2025"
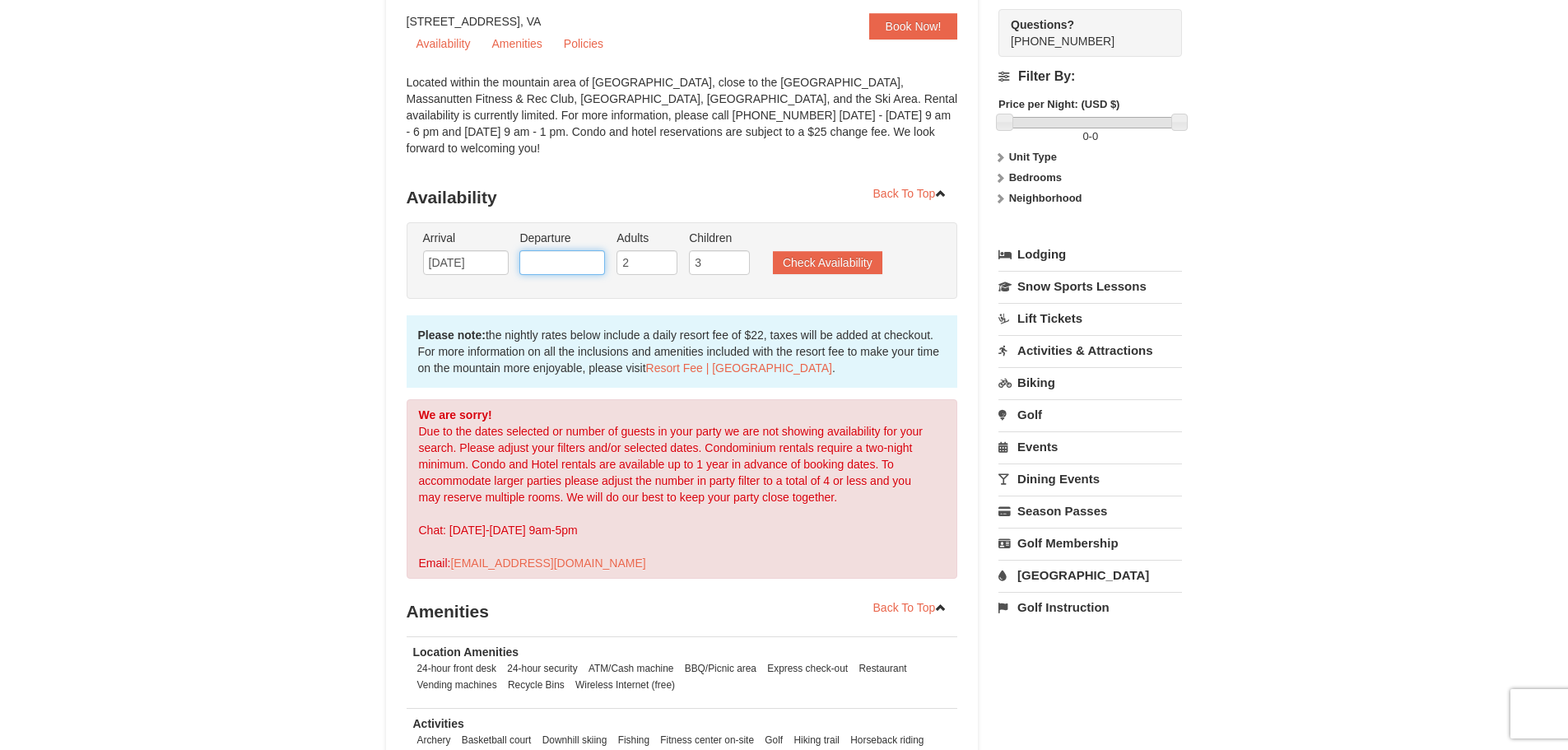
click at [570, 253] on input "text" at bounding box center [561, 262] width 86 height 25
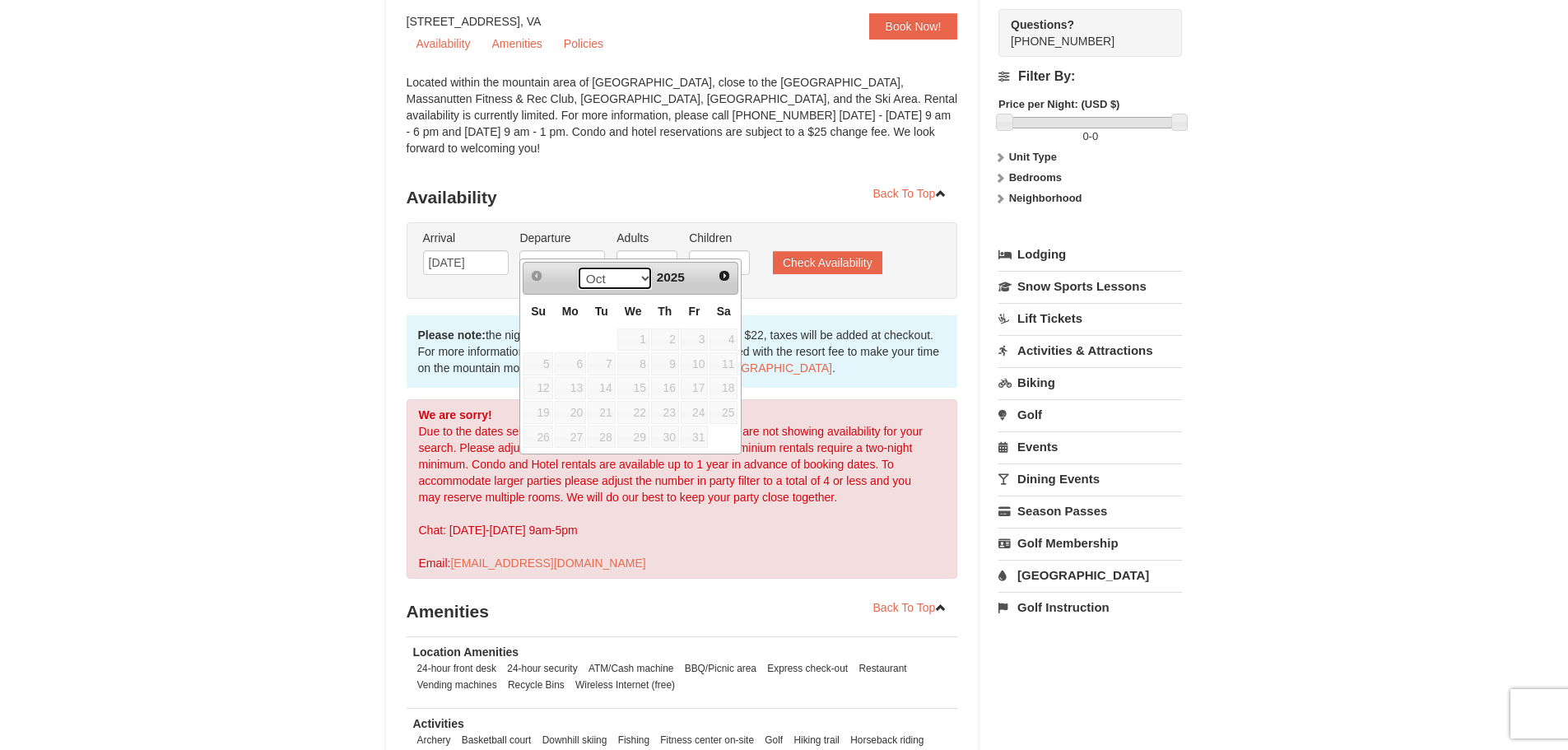
click at [635, 280] on select "Oct Nov Dec" at bounding box center [615, 278] width 77 height 25
click at [727, 411] on link "27" at bounding box center [723, 412] width 28 height 23
type input "12/27/2025"
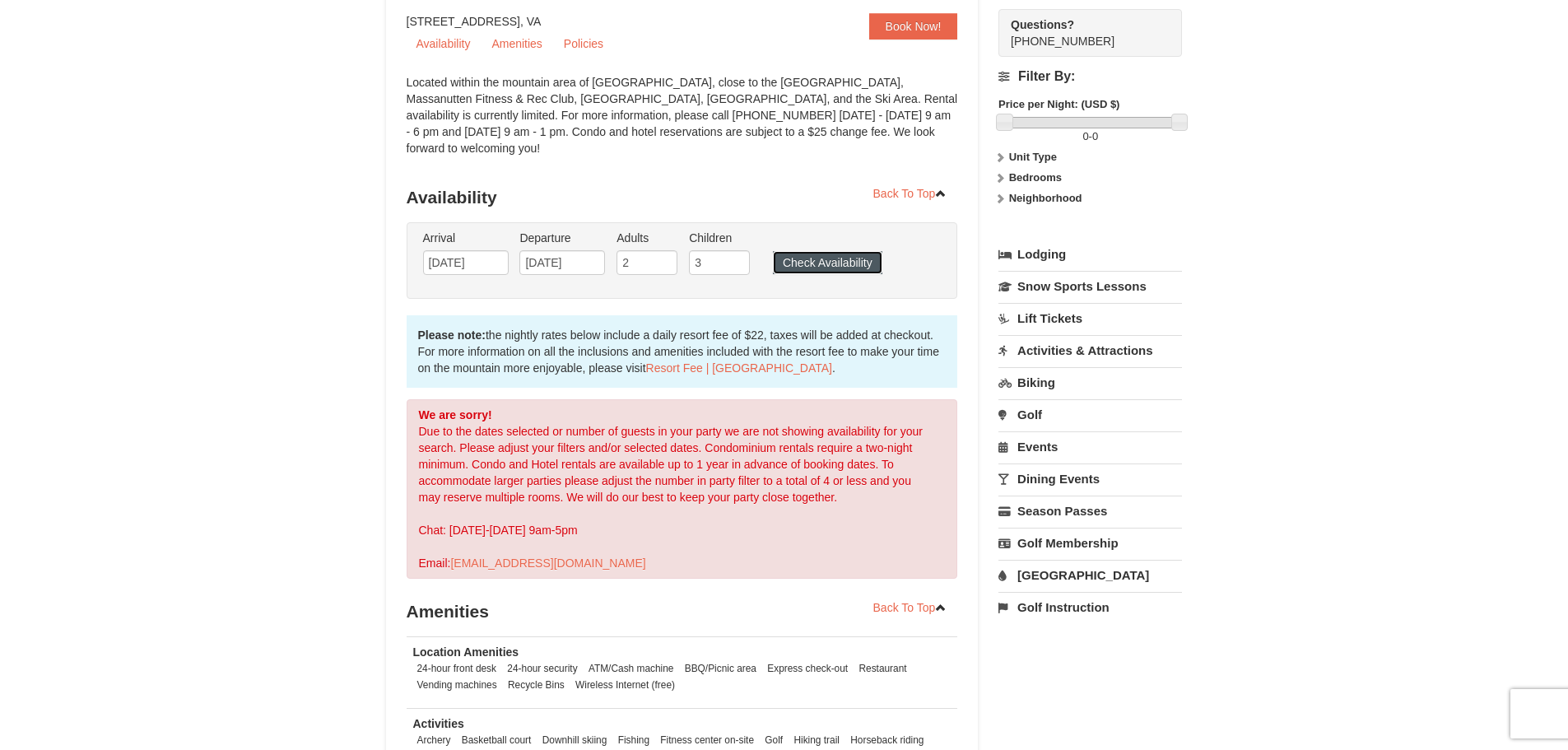
click at [801, 251] on button "Check Availability" at bounding box center [827, 262] width 110 height 23
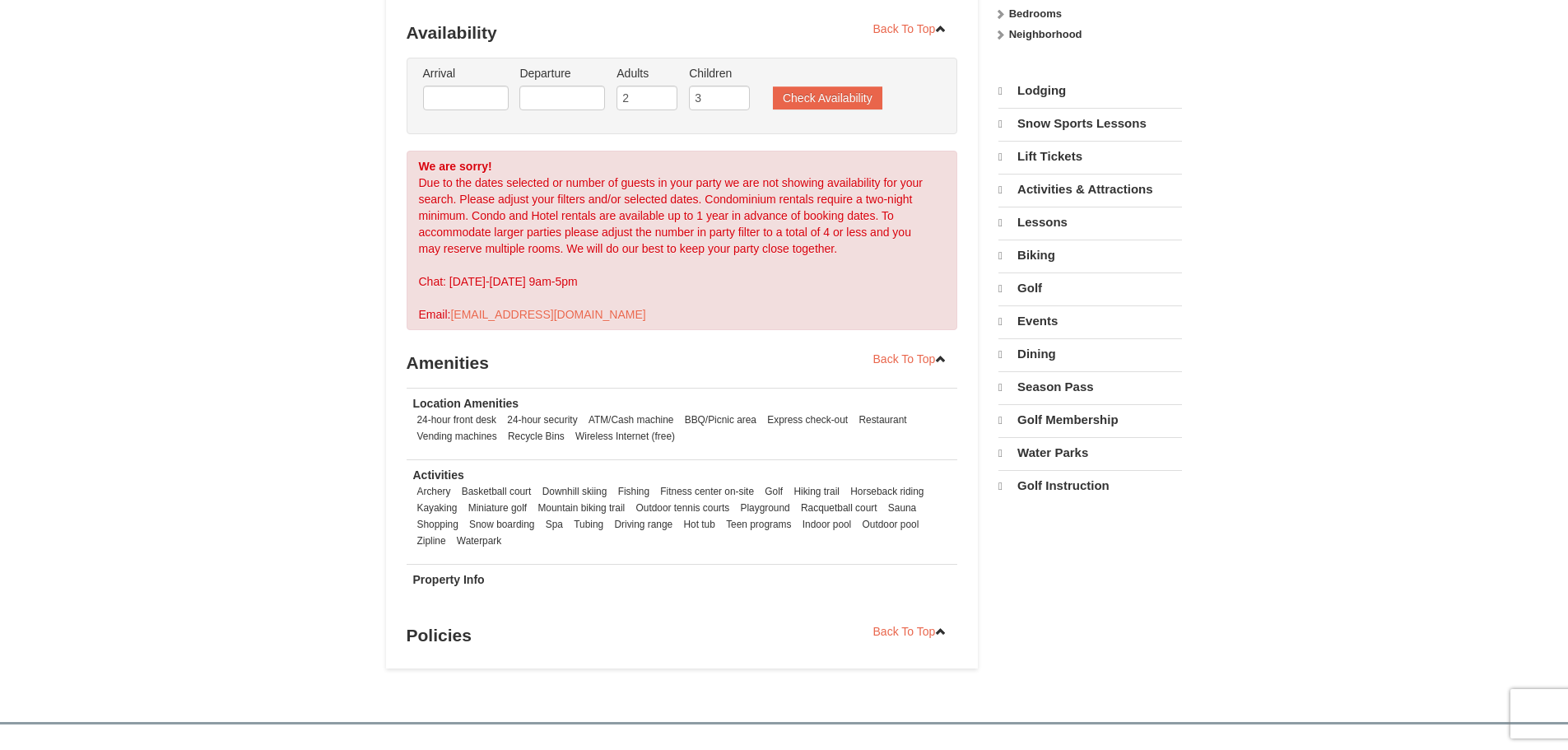
select select "10"
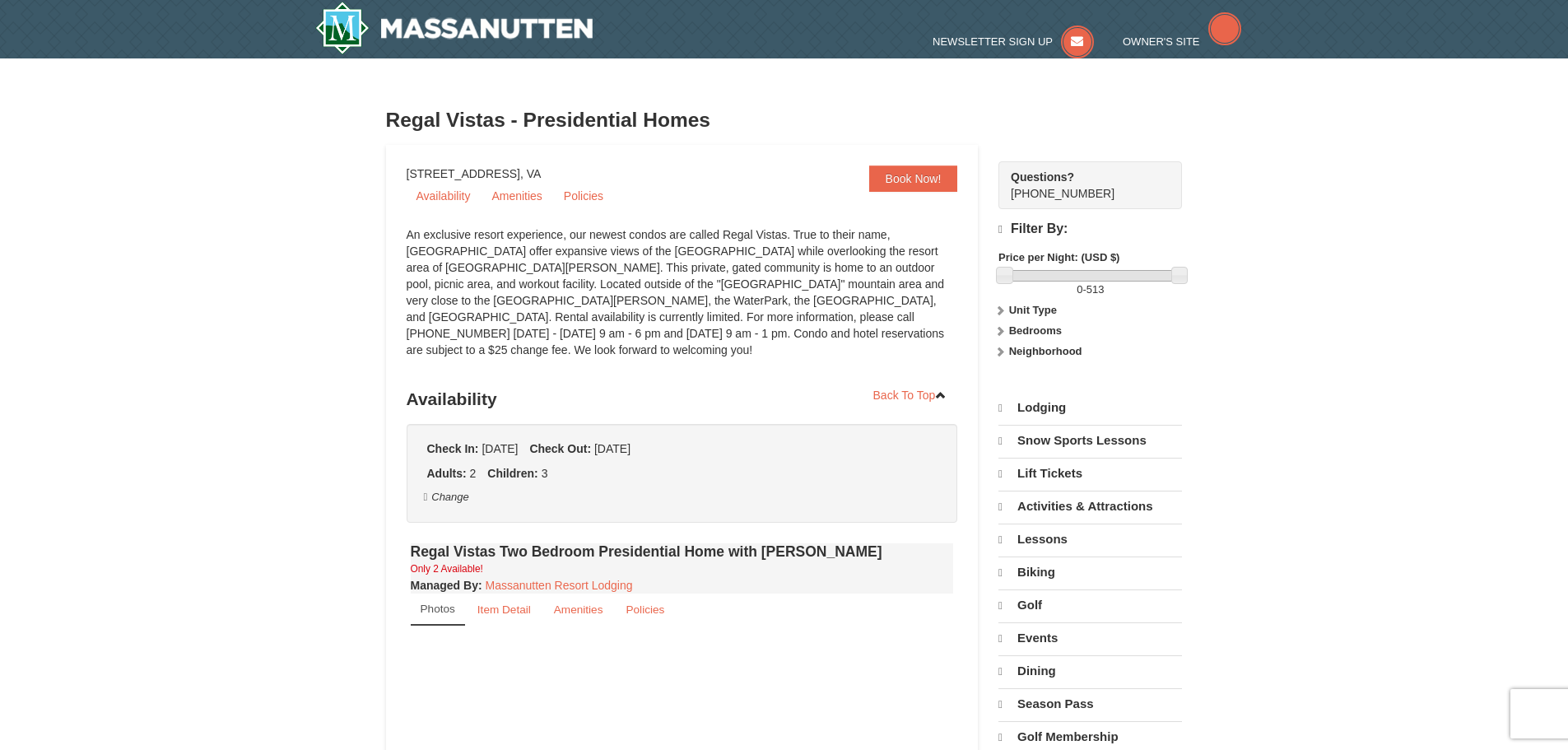
select select "10"
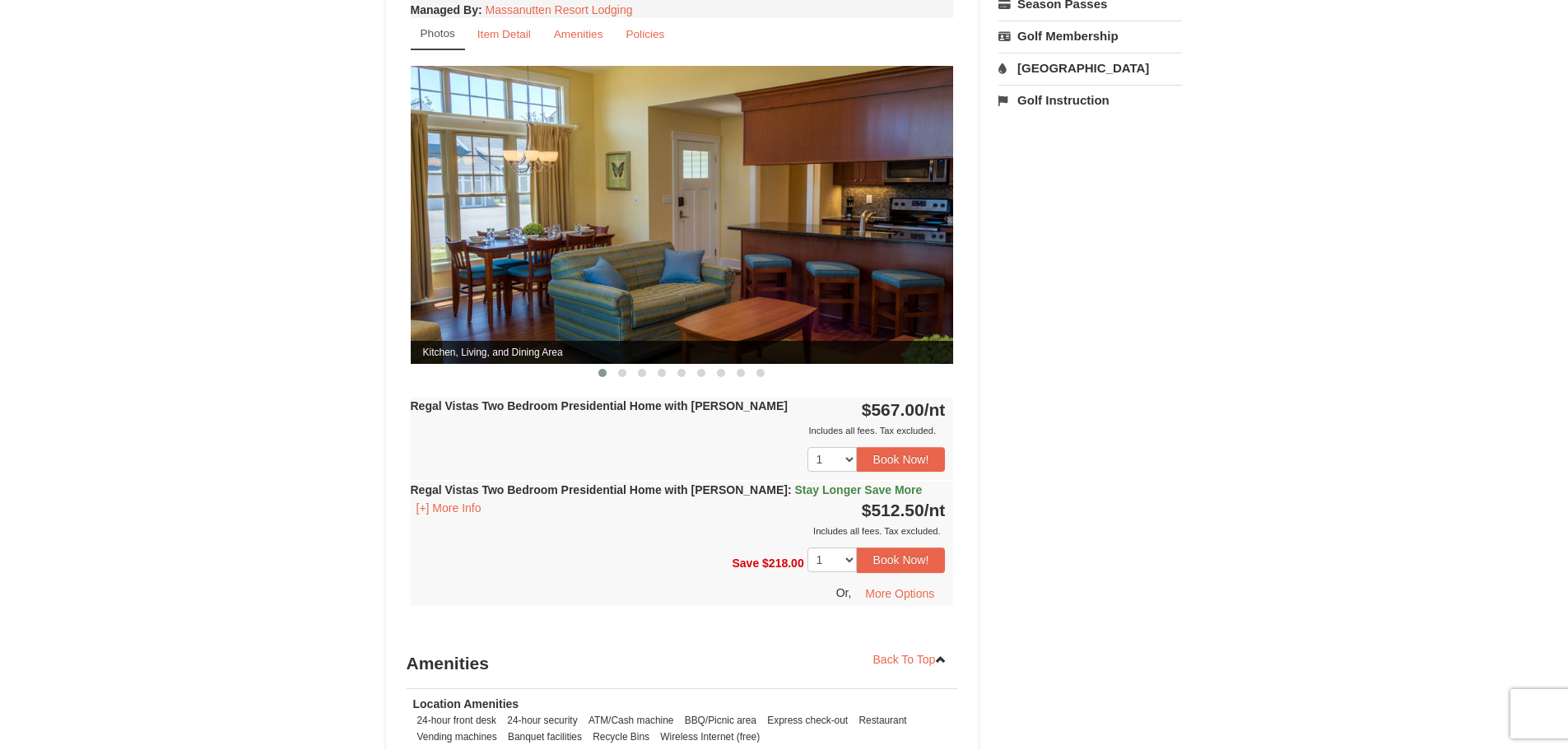
scroll to position [329, 0]
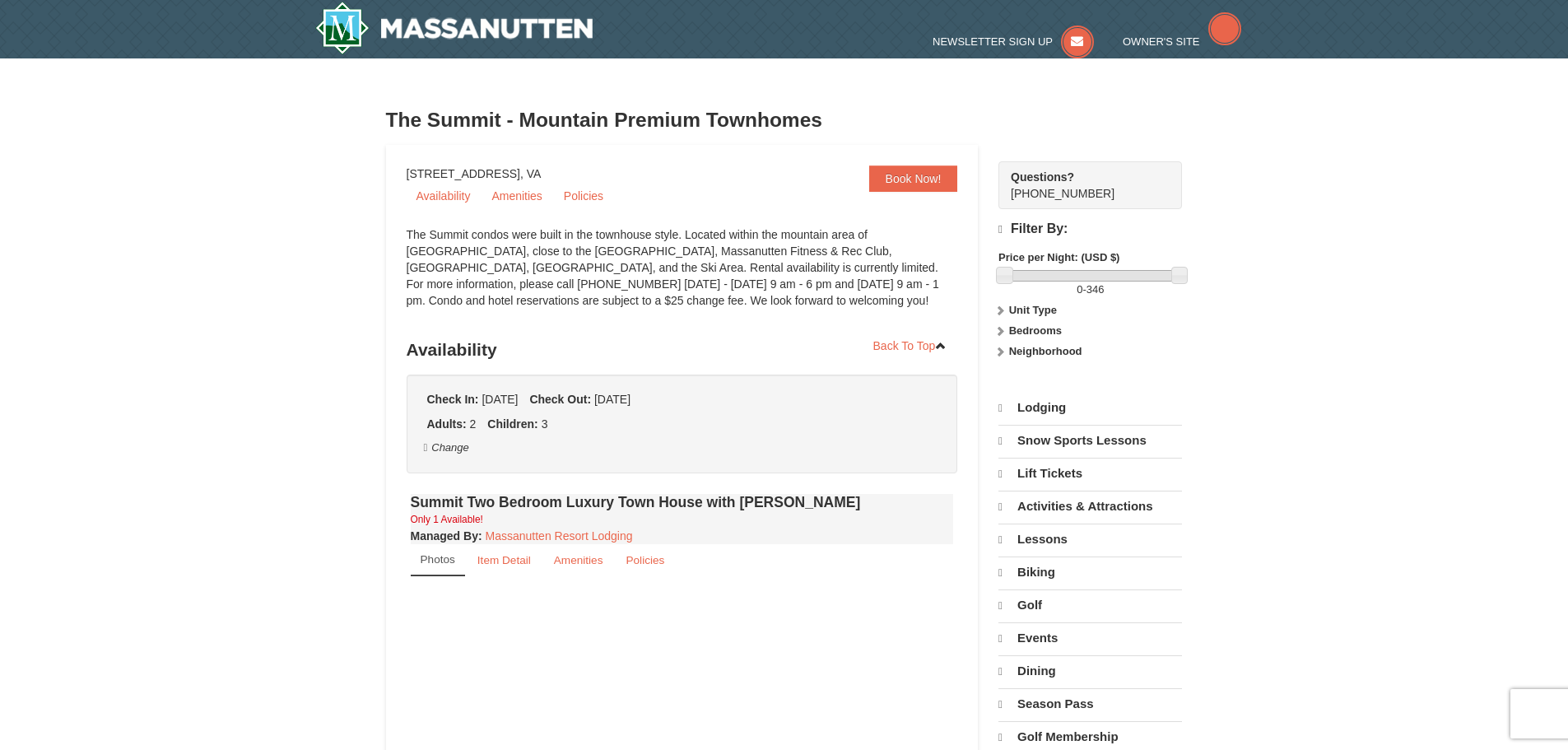
select select "10"
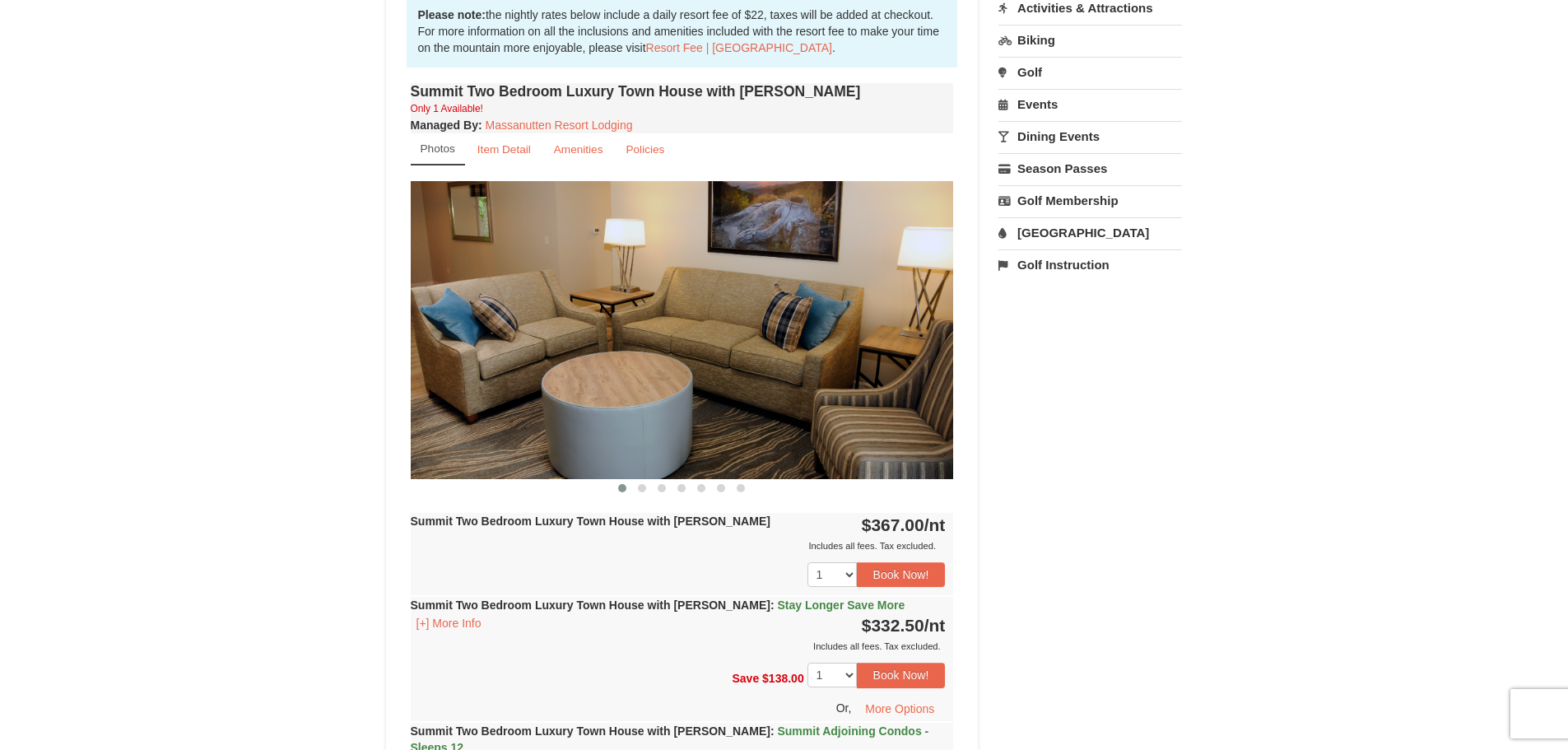
scroll to position [576, 0]
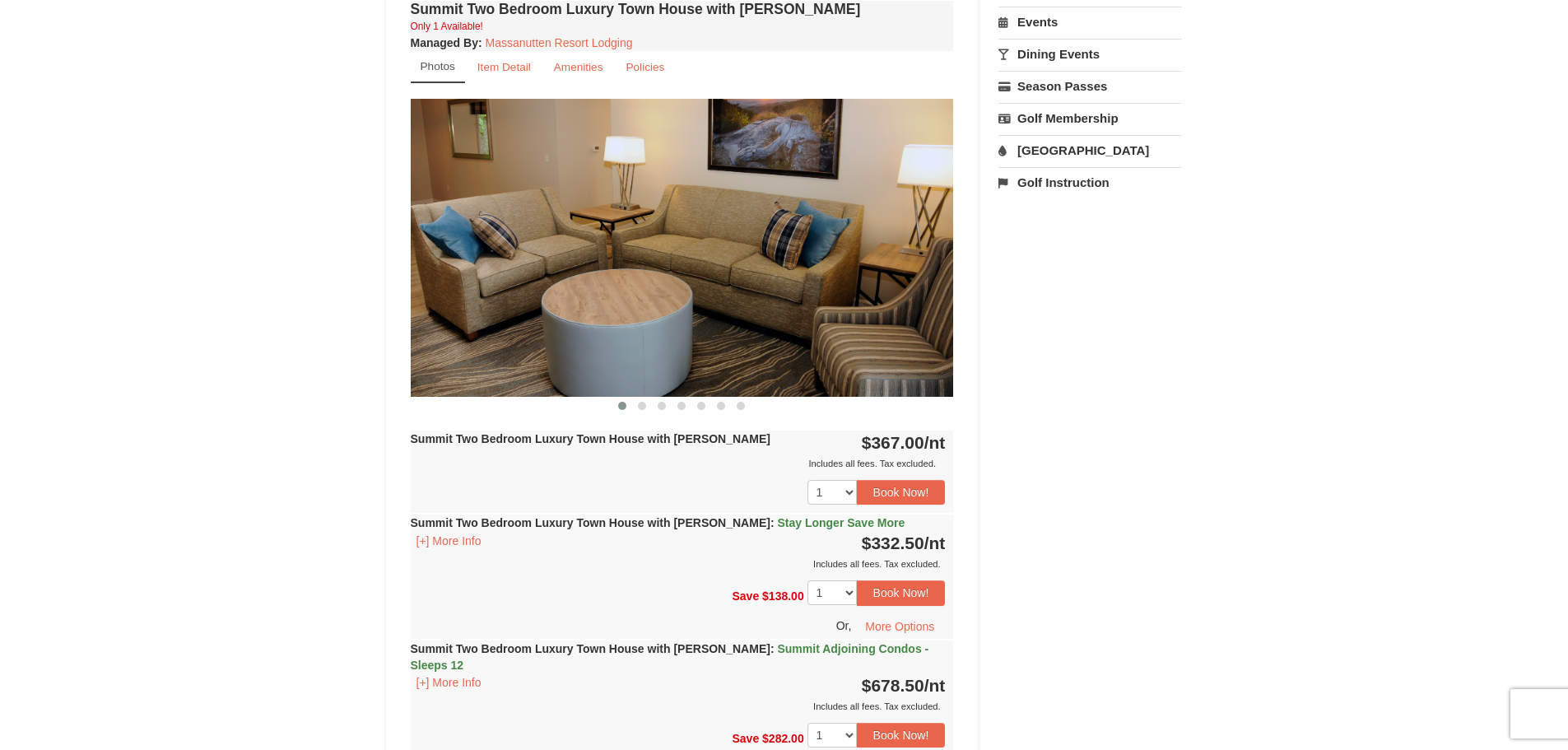
click at [722, 312] on img at bounding box center [682, 248] width 543 height 297
drag, startPoint x: 709, startPoint y: 308, endPoint x: 527, endPoint y: 294, distance: 182.5
click at [527, 294] on img at bounding box center [682, 248] width 543 height 297
click at [675, 307] on img at bounding box center [682, 248] width 543 height 297
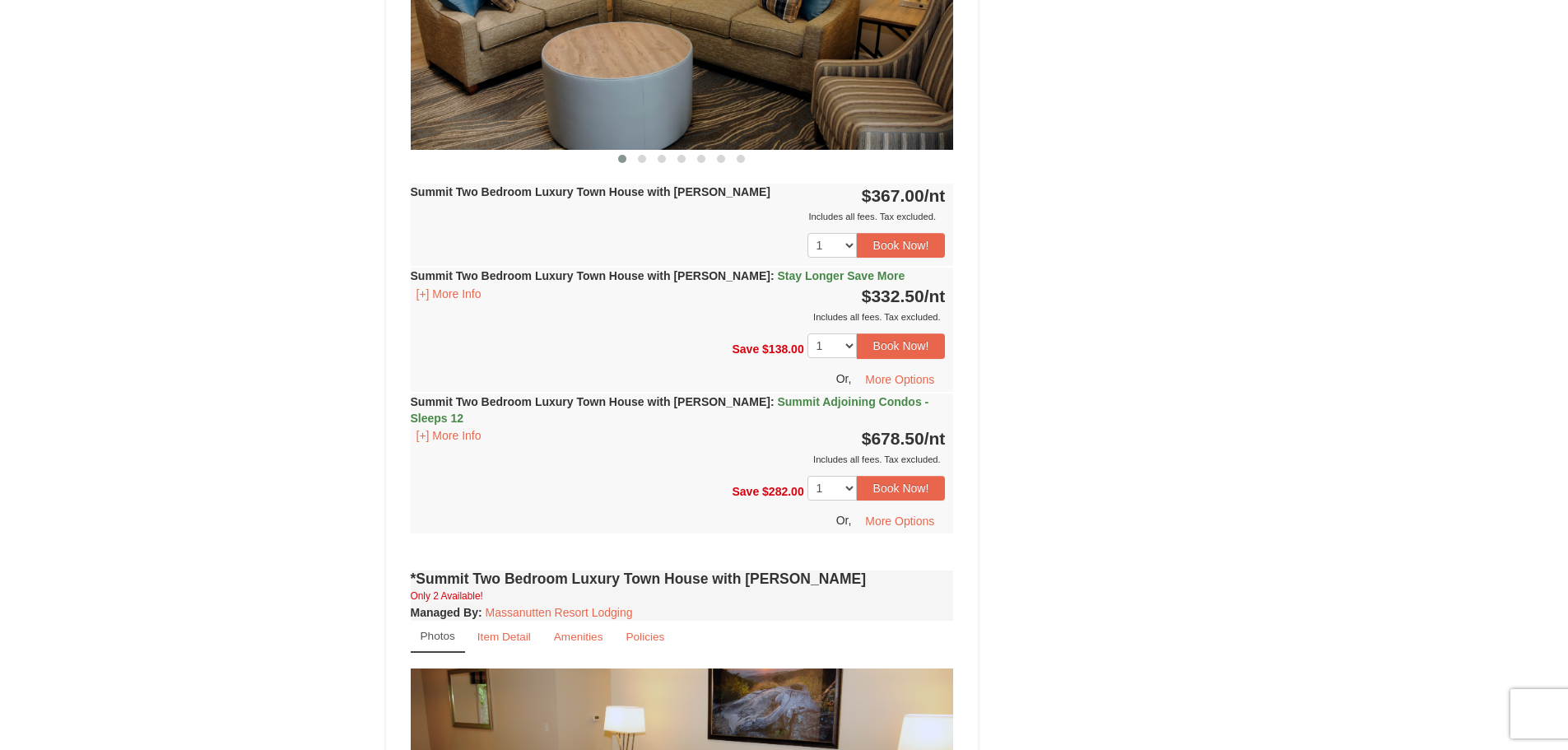
scroll to position [741, 0]
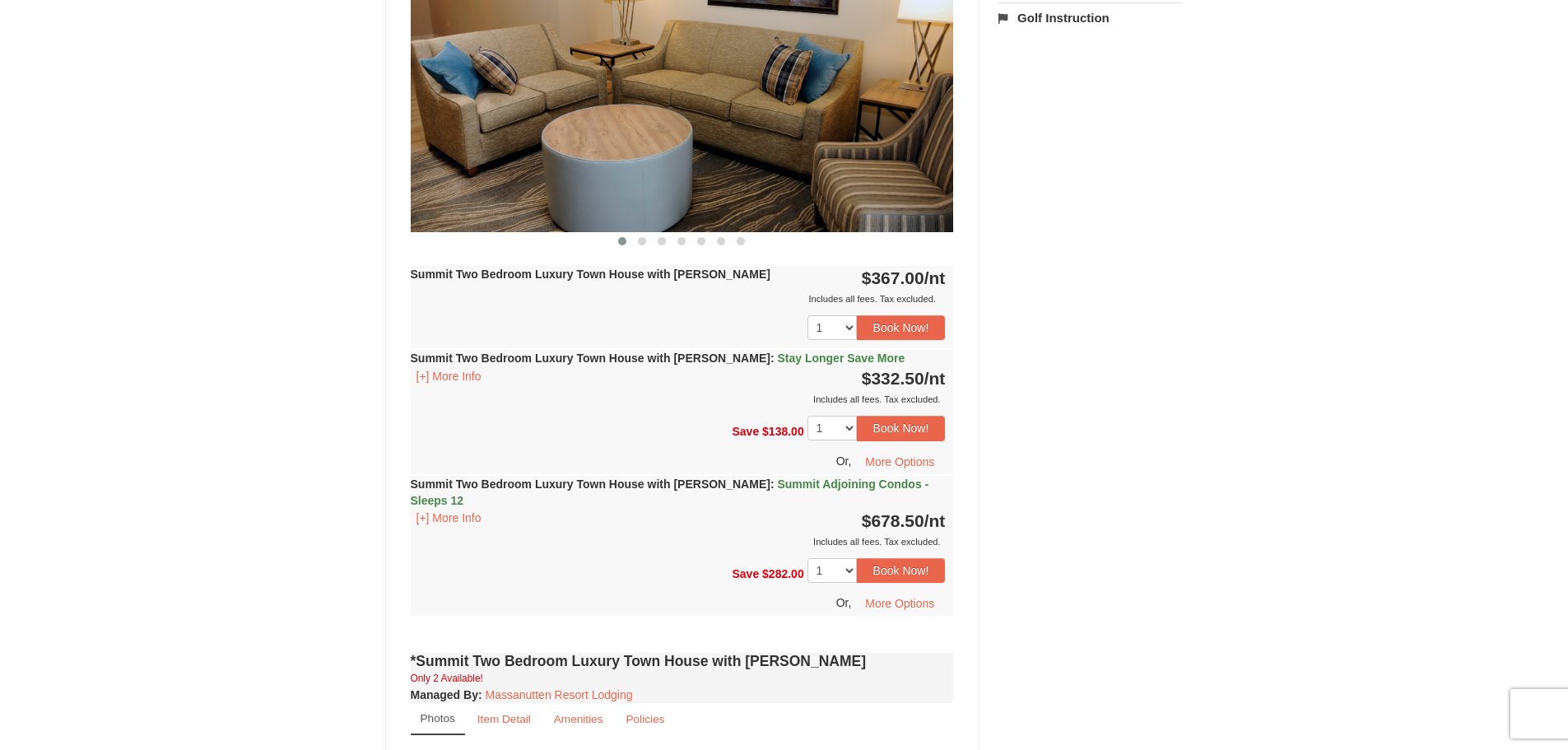
click at [806, 534] on div "Includes all fees. Tax excluded." at bounding box center [678, 542] width 535 height 17
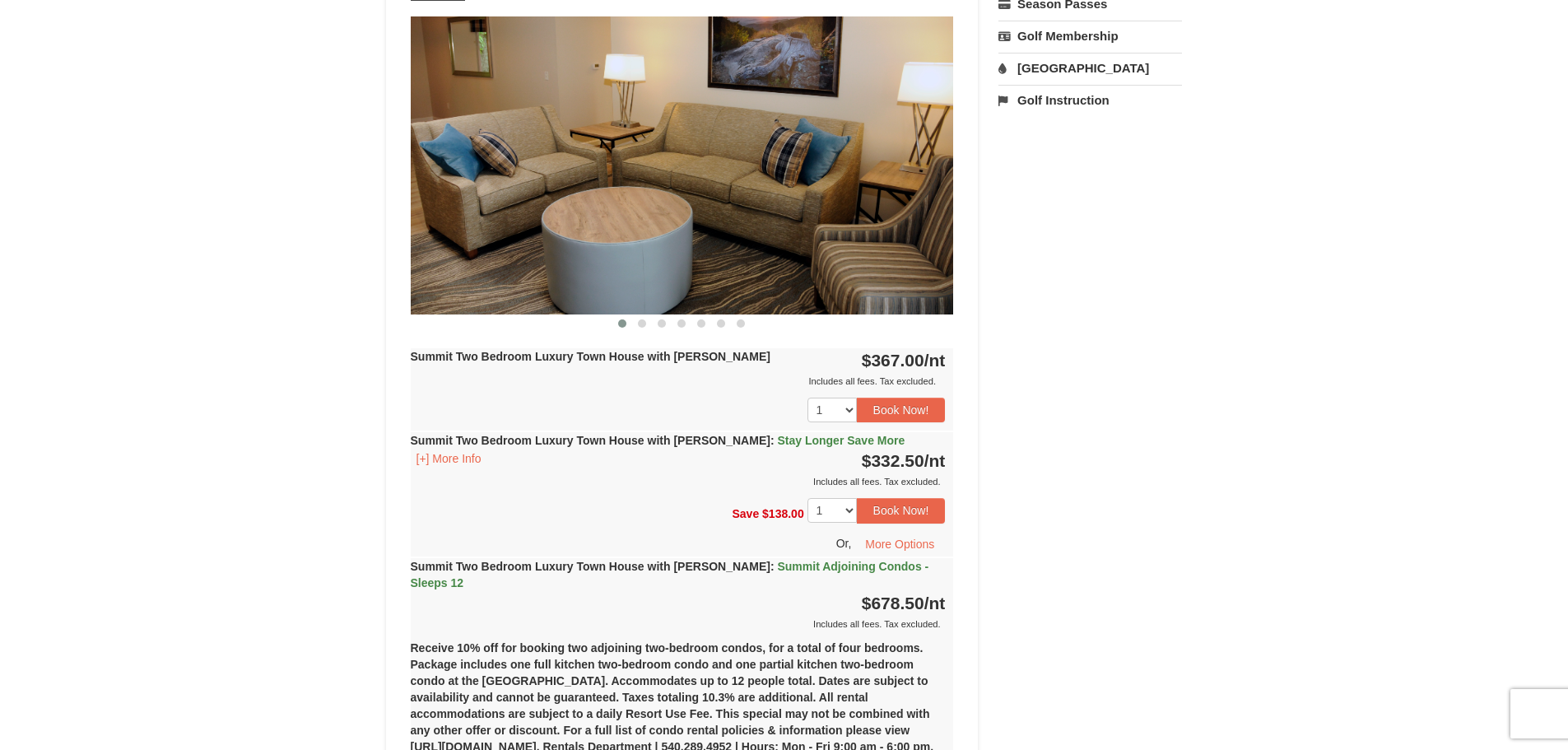
scroll to position [576, 0]
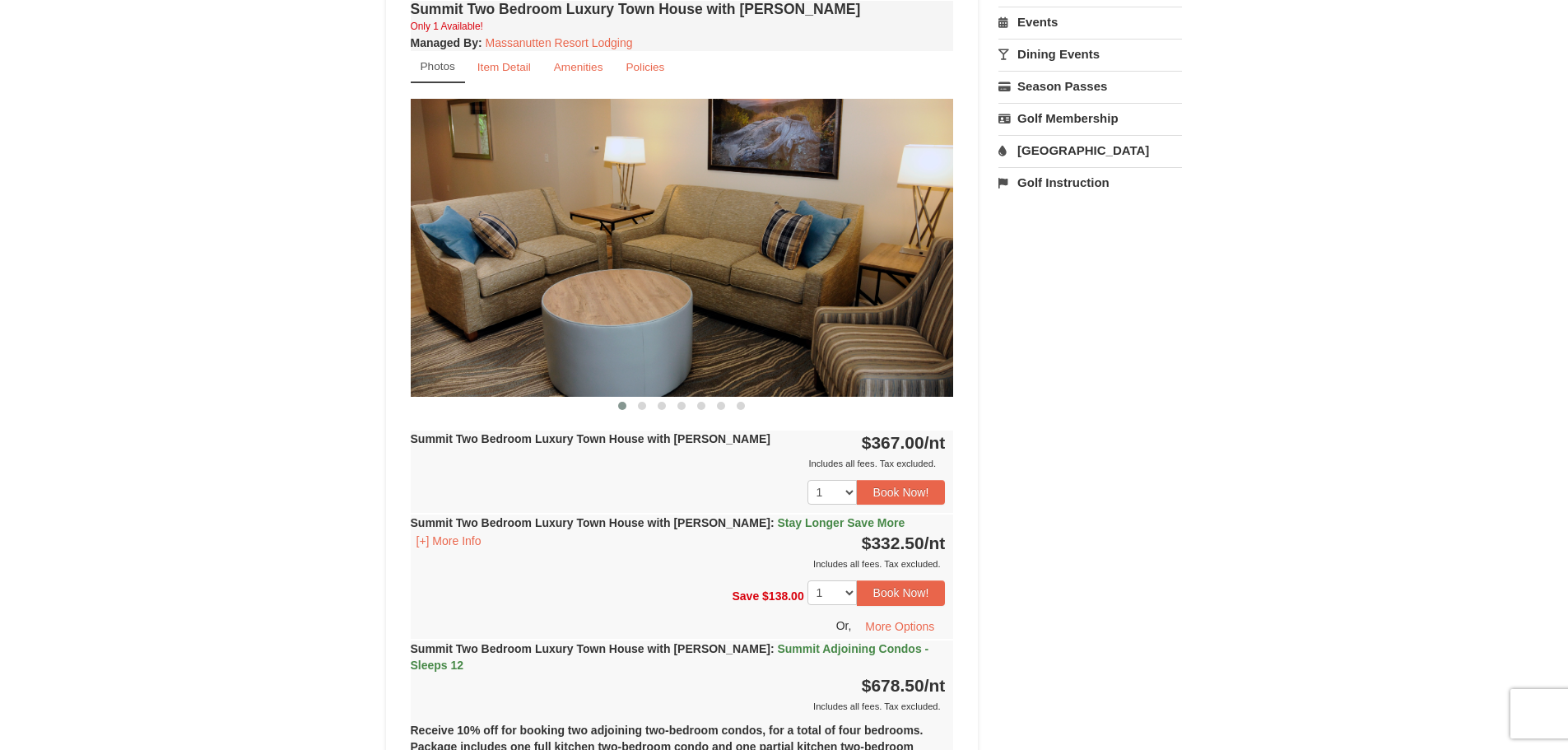
click at [695, 303] on img at bounding box center [682, 248] width 543 height 297
click at [638, 405] on span at bounding box center [642, 405] width 8 height 8
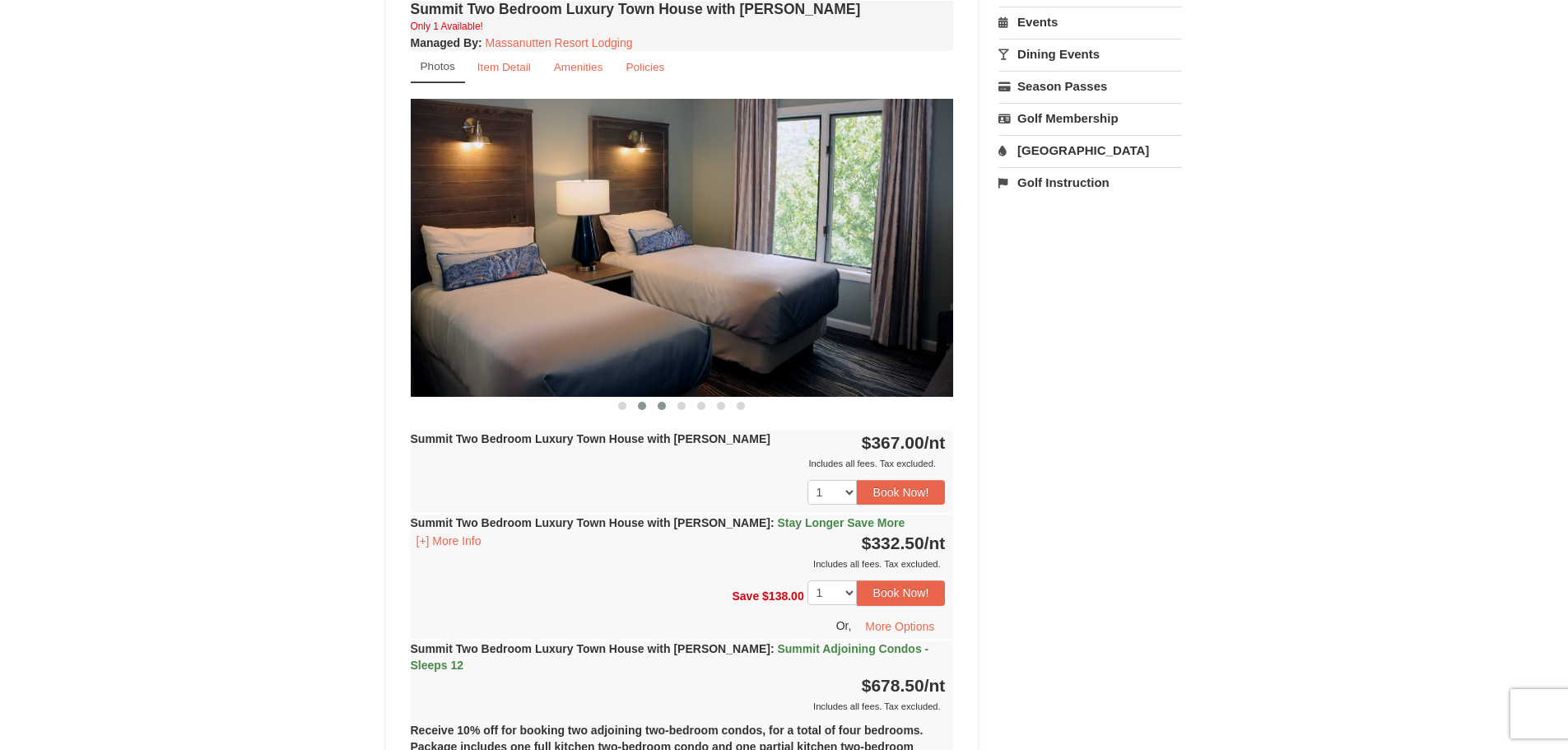
click at [657, 403] on span at bounding box center [661, 405] width 8 height 8
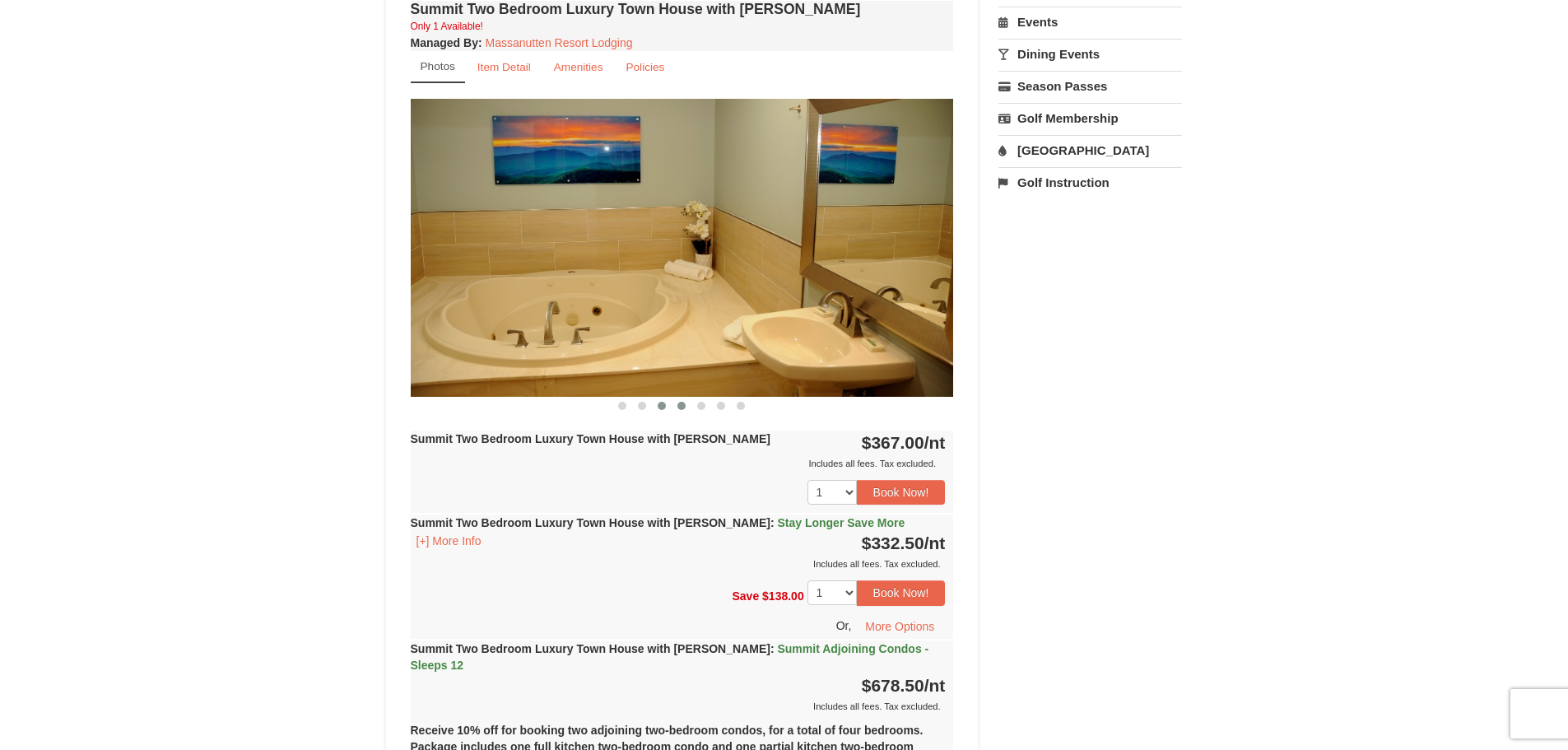
click at [681, 405] on span at bounding box center [681, 405] width 8 height 8
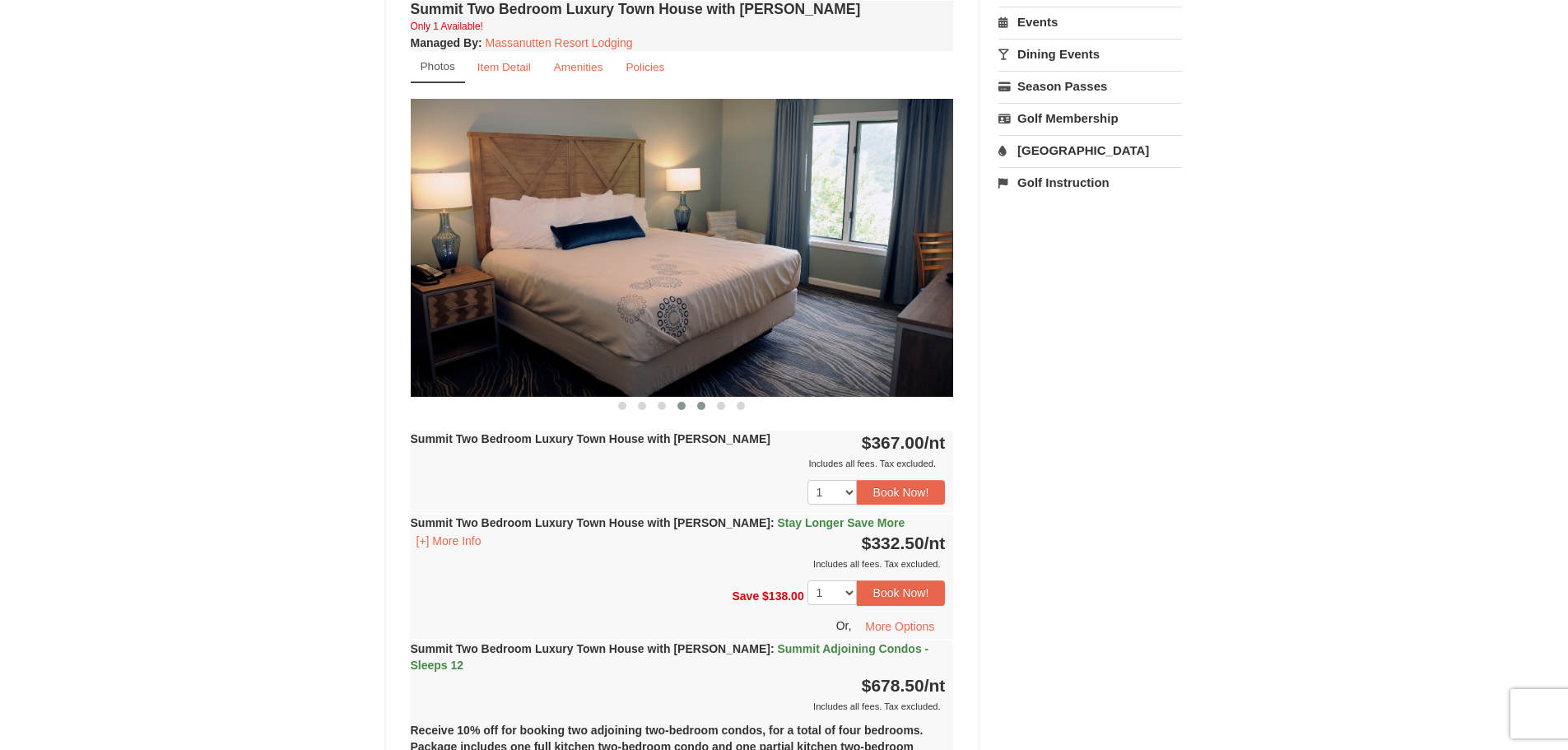
click at [701, 405] on span at bounding box center [701, 405] width 8 height 8
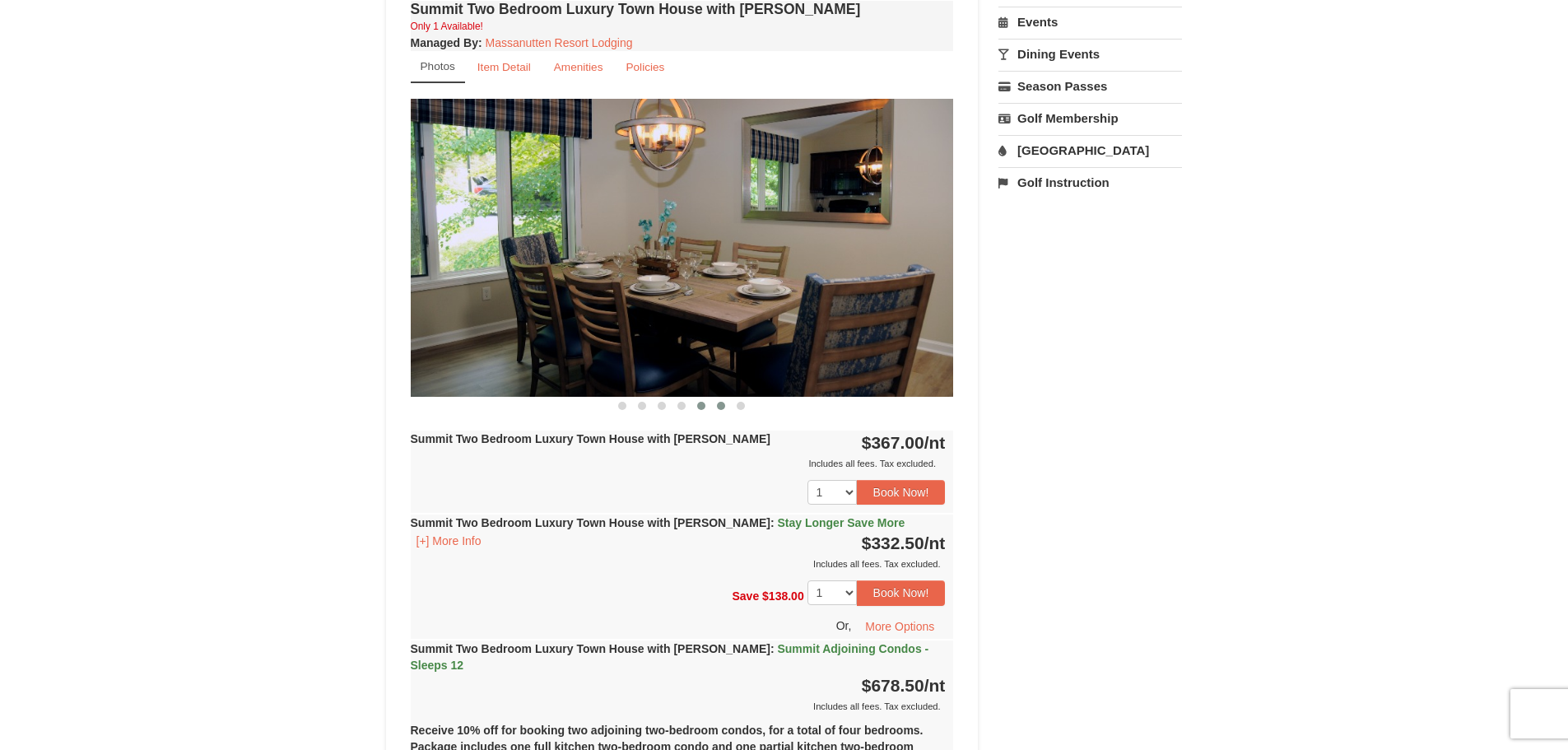
click at [718, 408] on span at bounding box center [720, 405] width 8 height 8
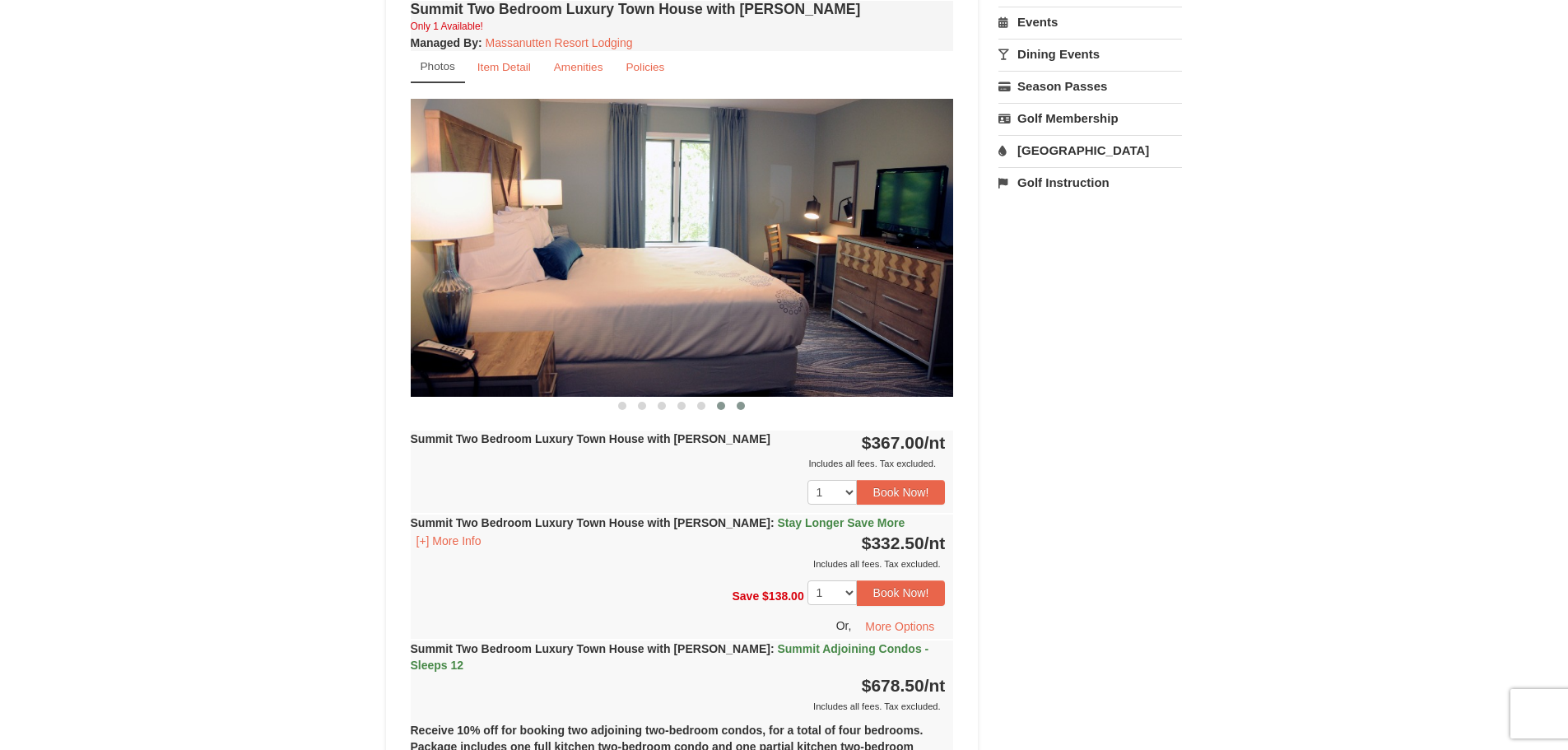
click at [737, 408] on span at bounding box center [741, 405] width 8 height 8
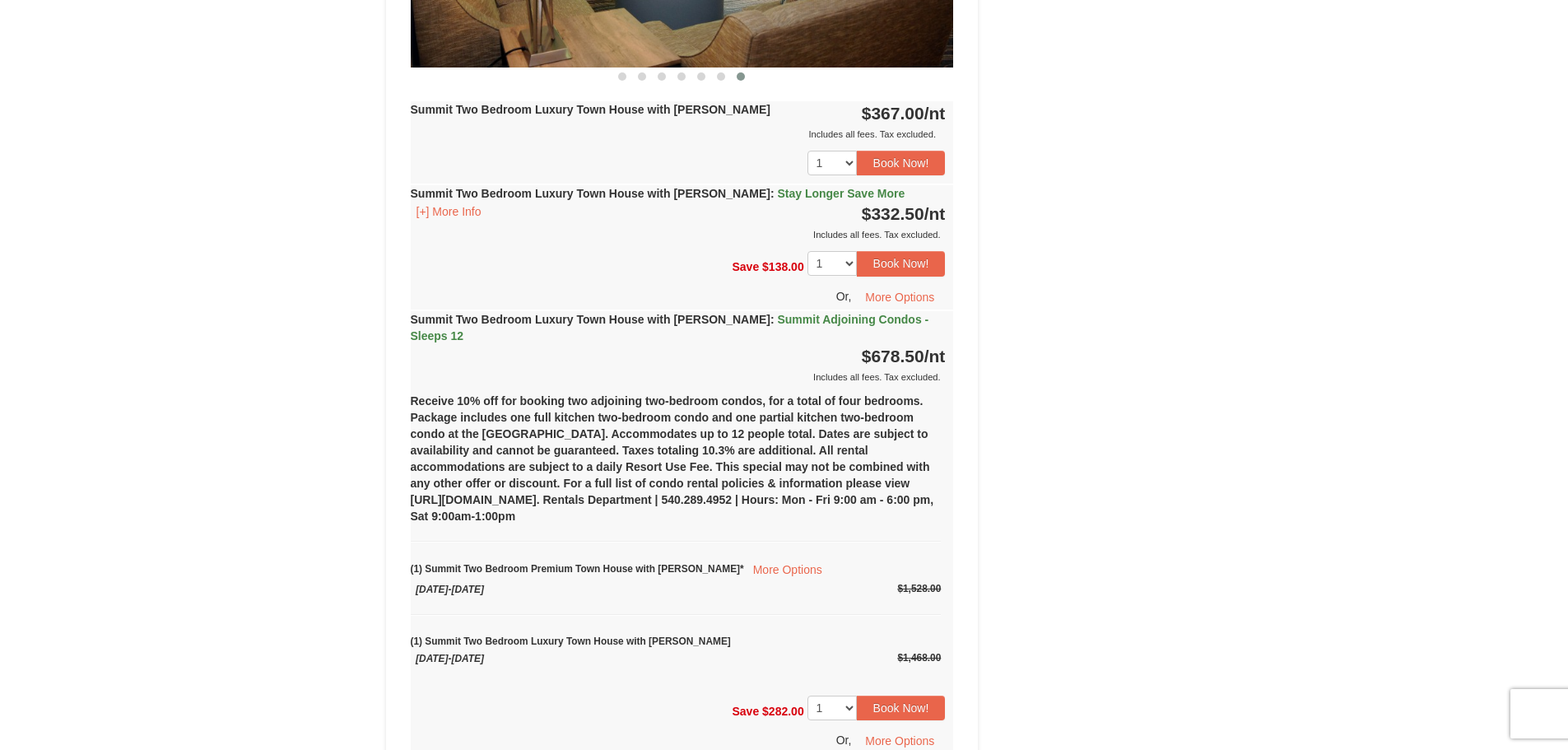
scroll to position [987, 0]
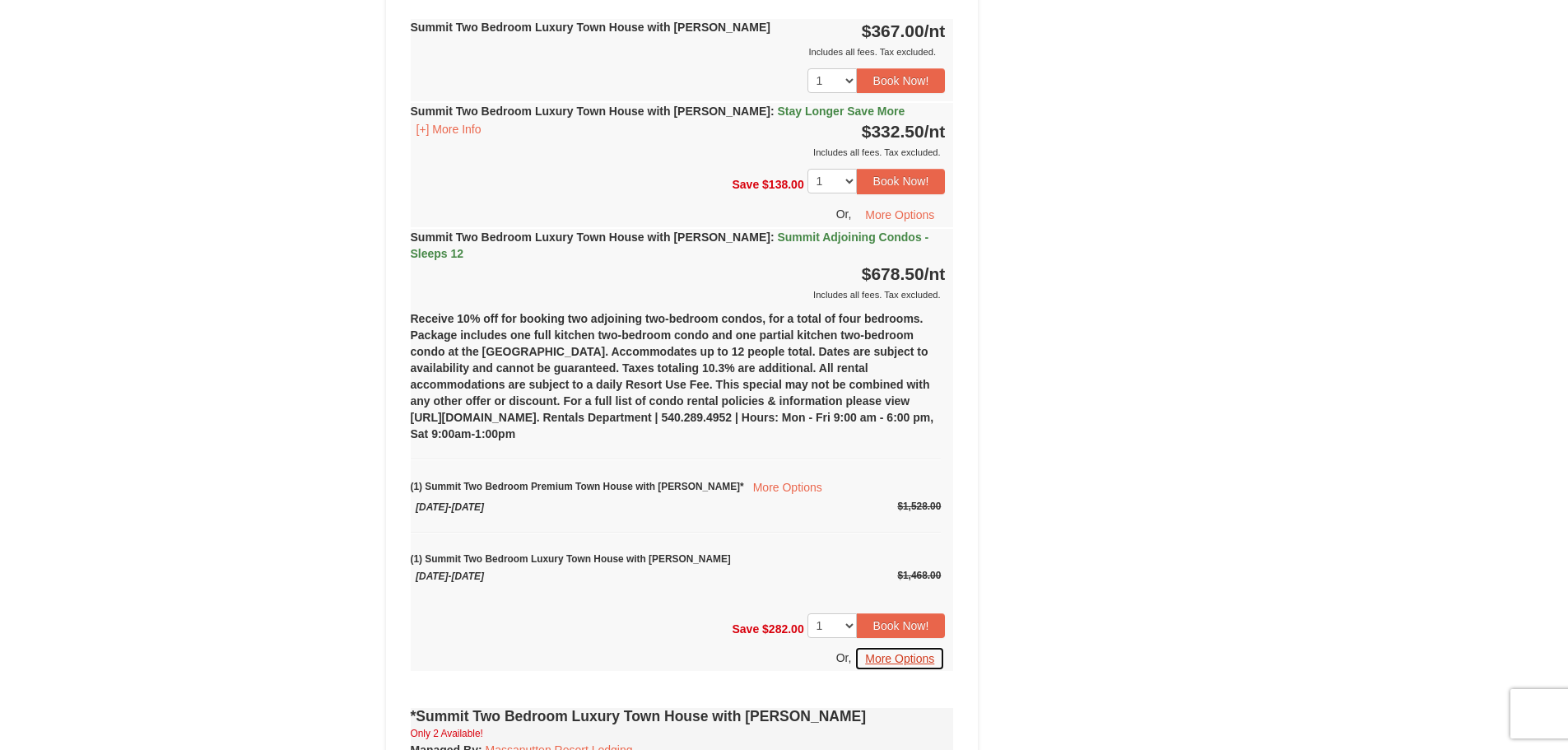
click at [911, 647] on button "More Options" at bounding box center [899, 659] width 90 height 25
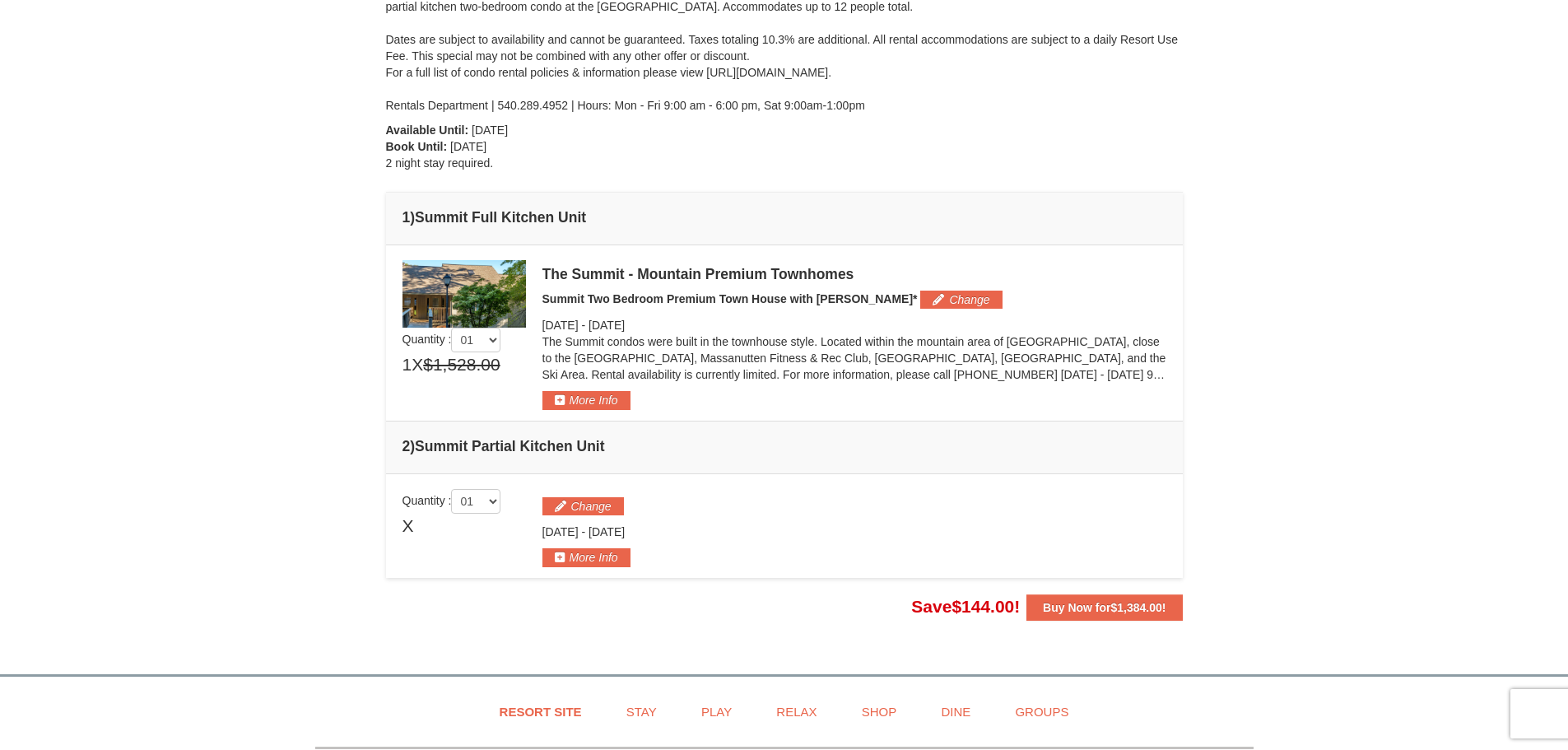
scroll to position [164, 0]
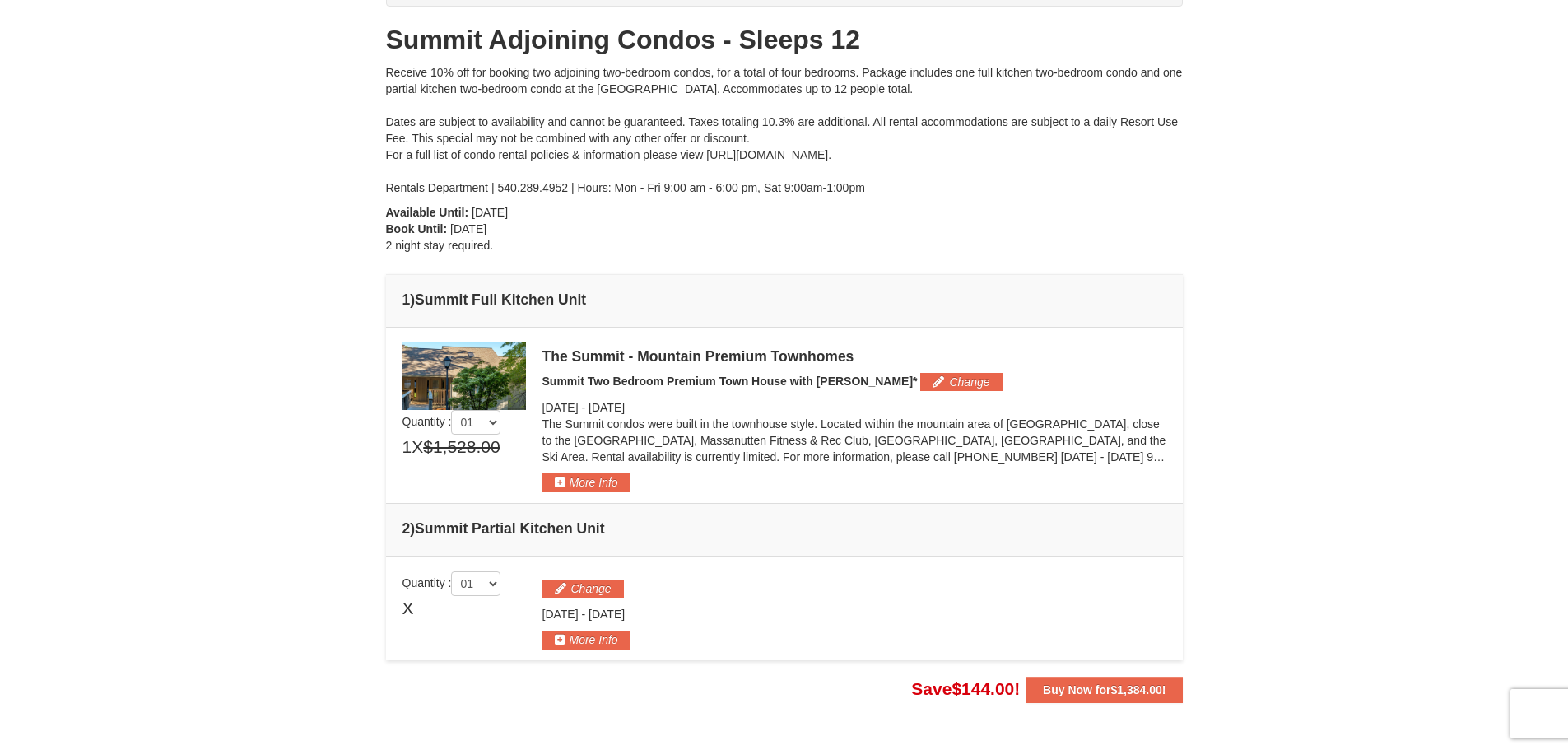
click at [511, 386] on img at bounding box center [464, 376] width 124 height 67
click at [585, 478] on button "More Info" at bounding box center [585, 482] width 88 height 18
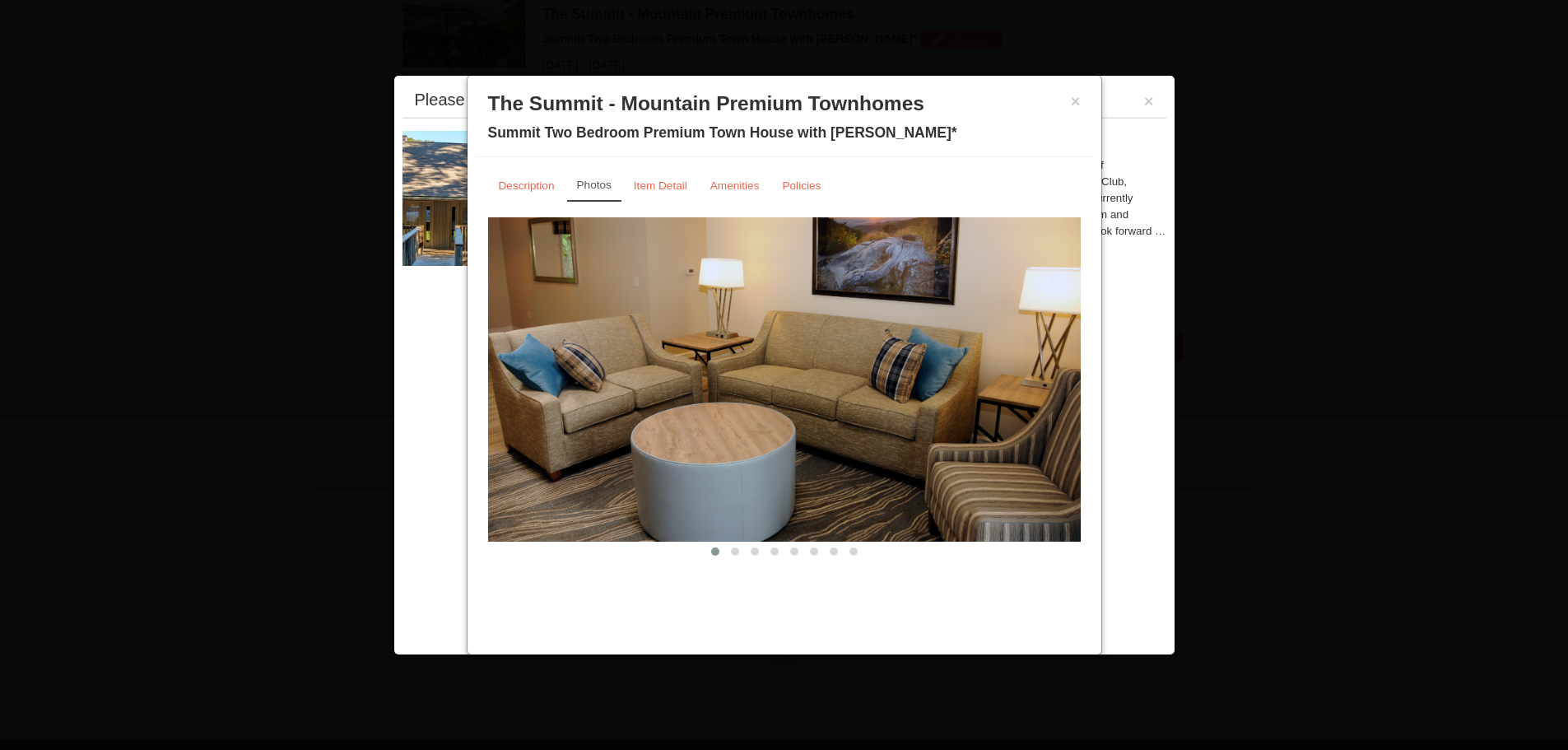
scroll to position [566, 0]
click at [733, 553] on span at bounding box center [734, 551] width 8 height 8
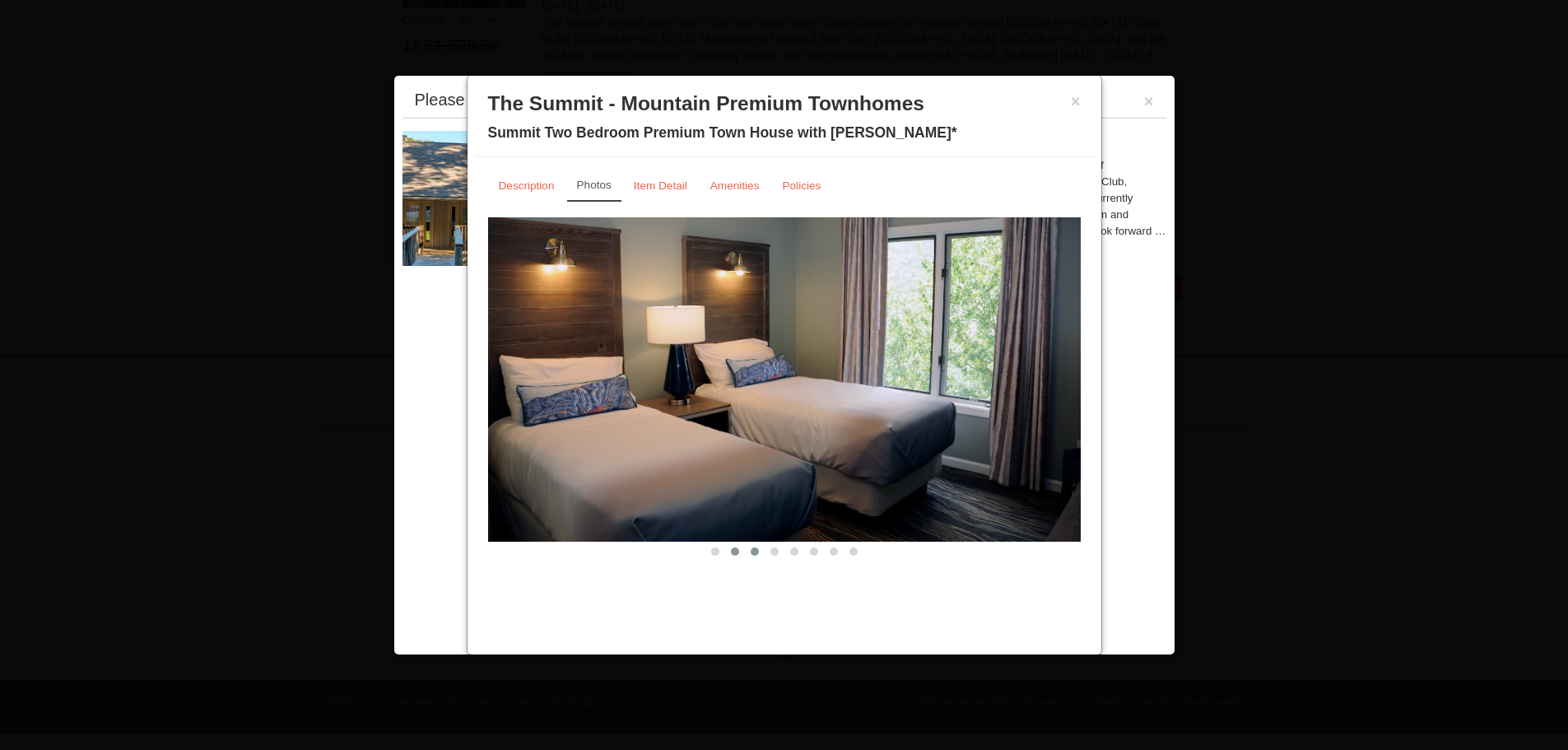
click at [758, 553] on span at bounding box center [754, 551] width 8 height 8
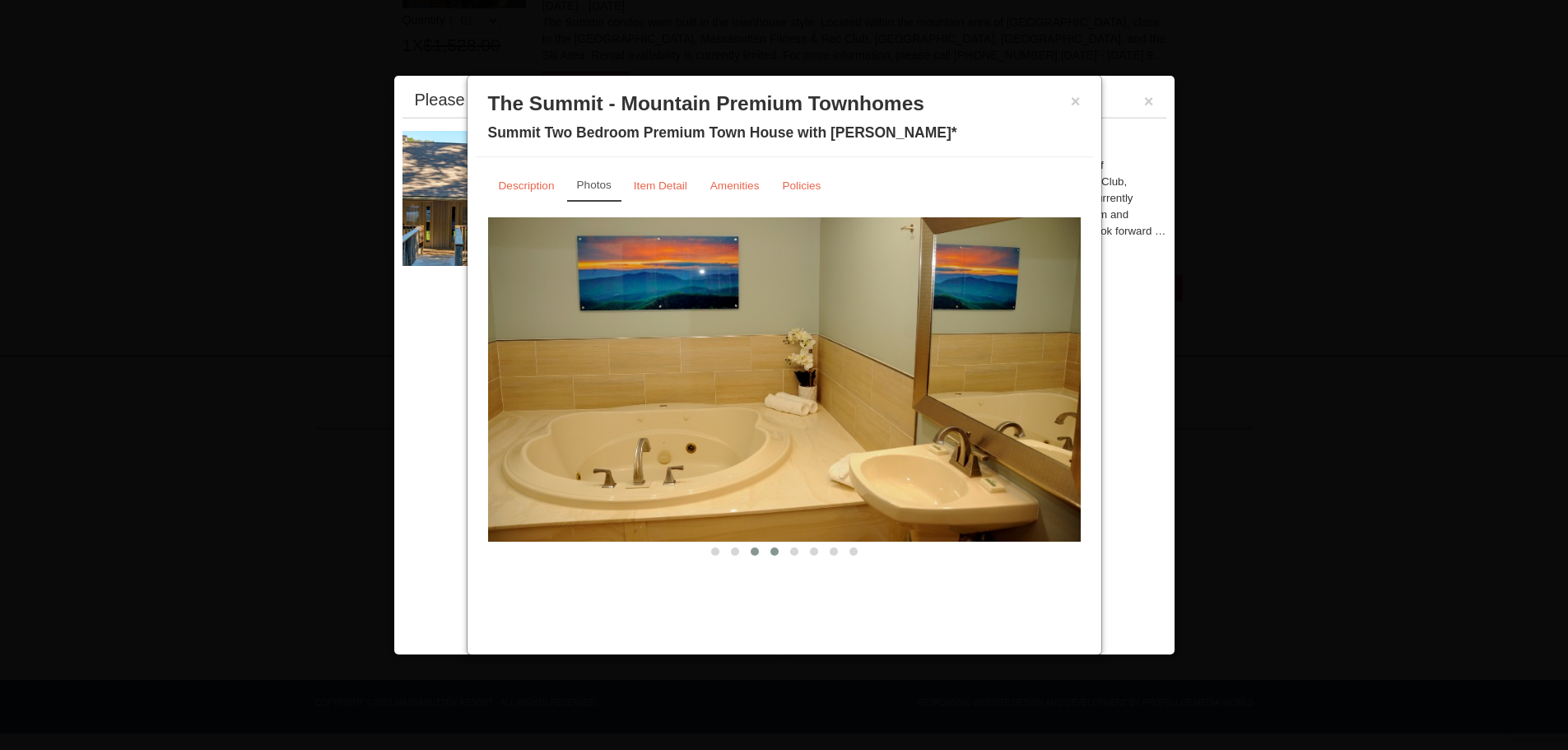
click at [781, 555] on button at bounding box center [774, 551] width 19 height 17
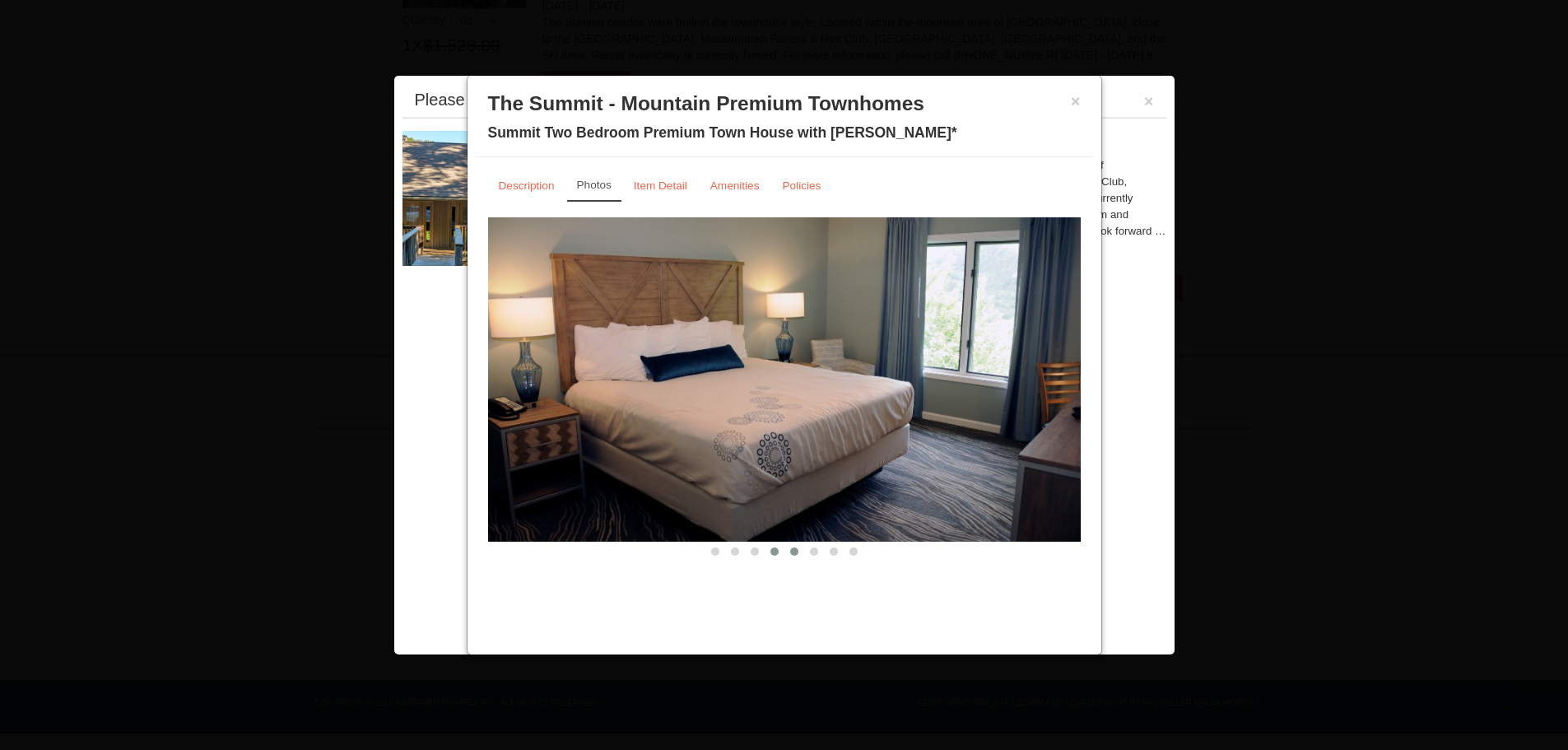
click at [786, 555] on button at bounding box center [793, 551] width 19 height 17
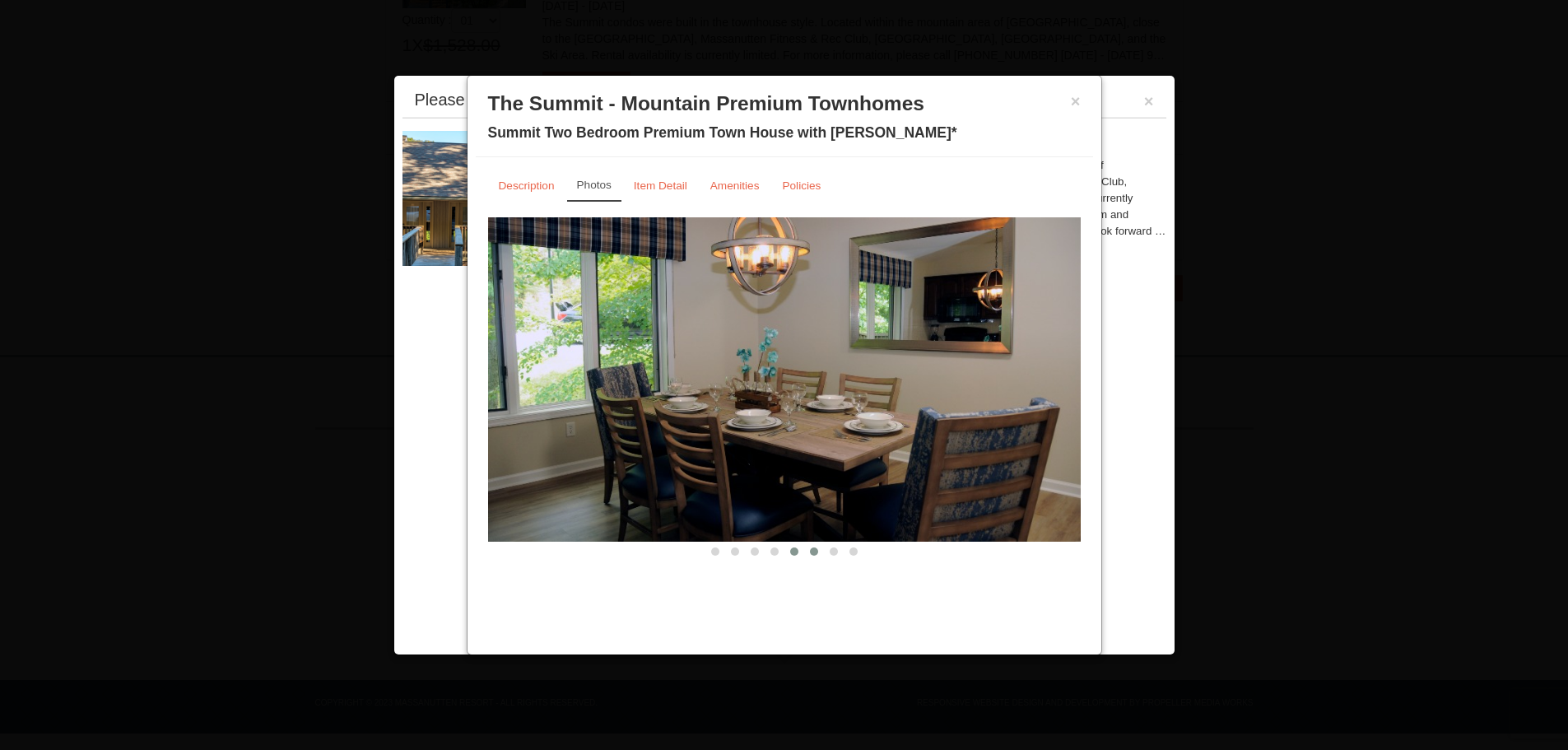
click at [816, 555] on span at bounding box center [814, 551] width 8 height 8
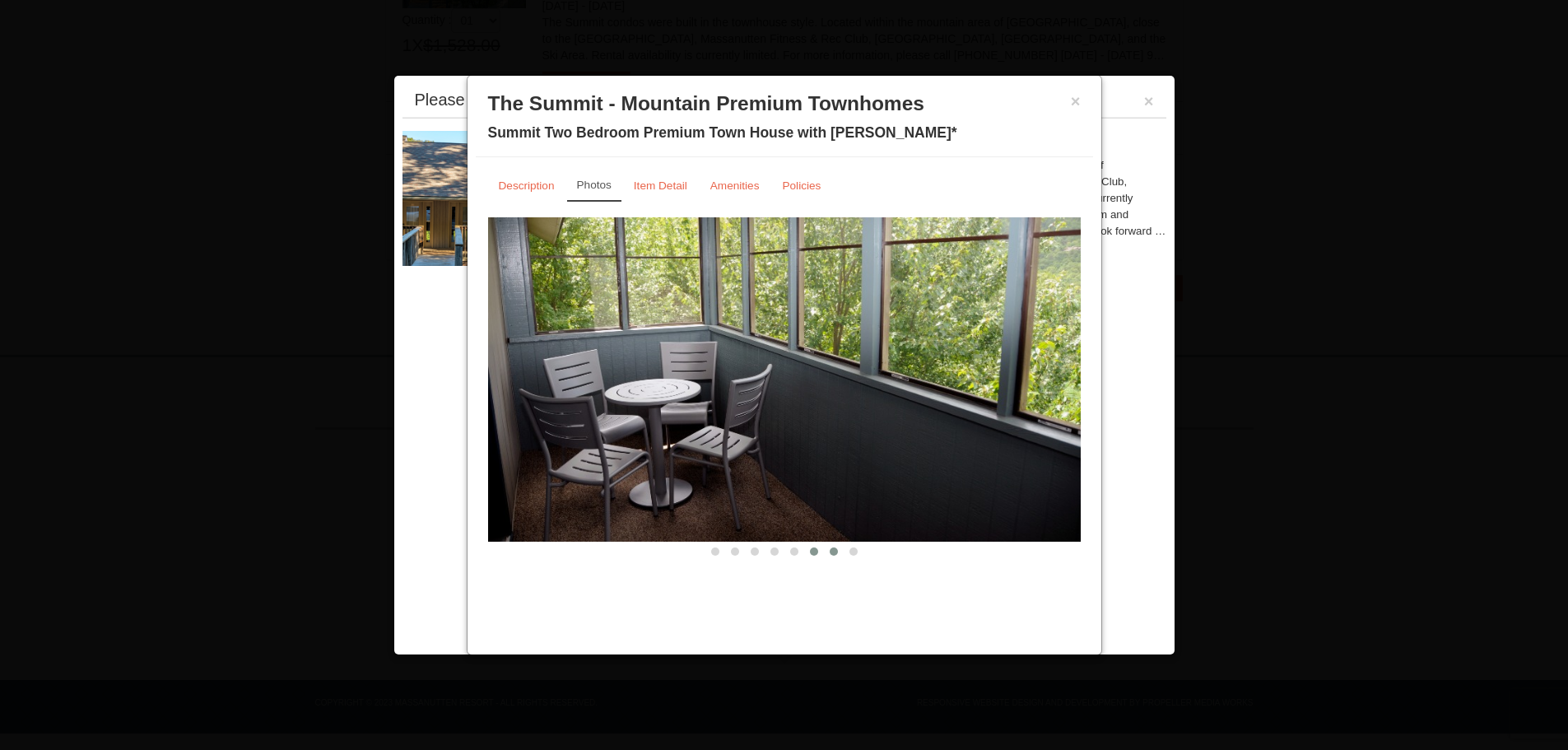
click at [832, 555] on span at bounding box center [833, 551] width 8 height 8
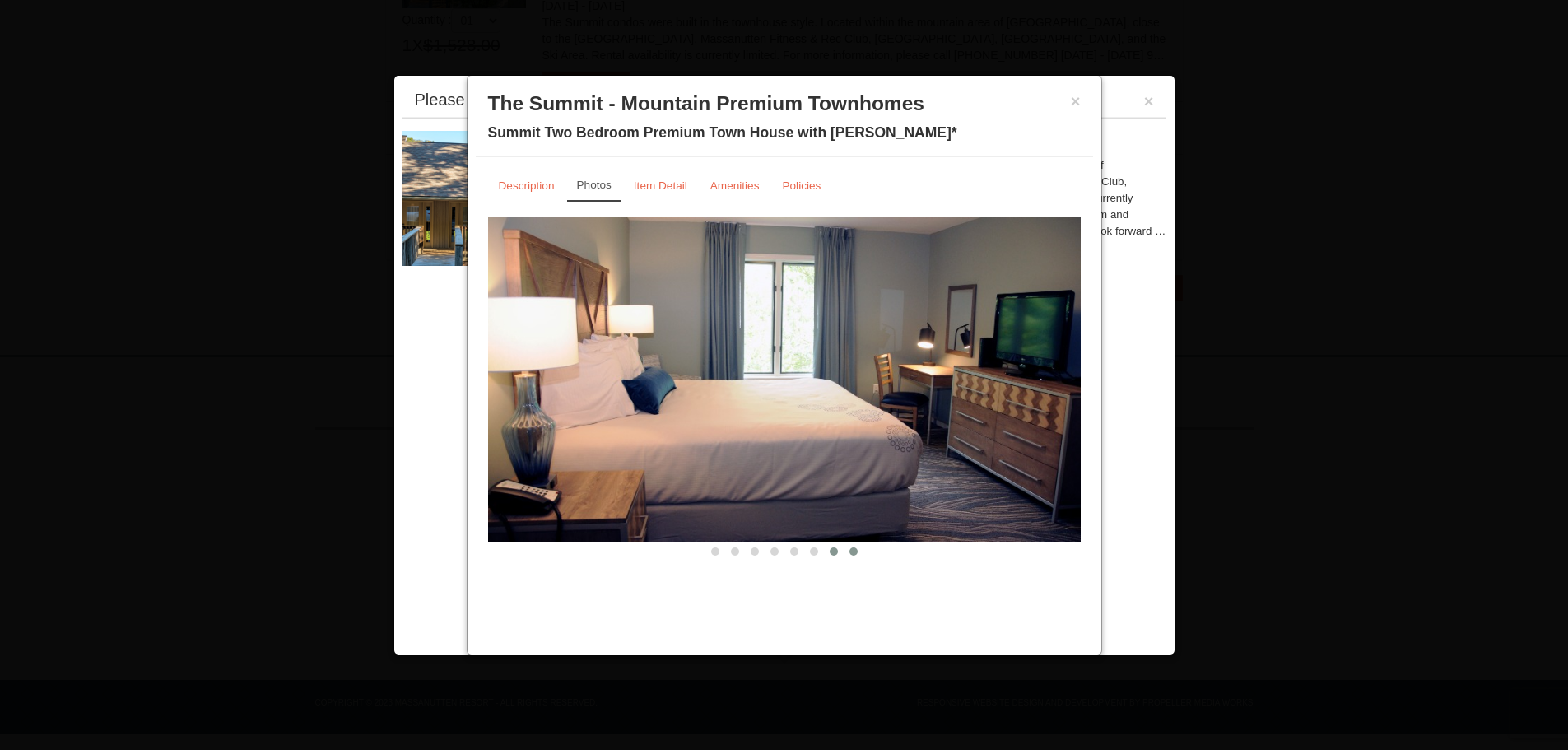
click at [854, 555] on span at bounding box center [853, 551] width 8 height 8
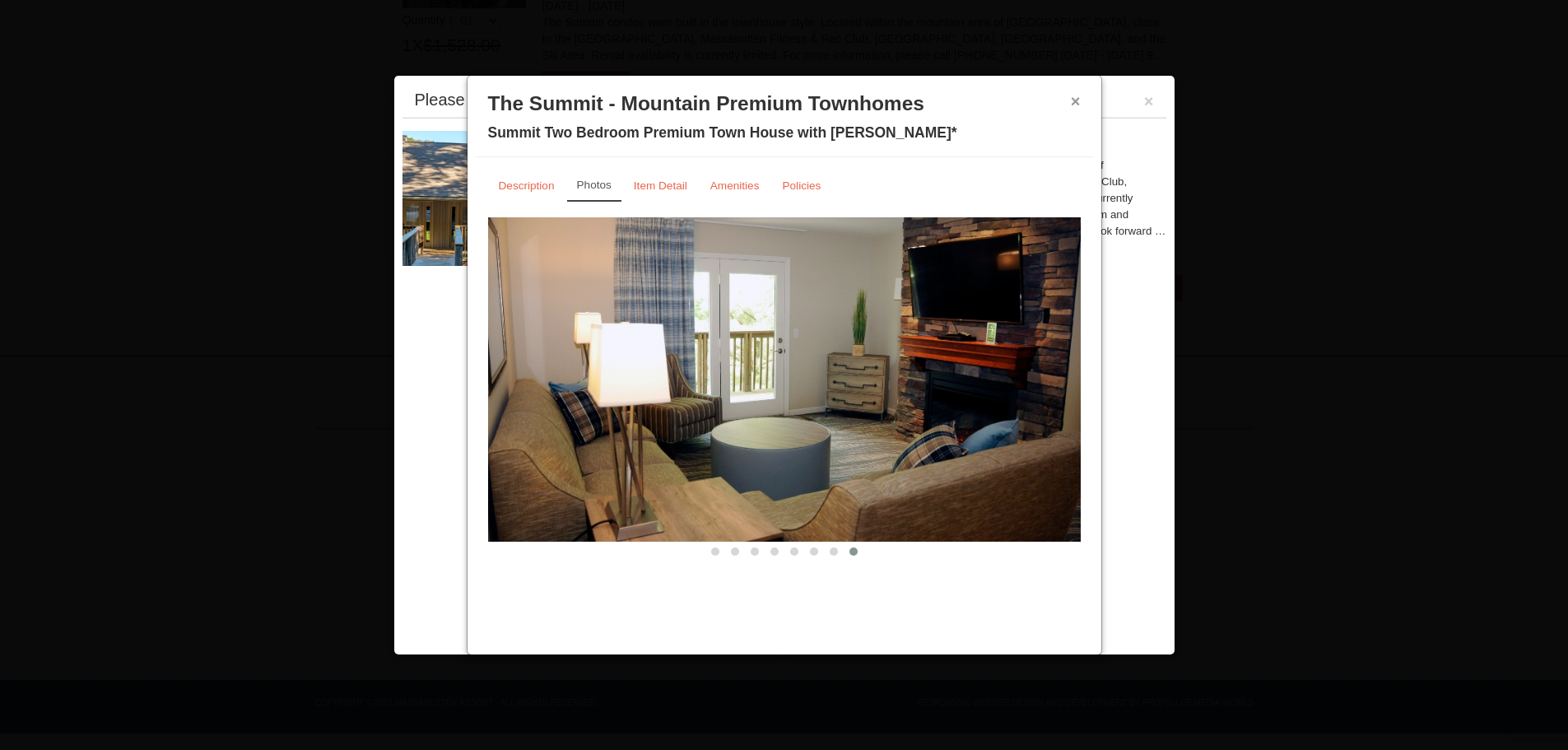
click at [1078, 100] on button "×" at bounding box center [1075, 102] width 10 height 17
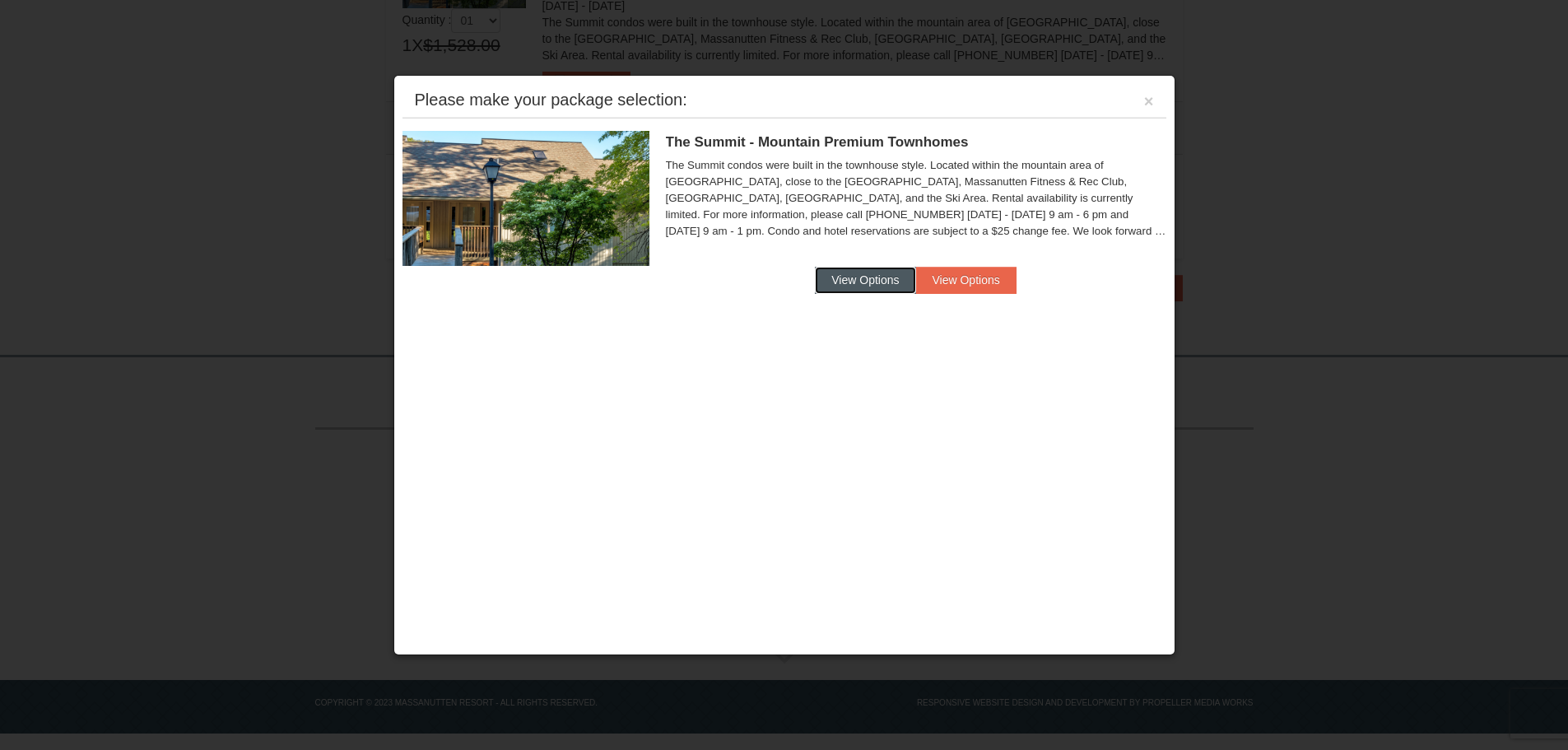
click at [826, 275] on button "View Options" at bounding box center [864, 280] width 101 height 27
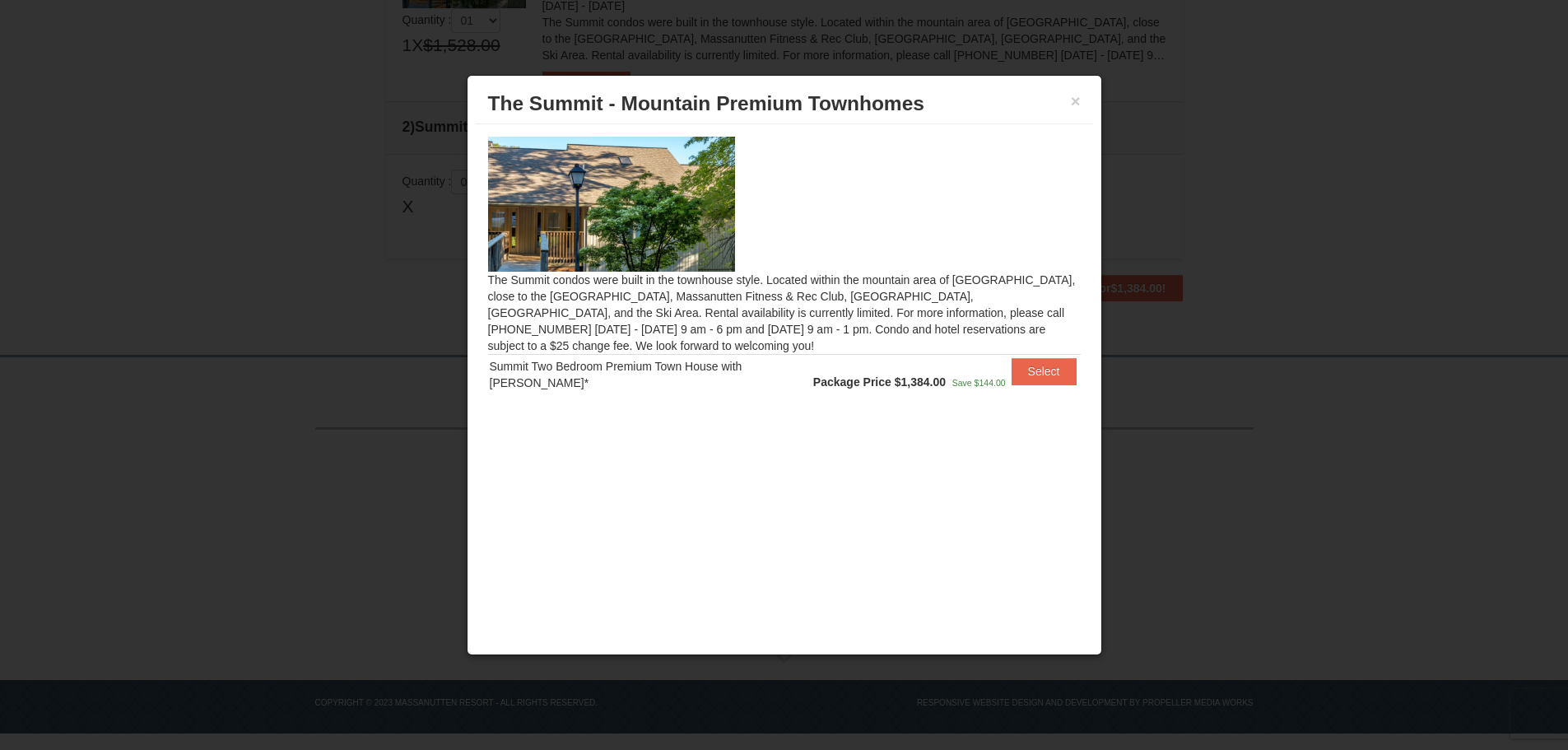
click at [1067, 101] on h3 "The Summit - Mountain Premium Townhomes" at bounding box center [784, 103] width 593 height 25
click at [1075, 103] on button "×" at bounding box center [1075, 102] width 10 height 17
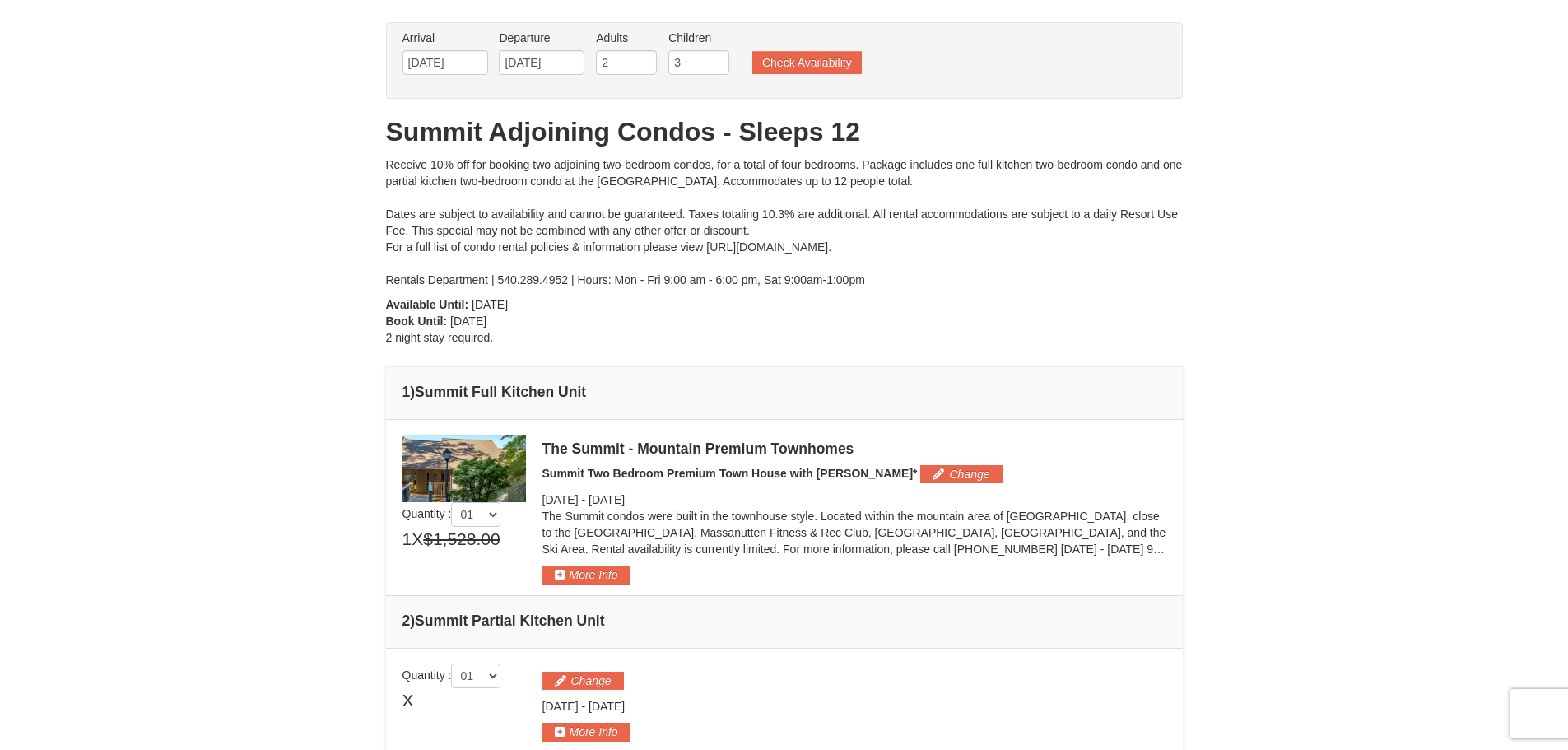
scroll to position [0, 0]
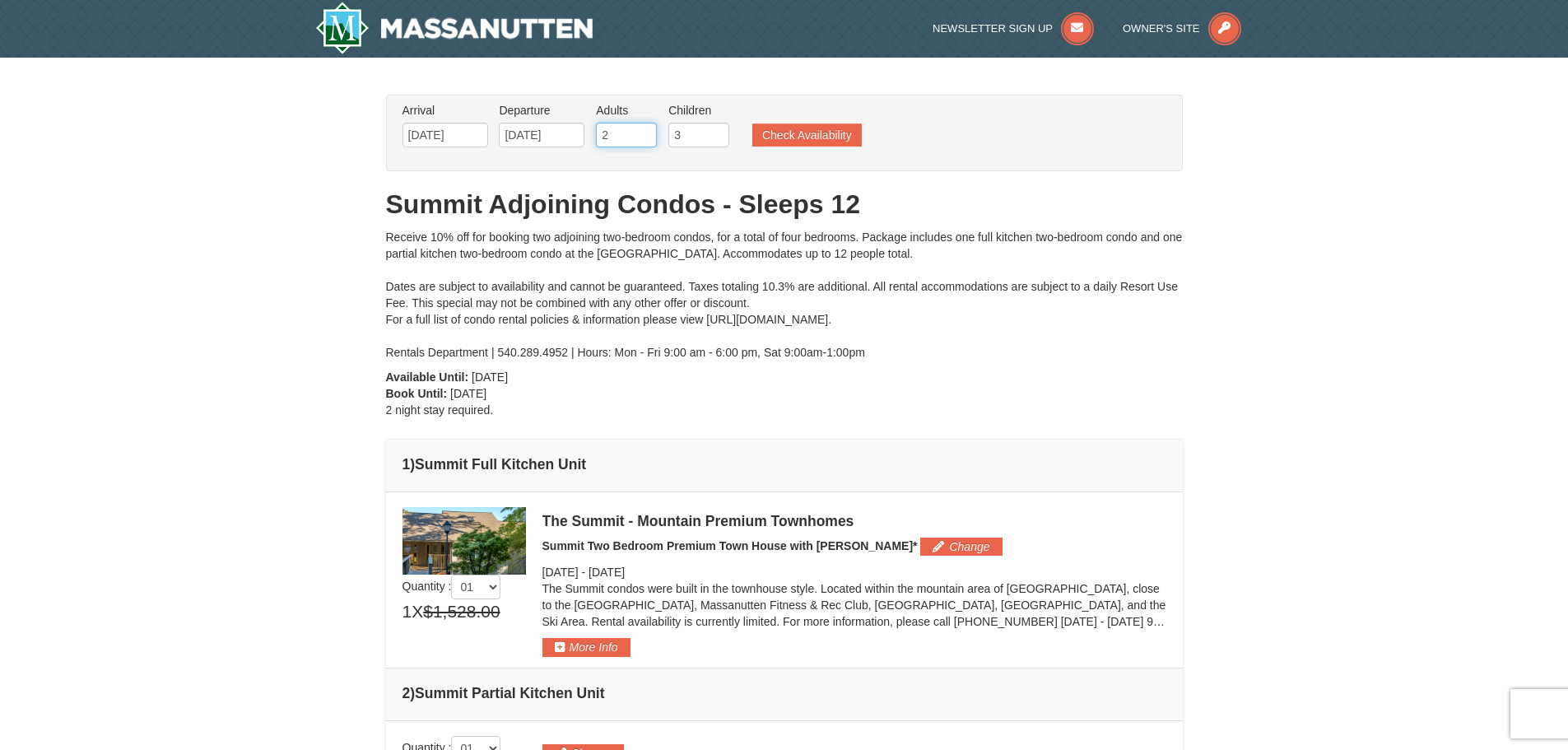
click at [602, 140] on input "2" at bounding box center [626, 135] width 61 height 25
type input "6"
drag, startPoint x: 679, startPoint y: 135, endPoint x: 663, endPoint y: 140, distance: 16.8
click at [663, 140] on ul "Arrival Please format dates MM/DD/YYYY Please format dates MM/DD/YYYY 12/22/202…" at bounding box center [775, 129] width 754 height 54
type input "6"
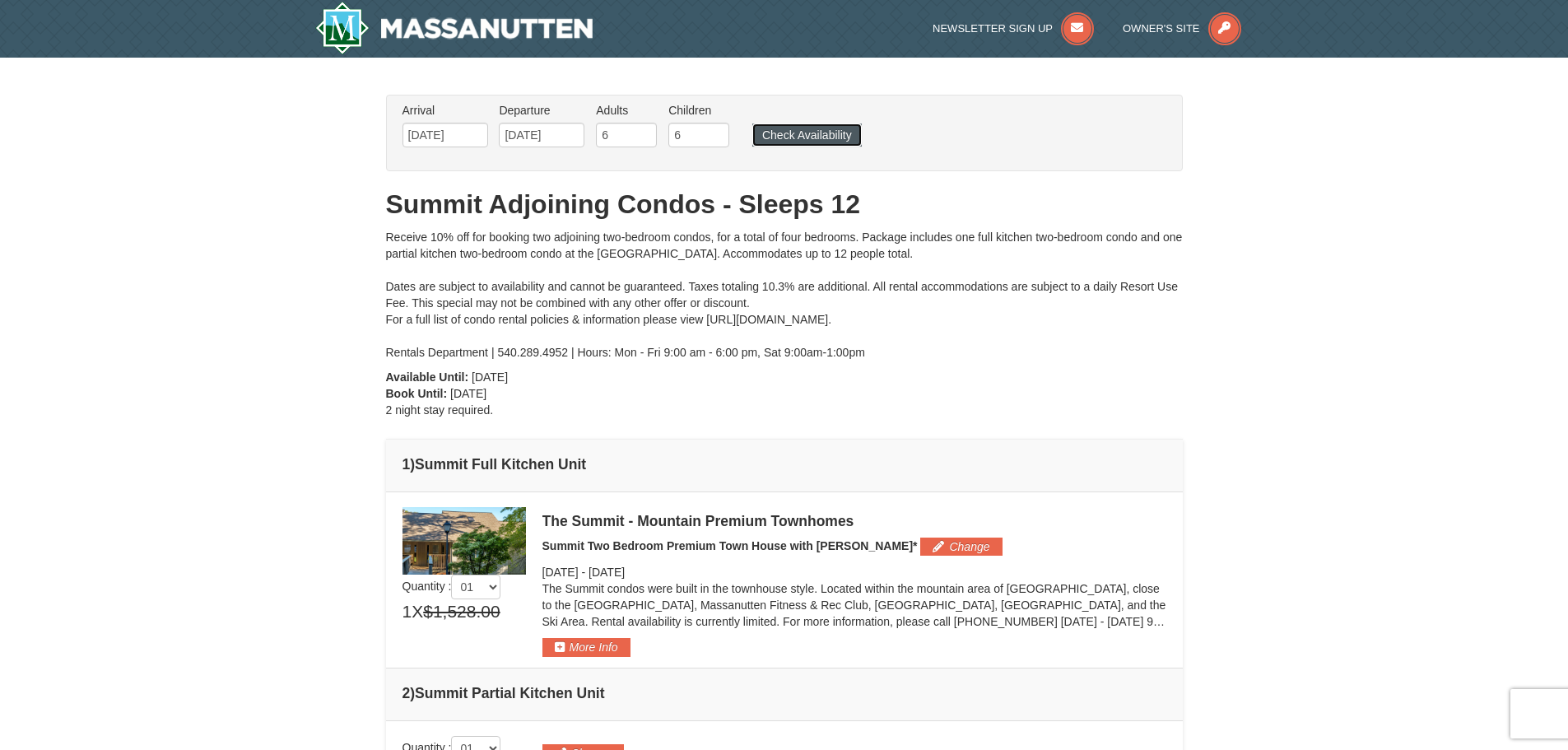
click at [785, 132] on button "Check Availability" at bounding box center [807, 135] width 110 height 23
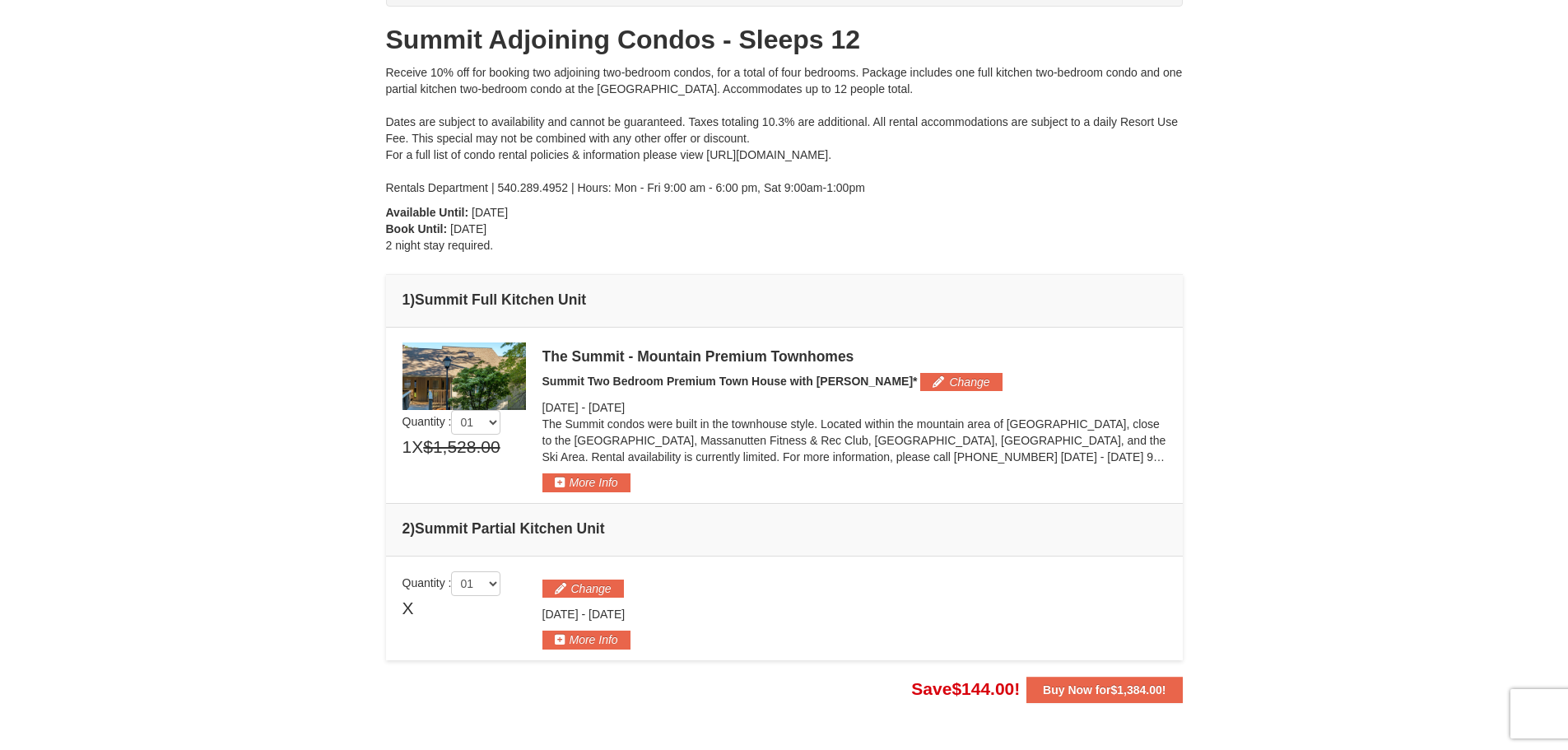
scroll to position [247, 0]
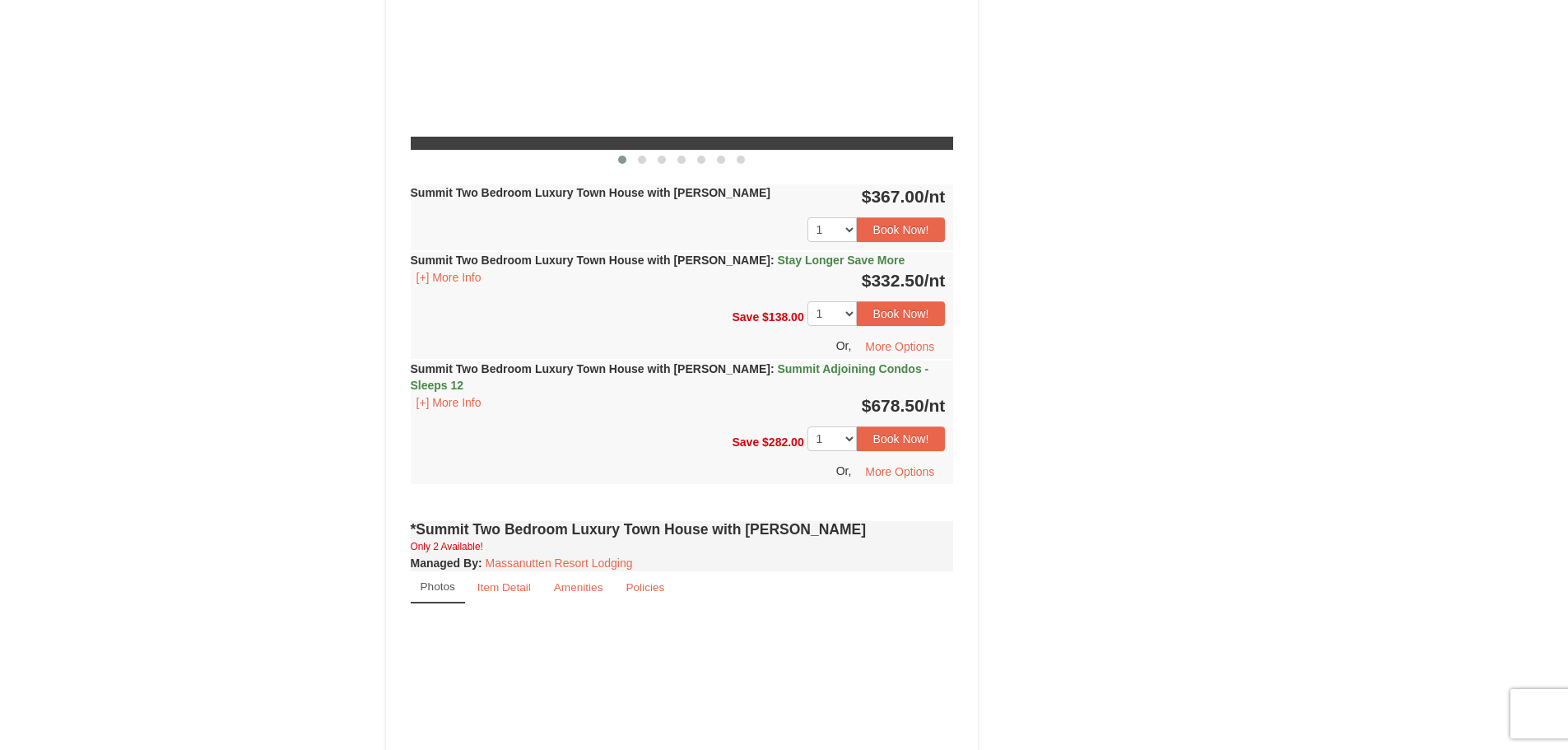
select select "10"
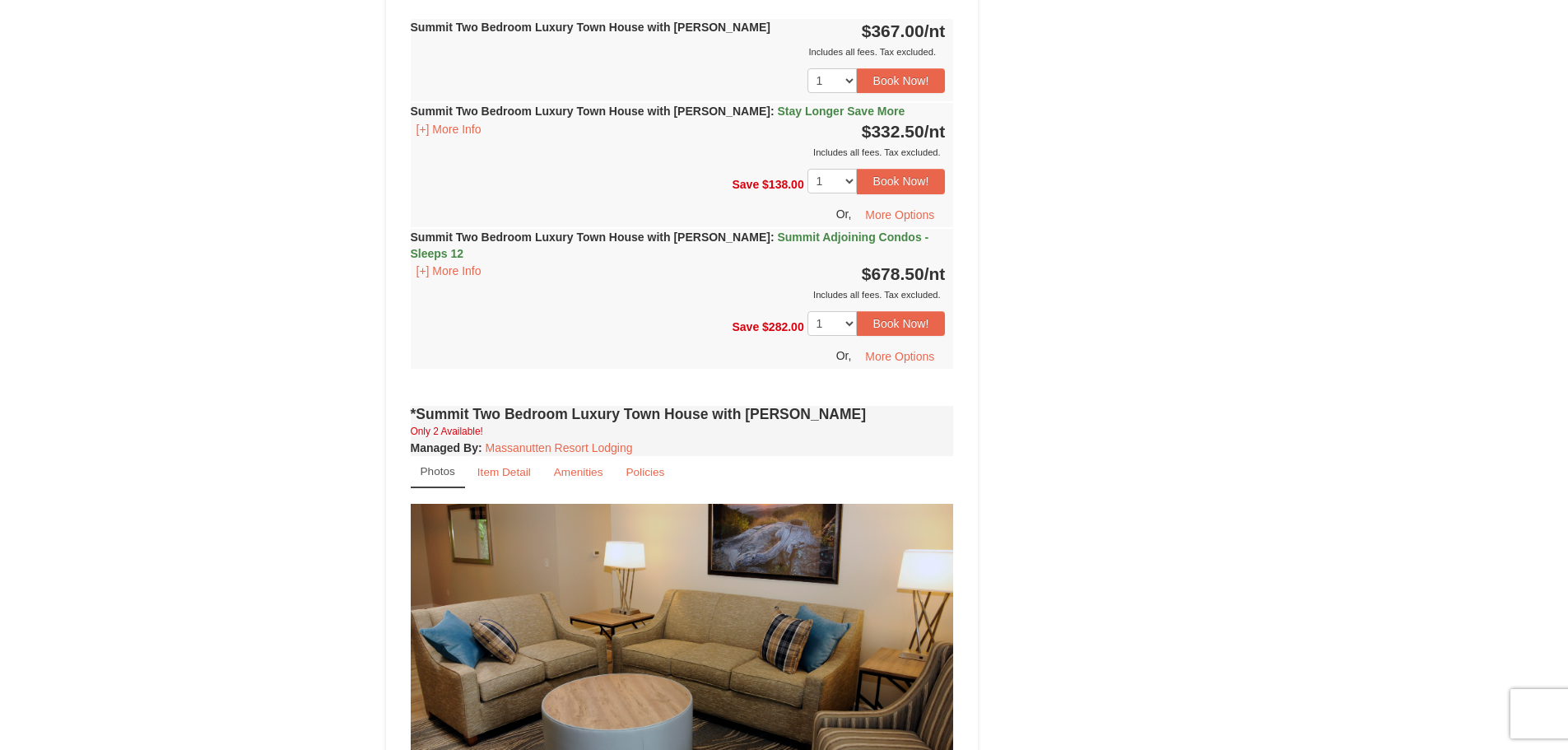
scroll to position [1235, 0]
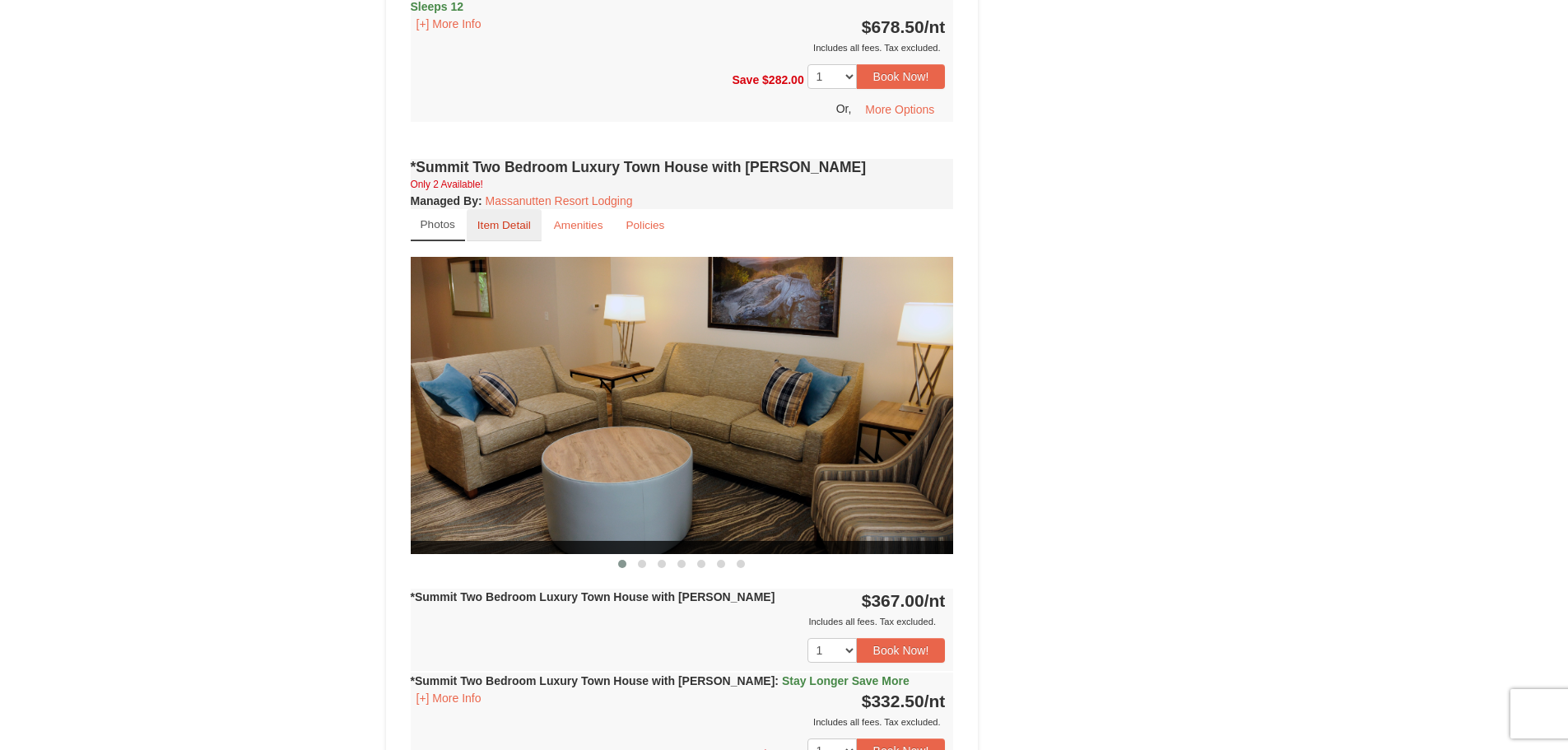
click at [521, 219] on small "Item Detail" at bounding box center [504, 224] width 54 height 12
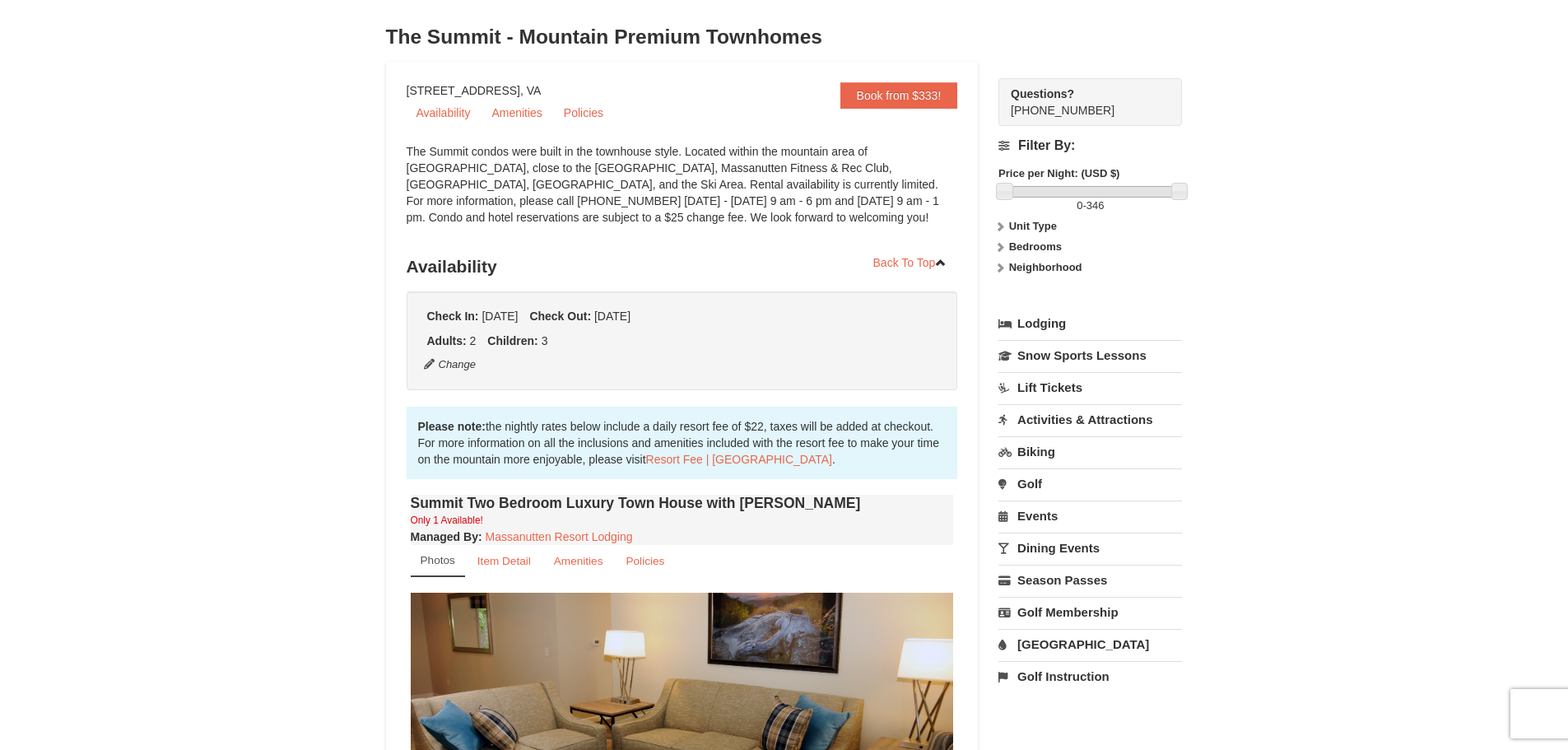
scroll to position [0, 0]
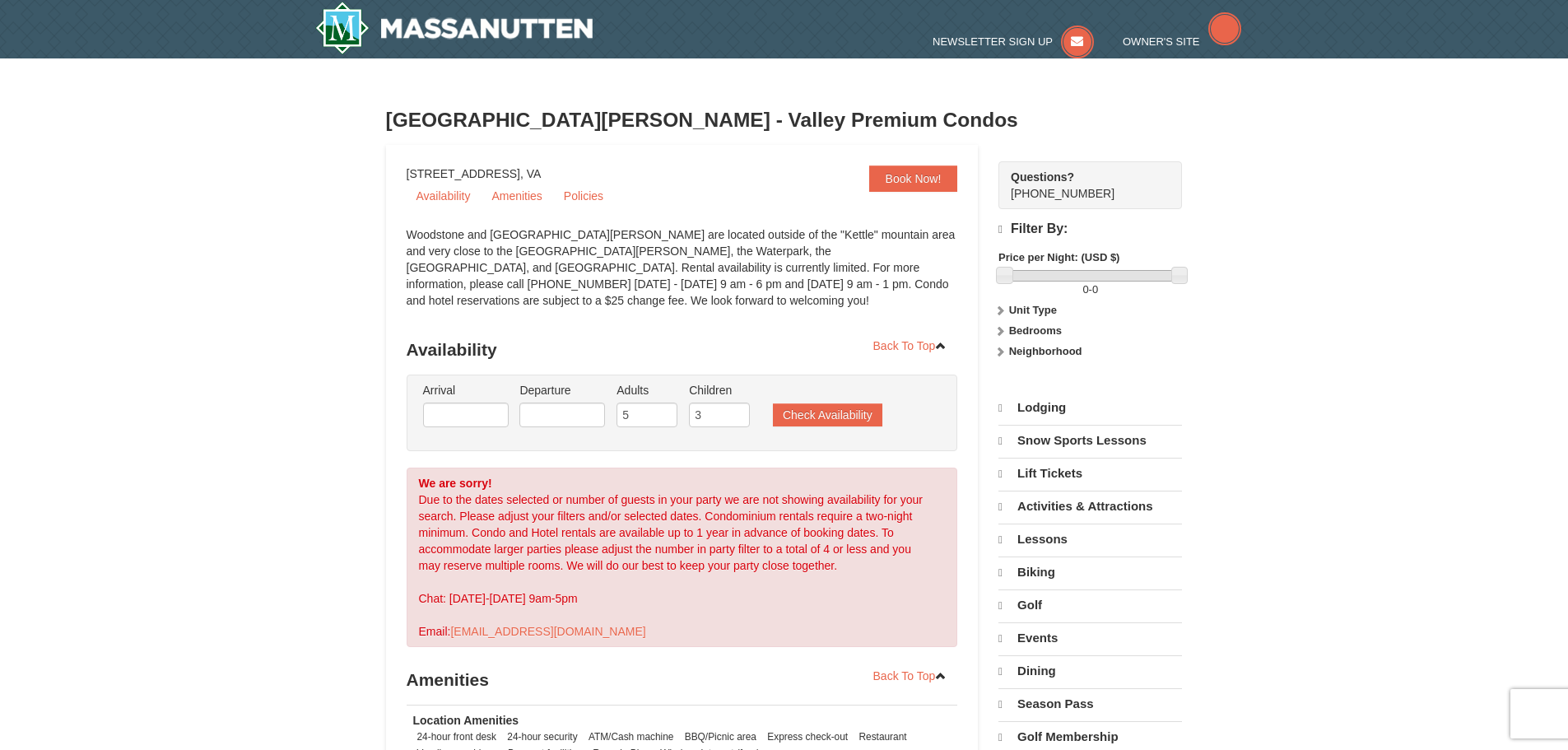
select select "10"
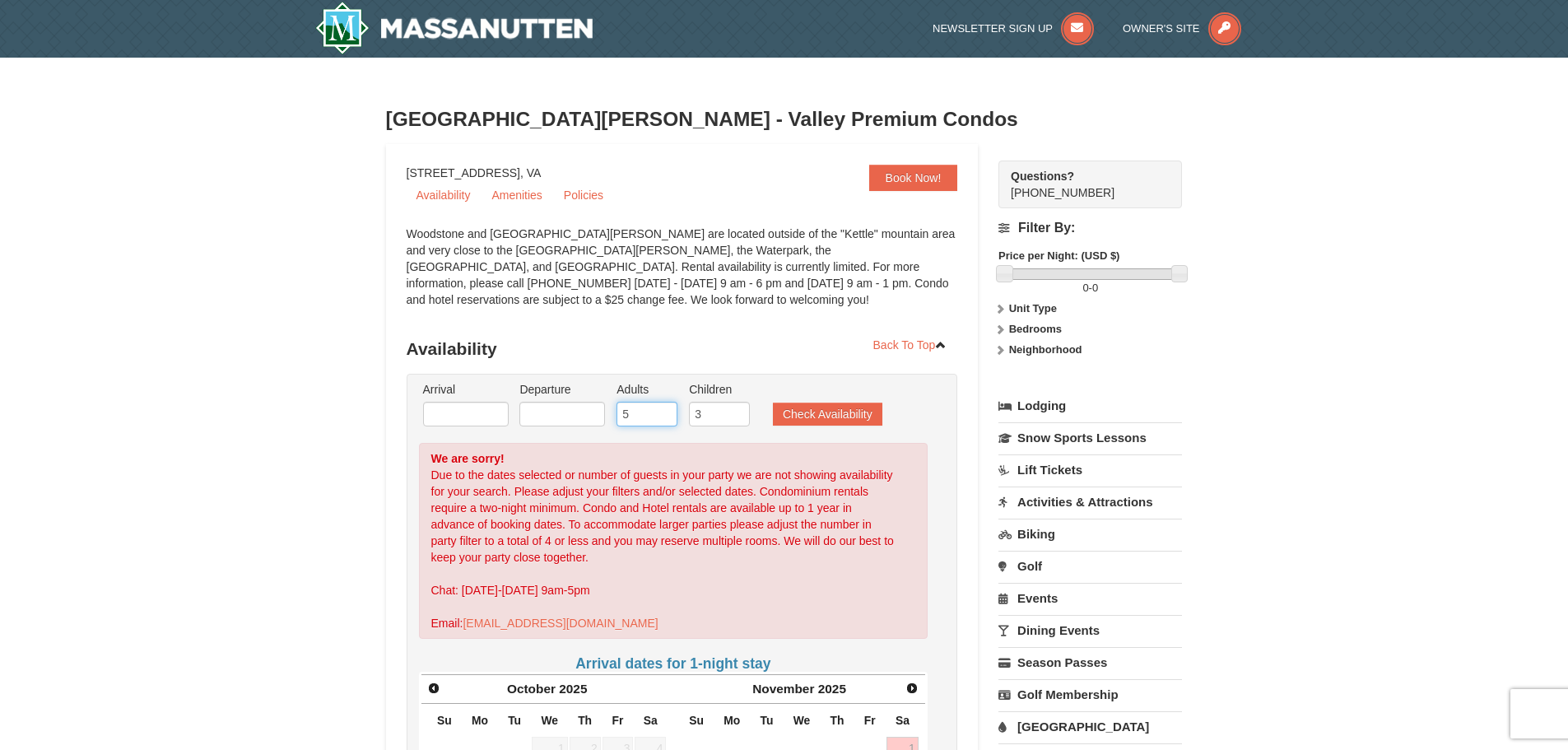
drag, startPoint x: 646, startPoint y: 417, endPoint x: 624, endPoint y: 418, distance: 22.0
click at [624, 418] on input "5" at bounding box center [647, 414] width 61 height 25
type input "2"
click at [790, 411] on button "Check Availability" at bounding box center [827, 414] width 110 height 23
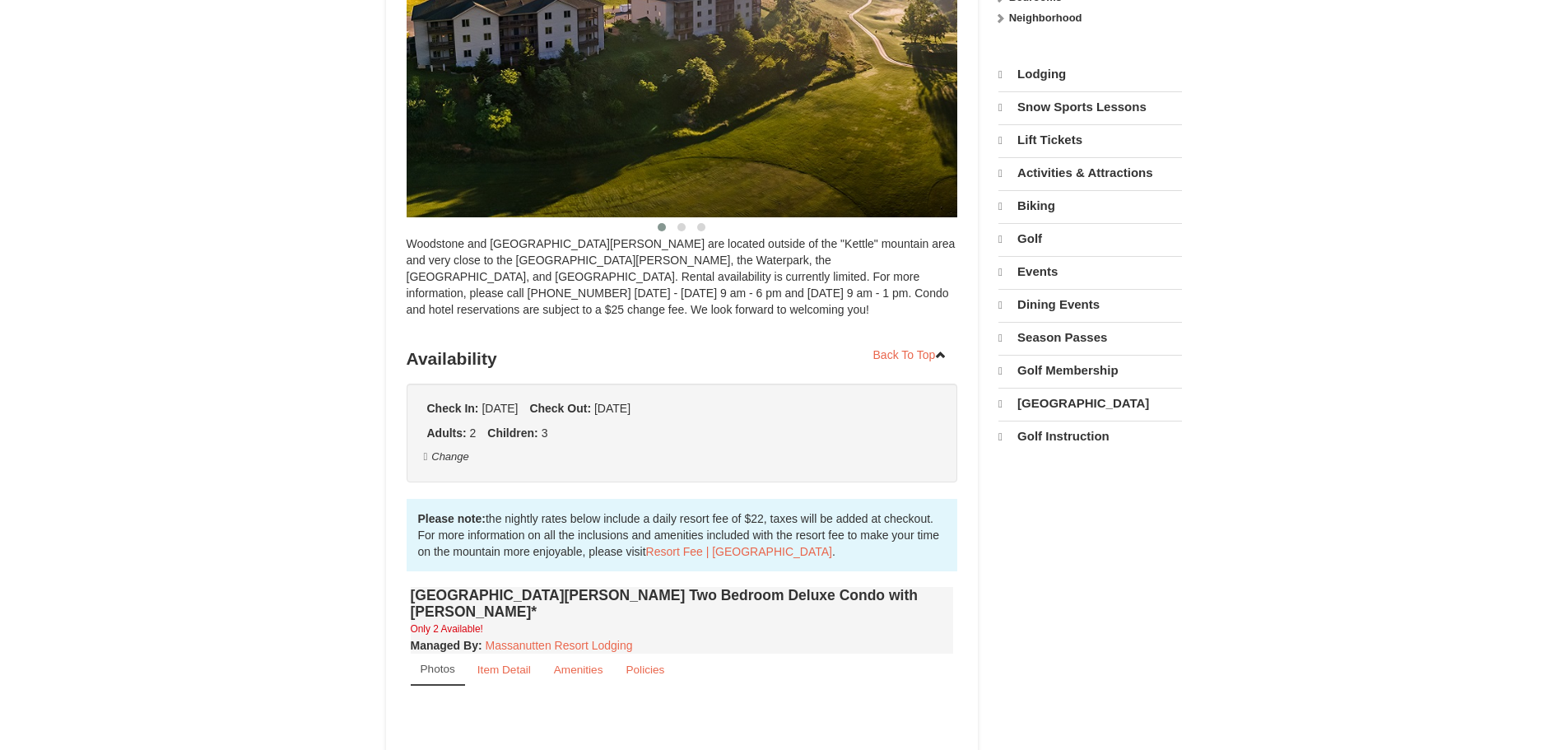
scroll to position [333, 0]
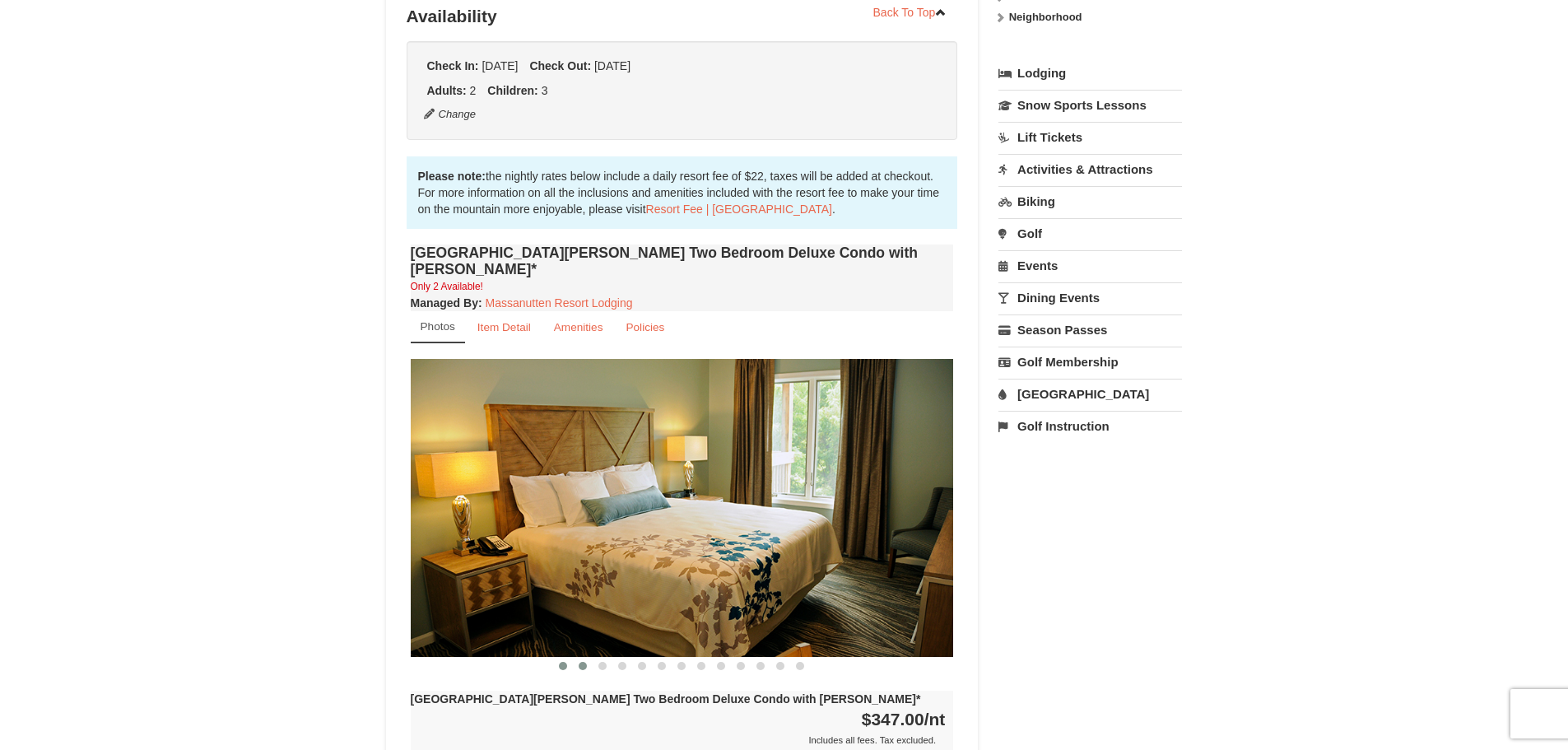
click at [581, 662] on span at bounding box center [583, 666] width 8 height 8
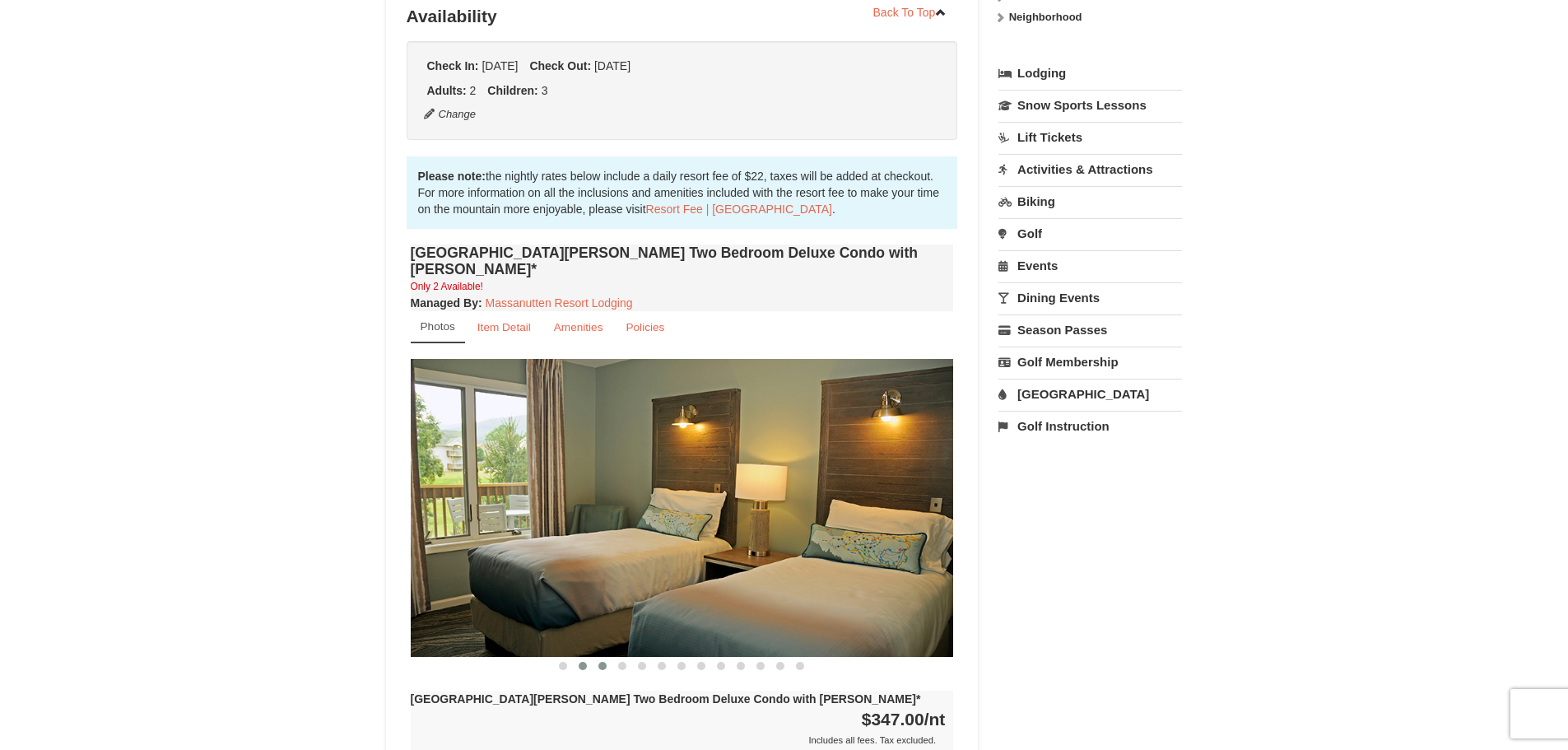
click at [602, 662] on span at bounding box center [602, 666] width 8 height 8
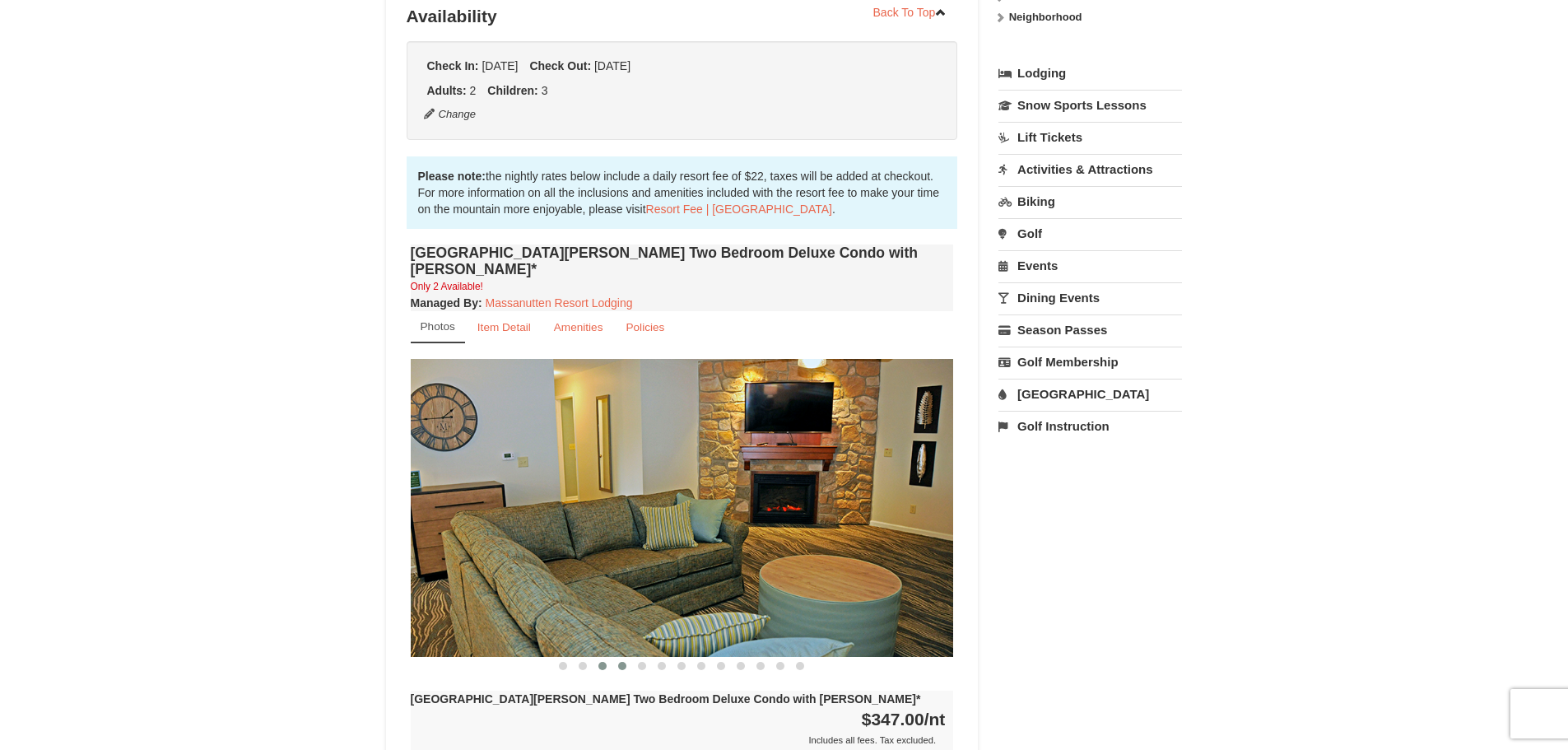
click at [617, 658] on button at bounding box center [621, 666] width 19 height 17
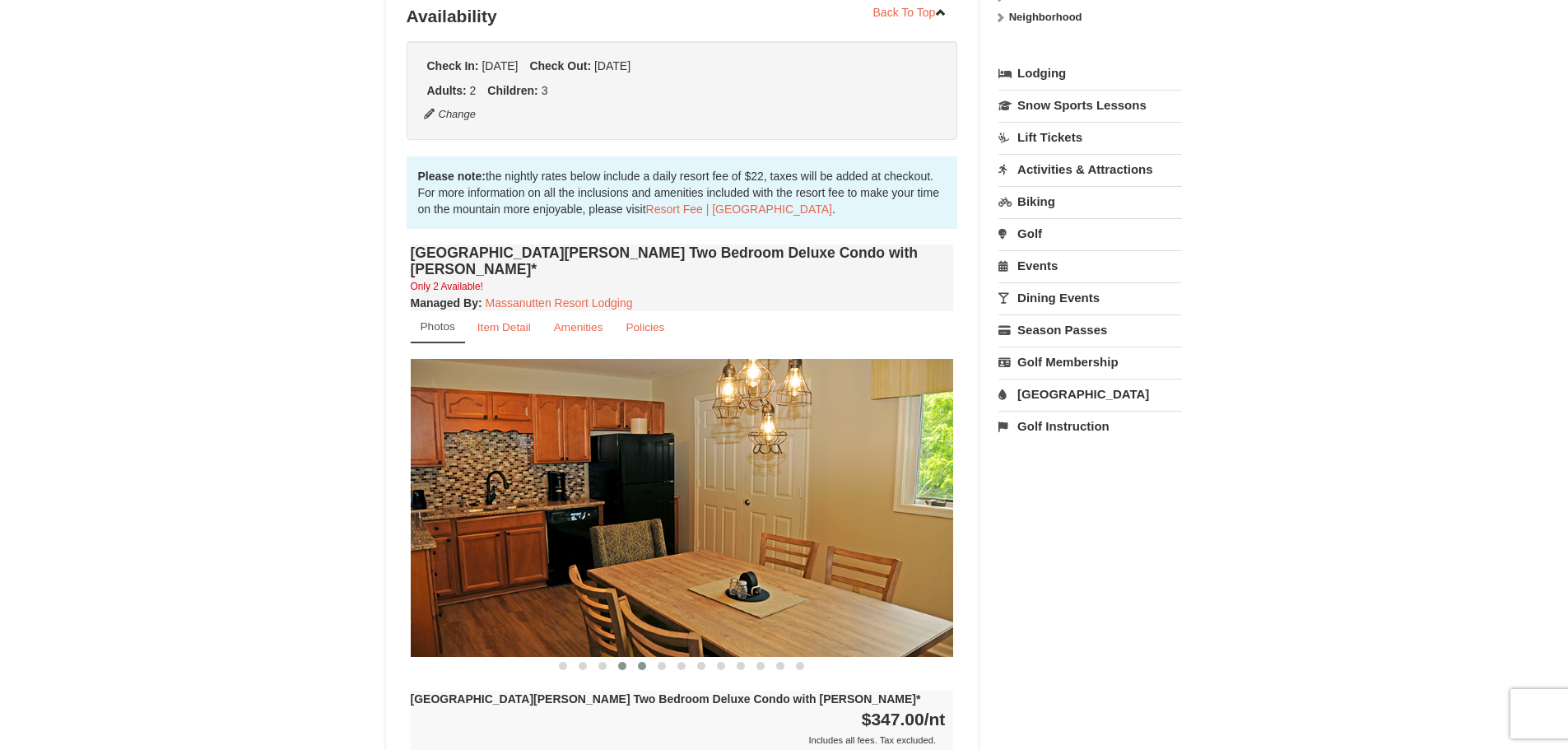
click at [642, 662] on span at bounding box center [642, 666] width 8 height 8
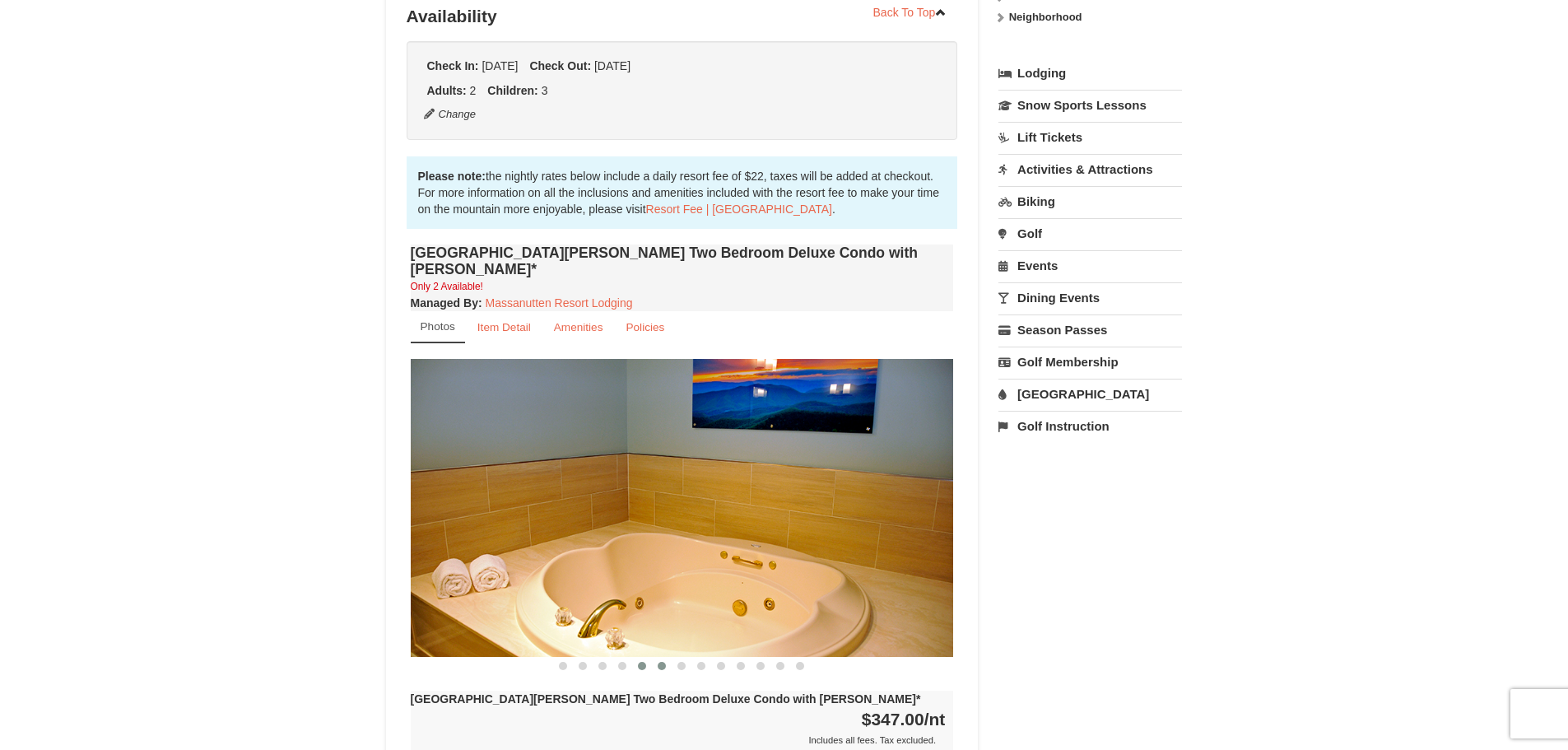
click at [654, 658] on button at bounding box center [661, 666] width 19 height 17
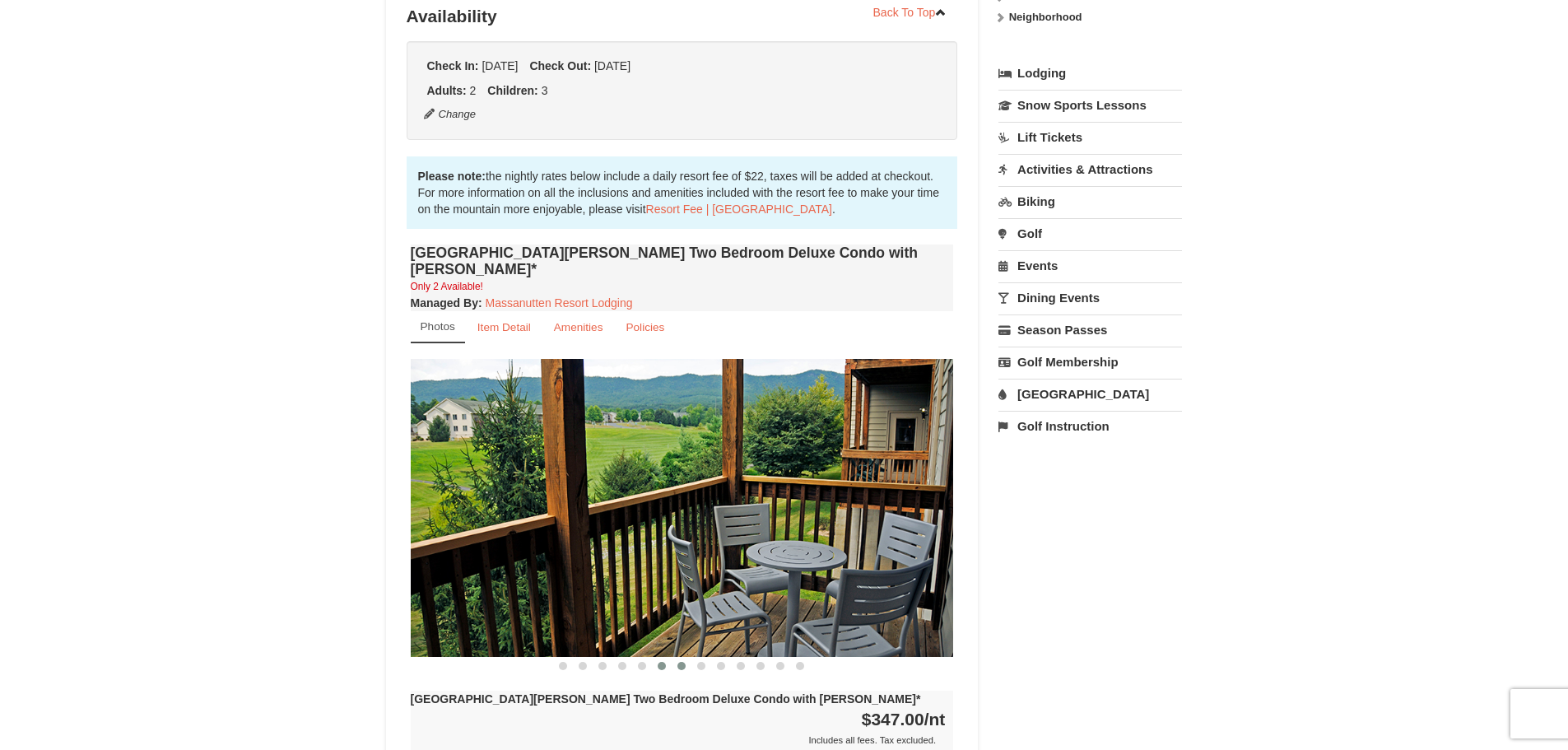
click at [680, 658] on button at bounding box center [681, 666] width 19 height 17
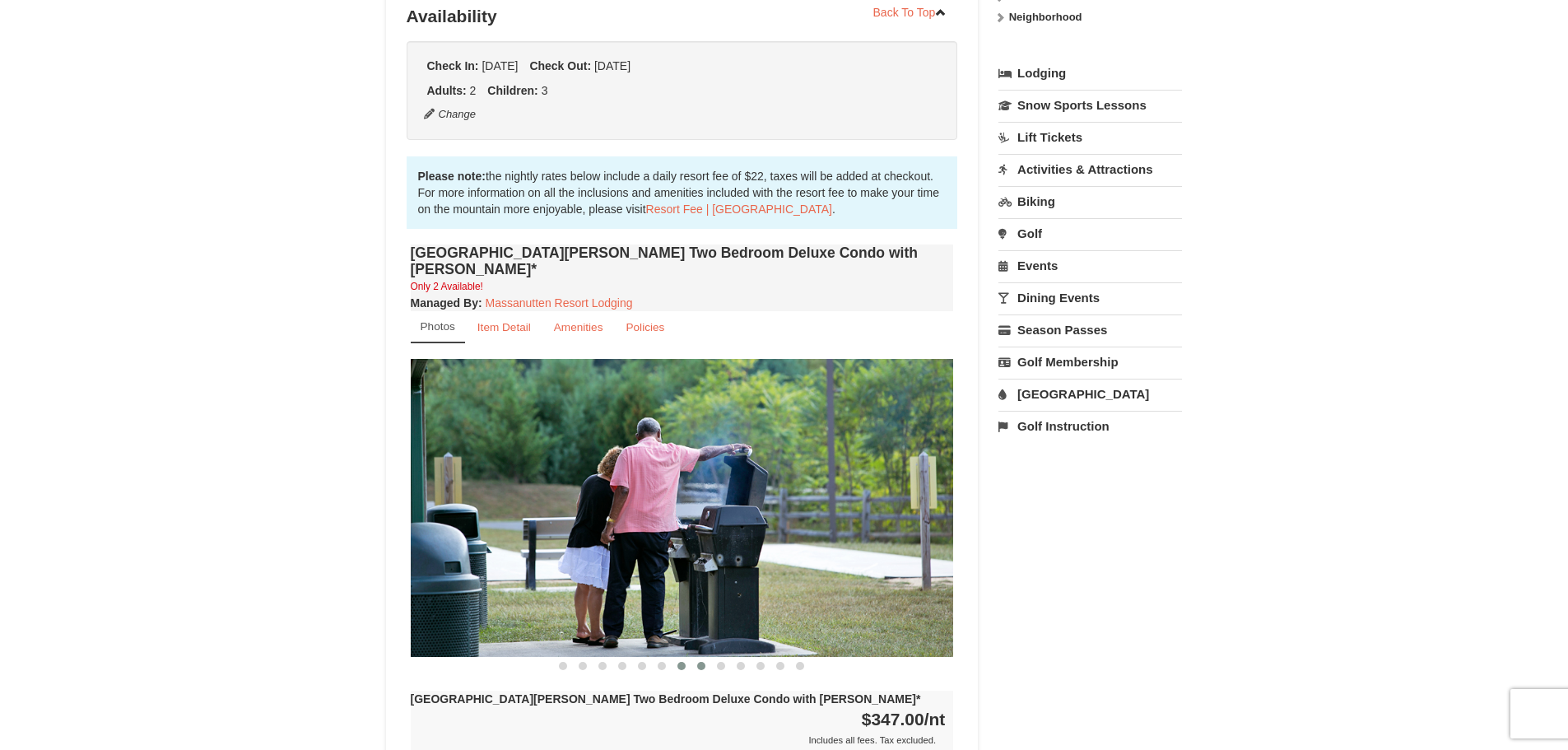
click at [702, 662] on span at bounding box center [701, 666] width 8 height 8
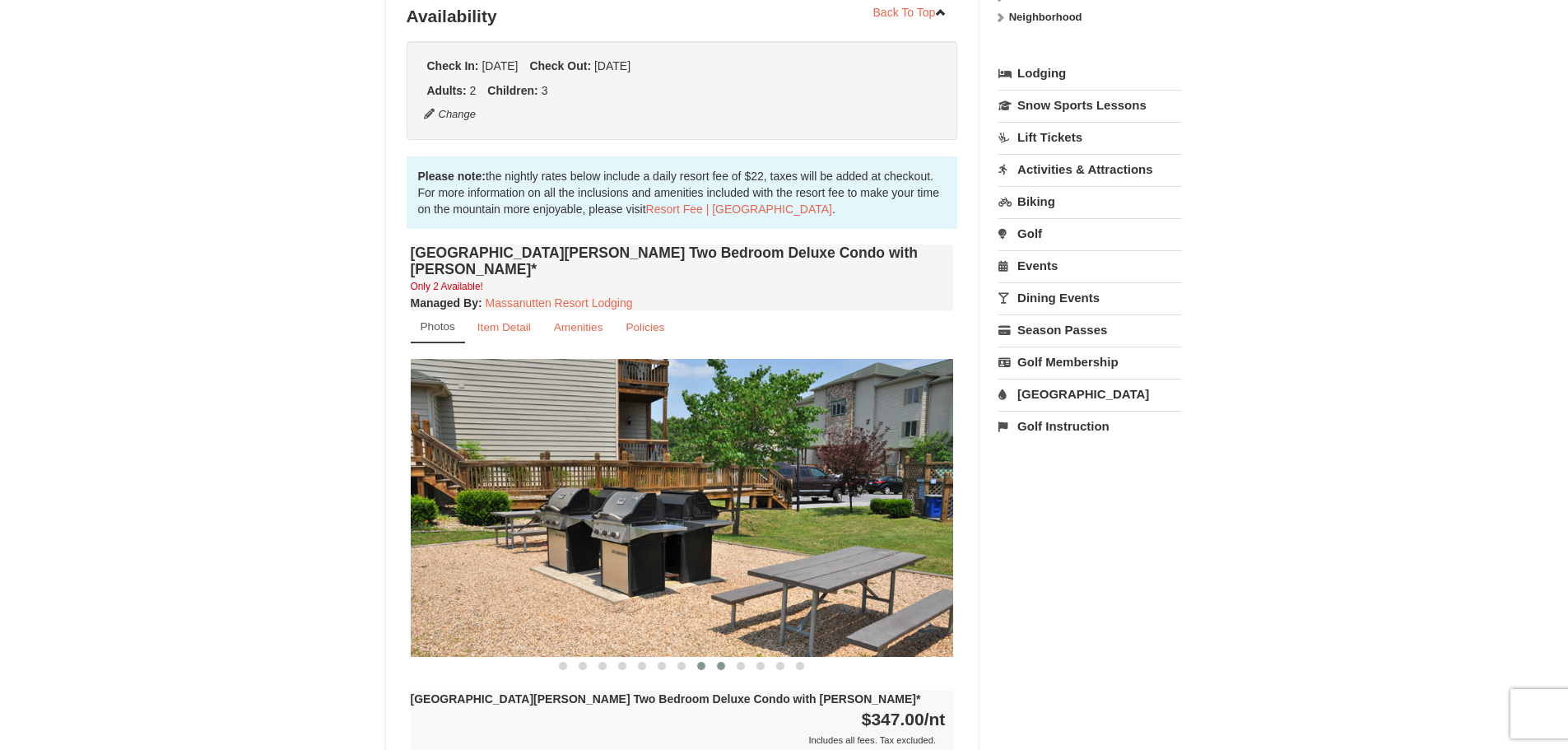
click at [719, 662] on span at bounding box center [720, 666] width 8 height 8
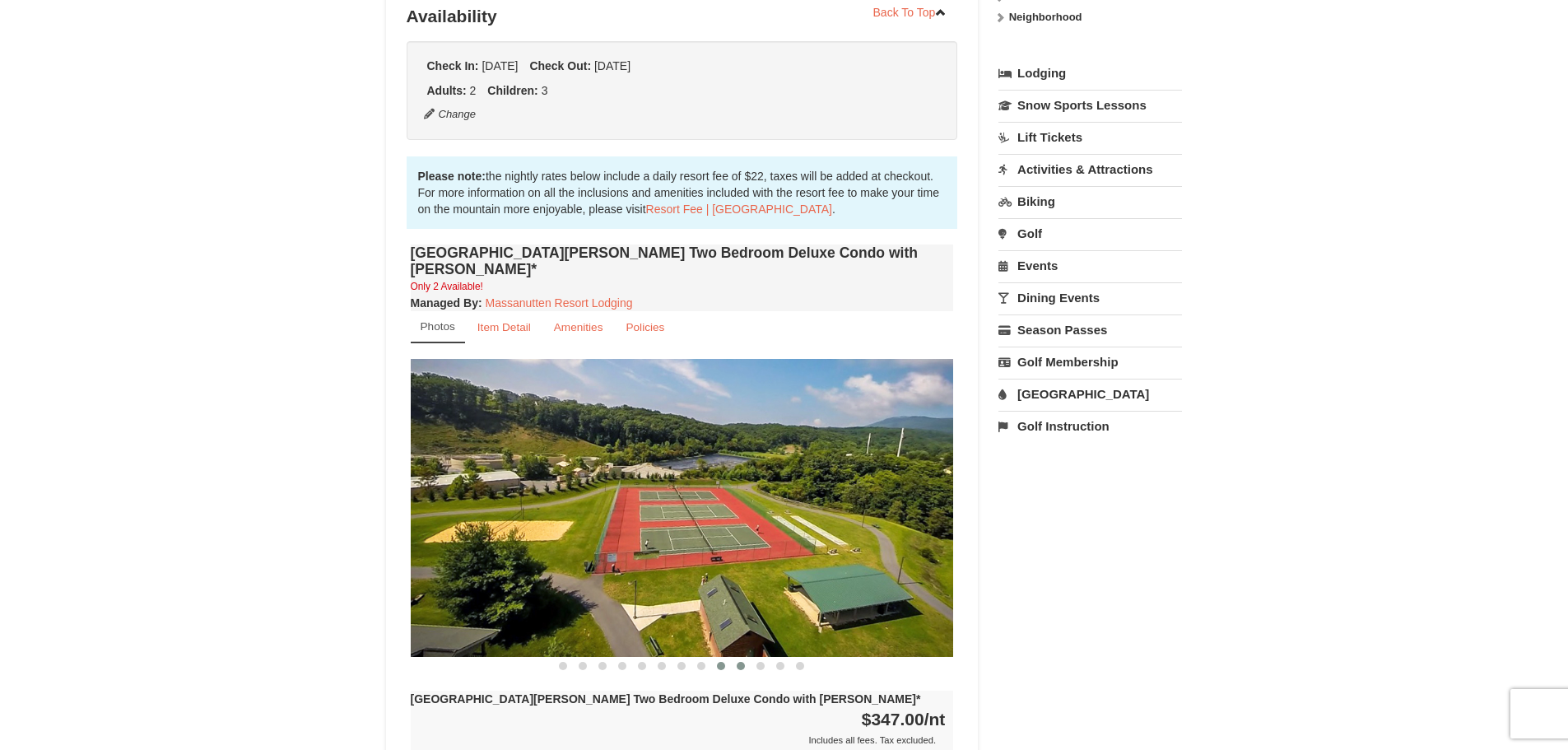
click at [739, 662] on span at bounding box center [741, 666] width 8 height 8
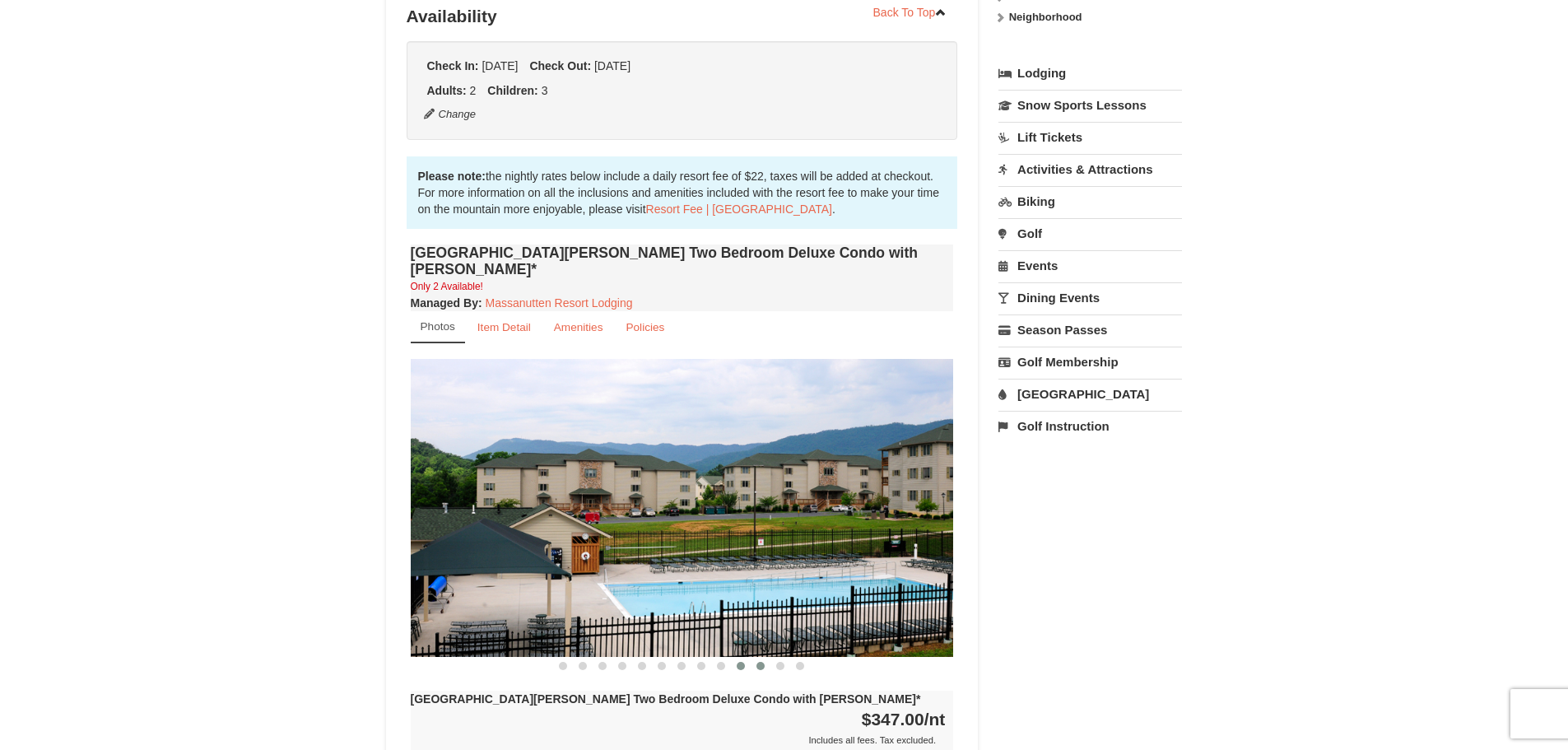
click at [767, 658] on button at bounding box center [760, 666] width 19 height 17
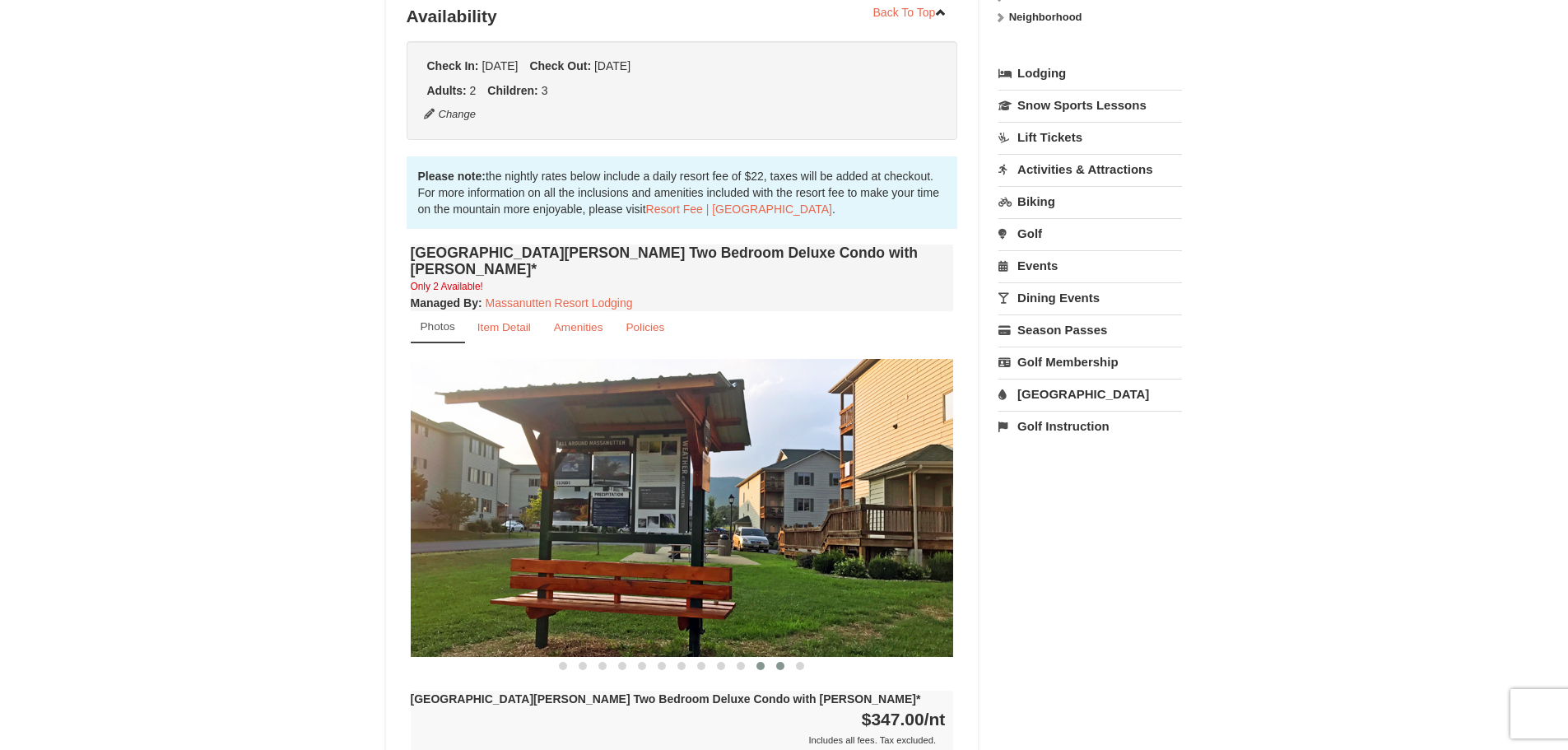
click at [776, 658] on button at bounding box center [779, 666] width 19 height 17
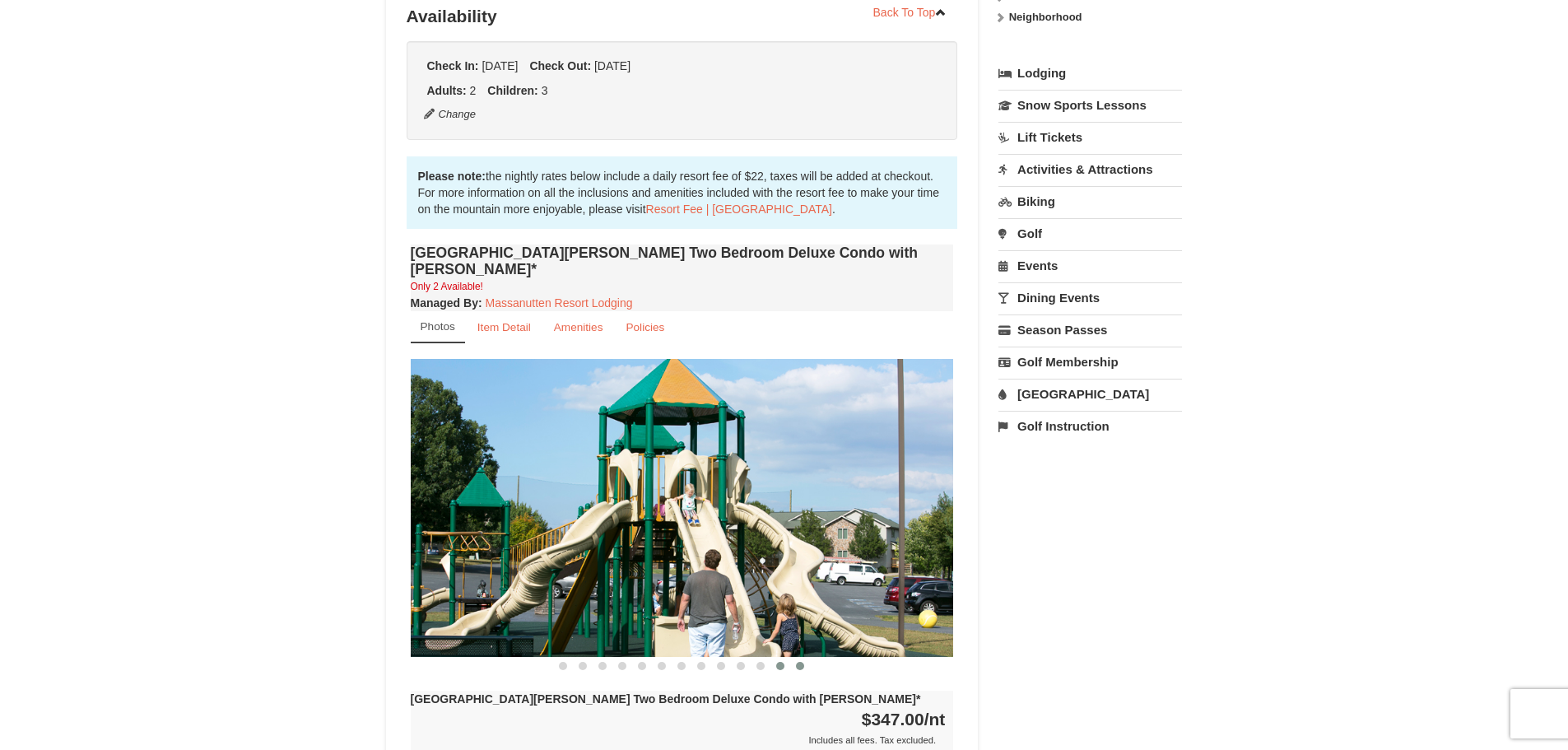
click at [802, 662] on span at bounding box center [800, 666] width 8 height 8
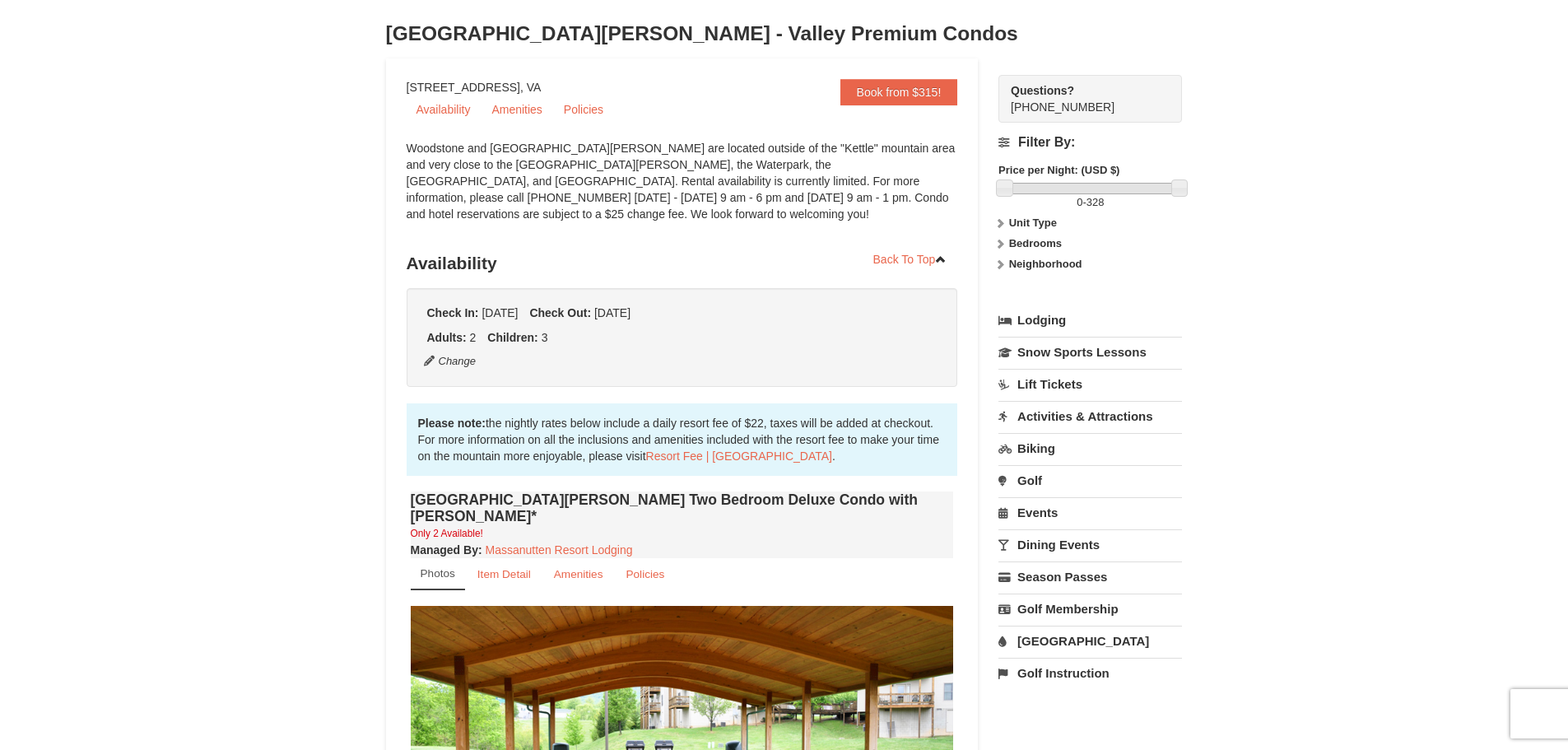
scroll to position [0, 0]
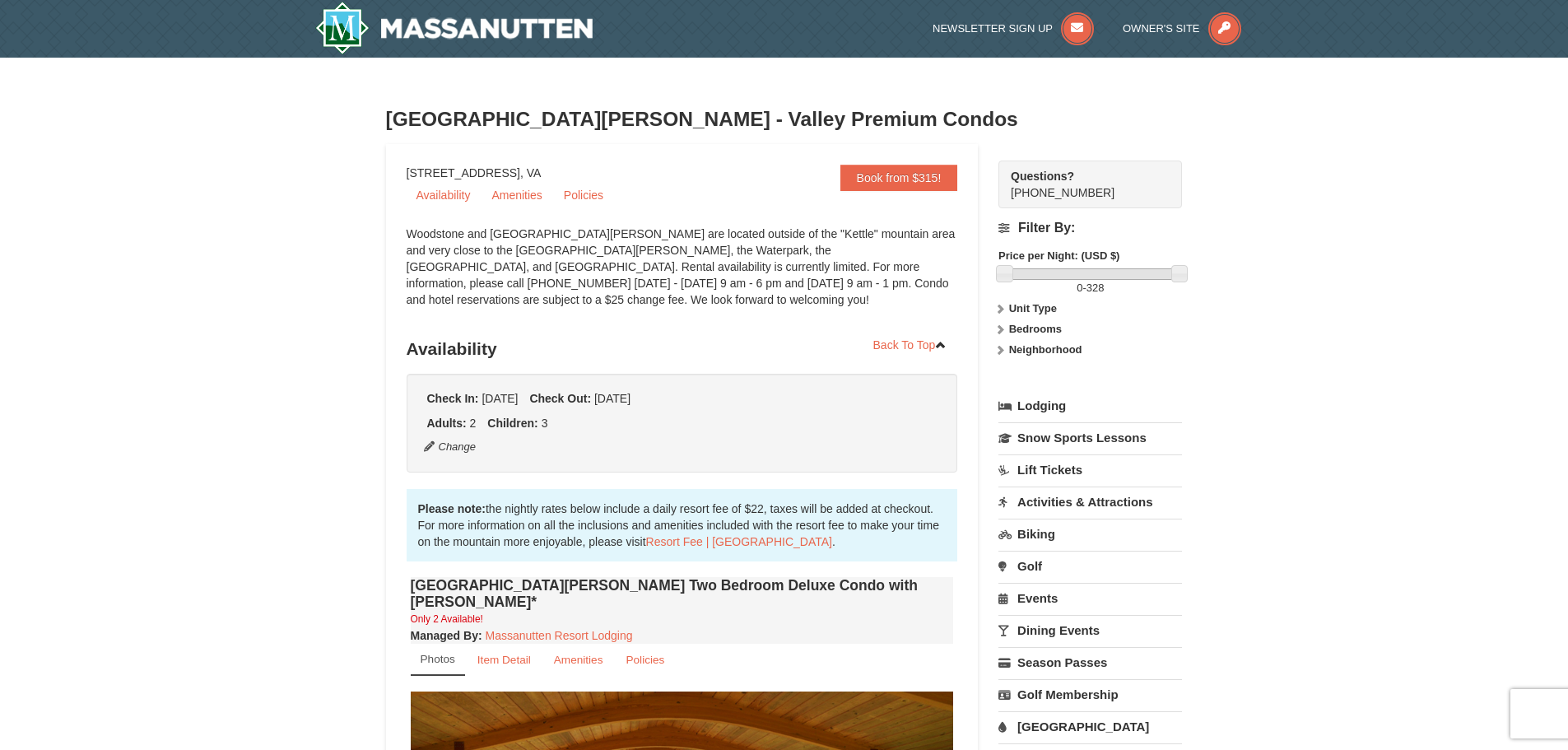
click at [1048, 503] on link "Activities & Attractions" at bounding box center [1090, 502] width 184 height 30
click at [1035, 601] on button "Search" at bounding box center [1026, 605] width 56 height 23
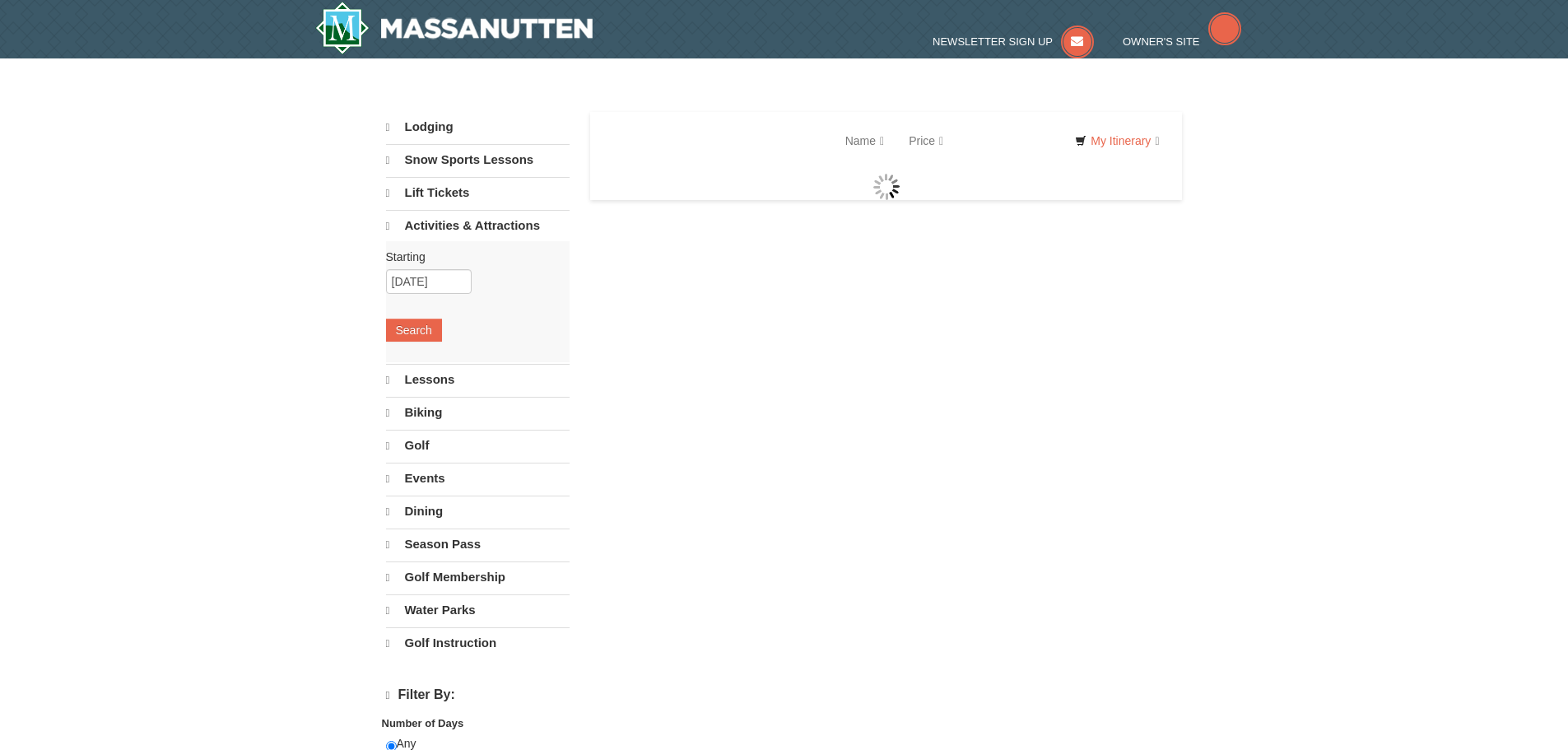
select select "10"
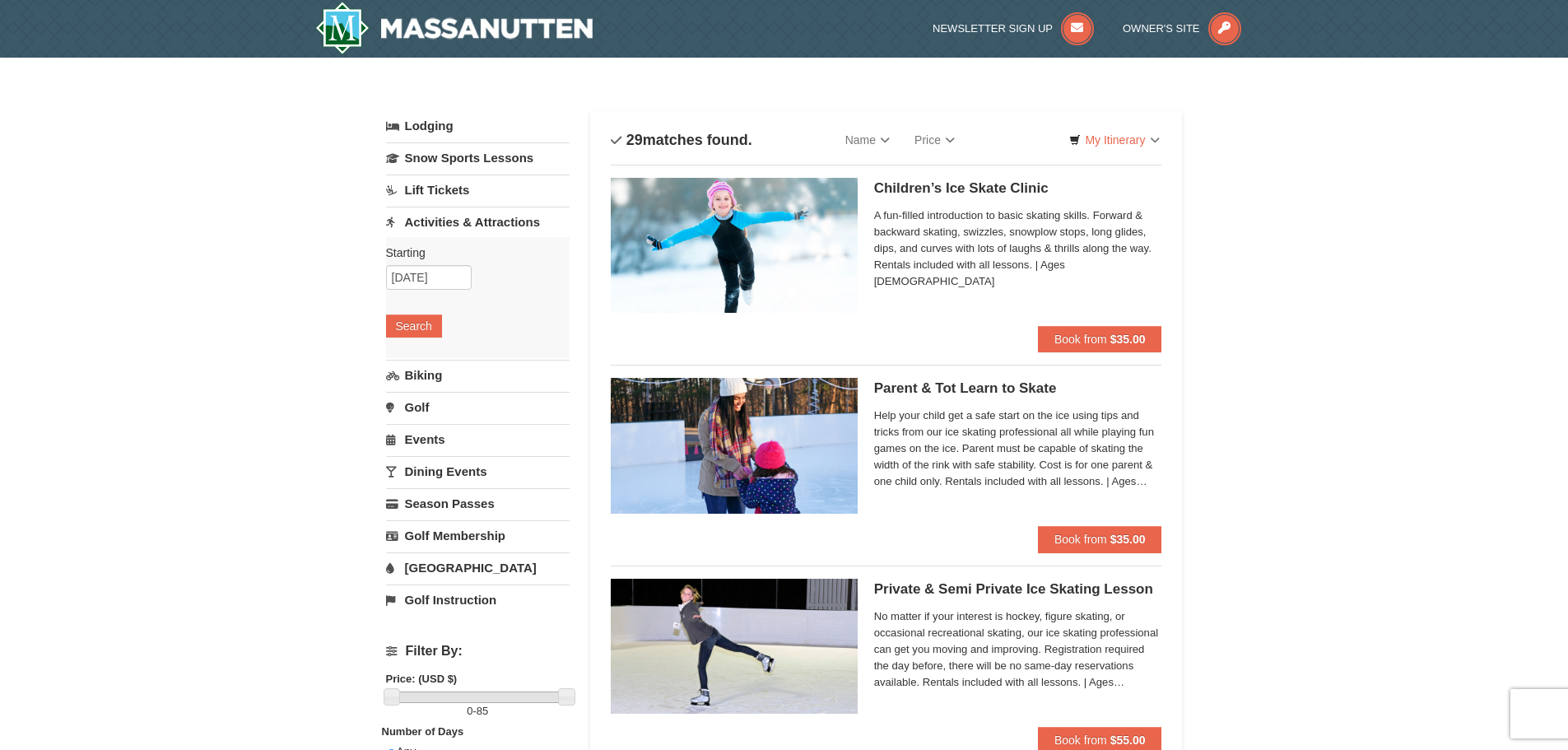
click at [425, 442] on link "Events" at bounding box center [477, 439] width 184 height 30
click at [421, 417] on button "Search" at bounding box center [414, 422] width 56 height 23
